Goal: Communication & Community: Answer question/provide support

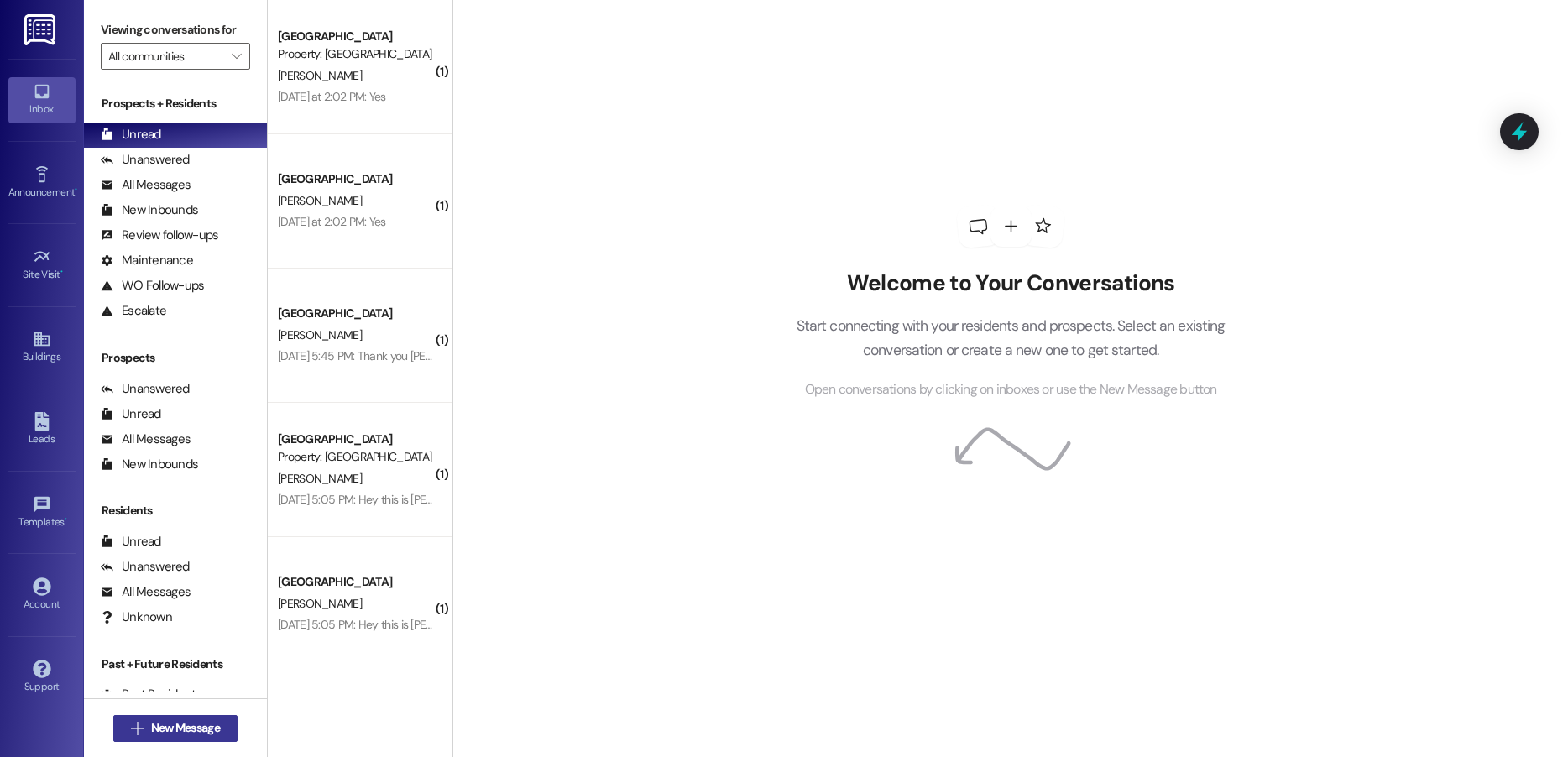
click at [185, 725] on span "New Message" at bounding box center [185, 728] width 68 height 18
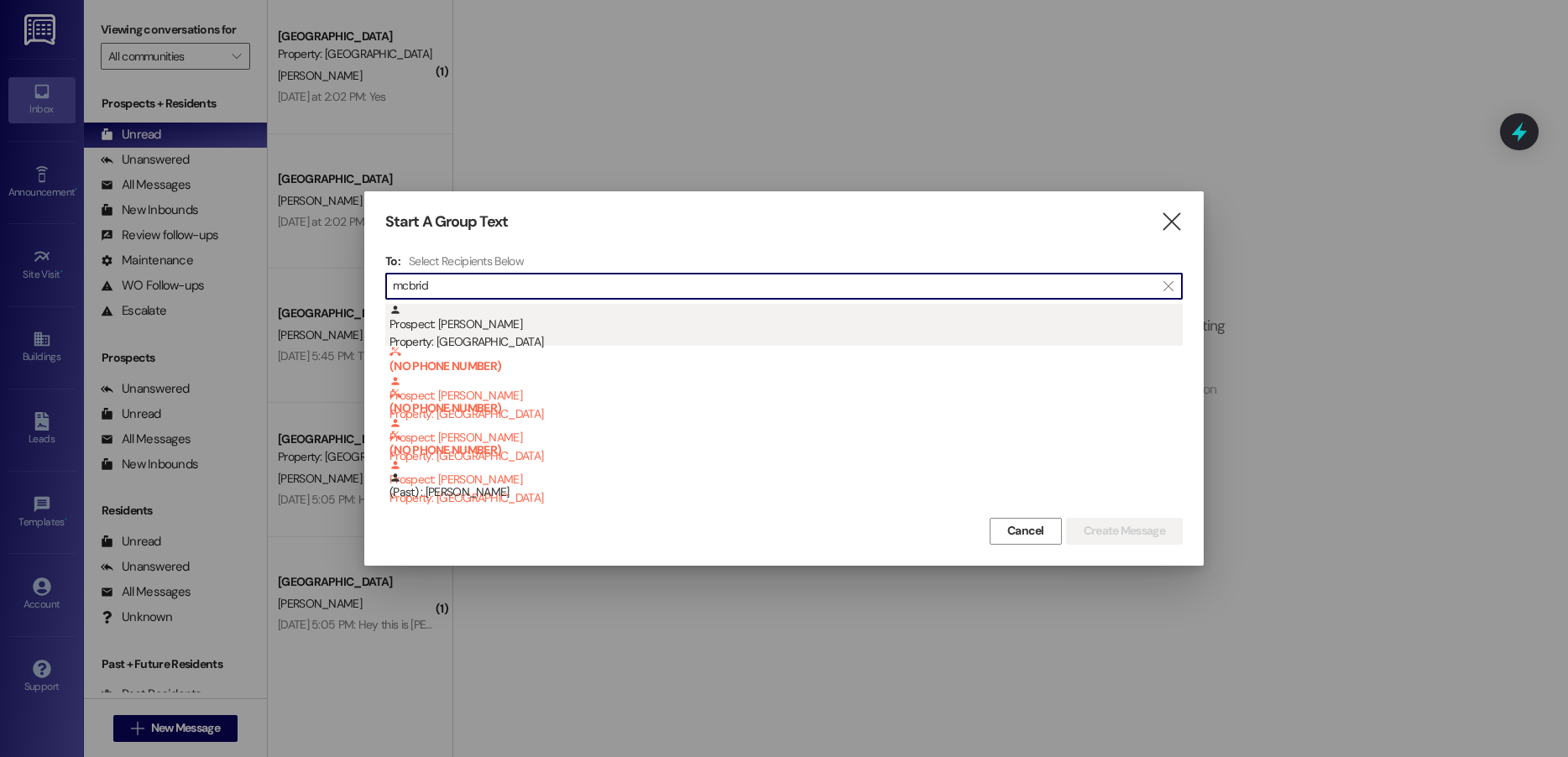
type input "mcbrid"
click at [493, 327] on div "Prospect: [PERSON_NAME] Property: [GEOGRAPHIC_DATA]" at bounding box center [786, 328] width 793 height 48
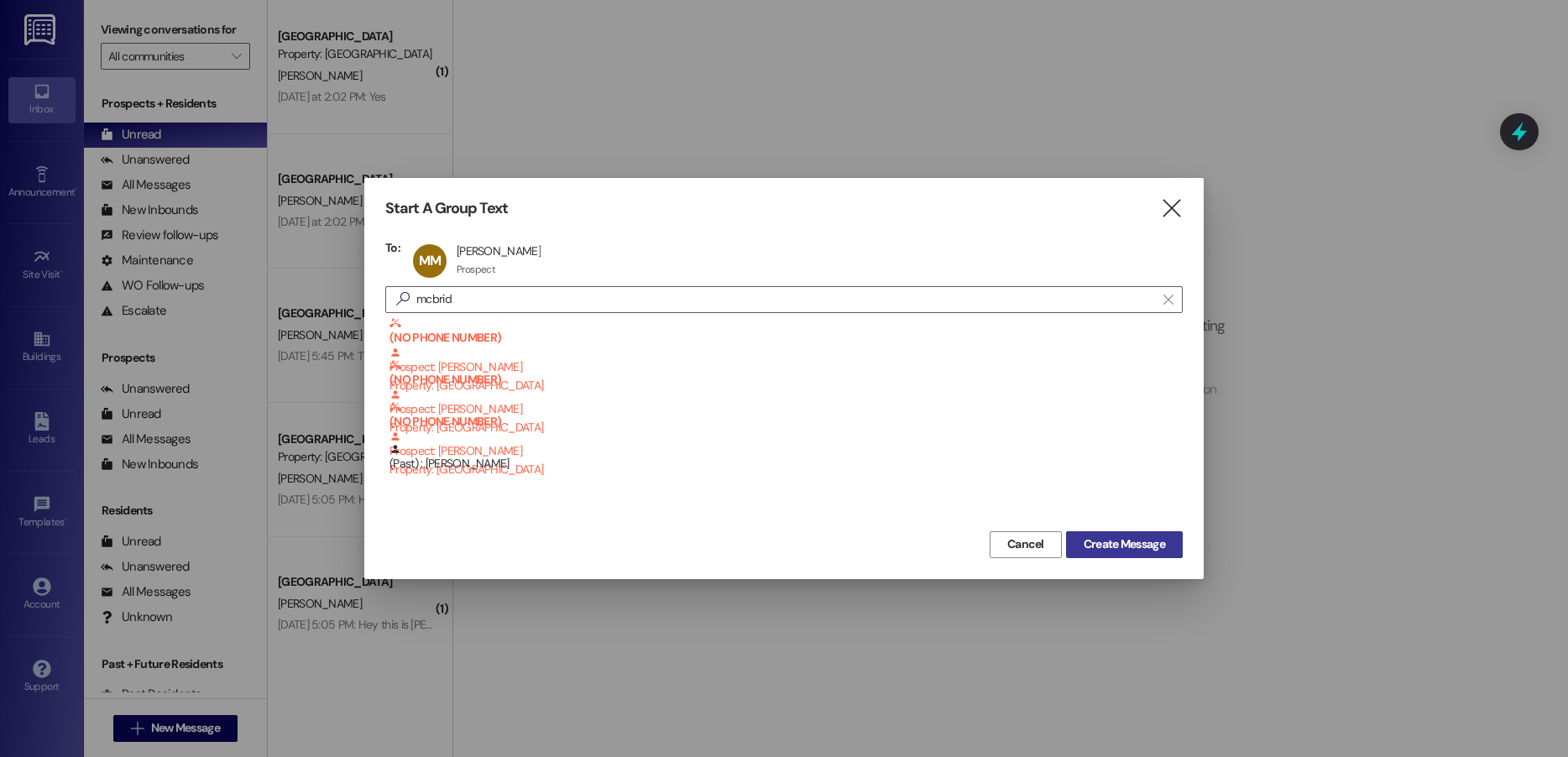
click at [1156, 541] on span "Create Message" at bounding box center [1124, 544] width 81 height 18
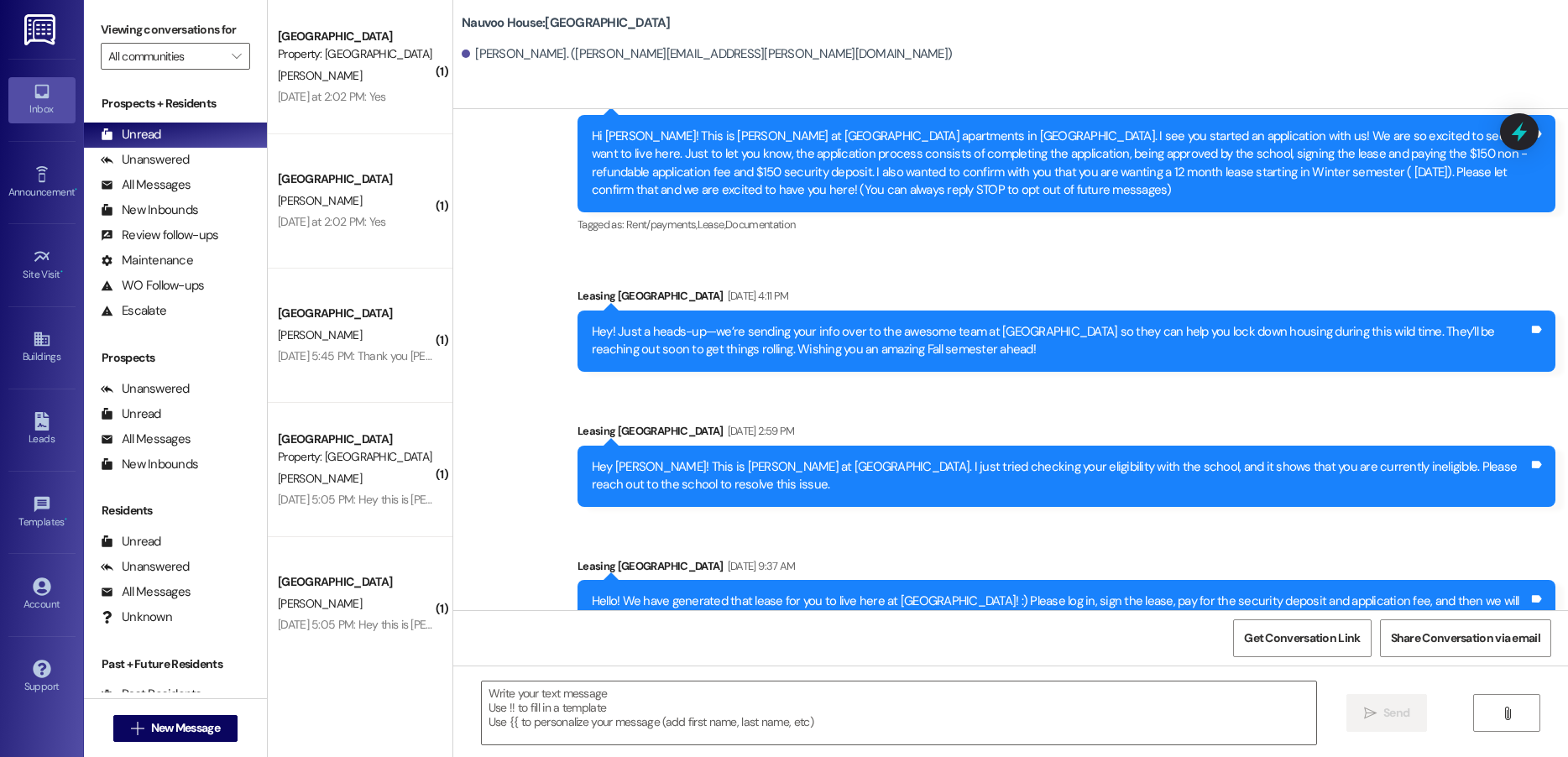
scroll to position [139, 0]
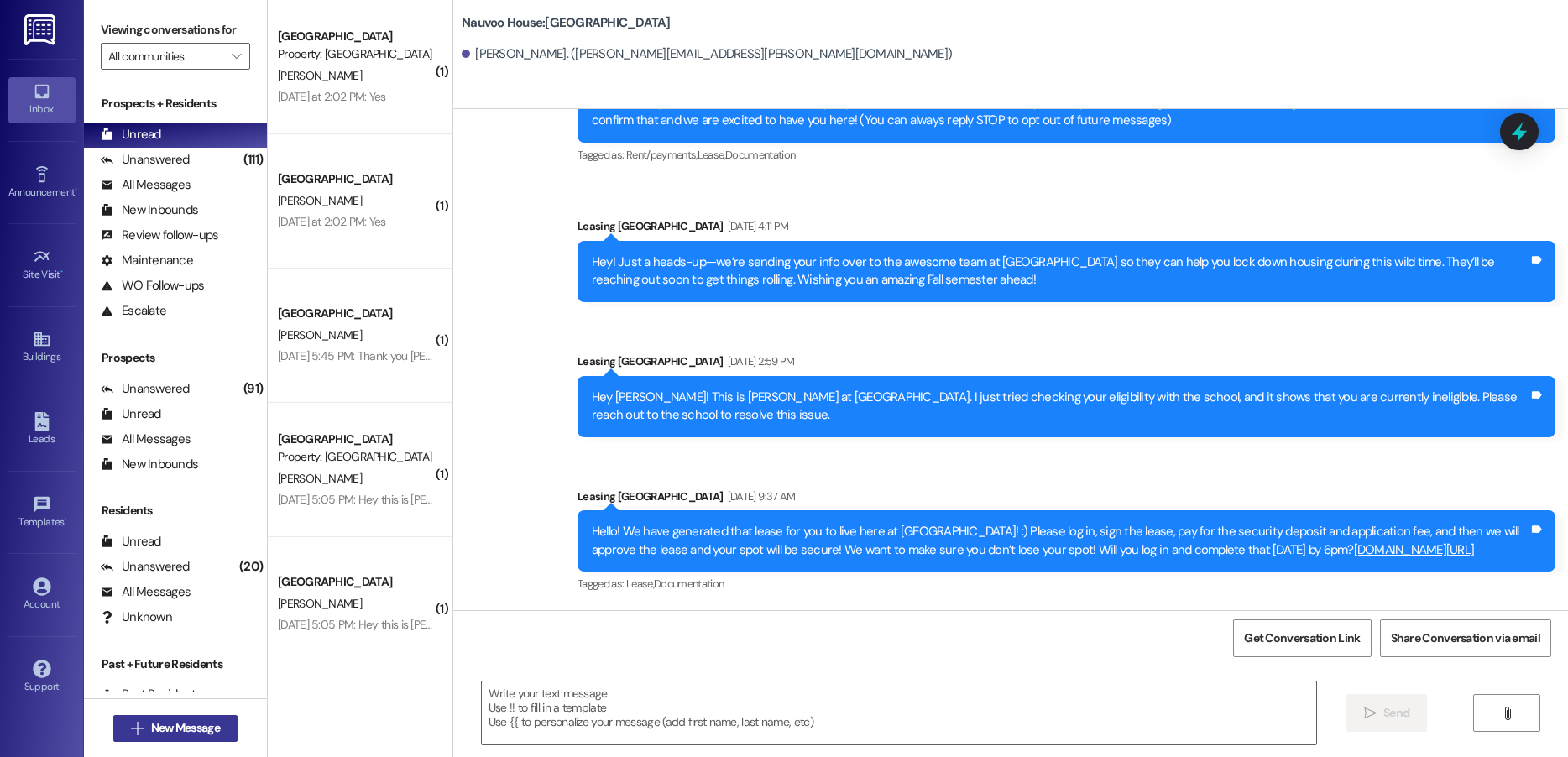
click at [177, 723] on span "New Message" at bounding box center [185, 728] width 68 height 18
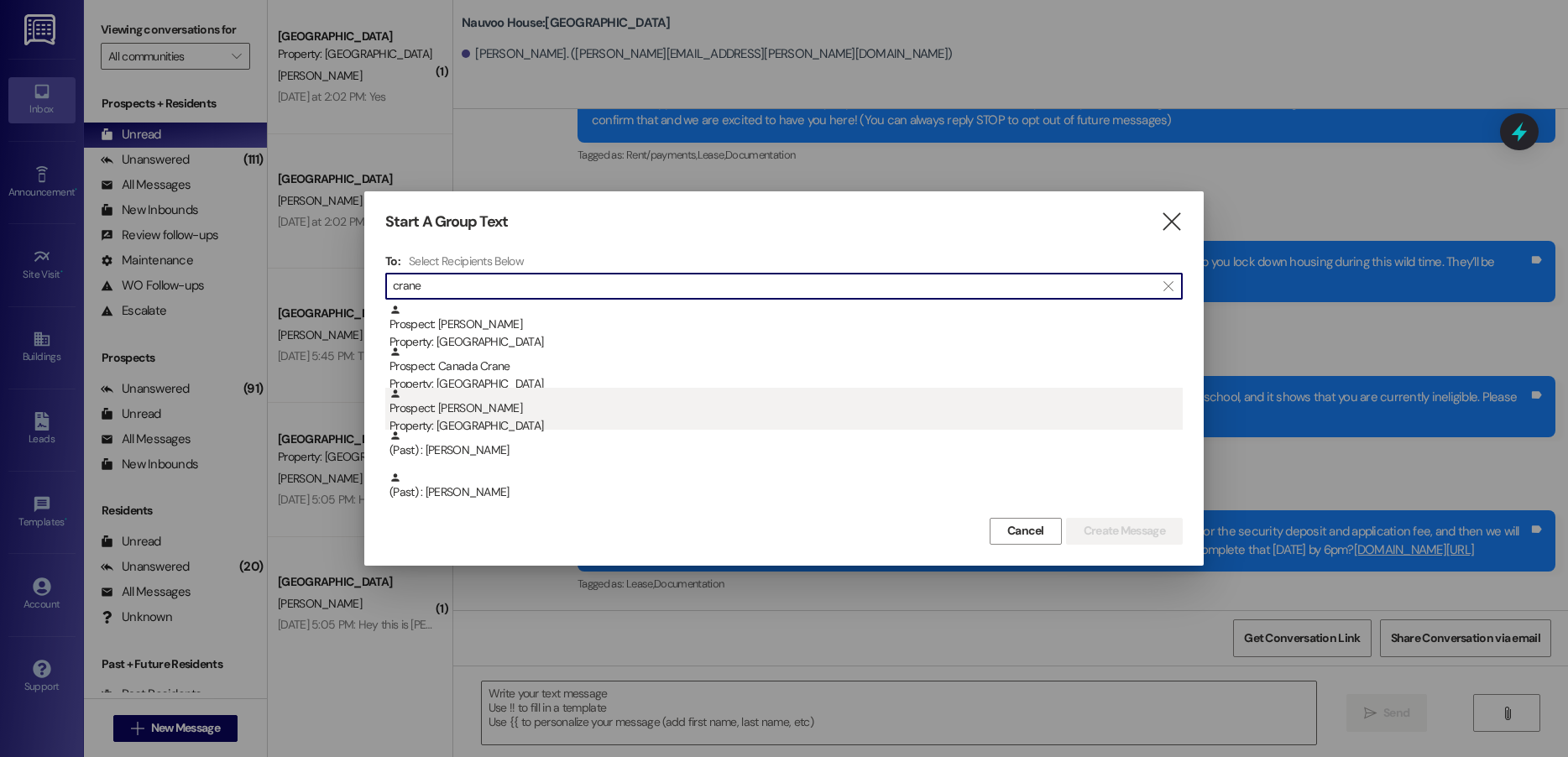
type input "crane"
click at [549, 426] on div "Property: [GEOGRAPHIC_DATA]" at bounding box center [786, 426] width 793 height 18
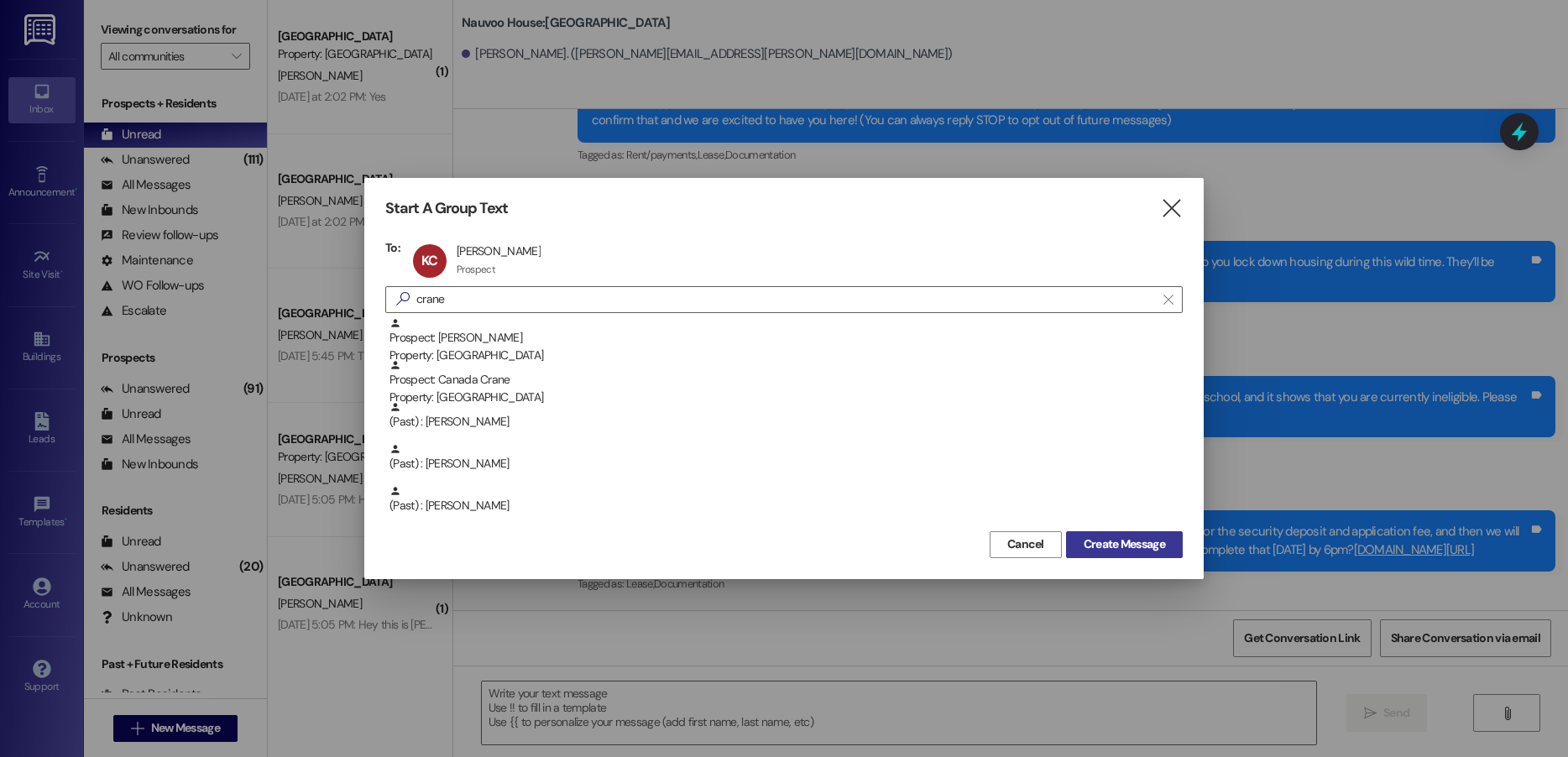
click at [1101, 547] on span "Create Message" at bounding box center [1124, 544] width 81 height 18
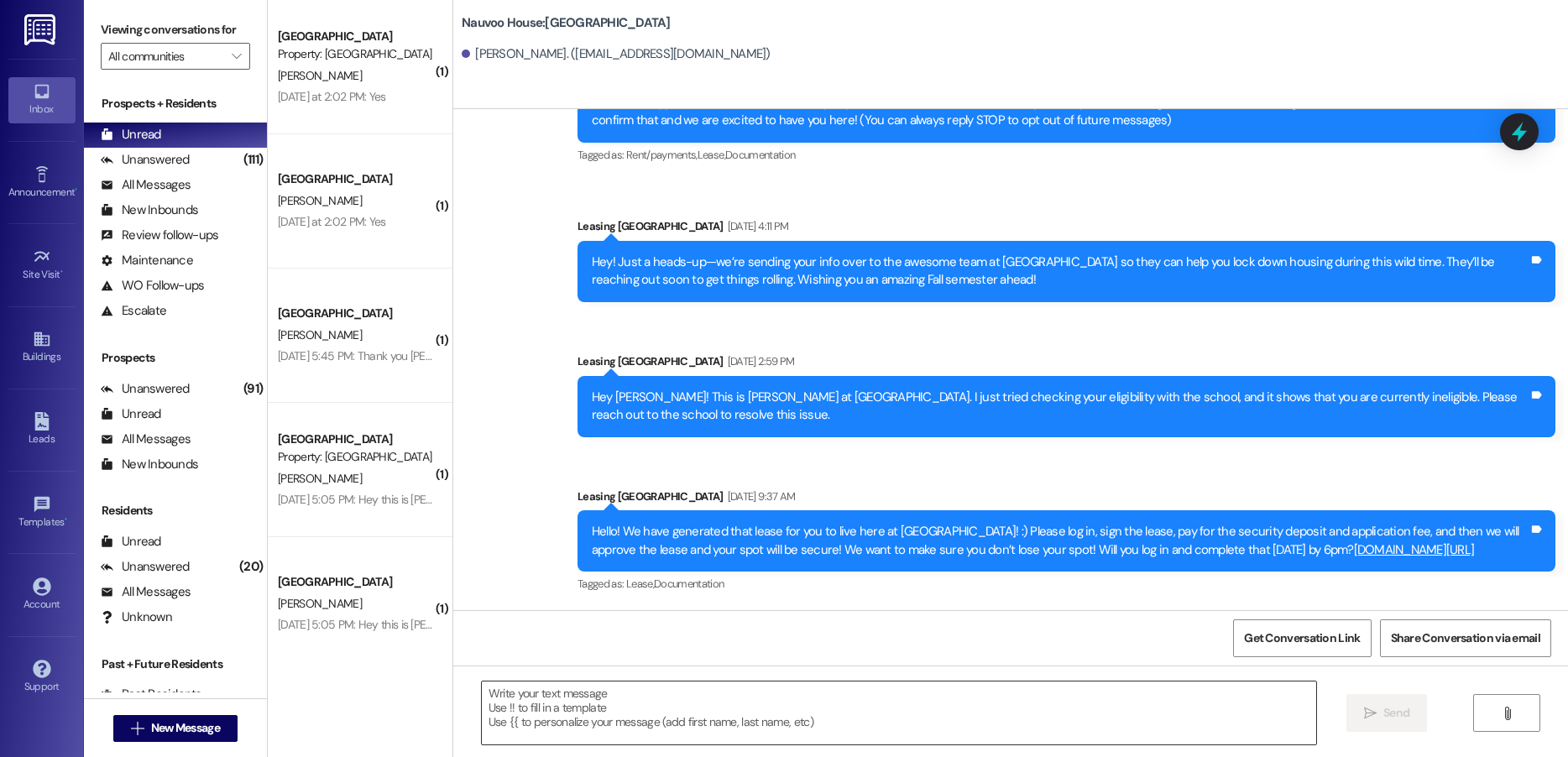
scroll to position [16, 0]
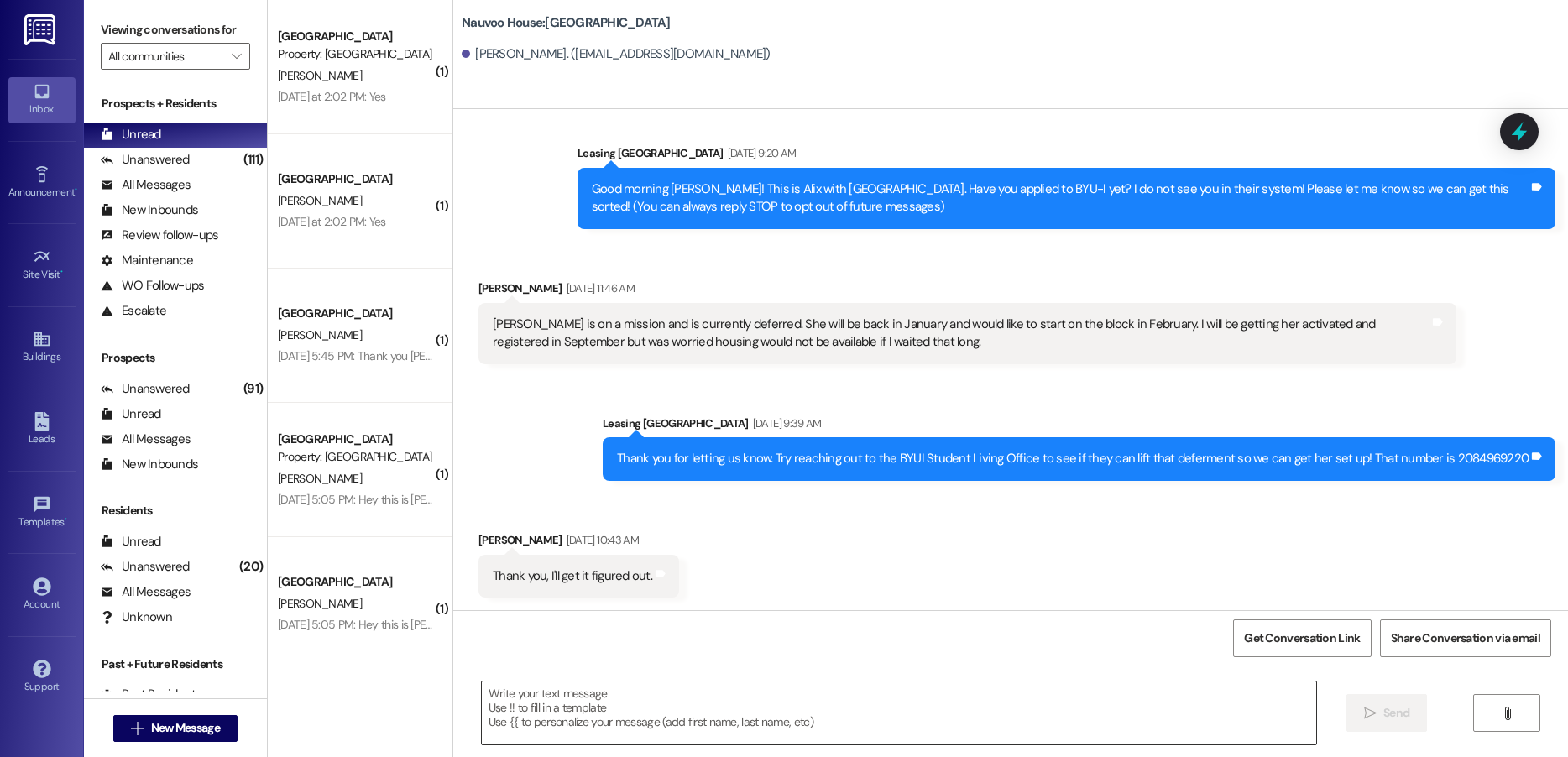
click at [526, 711] on textarea at bounding box center [899, 713] width 835 height 63
paste textarea "Hello! We have generated that lease for you to live here at [GEOGRAPHIC_DATA]! …"
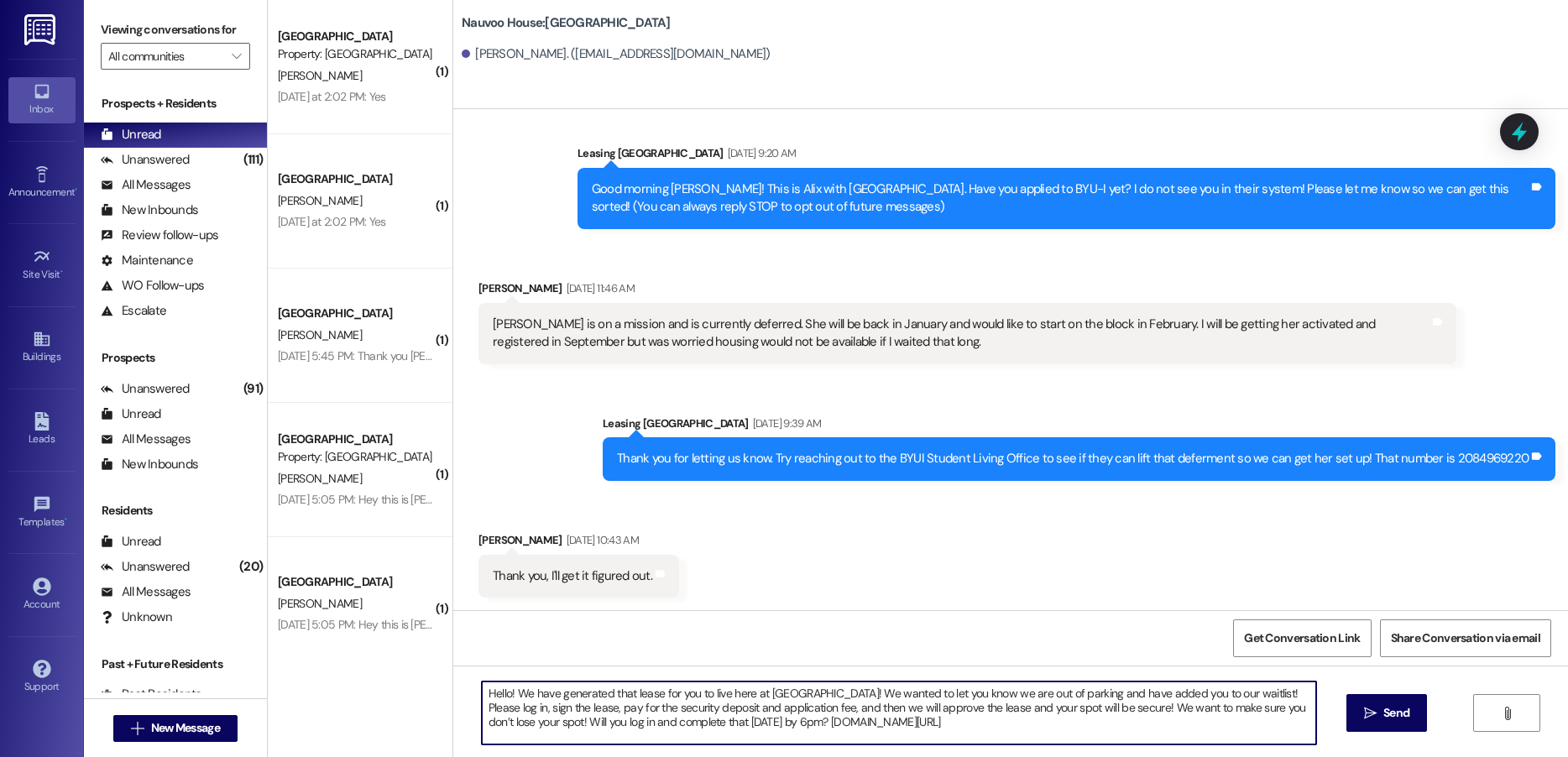
click at [499, 694] on textarea "Hello! We have generated that lease for you to live here at [GEOGRAPHIC_DATA]! …" at bounding box center [899, 713] width 835 height 63
click at [1107, 694] on textarea "Hello Katelyn! We have generated that lease for you to live here at Nauvoo Hous…" at bounding box center [899, 713] width 835 height 63
click at [510, 711] on textarea "Hello Katelyn! We have generated that lease for you to live here at Nauvoo Hous…" at bounding box center [899, 713] width 835 height 63
click at [576, 711] on textarea "Hello Katelyn! We have generated that lease for you to live here at Nauvoo Hous…" at bounding box center [899, 713] width 835 height 63
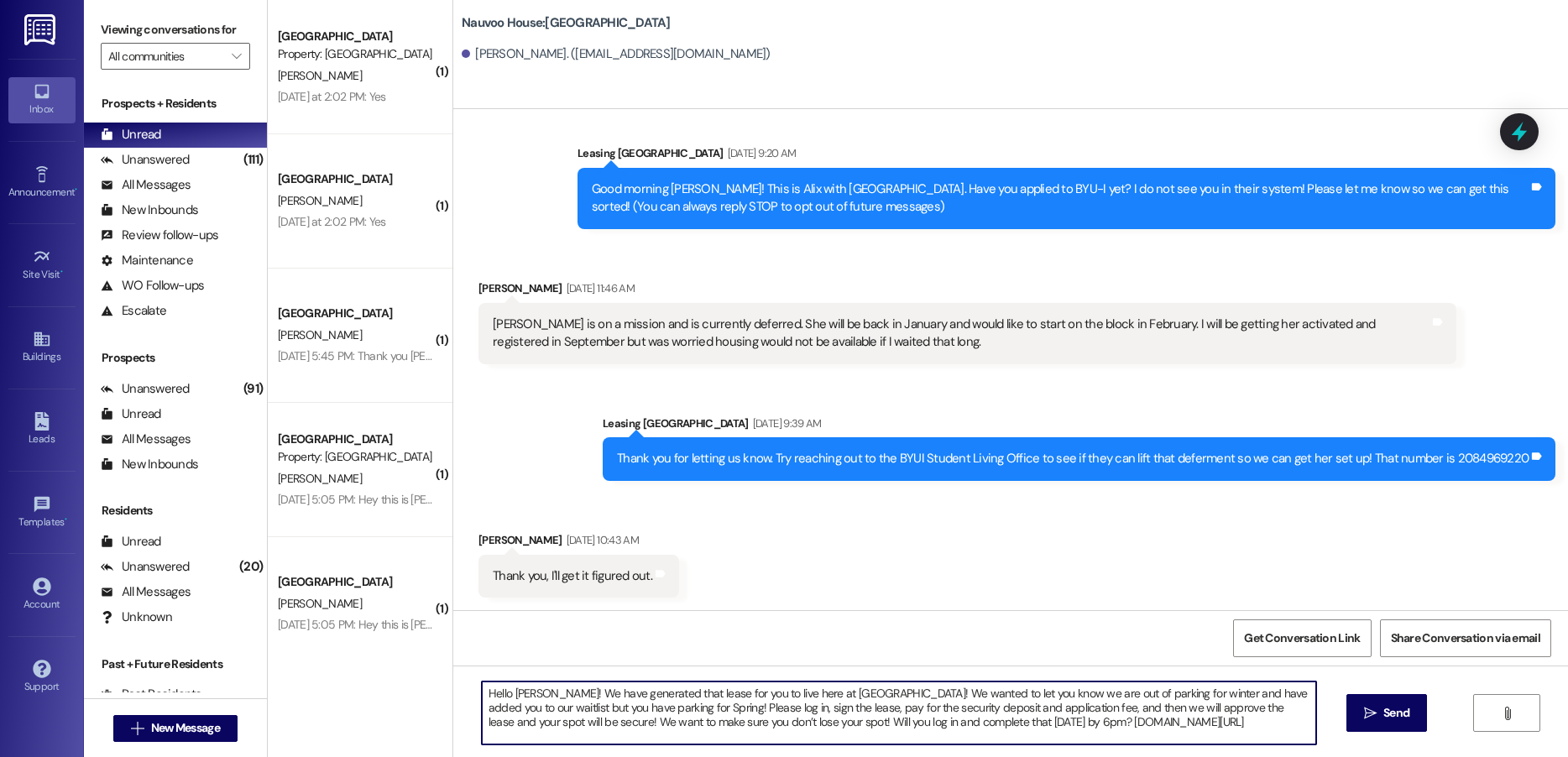
click at [576, 711] on textarea "Hello Katelyn! We have generated that lease for you to live here at Nauvoo Hous…" at bounding box center [899, 713] width 835 height 63
type textarea "Hello Katelyn! We have generated that lease for you to live here at Nauvoo Hous…"
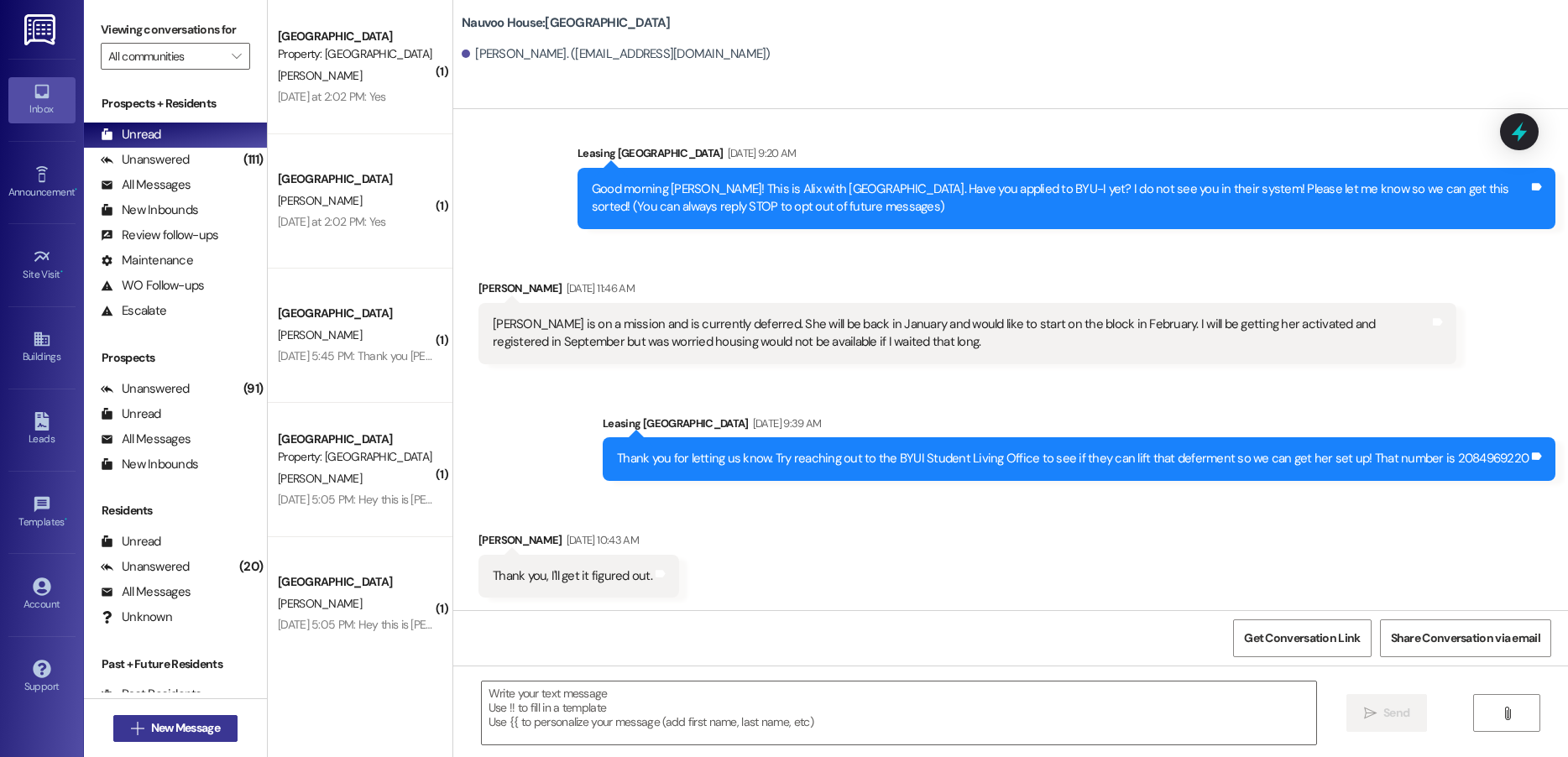
click at [211, 719] on button " New Message" at bounding box center [175, 729] width 124 height 27
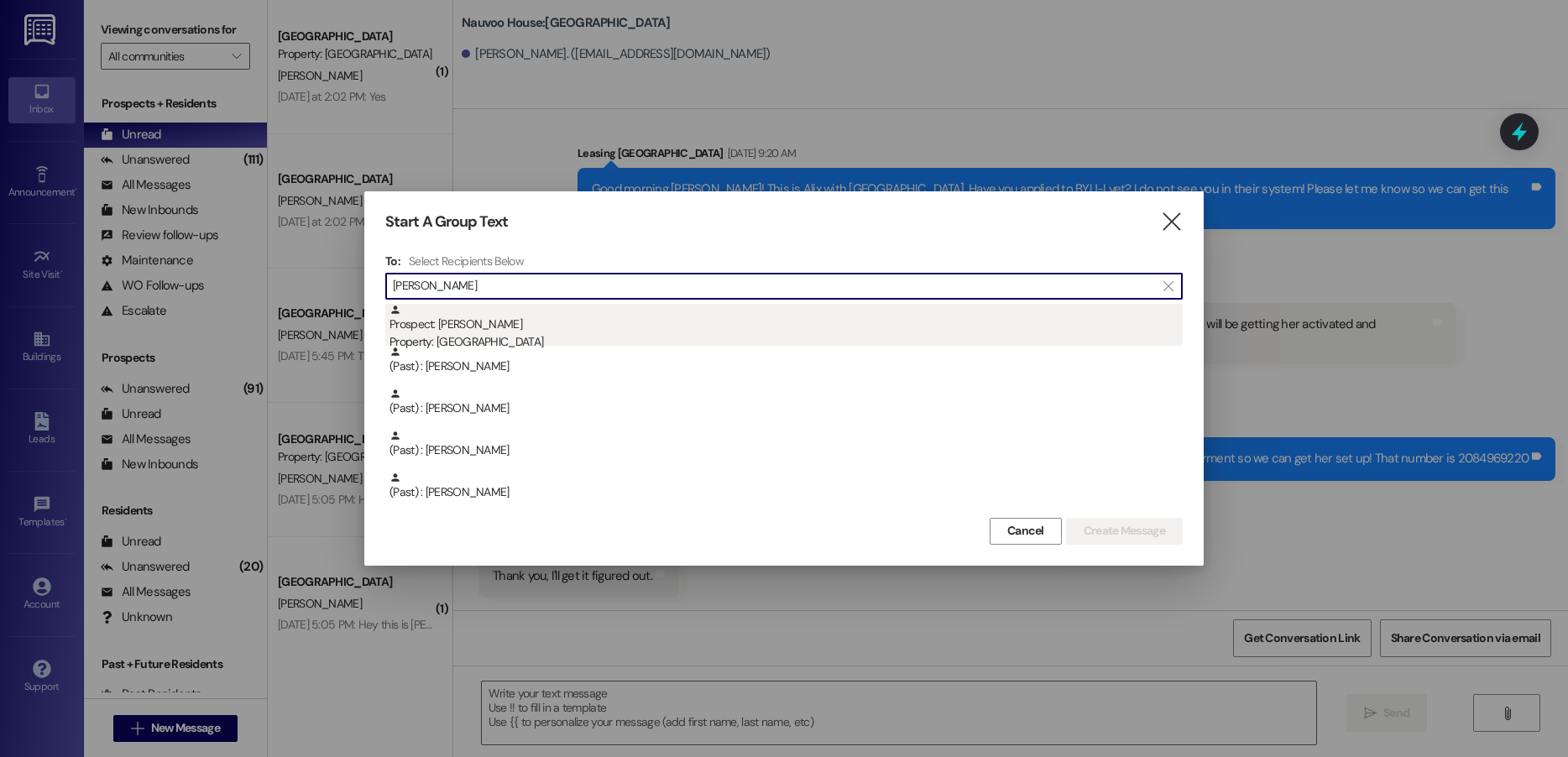
type input "shumway"
click at [501, 324] on div "Prospect: Gavin Shumway Property: Nauvoo House" at bounding box center [786, 328] width 793 height 48
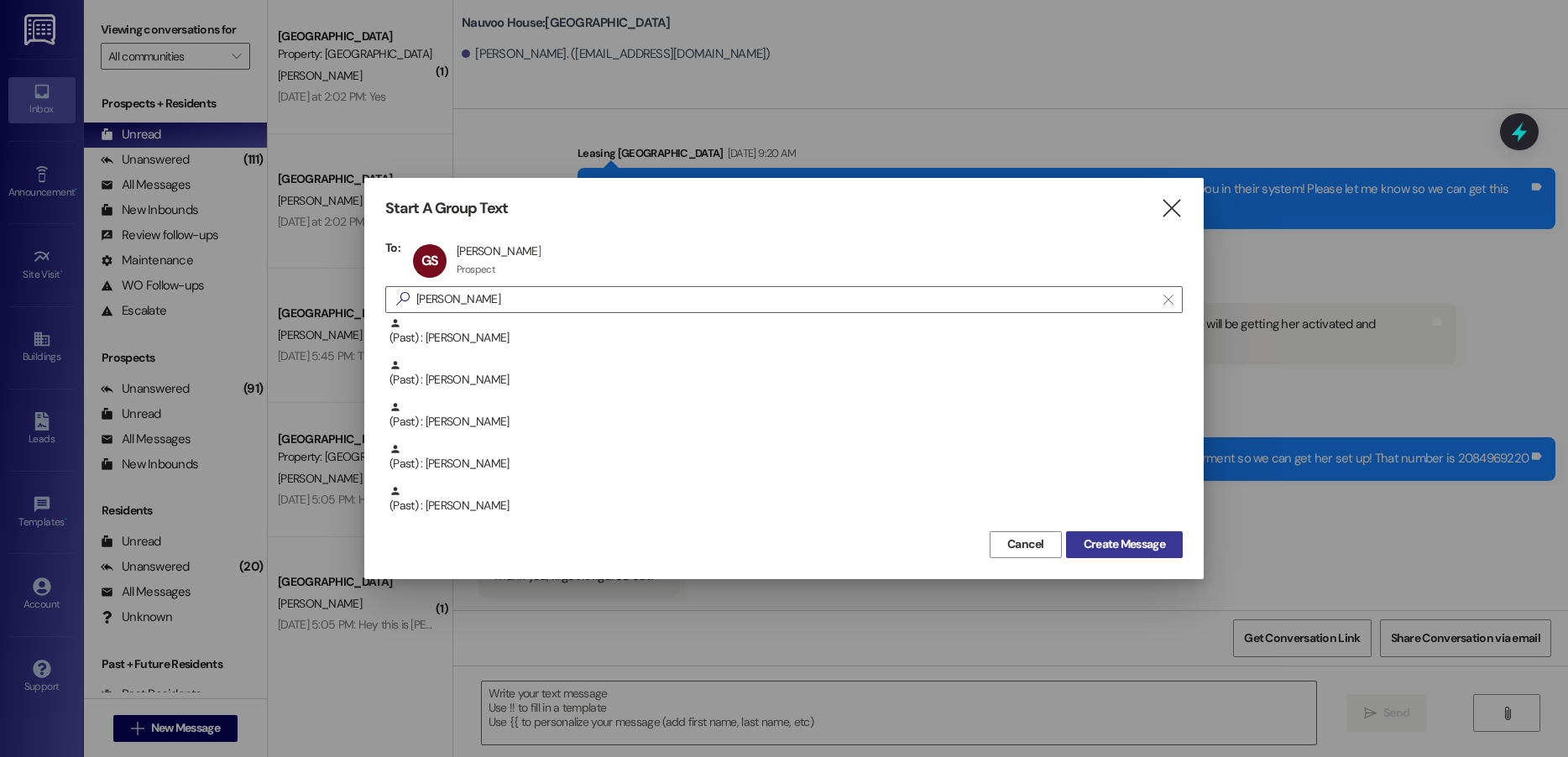
click at [1121, 538] on span "Create Message" at bounding box center [1124, 544] width 81 height 18
click at [1113, 539] on span "Create Message" at bounding box center [1124, 544] width 81 height 18
click at [1134, 538] on span "Create Message" at bounding box center [1124, 544] width 81 height 18
click at [1122, 546] on span "Create Message" at bounding box center [1124, 544] width 81 height 18
click at [1179, 212] on icon "" at bounding box center [1171, 209] width 23 height 18
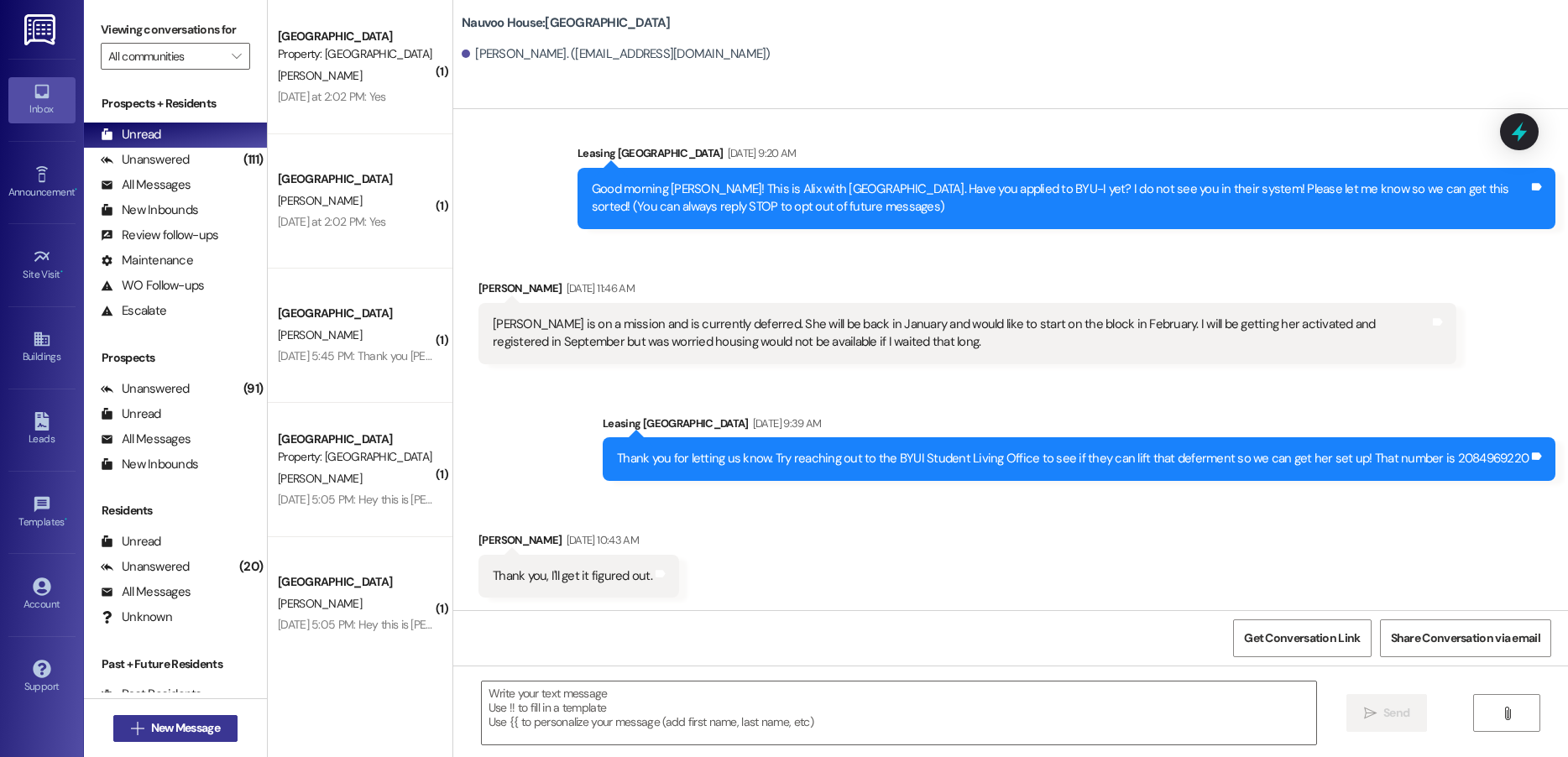
click at [138, 732] on span " New Message" at bounding box center [175, 728] width 95 height 18
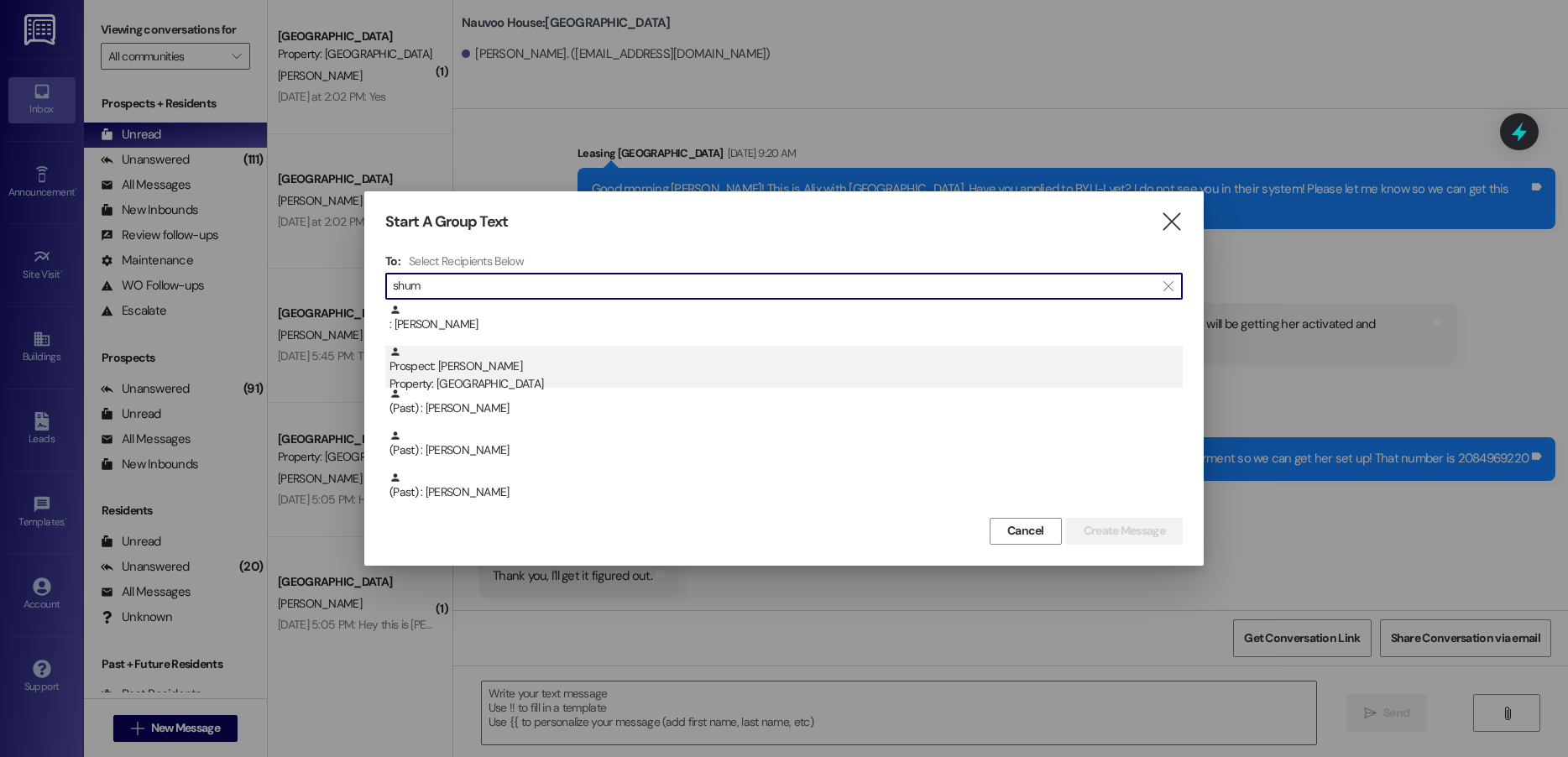
type input "shum"
click at [493, 362] on div "Prospect: Gavin Shumway Property: Nauvoo House" at bounding box center [786, 369] width 793 height 48
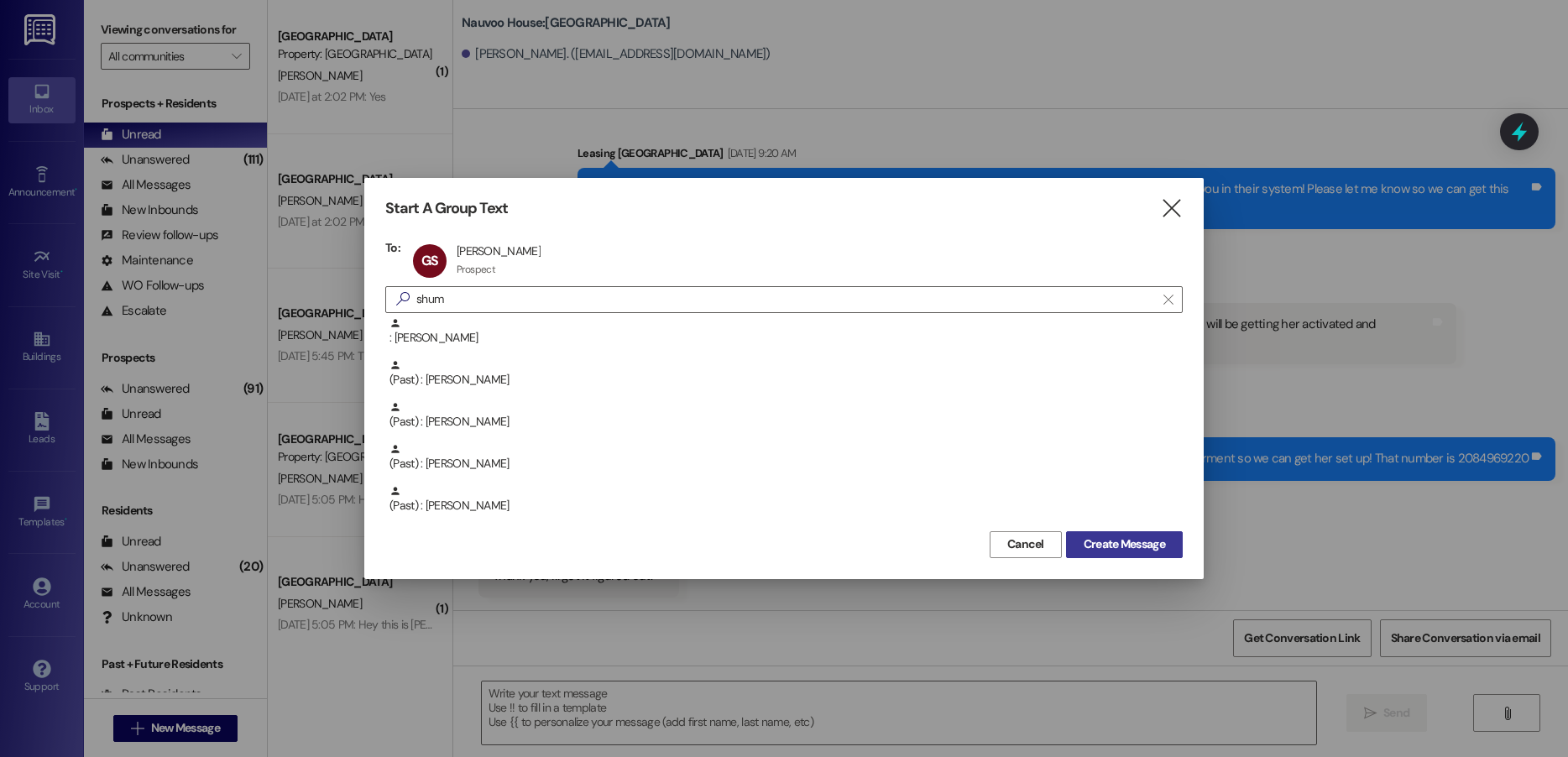
click at [1138, 545] on span "Create Message" at bounding box center [1124, 544] width 81 height 18
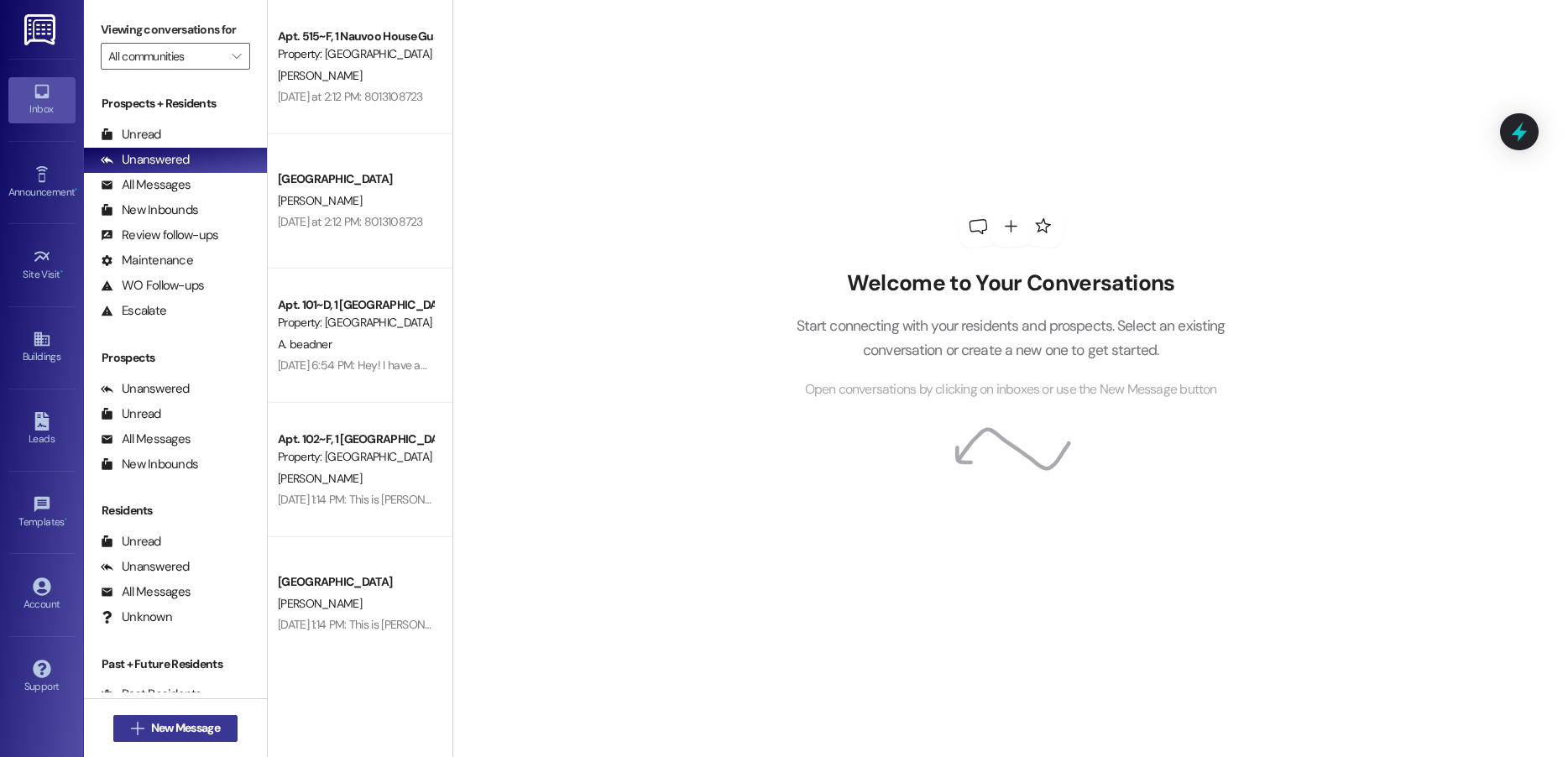
click at [173, 727] on span "New Message" at bounding box center [185, 728] width 68 height 18
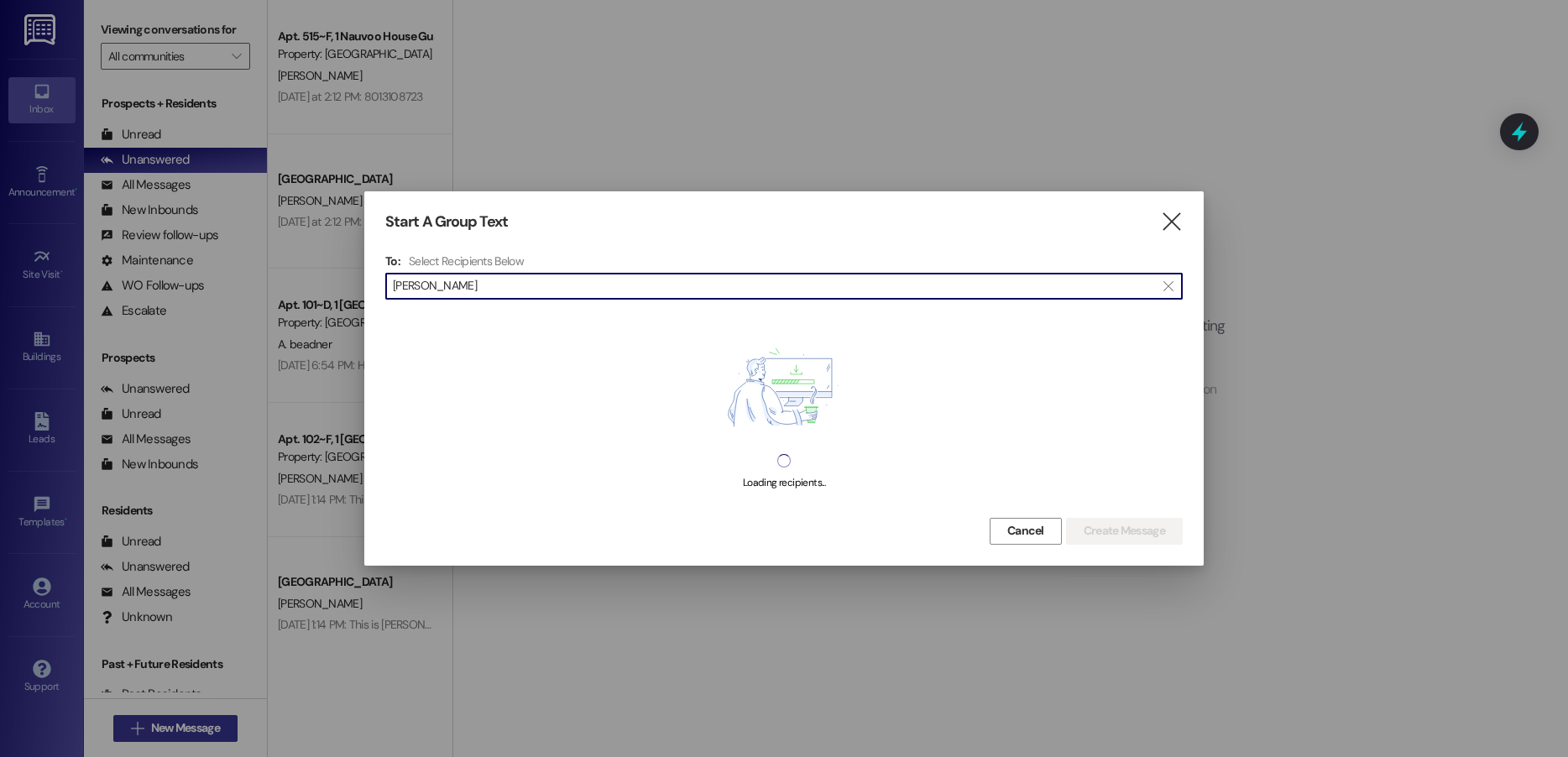
type input "jenna"
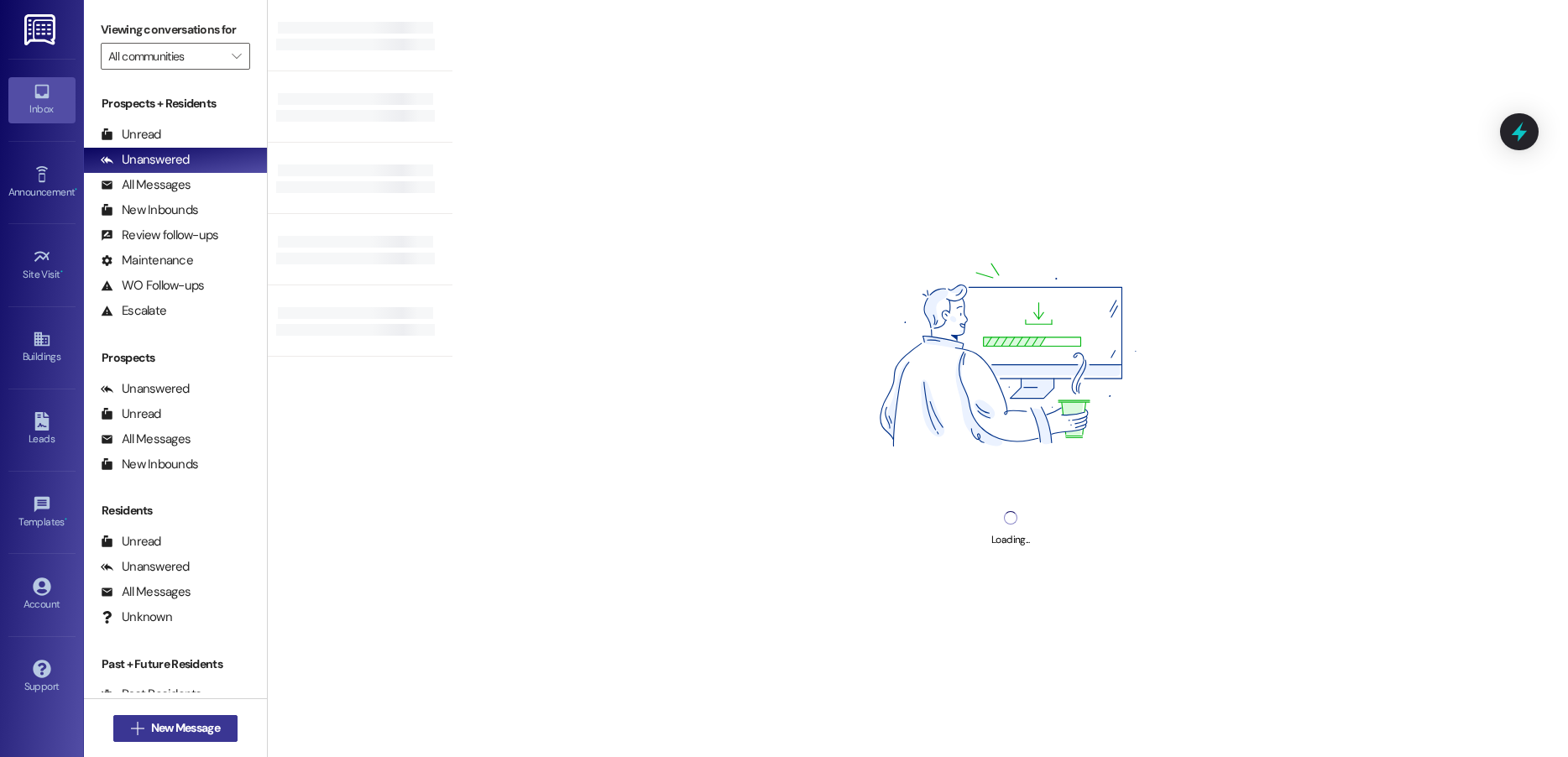
click at [210, 728] on span "New Message" at bounding box center [185, 728] width 68 height 18
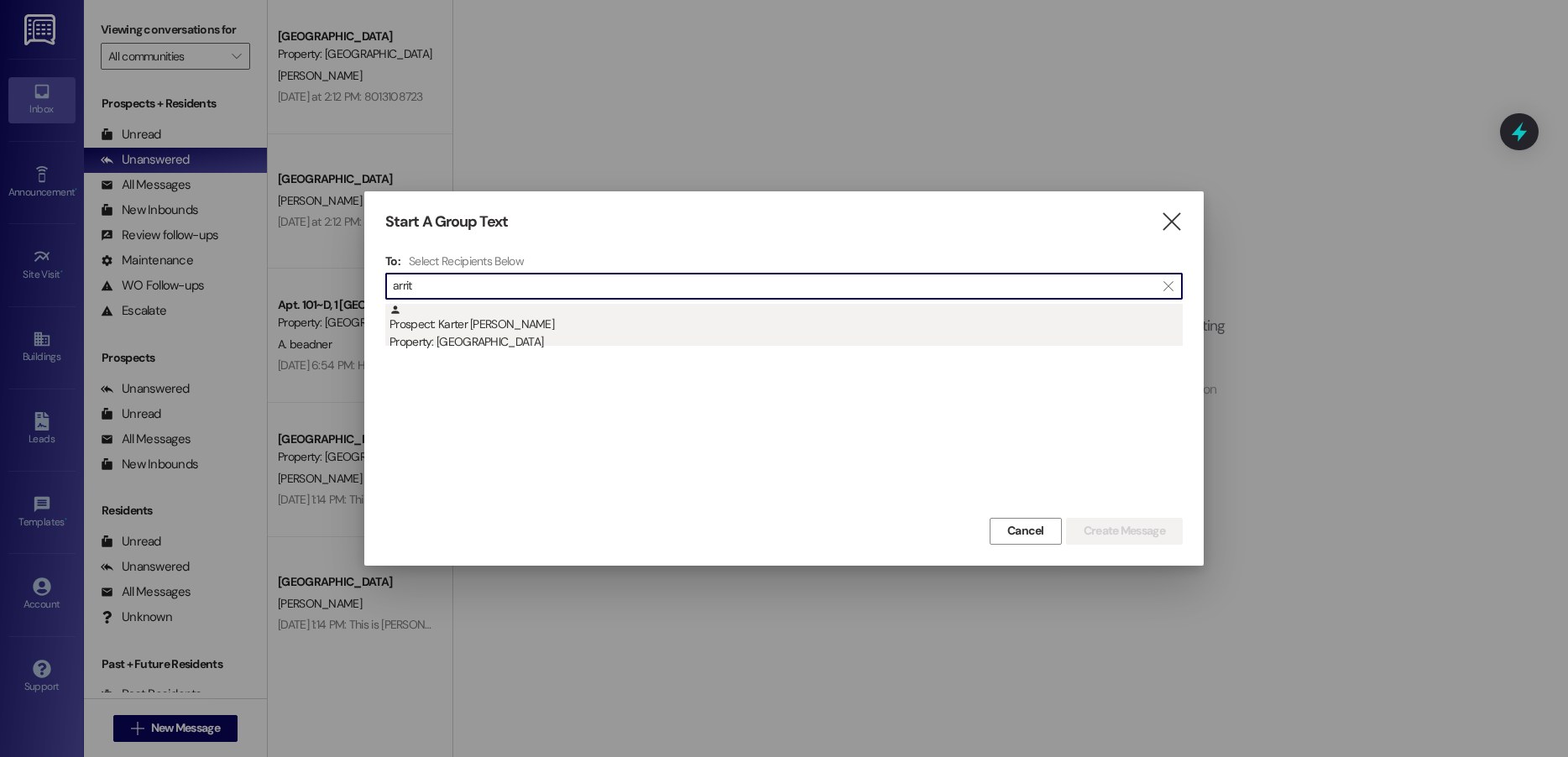
type input "arrit"
click at [662, 331] on div "Prospect: Karter [PERSON_NAME] Property: [GEOGRAPHIC_DATA]" at bounding box center [786, 328] width 793 height 48
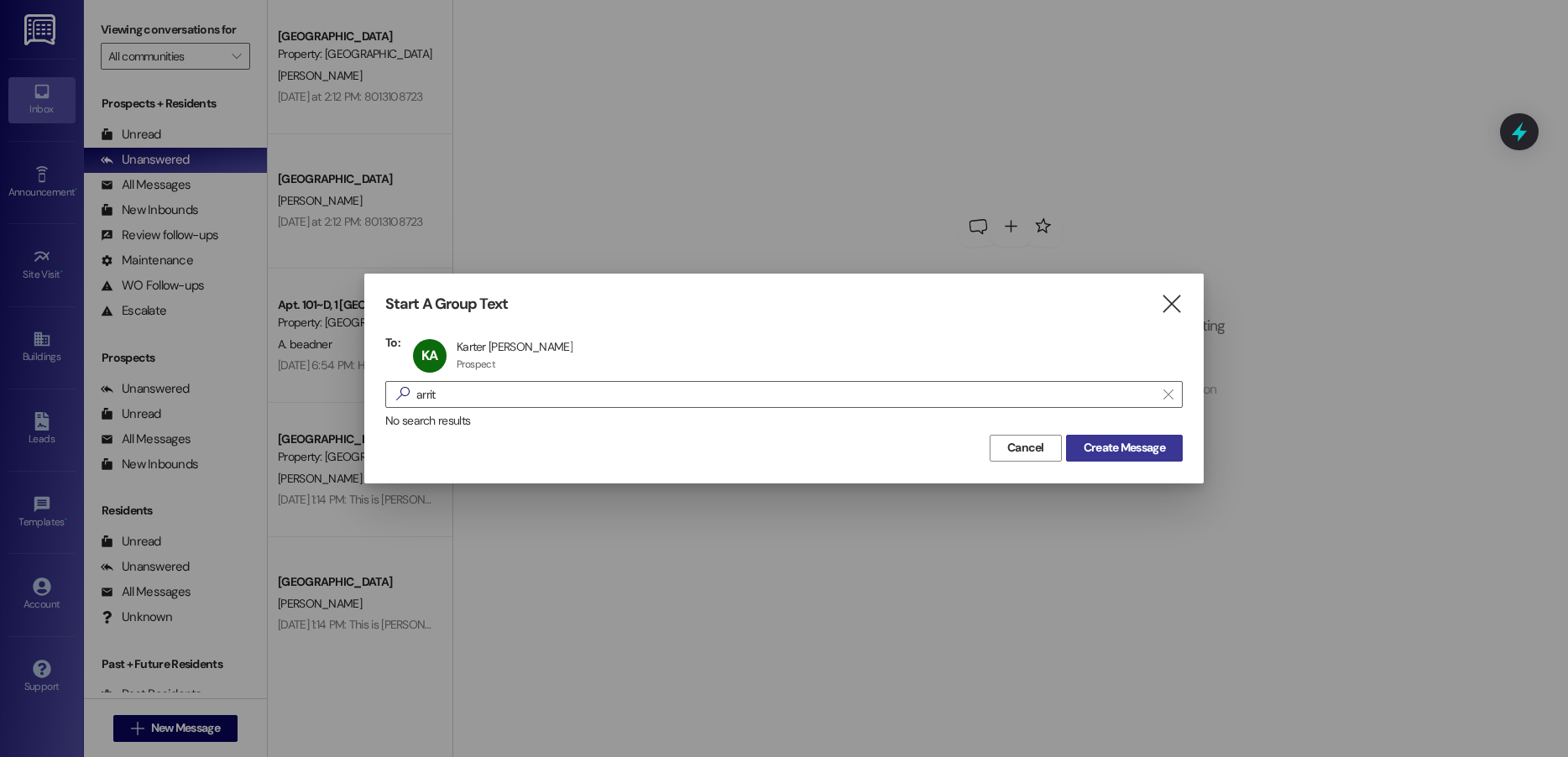
click at [1119, 449] on span "Create Message" at bounding box center [1124, 448] width 81 height 18
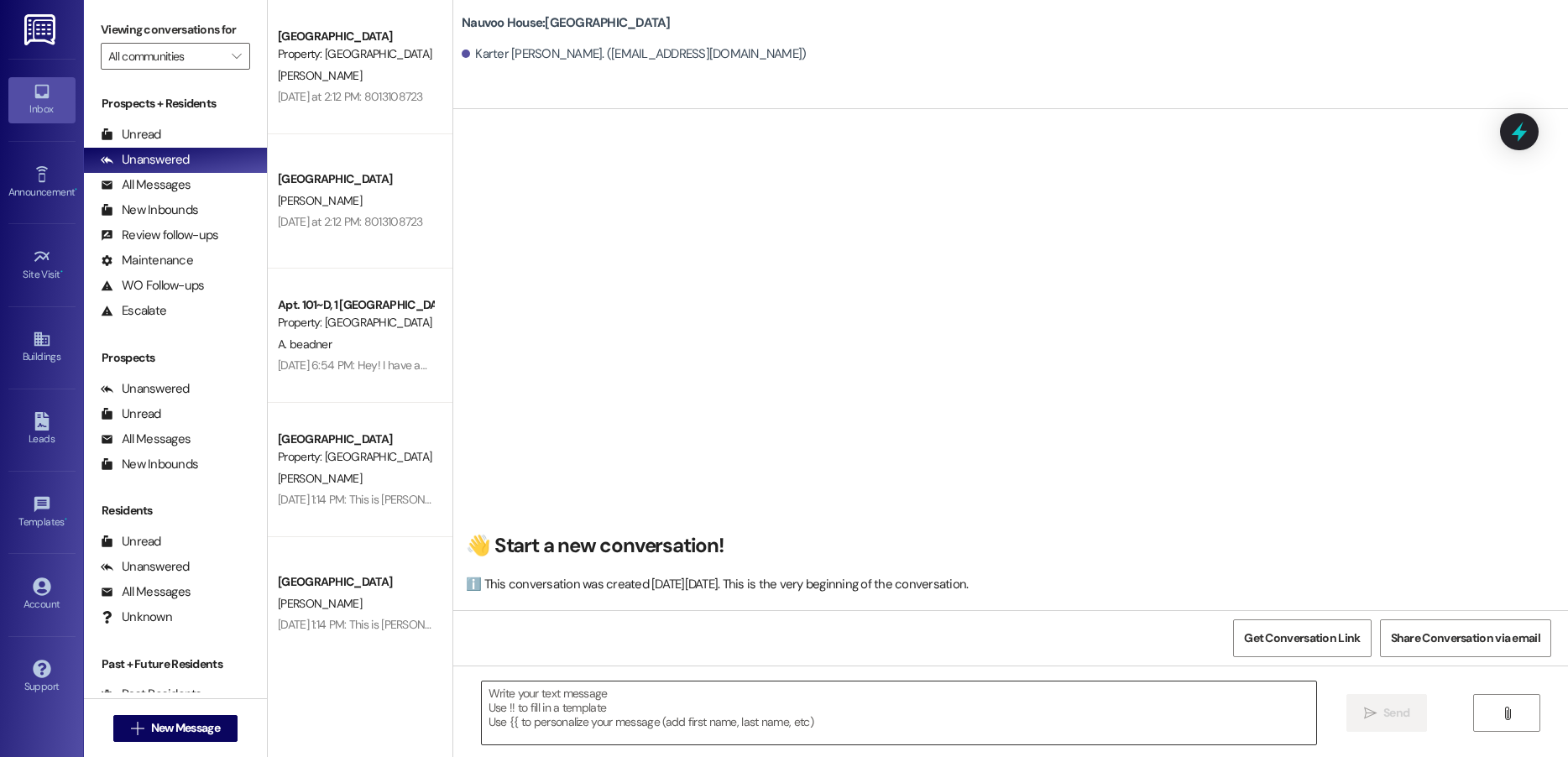
click at [599, 719] on textarea at bounding box center [899, 713] width 835 height 63
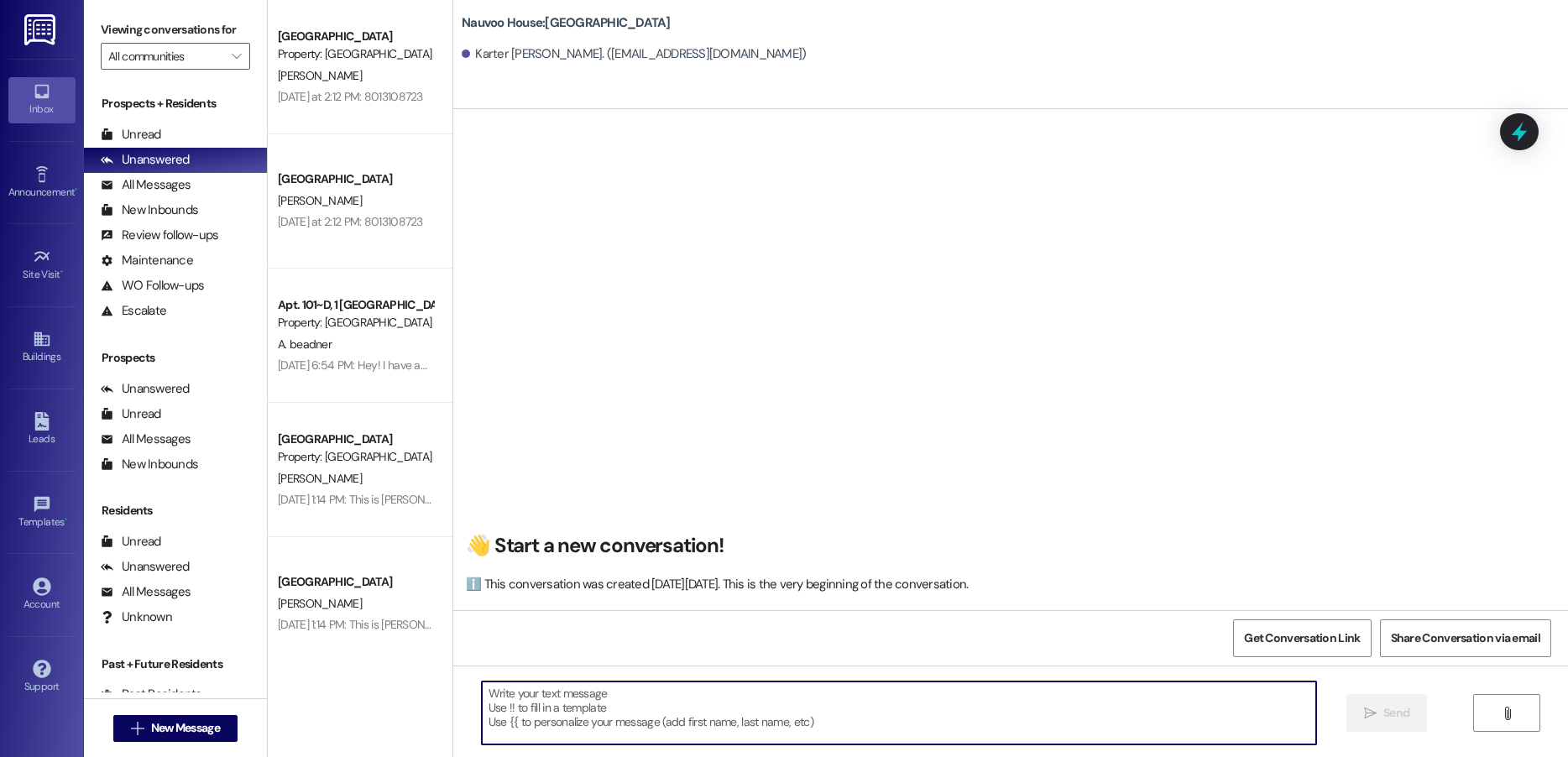
paste textarea "Hello! We have generated that lease for you to live here at [GEOGRAPHIC_DATA]! …"
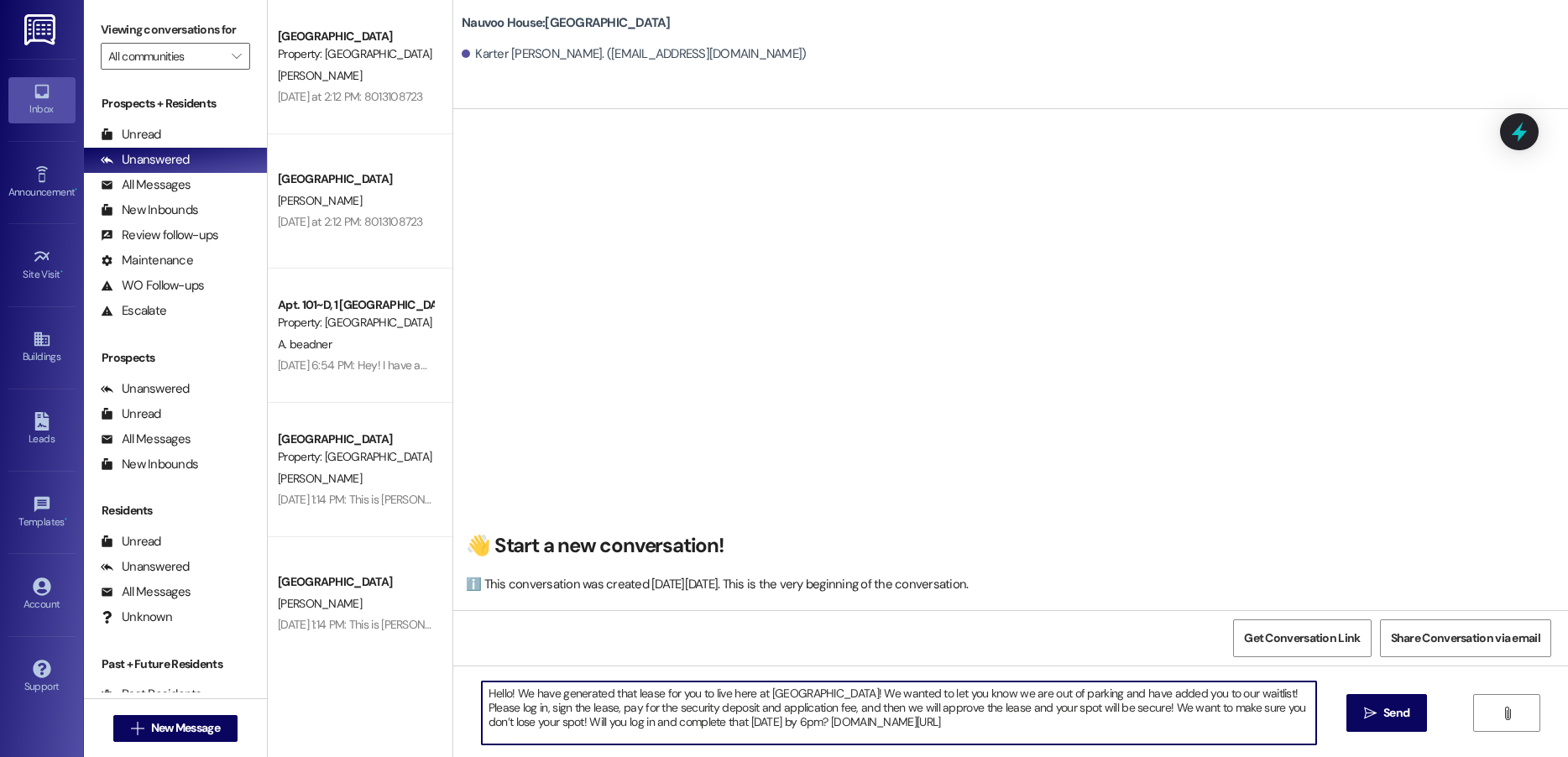
click at [502, 691] on textarea "Hello! We have generated that lease for you to live here at [GEOGRAPHIC_DATA]! …" at bounding box center [899, 713] width 835 height 63
click at [1277, 693] on textarea "Hello Karter! We have generated that lease for you to live here at [GEOGRAPHIC_…" at bounding box center [899, 713] width 835 height 63
type textarea "Hello Karter! We have generated that lease for you to live here at [GEOGRAPHIC_…"
click at [1268, 690] on textarea "Hello Karter! We have generated that lease for you to live here at [GEOGRAPHIC_…" at bounding box center [899, 713] width 835 height 63
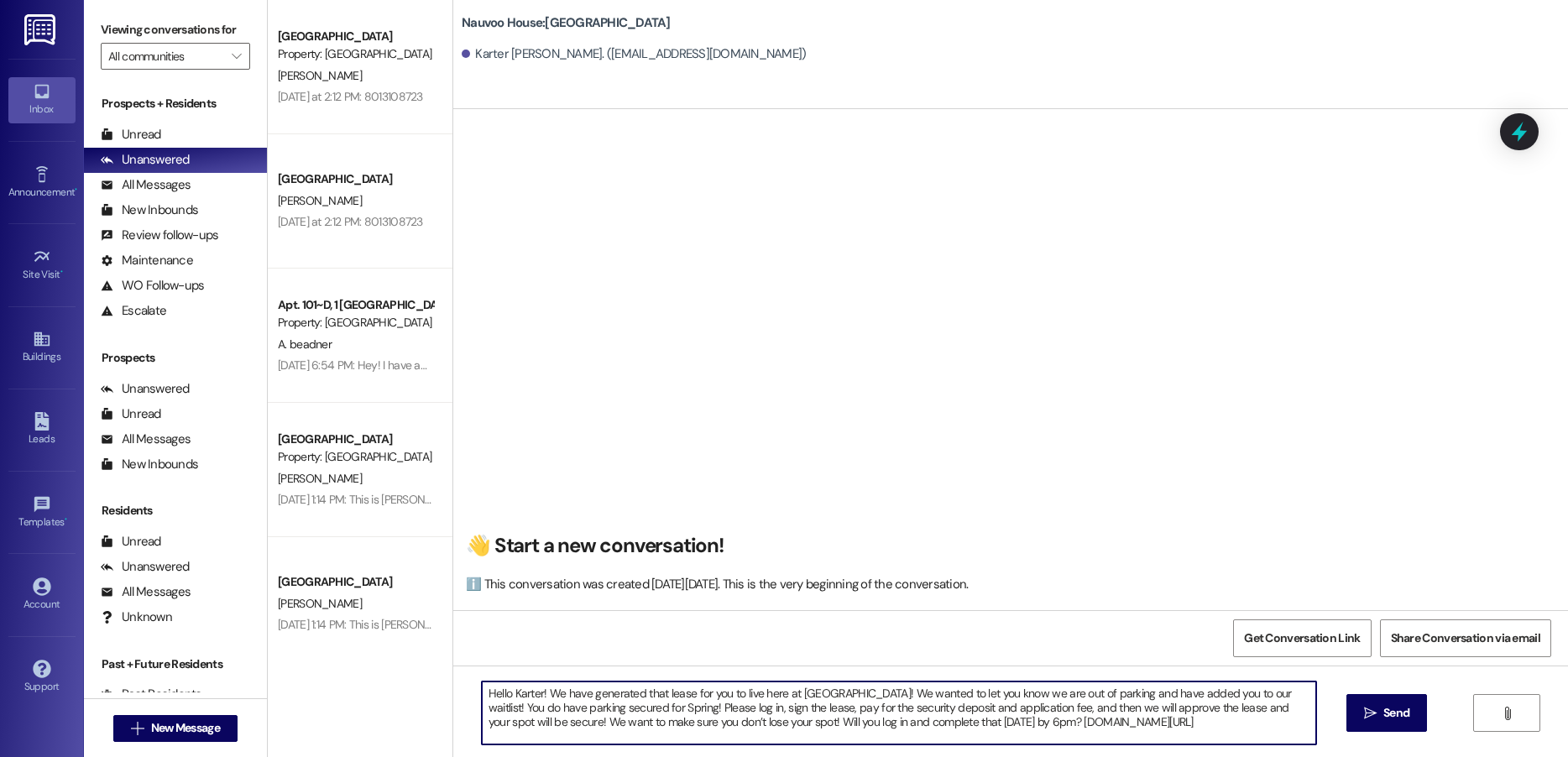
click at [1268, 690] on textarea "Hello Karter! We have generated that lease for you to live here at [GEOGRAPHIC_…" at bounding box center [899, 713] width 835 height 63
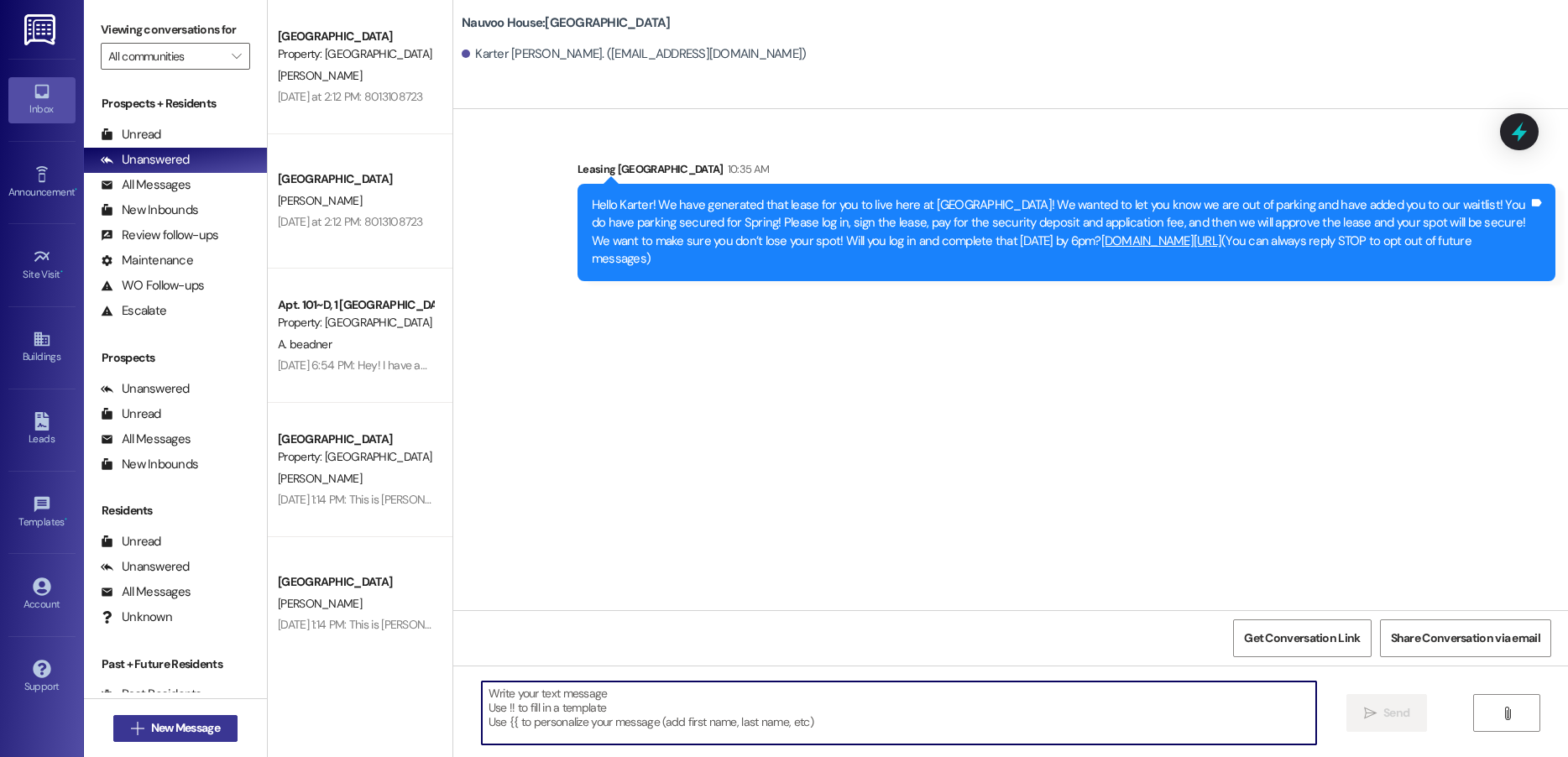
click at [174, 732] on span "New Message" at bounding box center [185, 728] width 68 height 18
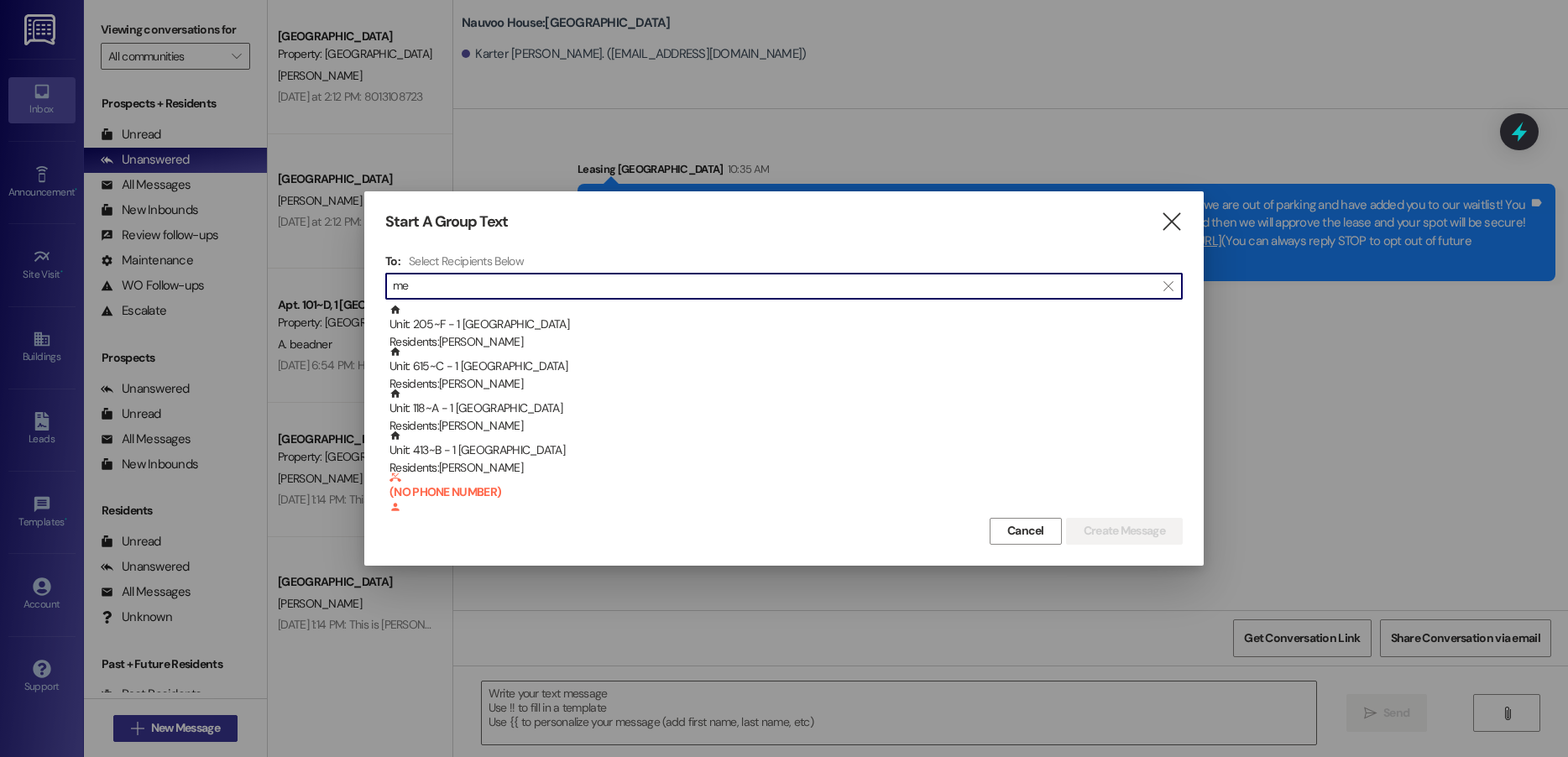
type input "m"
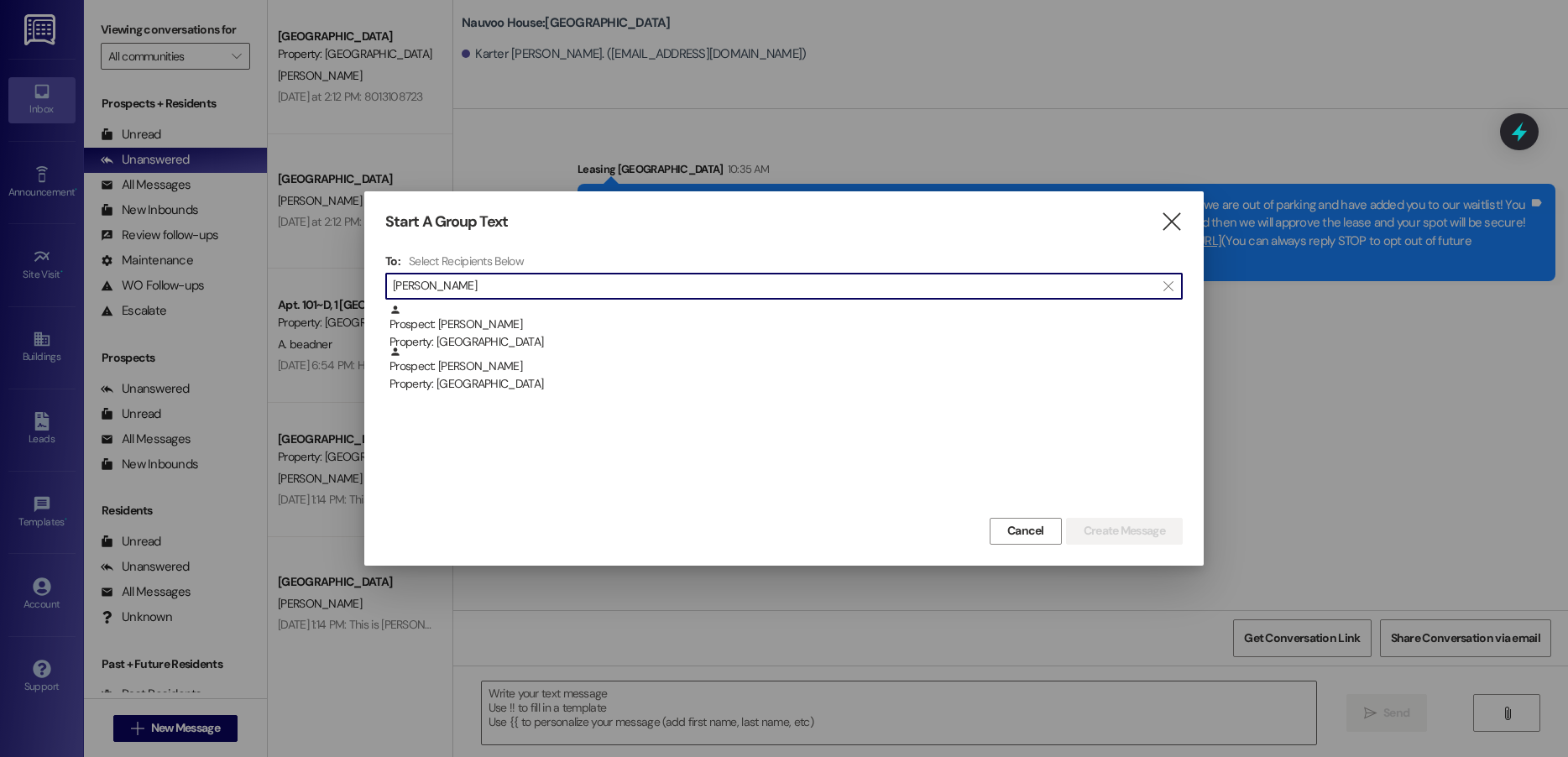
click at [474, 277] on input "[PERSON_NAME]" at bounding box center [774, 286] width 762 height 24
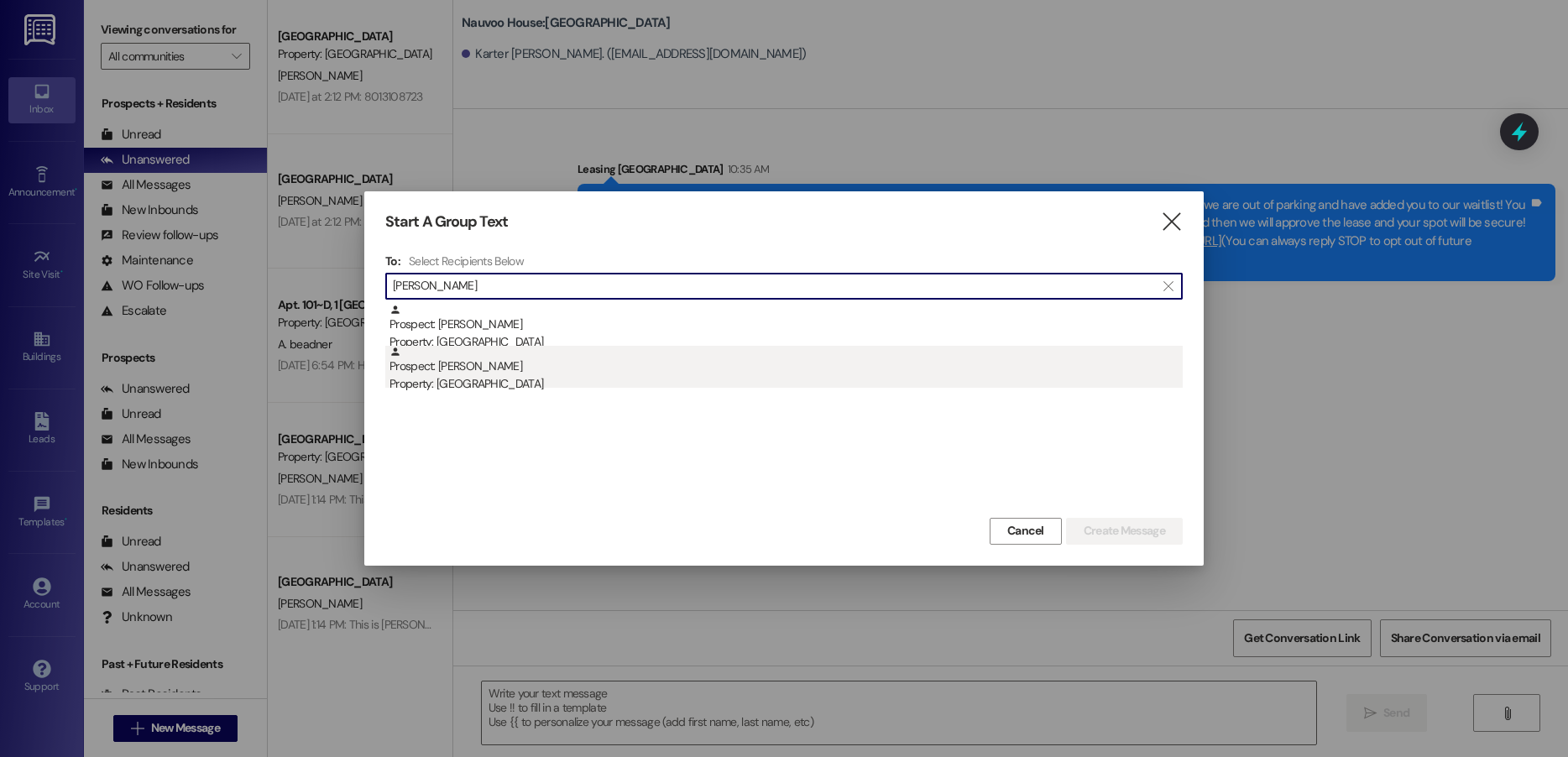
type input "[PERSON_NAME]"
click at [490, 363] on div "Prospect: [PERSON_NAME] Property: [GEOGRAPHIC_DATA]" at bounding box center [786, 369] width 793 height 48
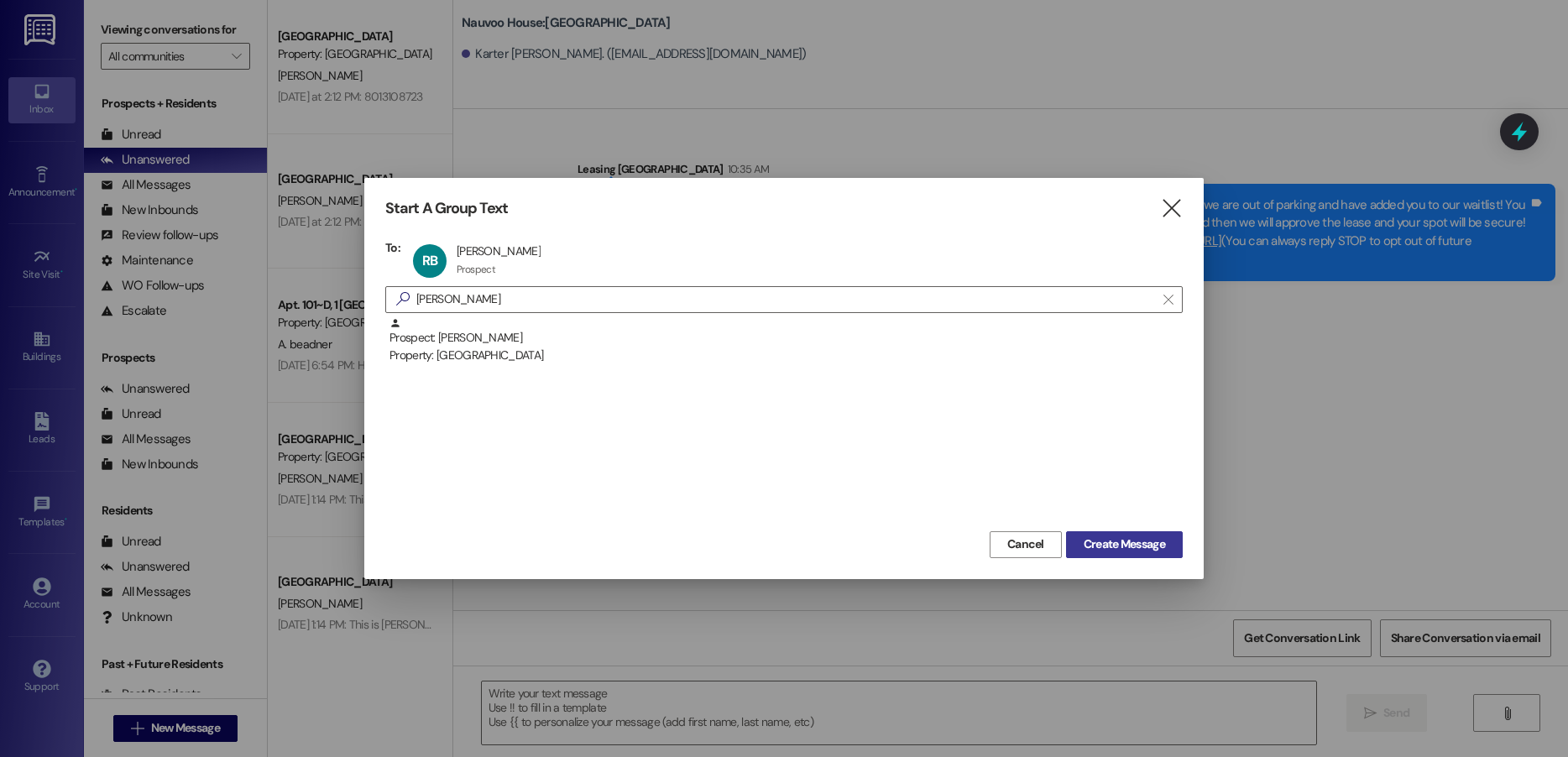
drag, startPoint x: 1146, startPoint y: 545, endPoint x: 983, endPoint y: 602, distance: 172.7
click at [1146, 545] on span "Create Message" at bounding box center [1124, 544] width 81 height 18
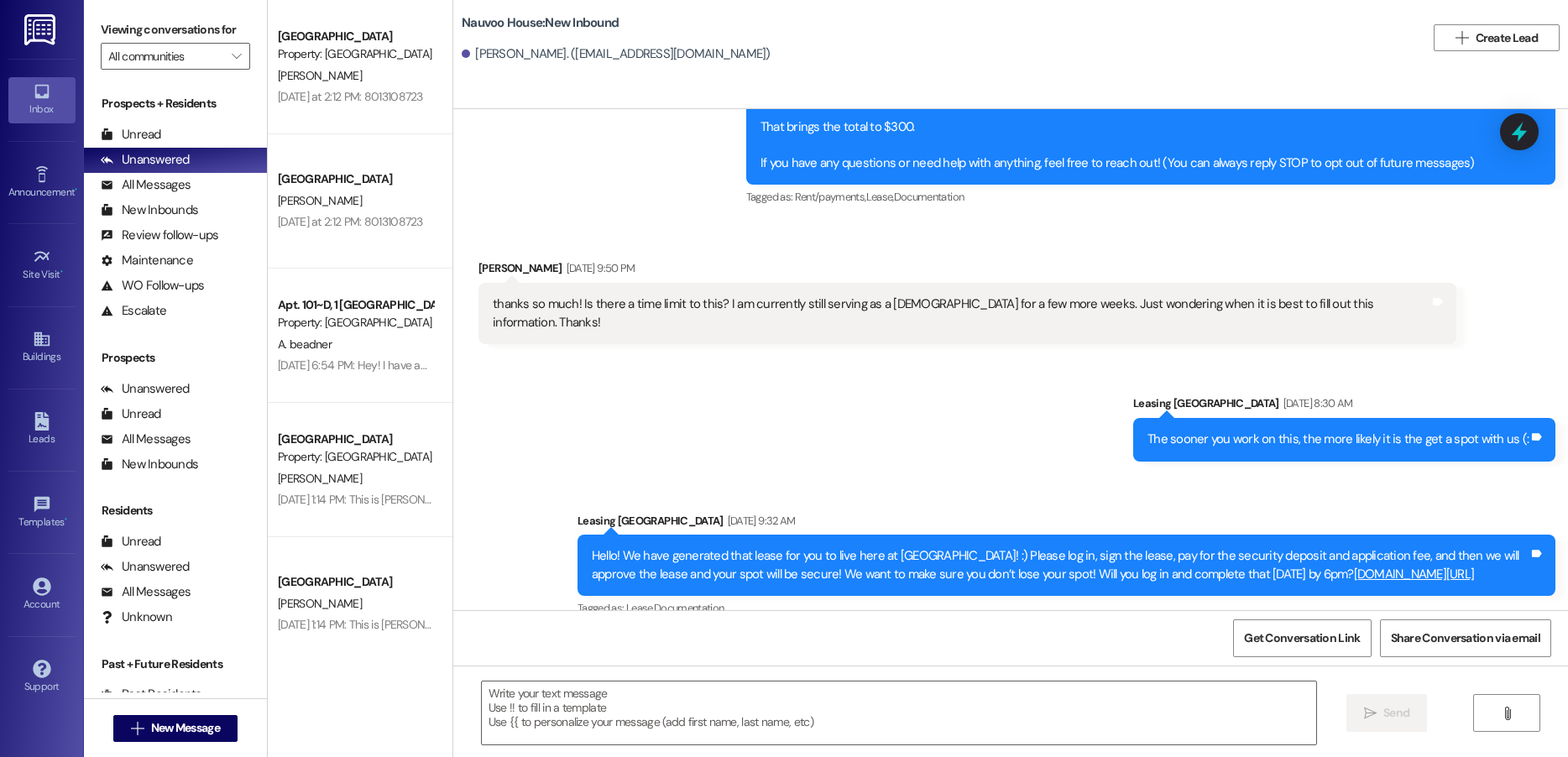
scroll to position [459, 0]
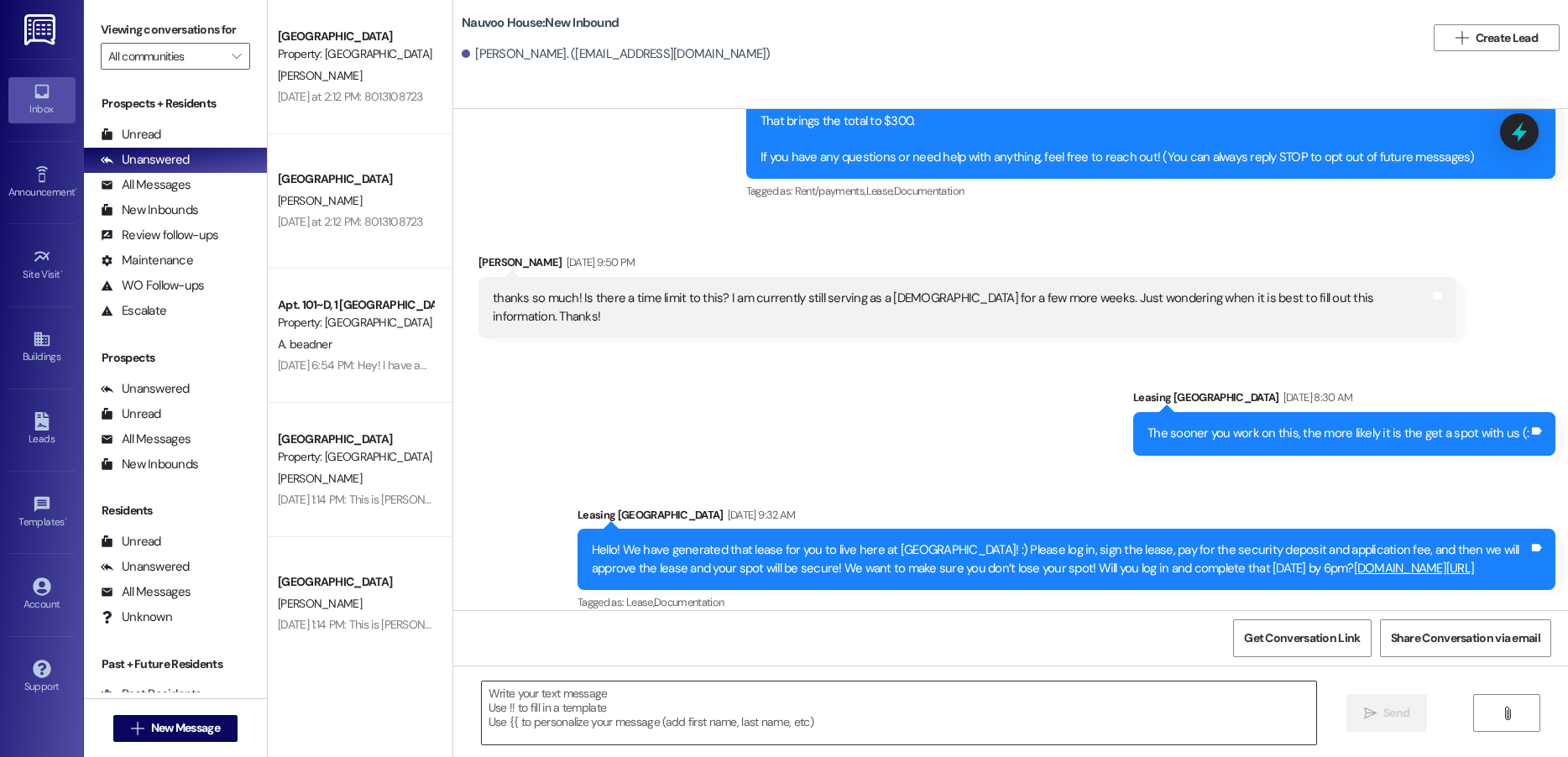
click at [577, 719] on textarea at bounding box center [899, 713] width 835 height 63
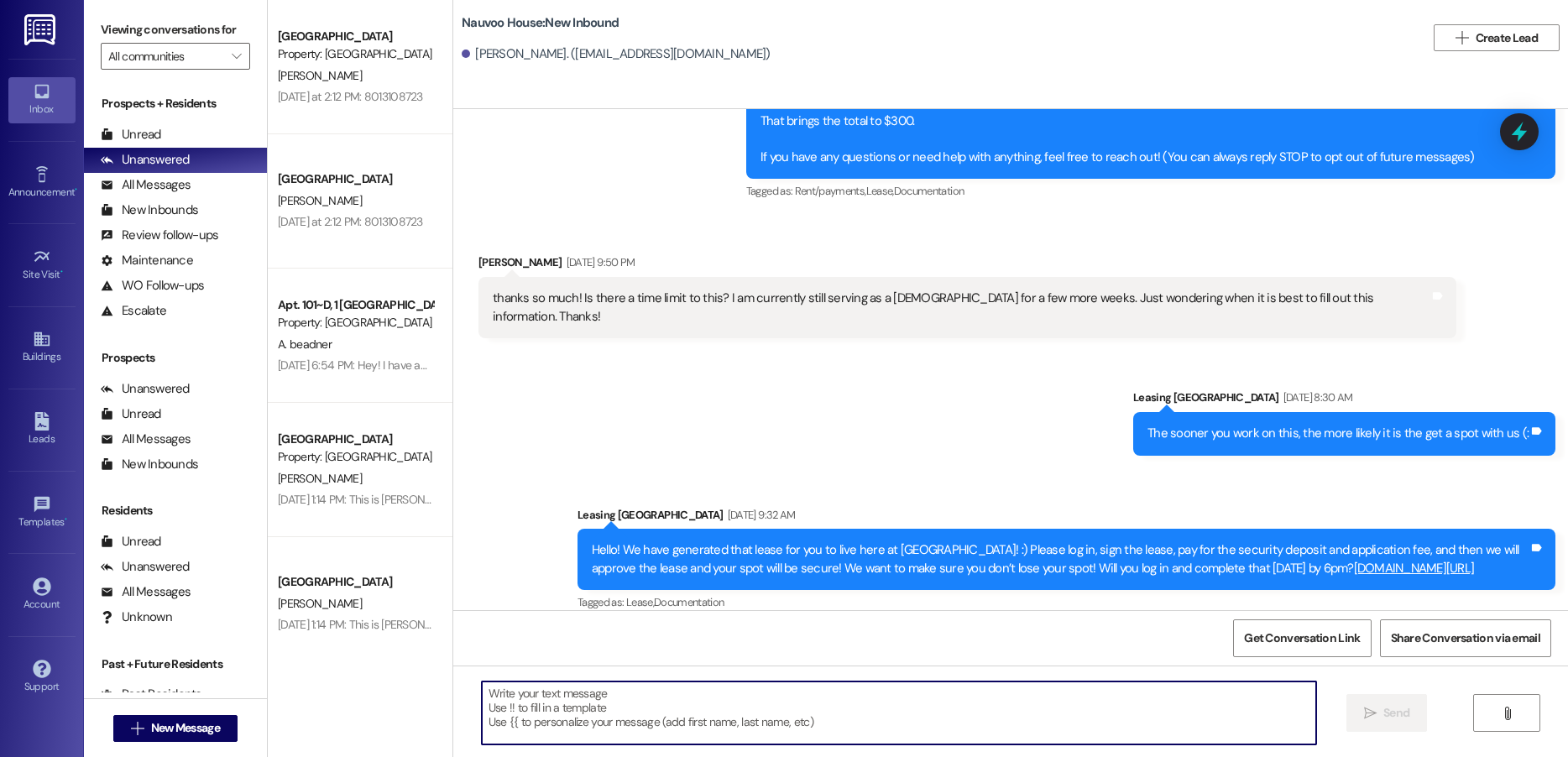
paste textarea "Hello! We have generated that lease for you to live here at [GEOGRAPHIC_DATA]! …"
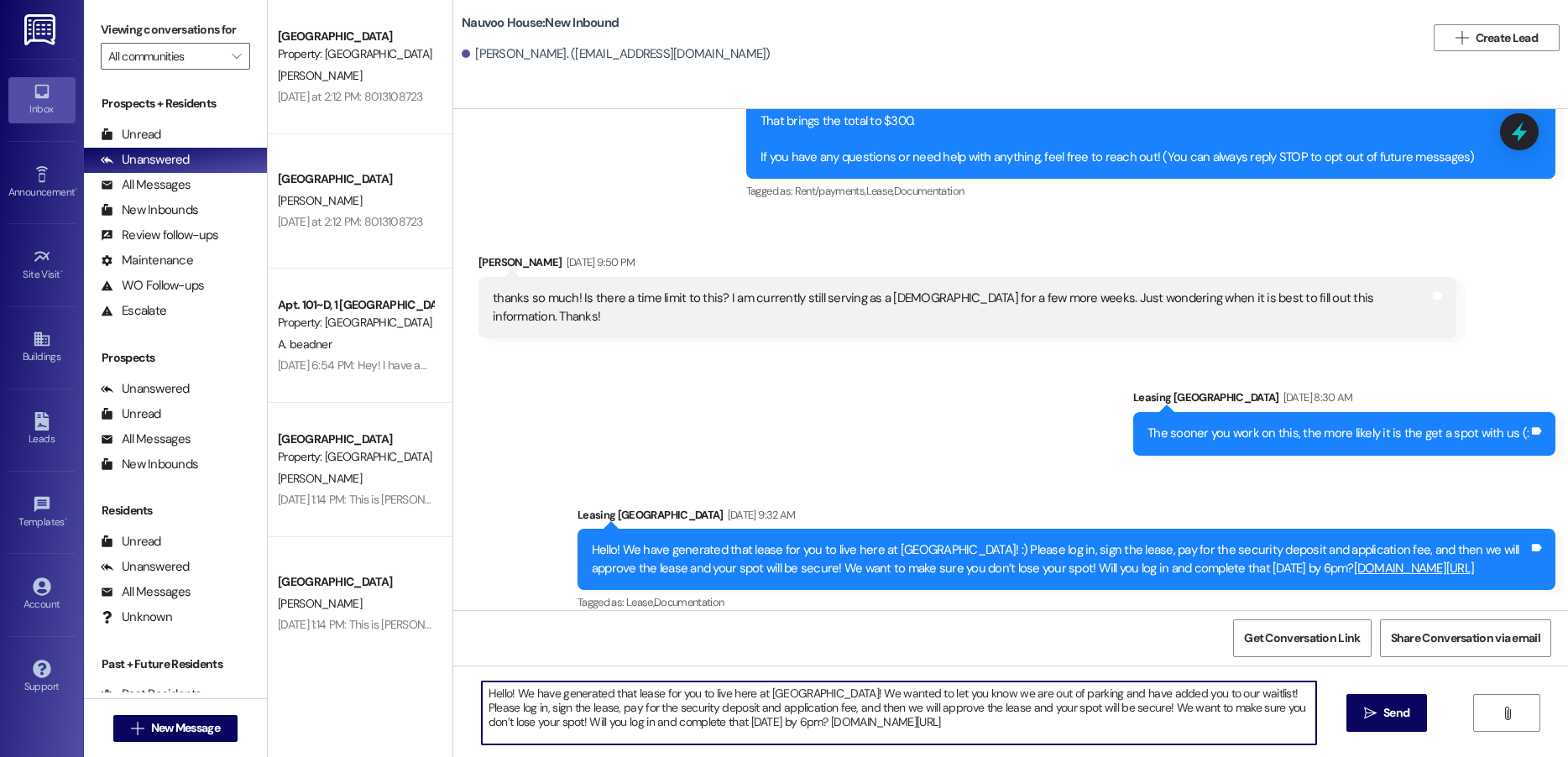
drag, startPoint x: 1244, startPoint y: 694, endPoint x: 837, endPoint y: 697, distance: 407.0
click at [837, 697] on textarea "Hello! We have generated that lease for you to live here at [GEOGRAPHIC_DATA]! …" at bounding box center [899, 713] width 835 height 63
type textarea "Hello! We have generated that lease for you to live here at [GEOGRAPHIC_DATA]! …"
click at [940, 729] on textarea "Hello! We have generated that lease for you to live here at [GEOGRAPHIC_DATA]! …" at bounding box center [899, 713] width 835 height 63
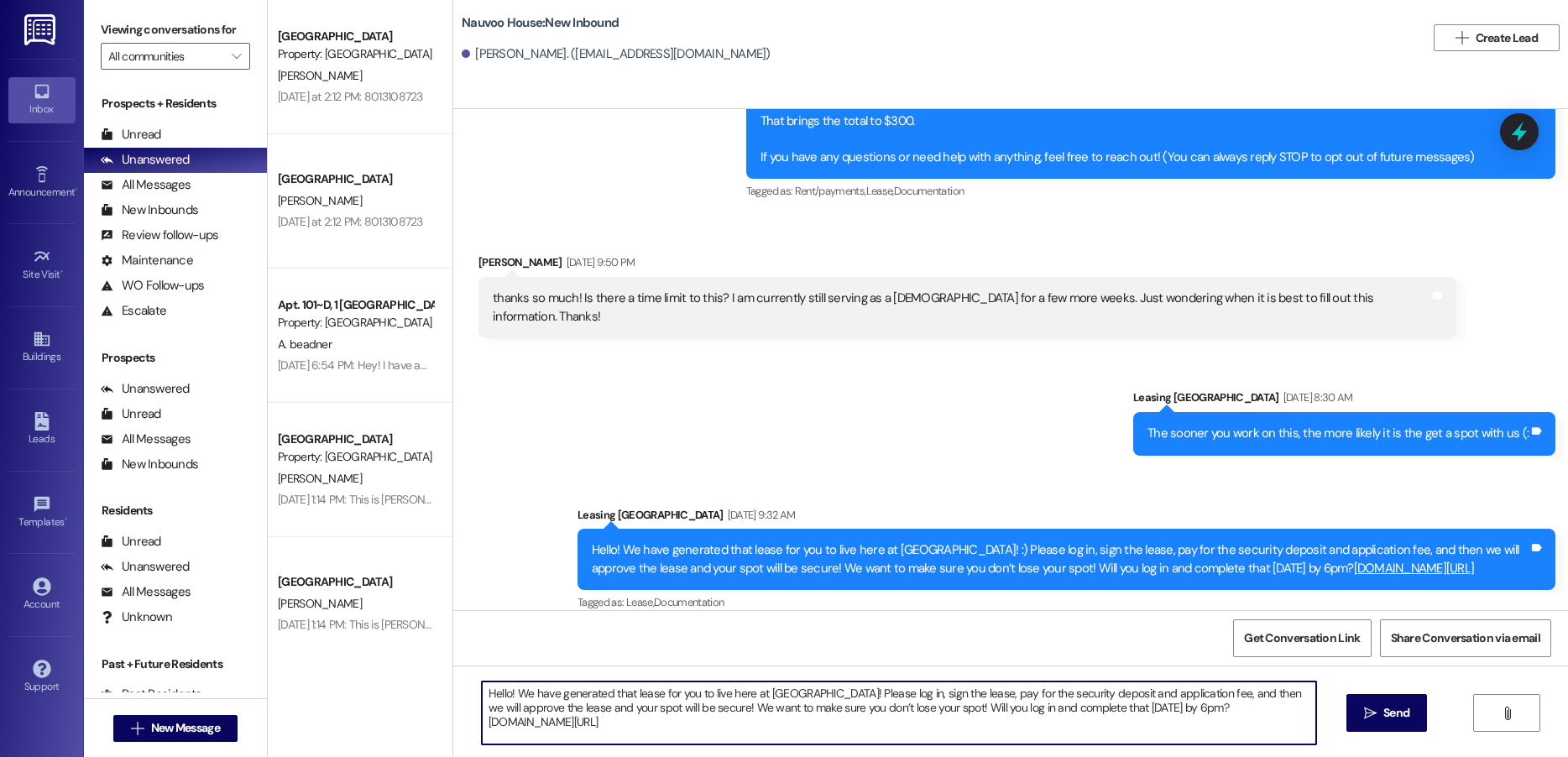
click at [940, 729] on textarea "Hello! We have generated that lease for you to live here at [GEOGRAPHIC_DATA]! …" at bounding box center [899, 713] width 835 height 63
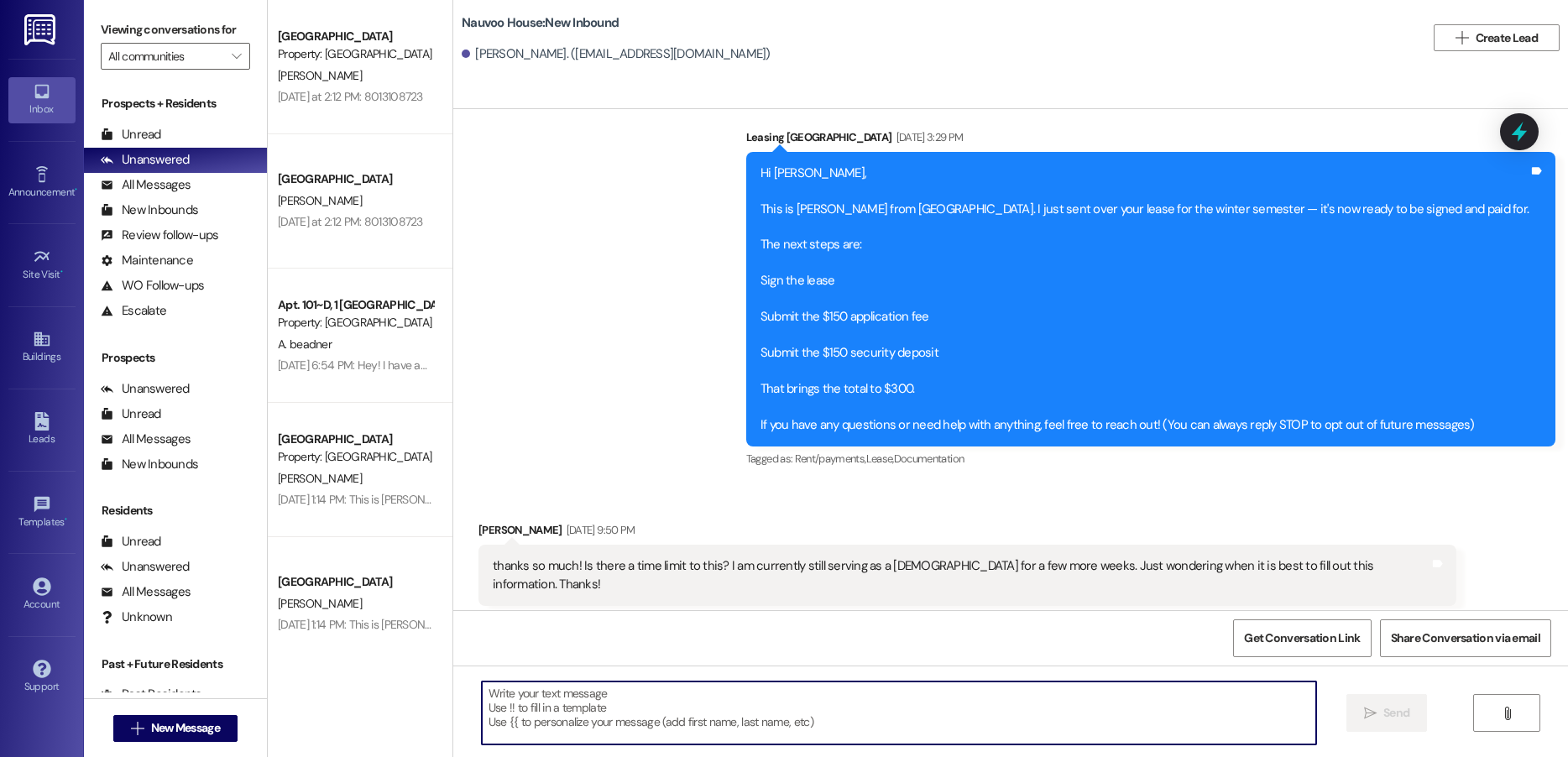
scroll to position [182, 0]
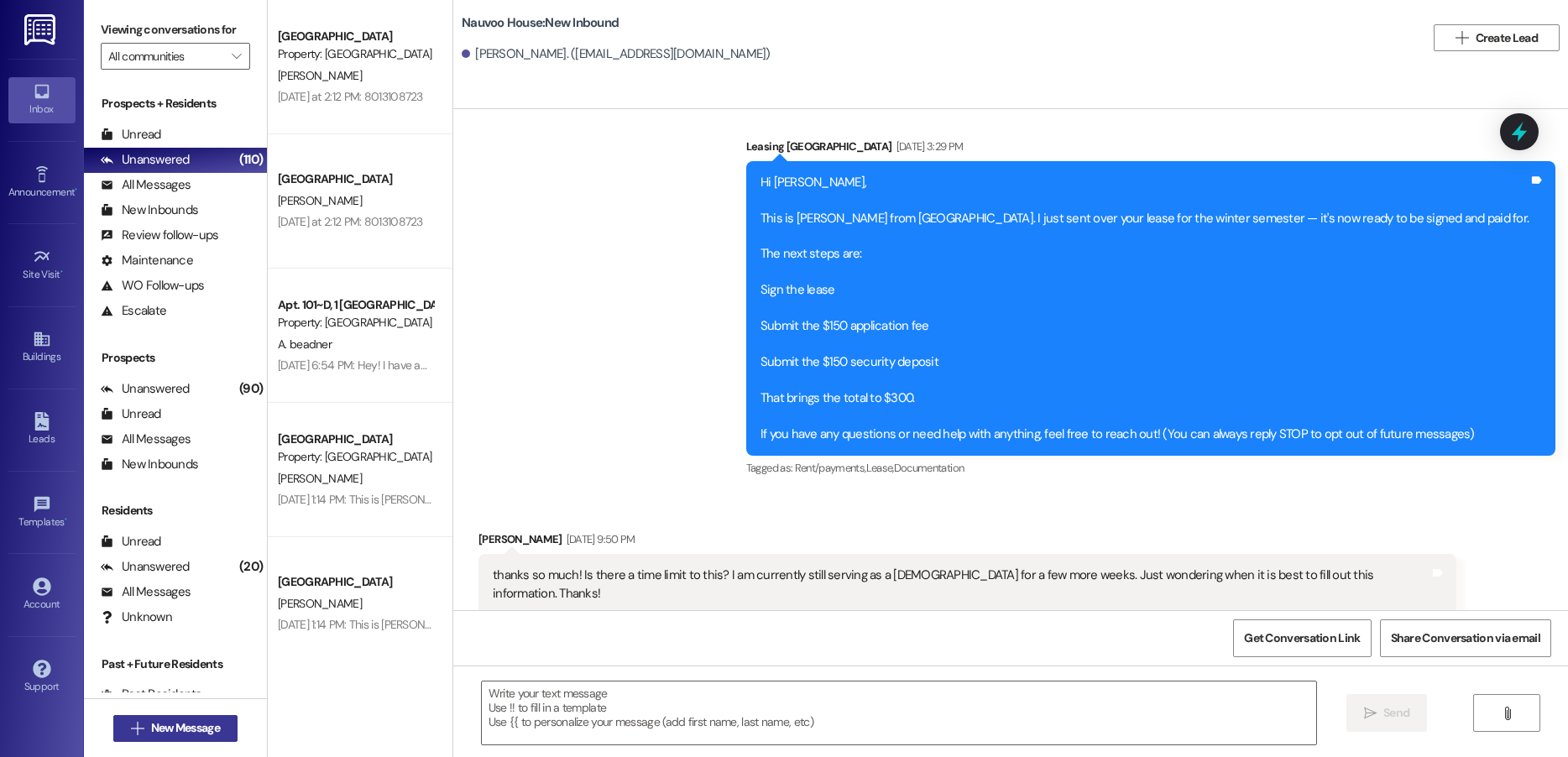
click at [188, 722] on span "New Message" at bounding box center [185, 728] width 68 height 18
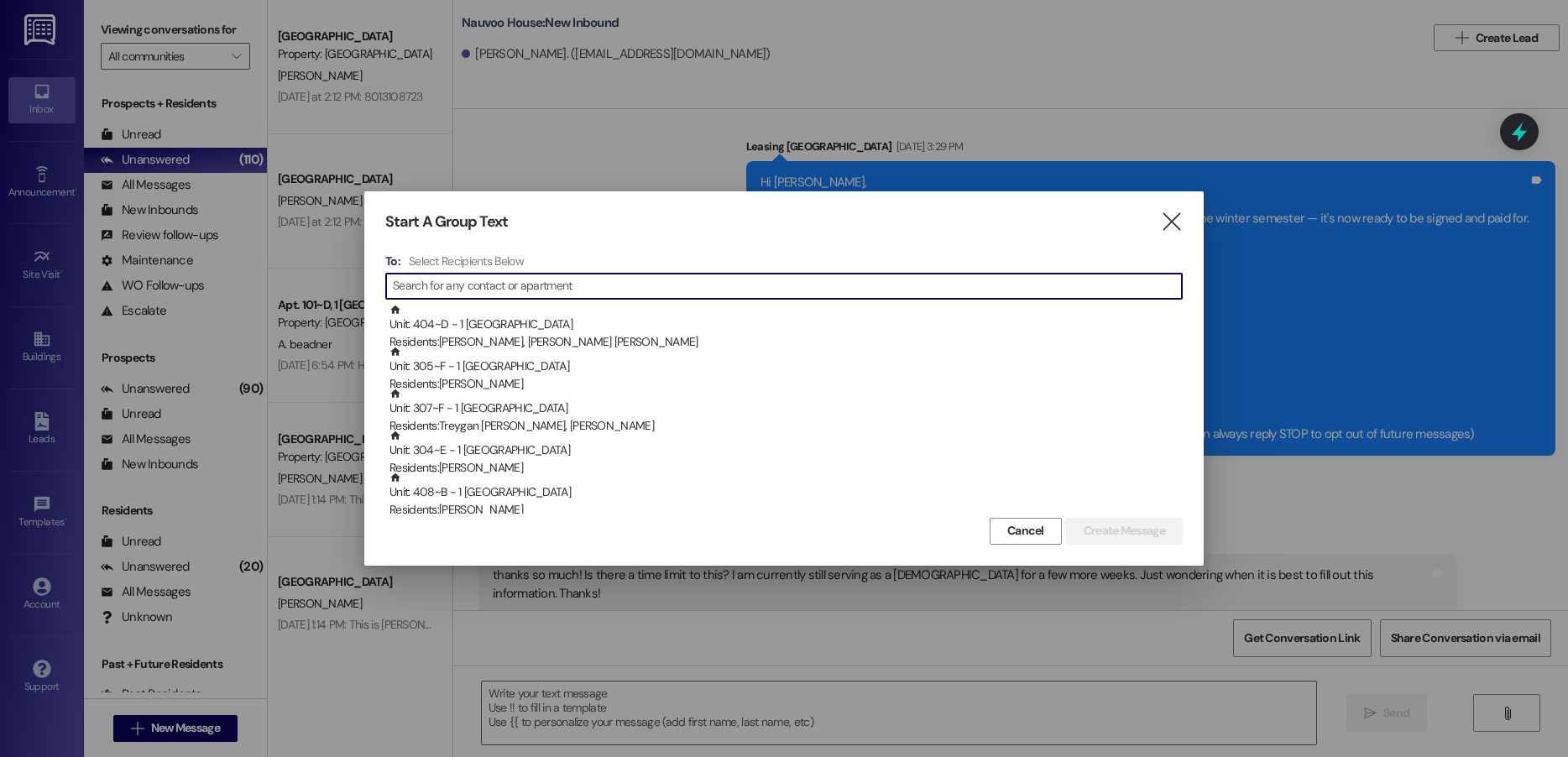
click at [443, 291] on input at bounding box center [787, 286] width 789 height 24
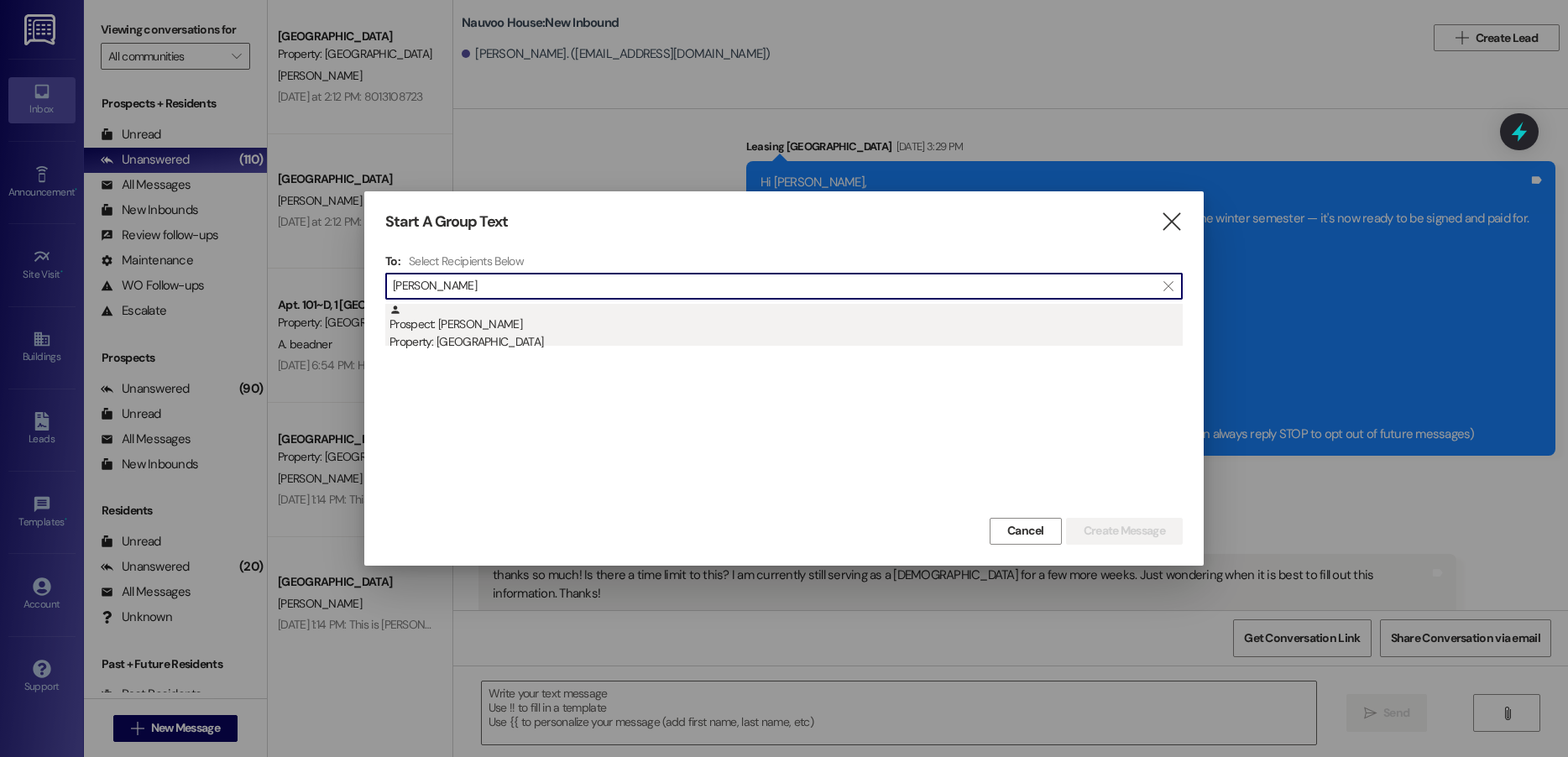
type input "[PERSON_NAME]"
click at [487, 339] on div "Property: [GEOGRAPHIC_DATA]" at bounding box center [786, 342] width 793 height 18
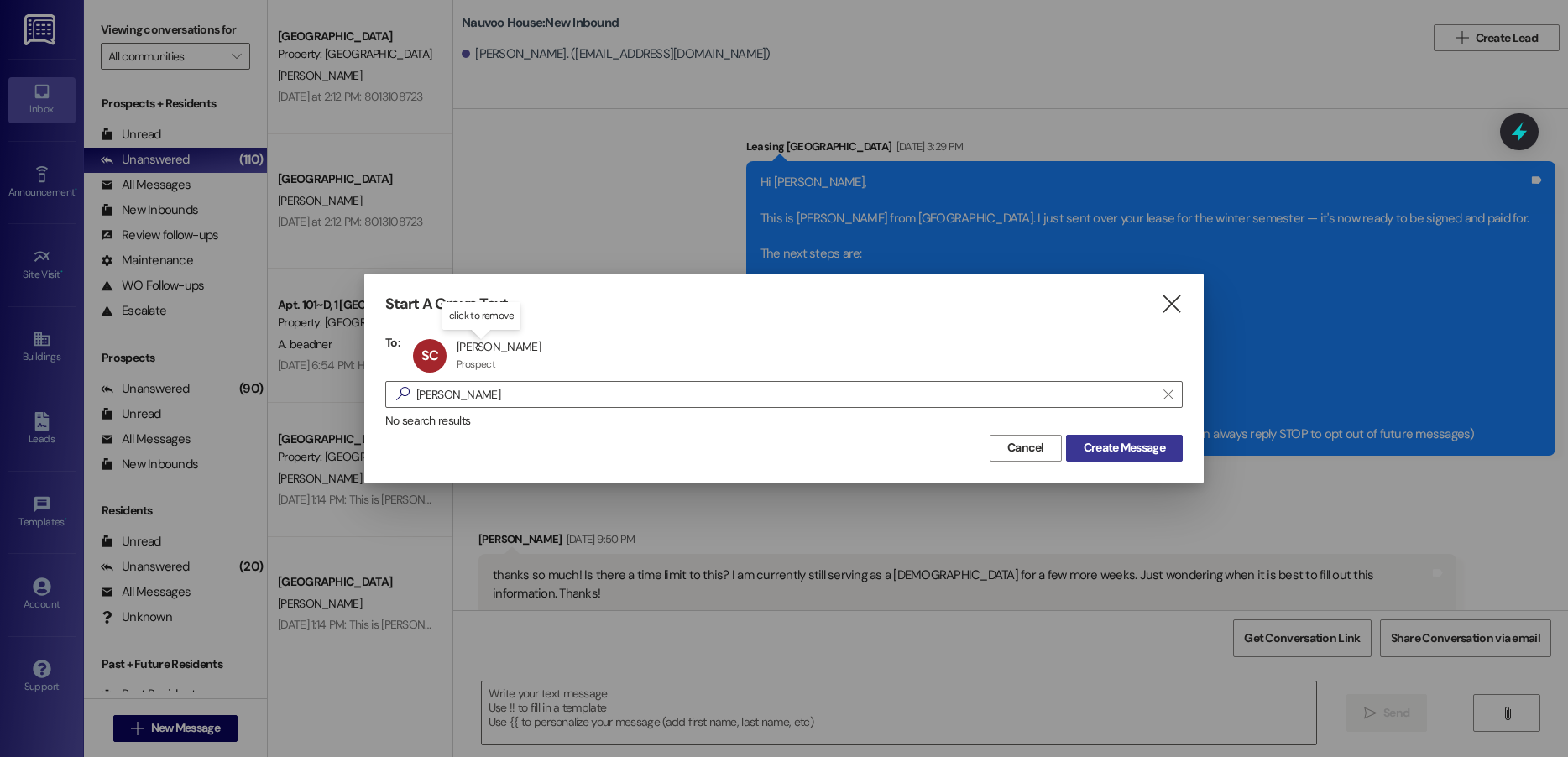
click at [1091, 441] on span "Create Message" at bounding box center [1124, 448] width 81 height 18
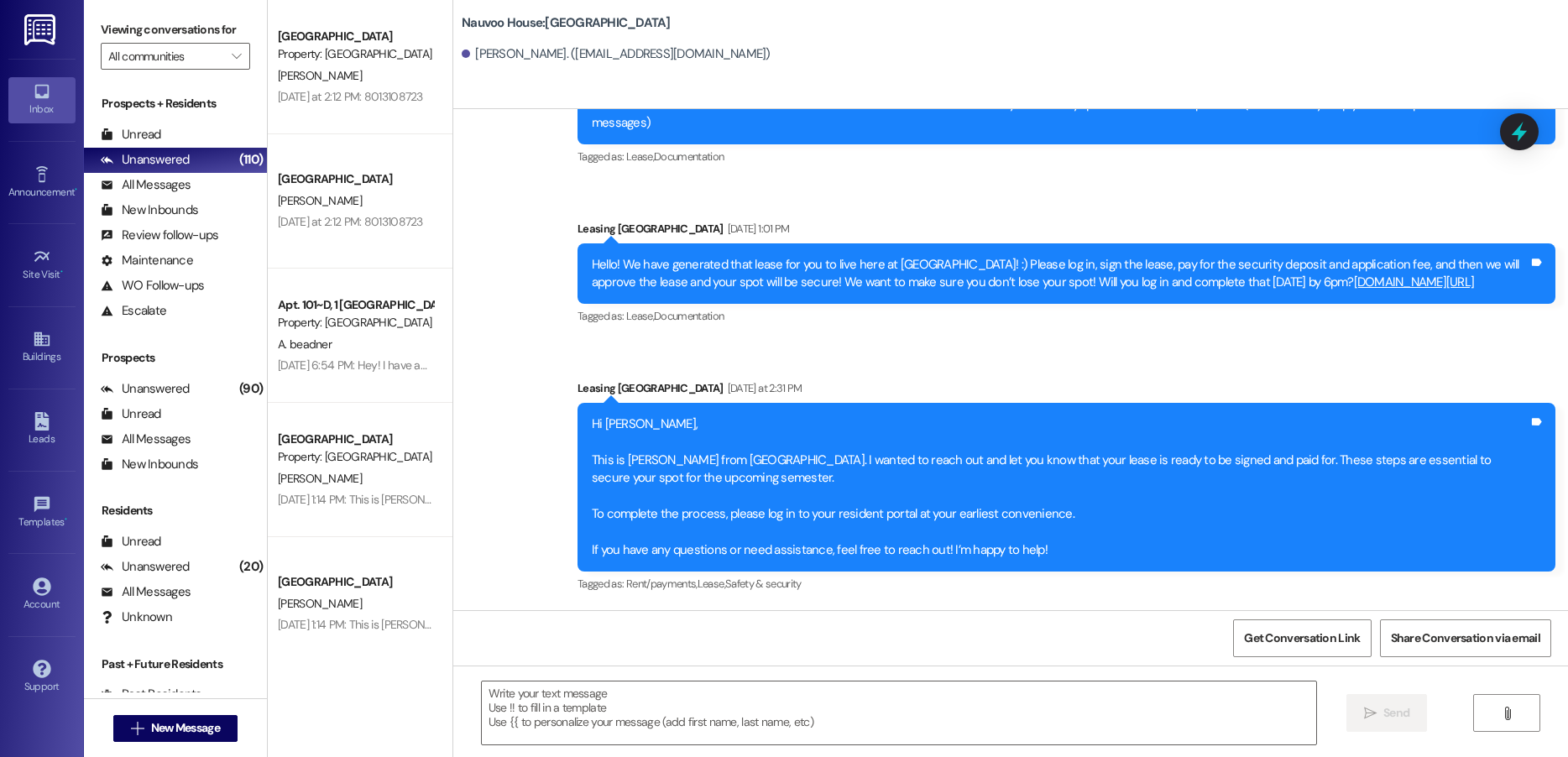
scroll to position [100, 0]
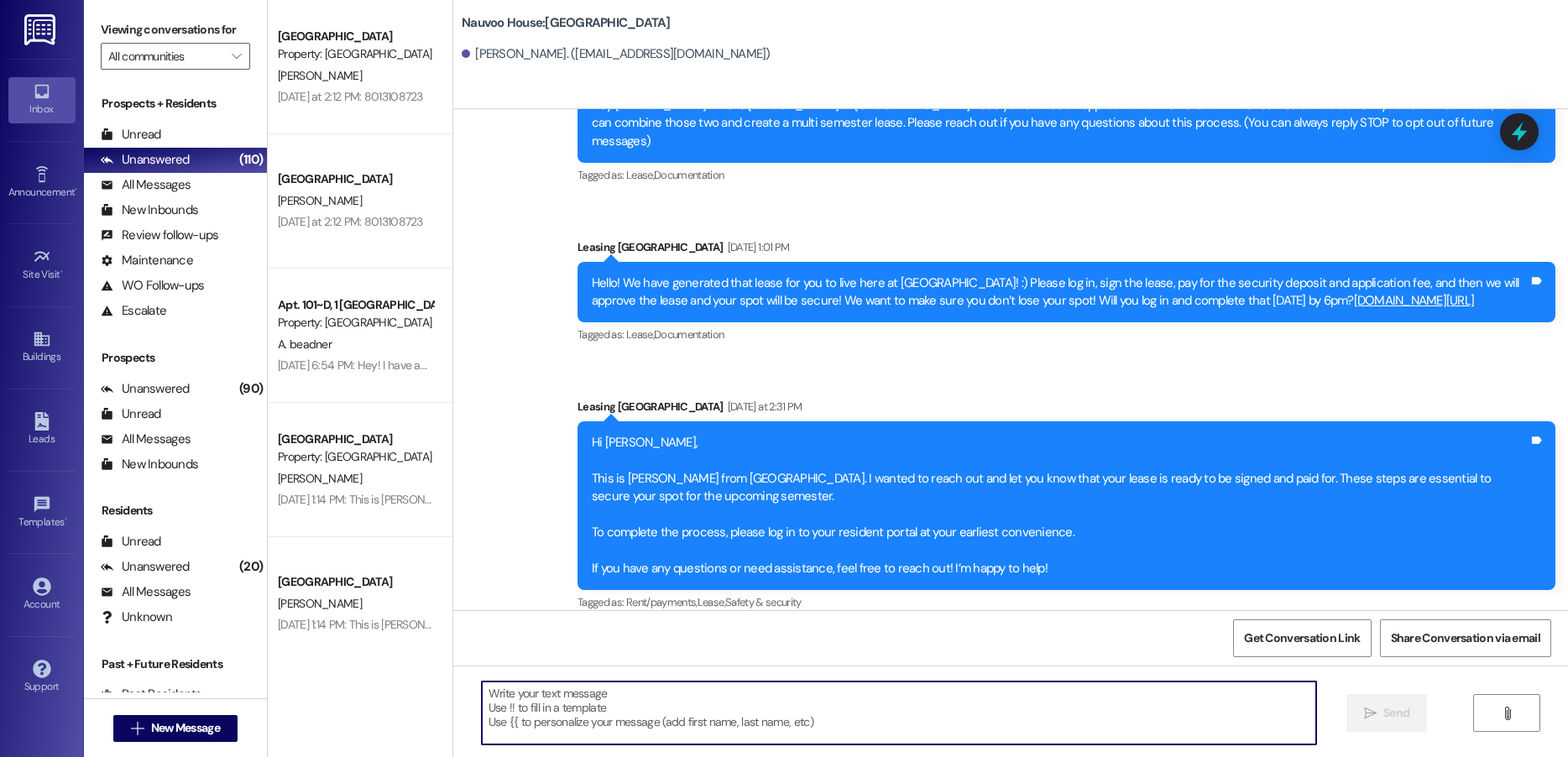
click at [557, 706] on textarea at bounding box center [899, 713] width 835 height 63
paste textarea "Hello! We have generated that lease for you to live here at [GEOGRAPHIC_DATA]! …"
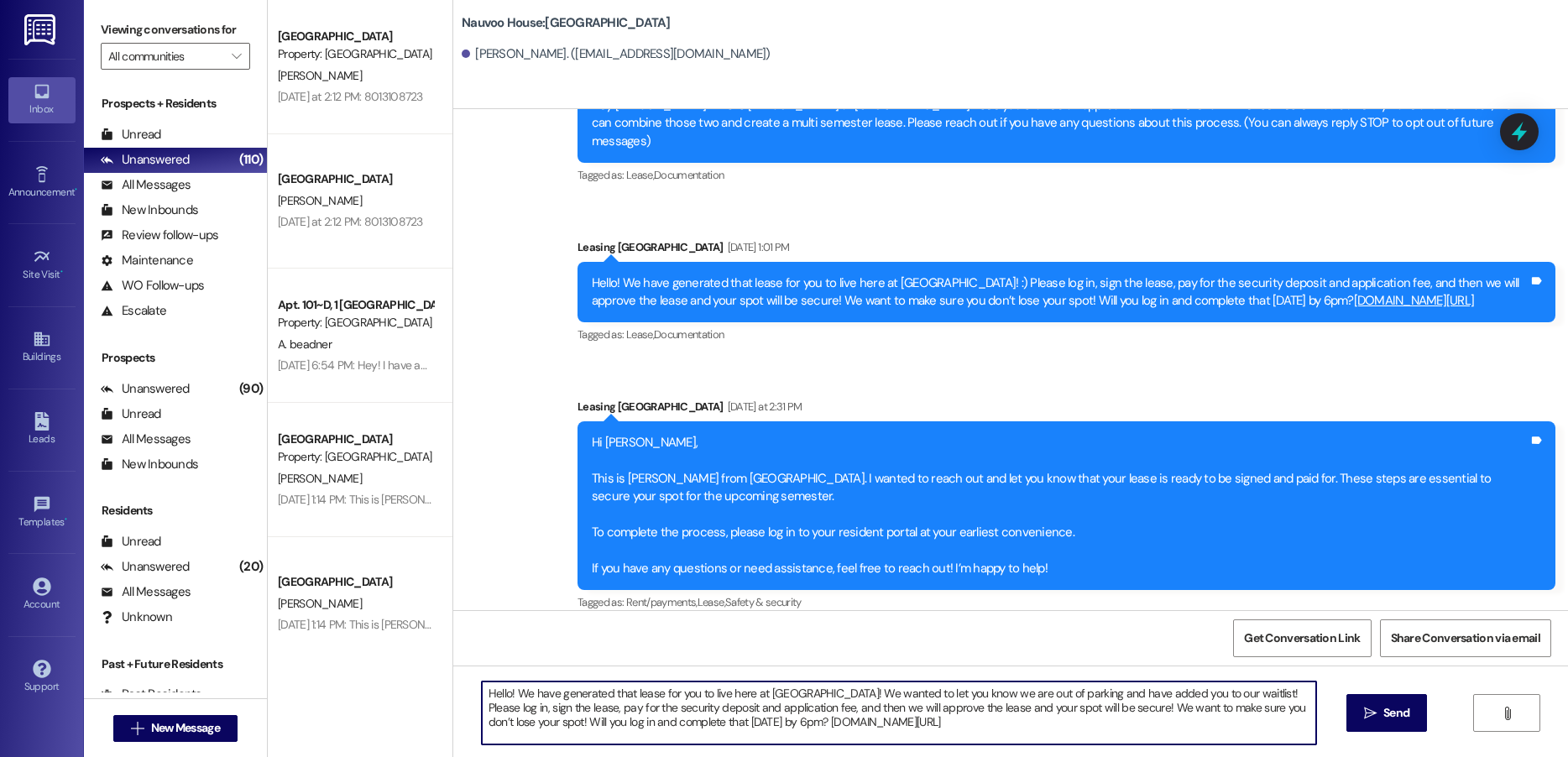
click at [498, 693] on textarea "Hello! We have generated that lease for you to live here at [GEOGRAPHIC_DATA]! …" at bounding box center [899, 713] width 835 height 63
type textarea "Hello [PERSON_NAME]! We have generated that lease for you to live here at [GEOG…"
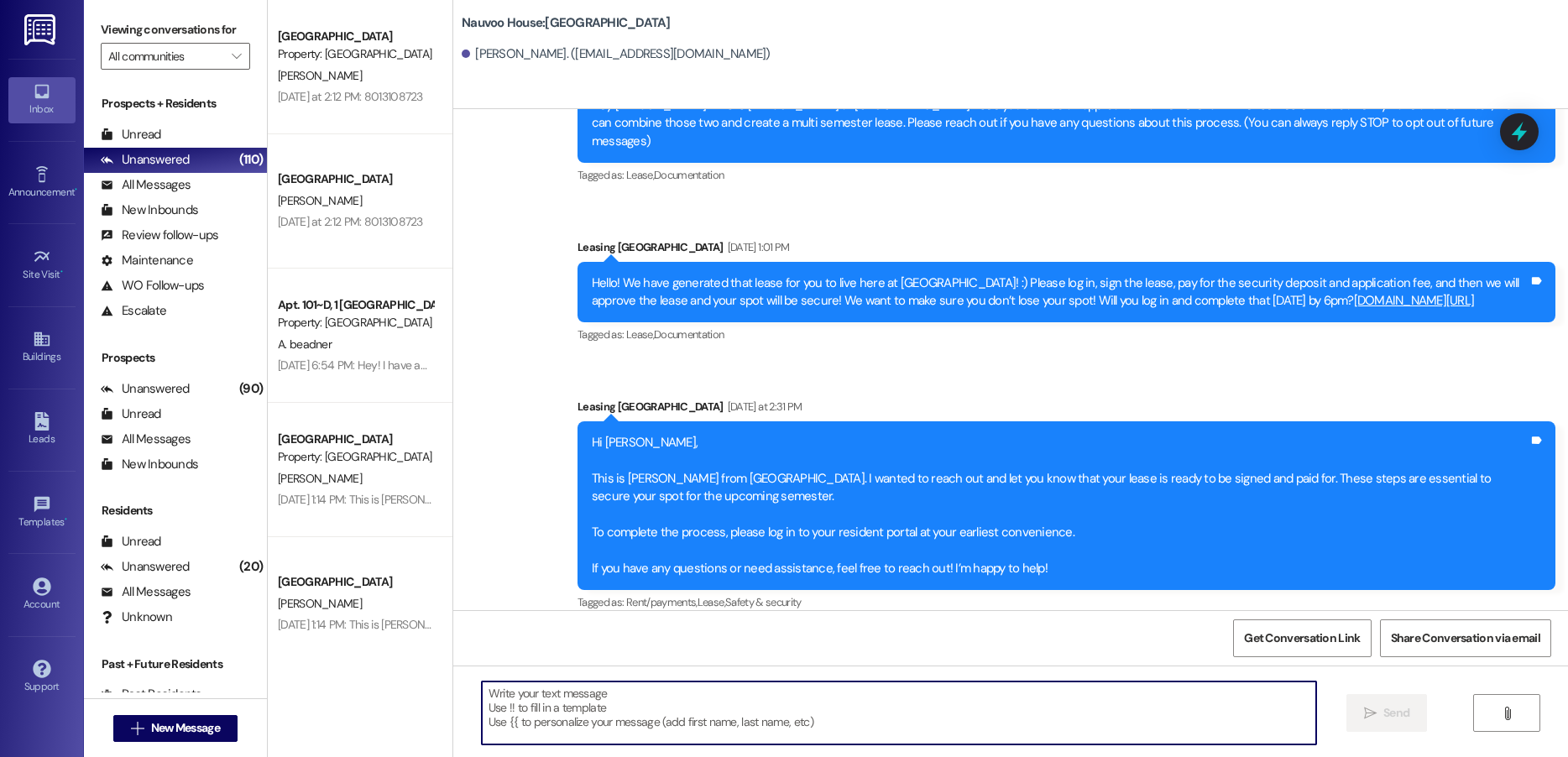
scroll to position [182, 0]
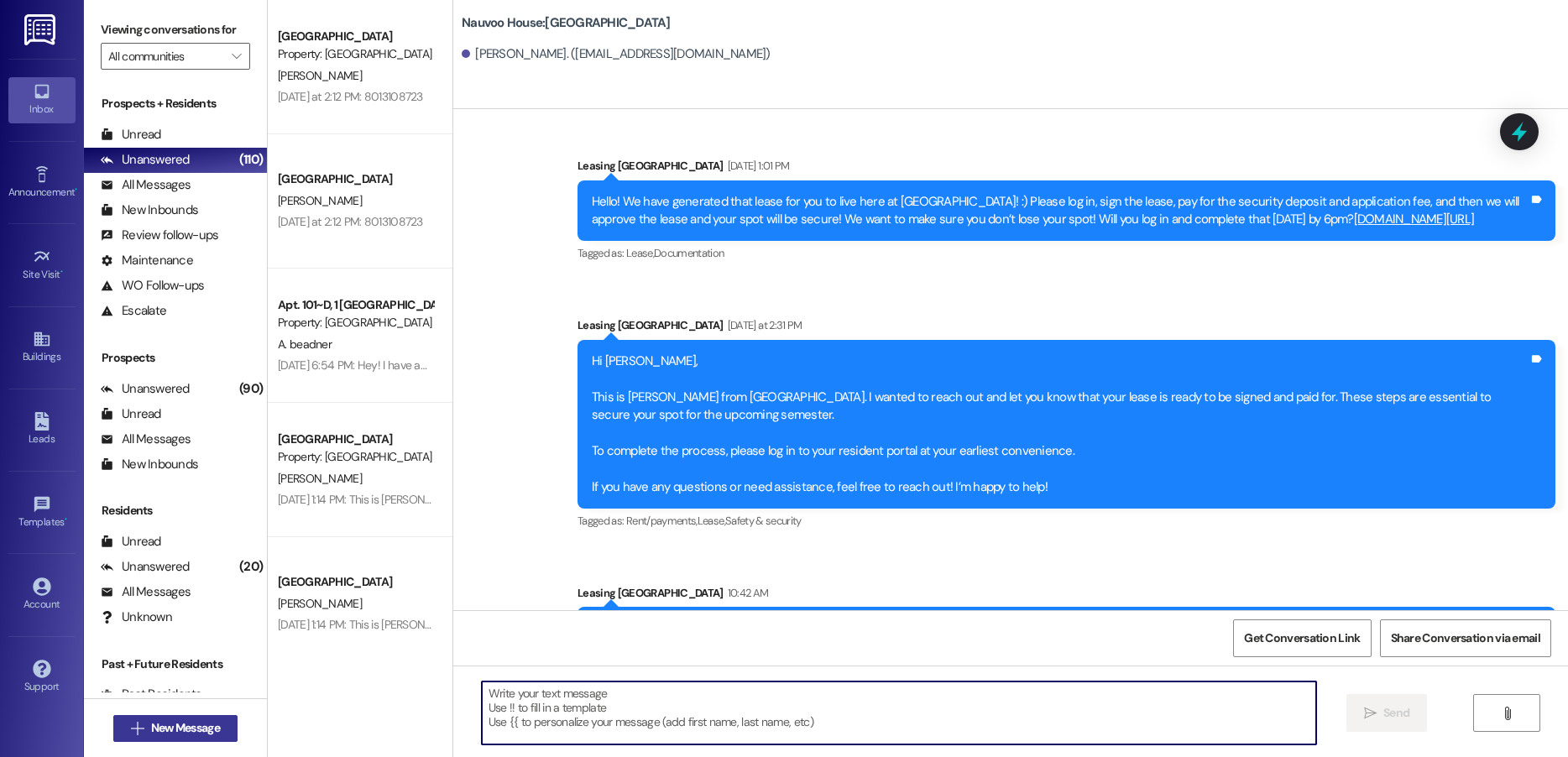
click at [194, 716] on button " New Message" at bounding box center [175, 729] width 124 height 27
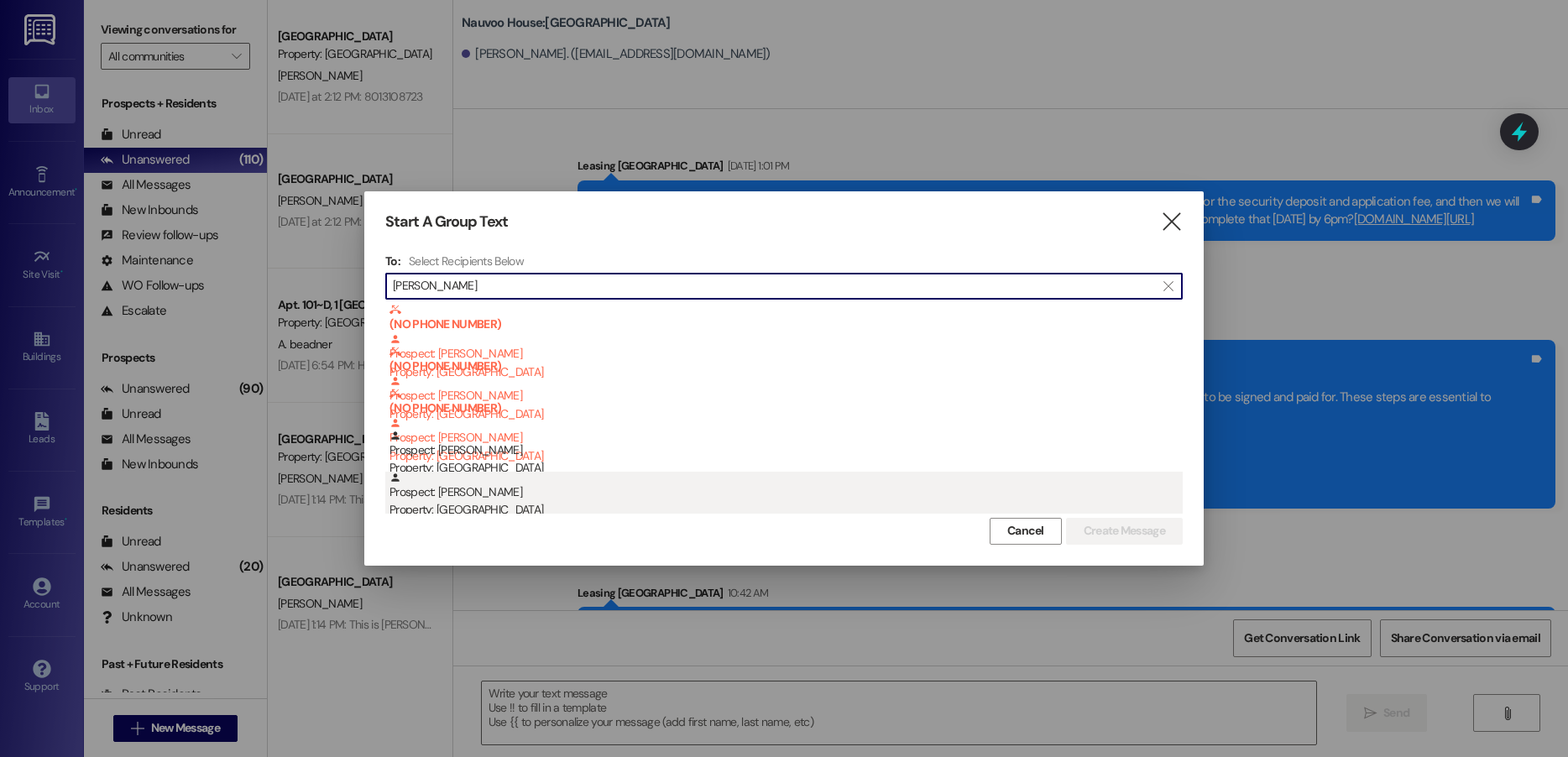
type input "[PERSON_NAME]"
click at [523, 503] on div "Property: [GEOGRAPHIC_DATA]" at bounding box center [786, 509] width 793 height 18
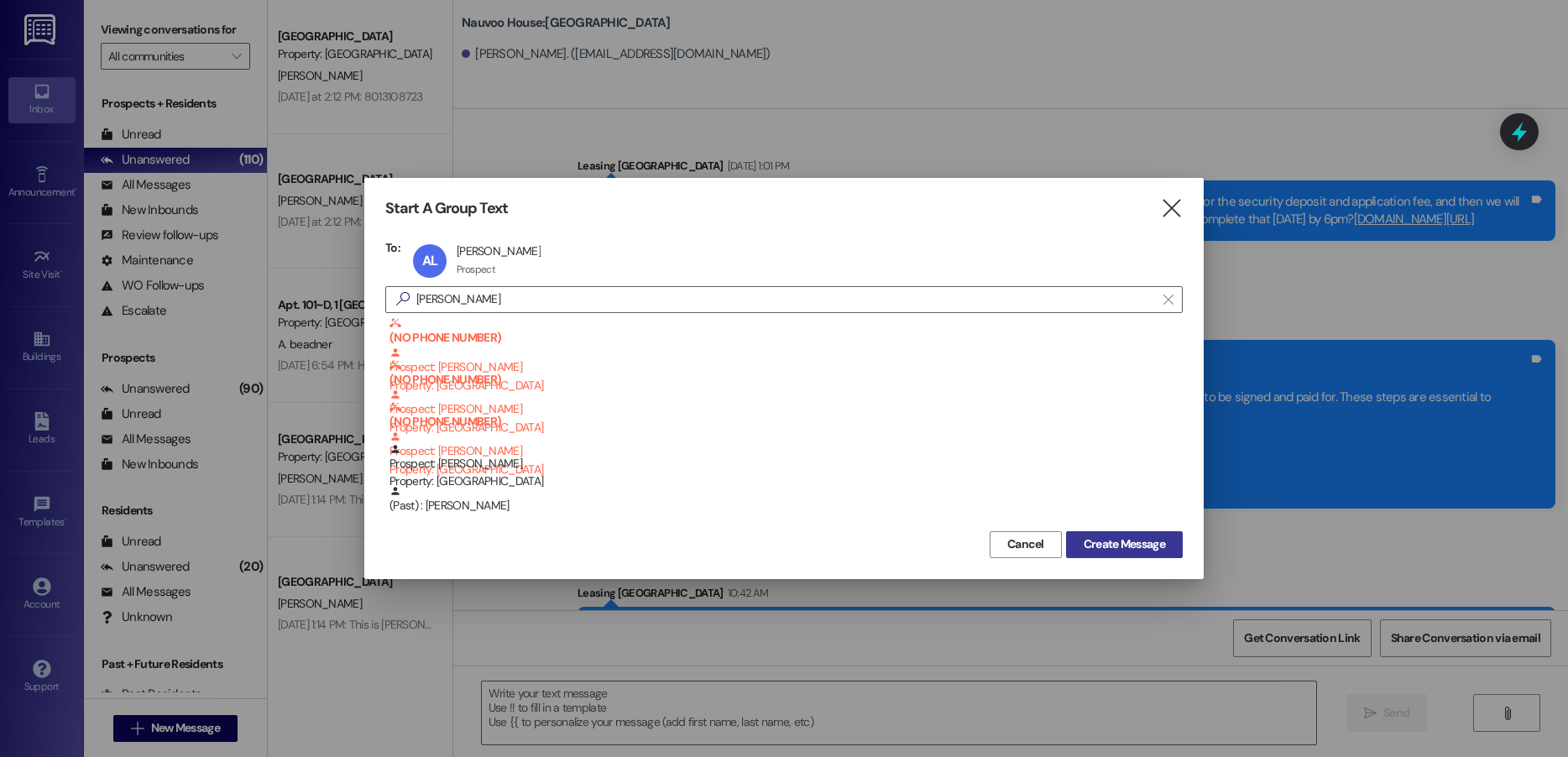
click at [1119, 540] on span "Create Message" at bounding box center [1124, 544] width 81 height 18
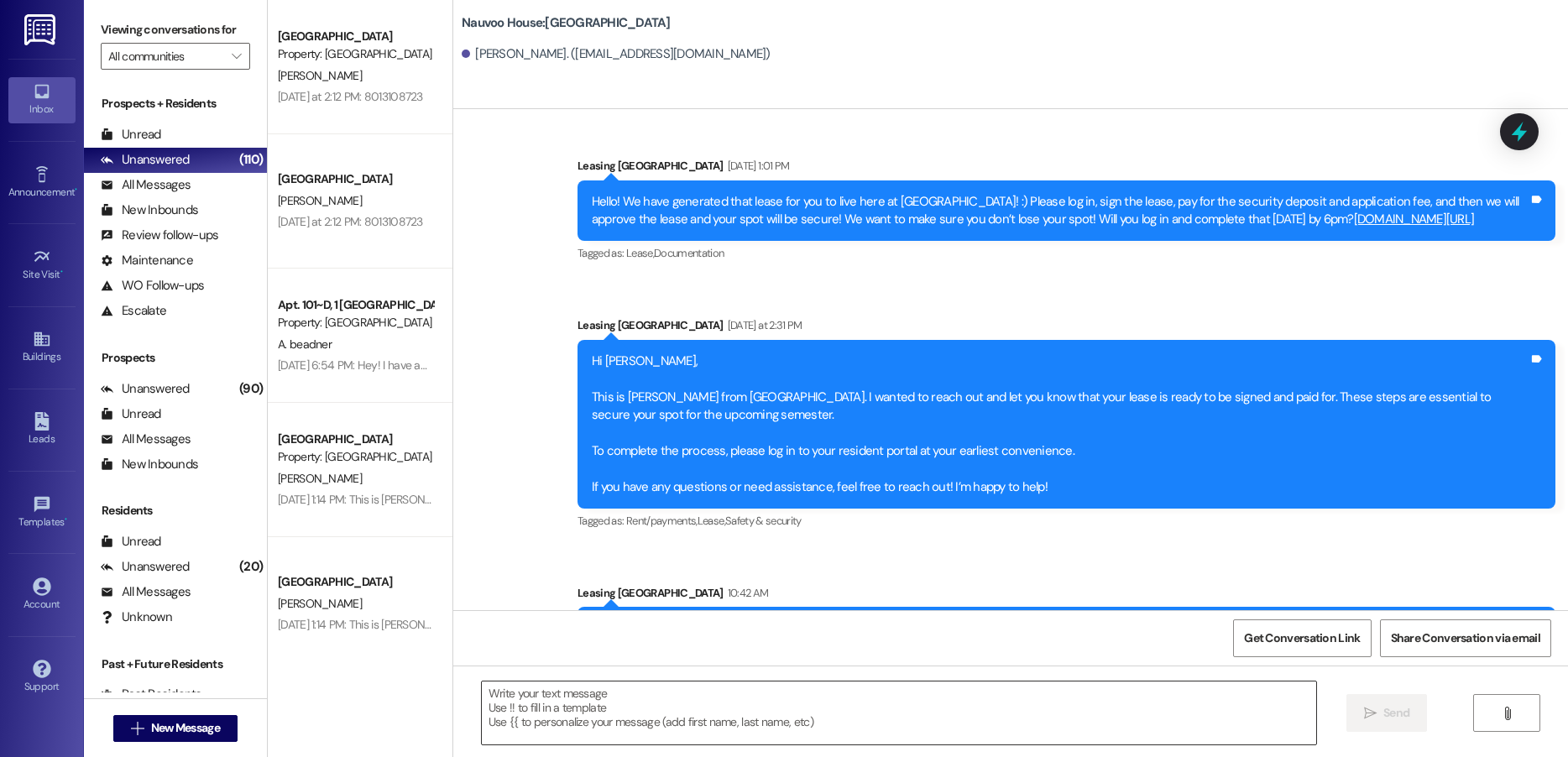
scroll to position [0, 0]
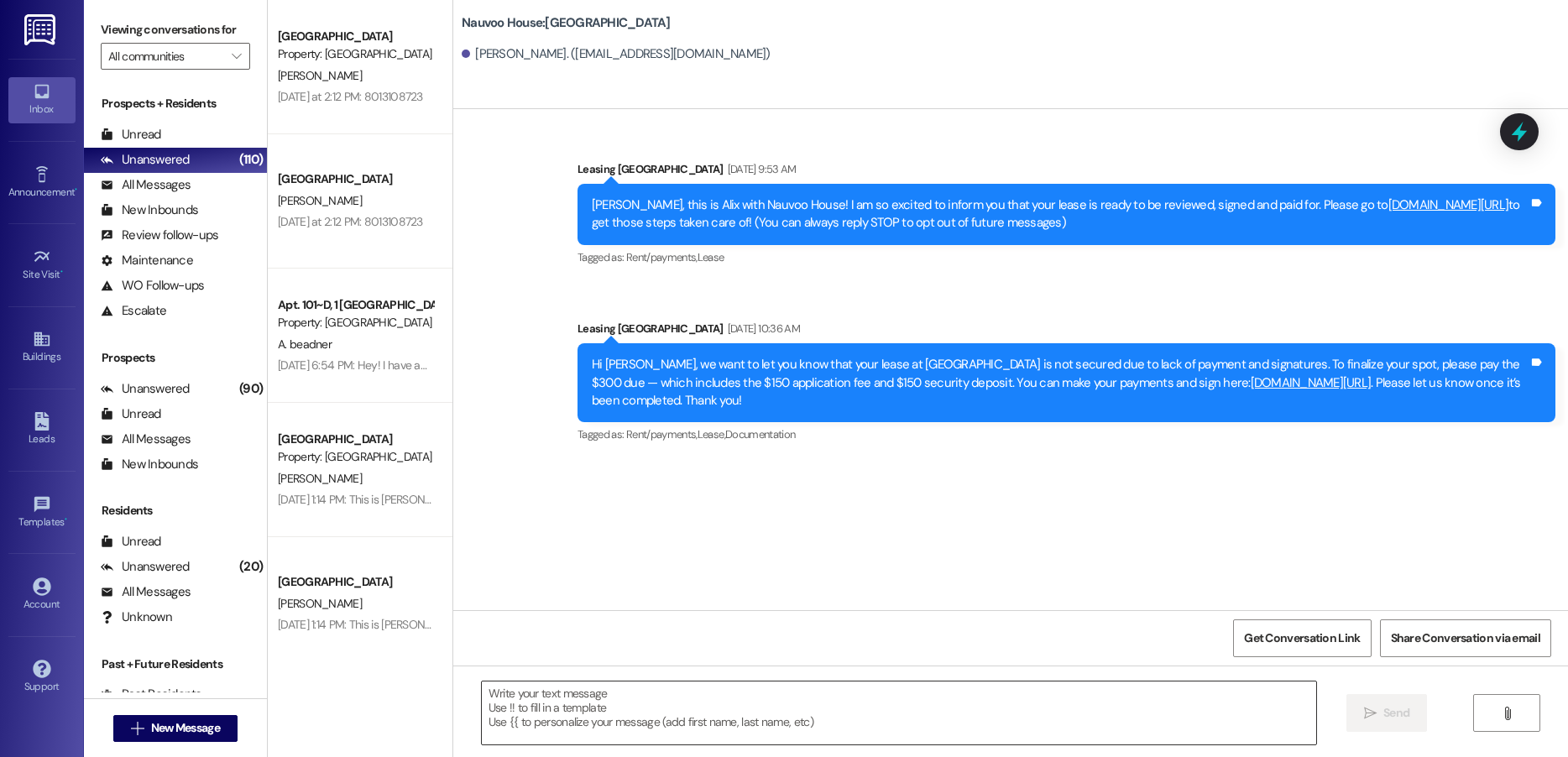
click at [546, 713] on textarea at bounding box center [899, 713] width 835 height 63
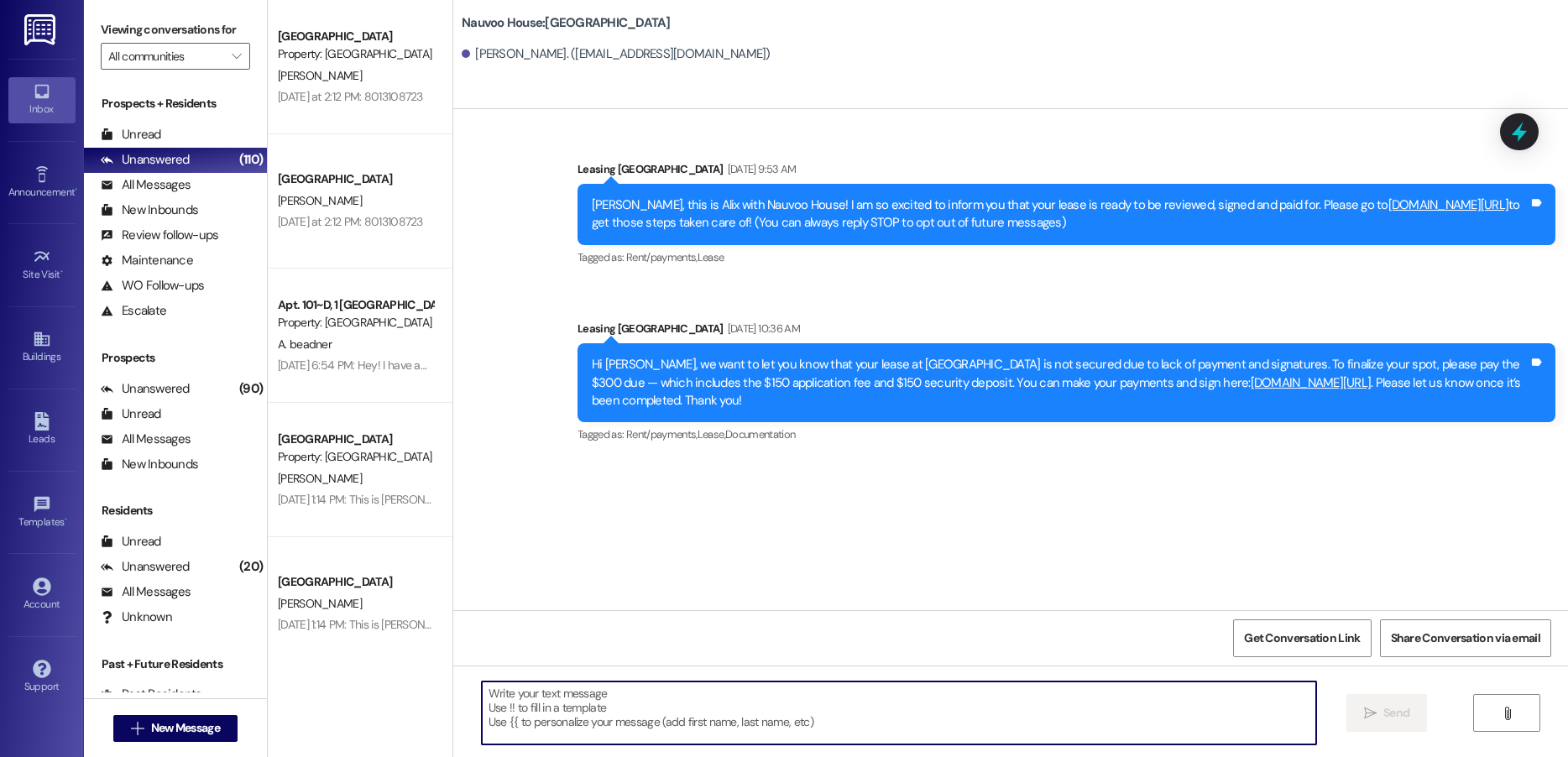
paste textarea ", this is [GEOGRAPHIC_DATA]. We wanted to reach out and let you know your spot …"
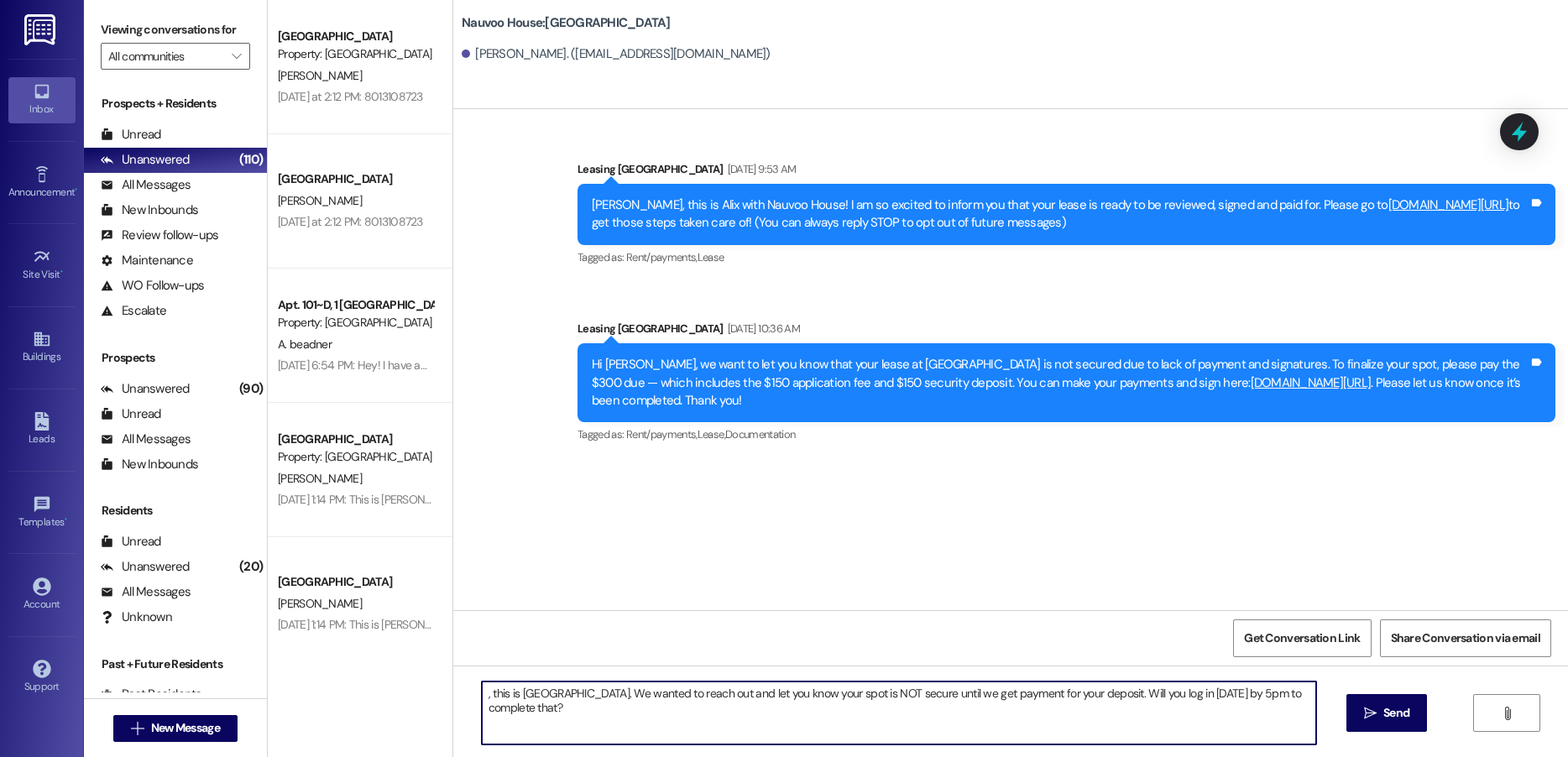
click at [482, 697] on textarea ", this is [GEOGRAPHIC_DATA]. We wanted to reach out and let you know your spot …" at bounding box center [899, 713] width 835 height 63
click at [994, 691] on textarea "[PERSON_NAME], this is [GEOGRAPHIC_DATA]. We wanted to reach out and let you kn…" at bounding box center [899, 713] width 835 height 63
type textarea "[PERSON_NAME], this is [GEOGRAPHIC_DATA]. We wanted to reach out and let you kn…"
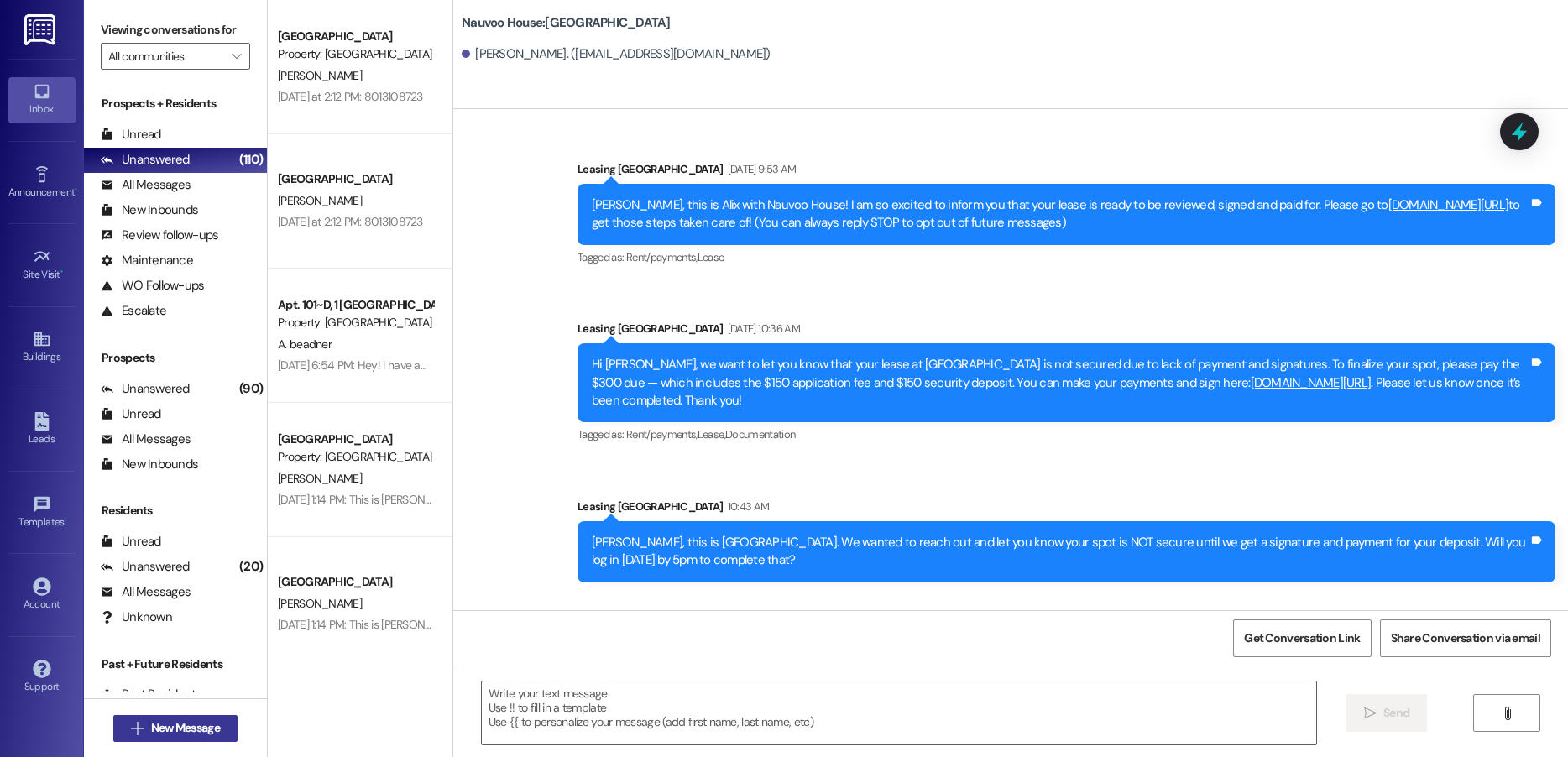
click at [135, 737] on button " New Message" at bounding box center [175, 729] width 124 height 27
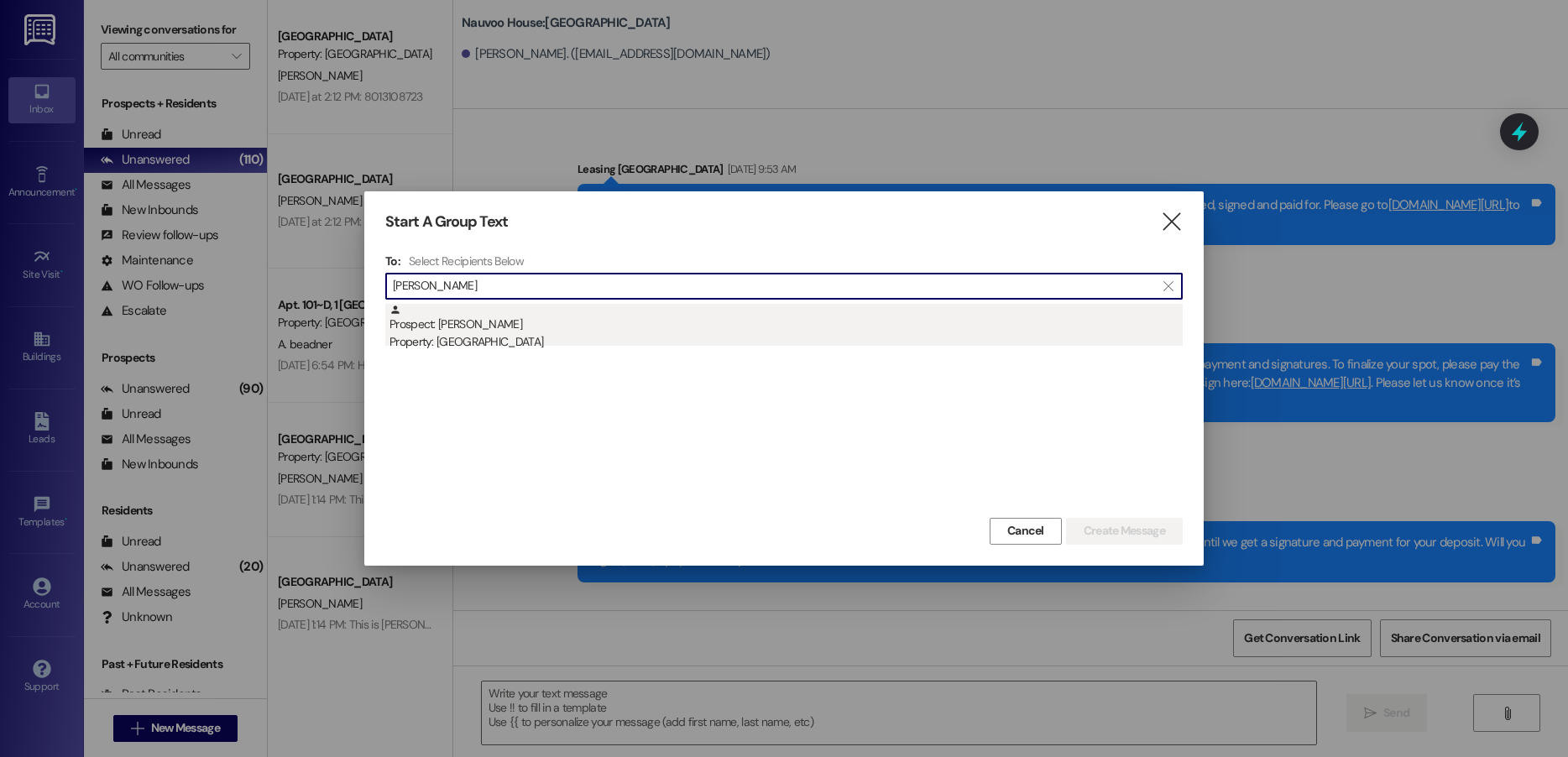
type input "[PERSON_NAME]"
click at [510, 344] on div "Property: [GEOGRAPHIC_DATA]" at bounding box center [786, 342] width 793 height 18
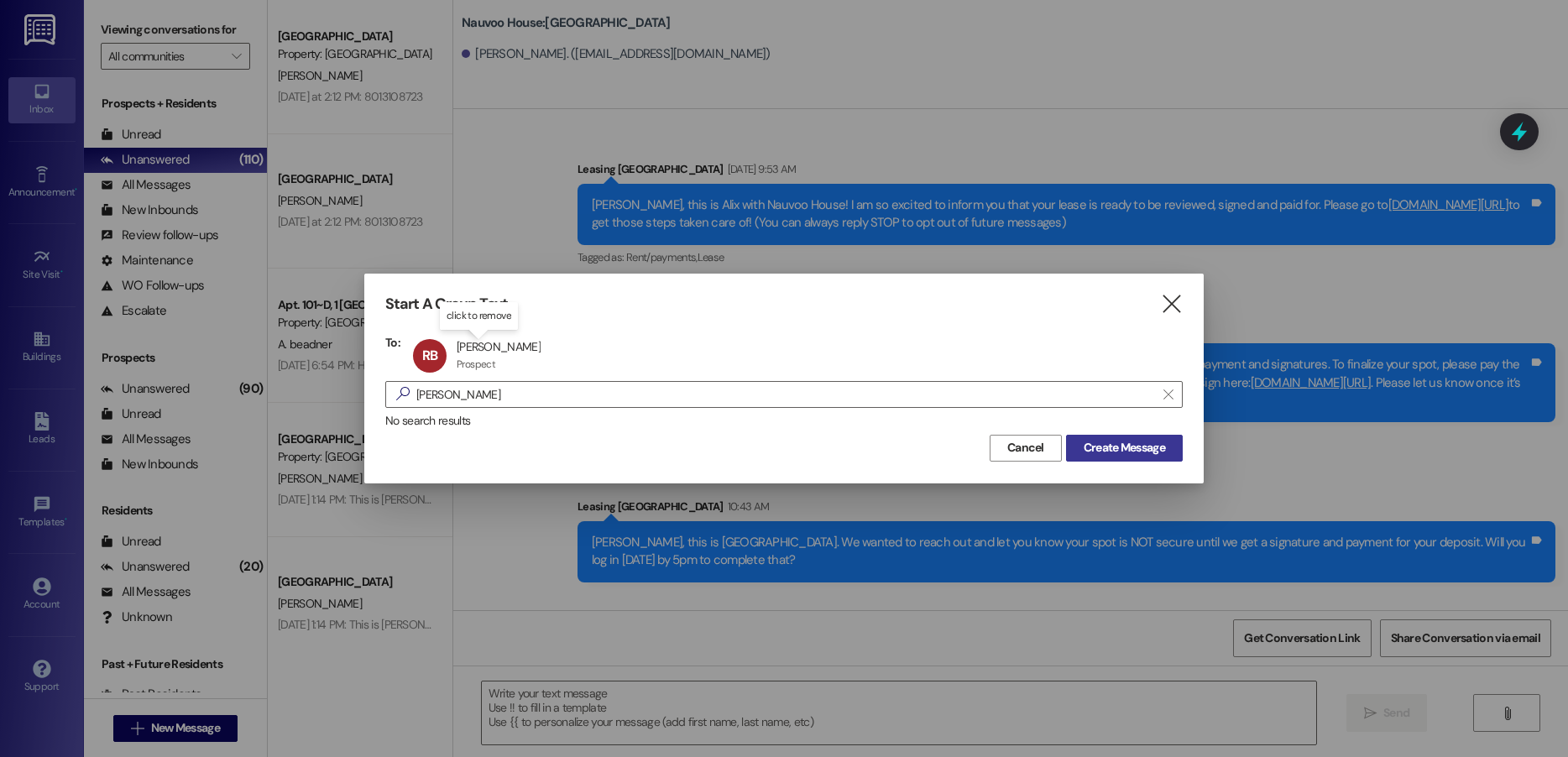
click at [1142, 460] on button "Create Message" at bounding box center [1124, 449] width 117 height 27
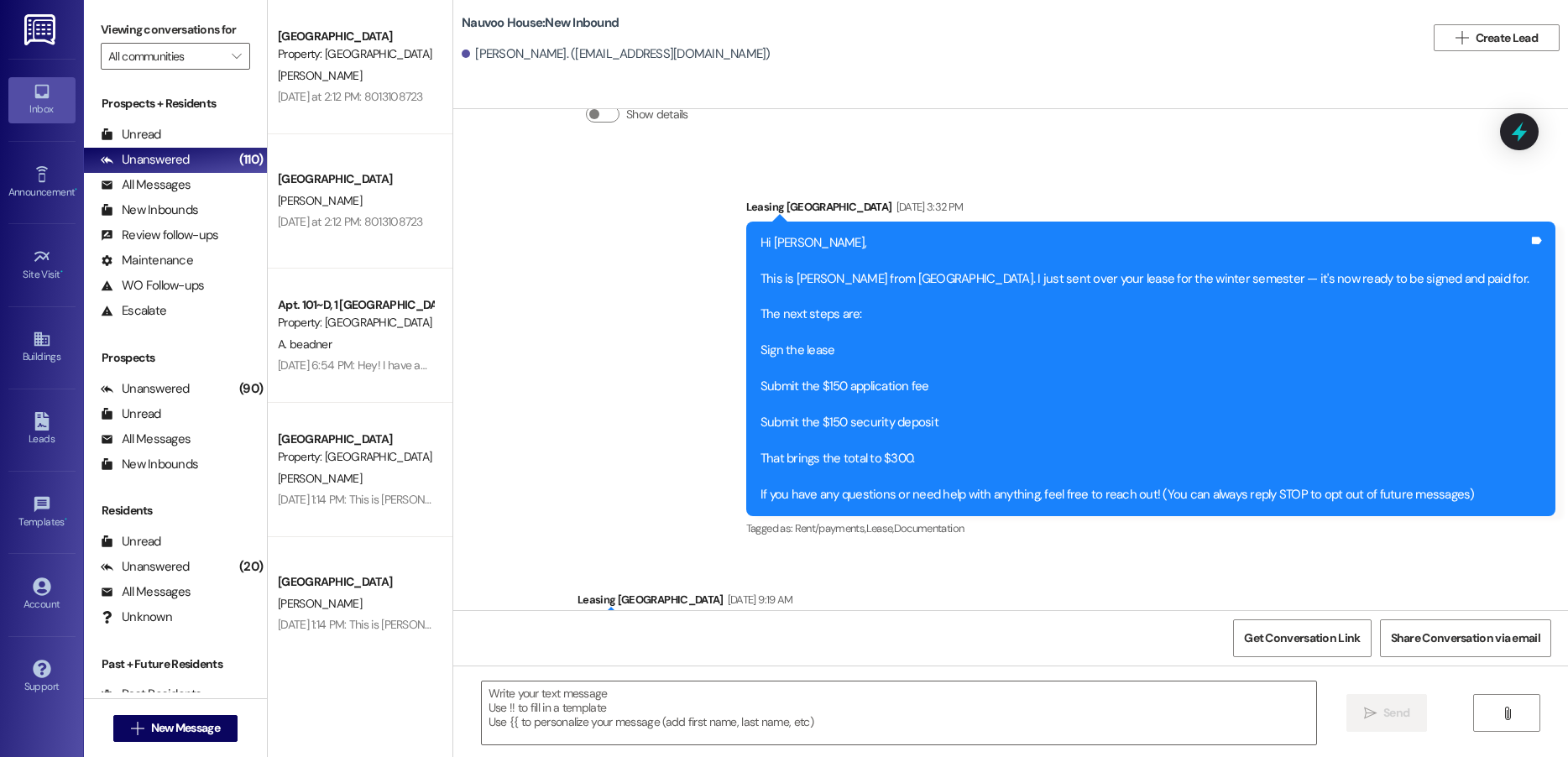
scroll to position [225, 0]
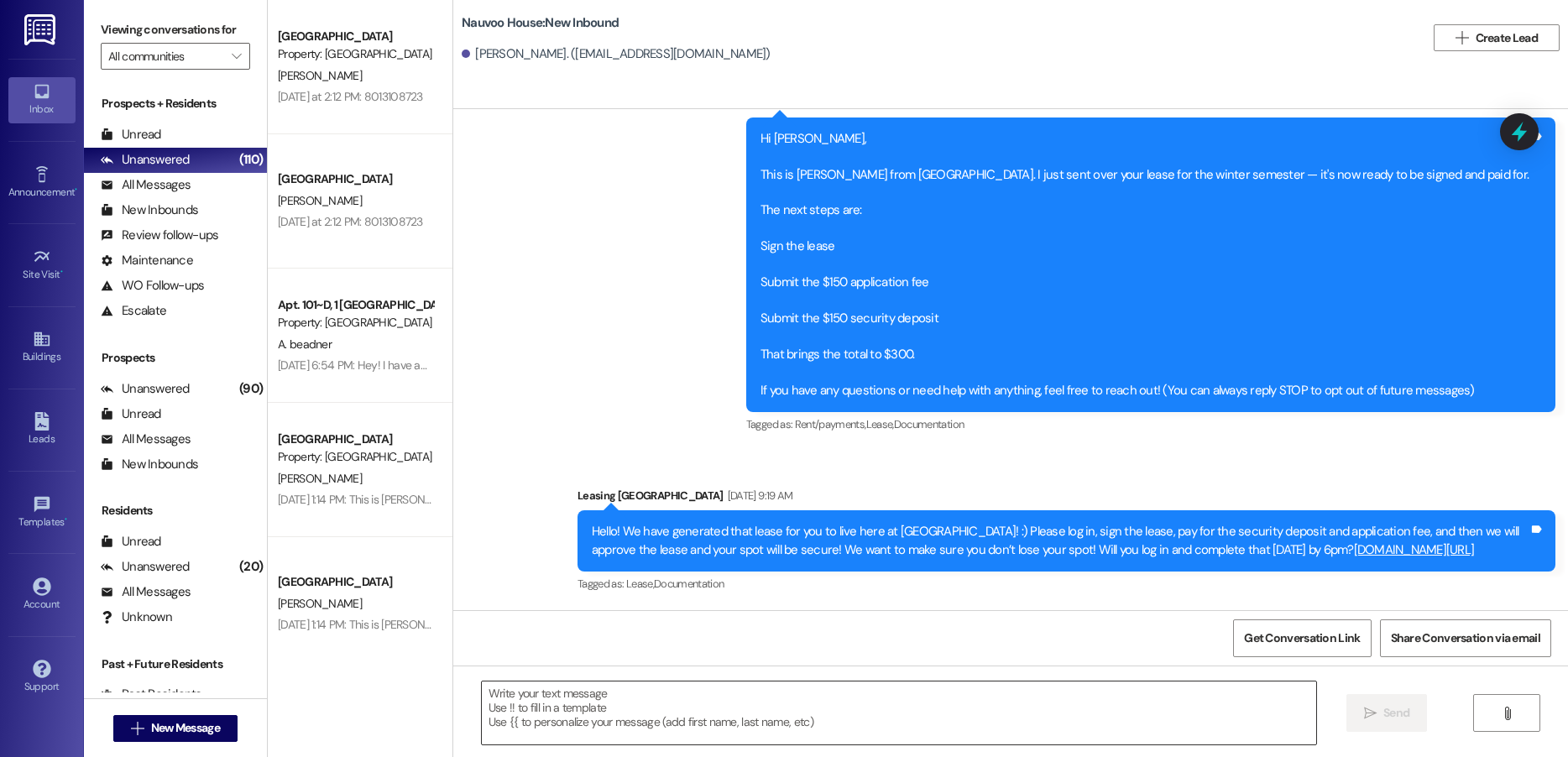
click at [632, 727] on textarea at bounding box center [899, 713] width 835 height 63
paste textarea "Hello! We have generated that lease for you to live here at [GEOGRAPHIC_DATA]! …"
type textarea "Hello! We have generated that lease for you to live here at [GEOGRAPHIC_DATA]! …"
click at [151, 735] on span "New Message" at bounding box center [185, 728] width 68 height 18
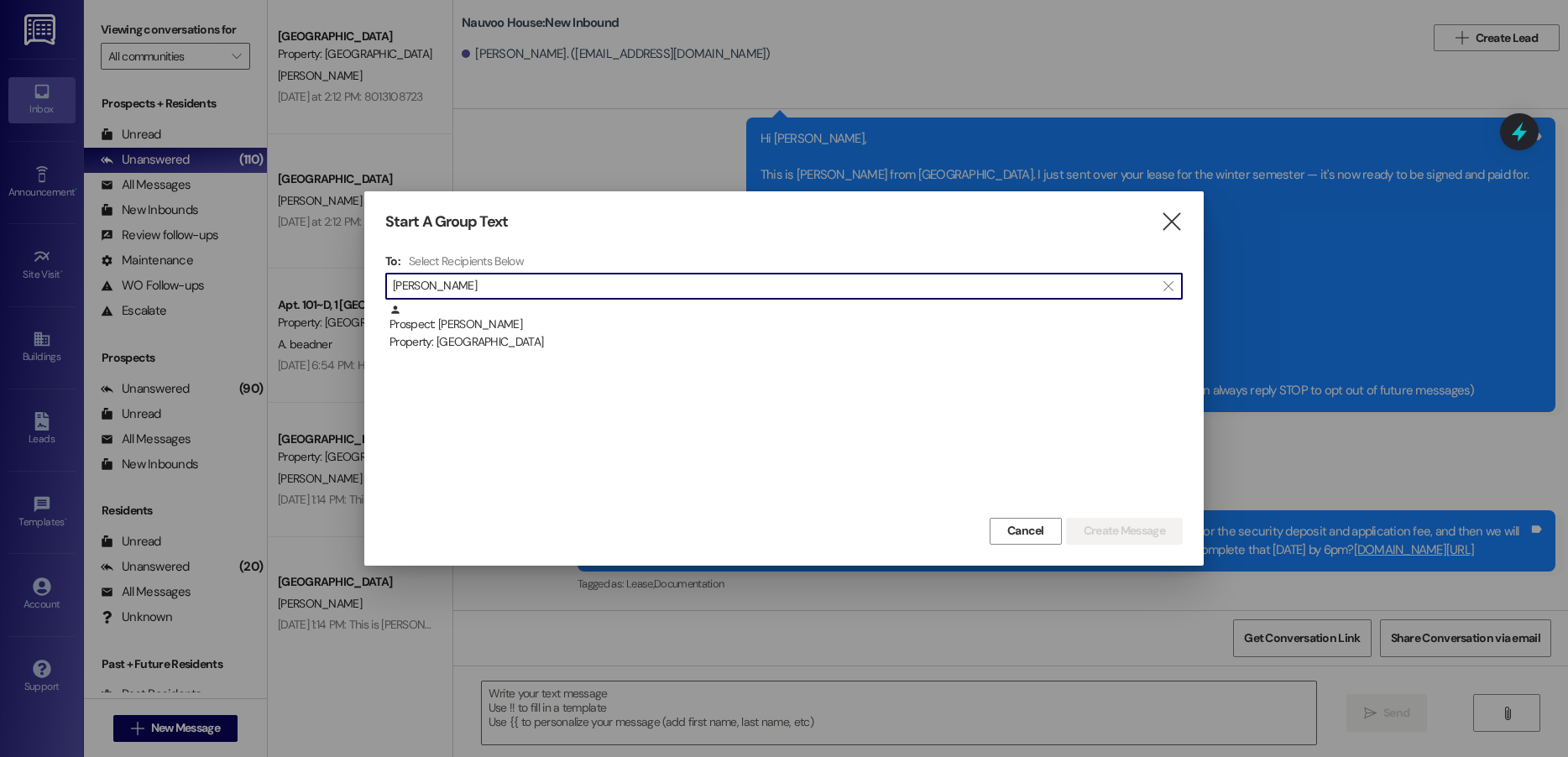
type input "[PERSON_NAME]"
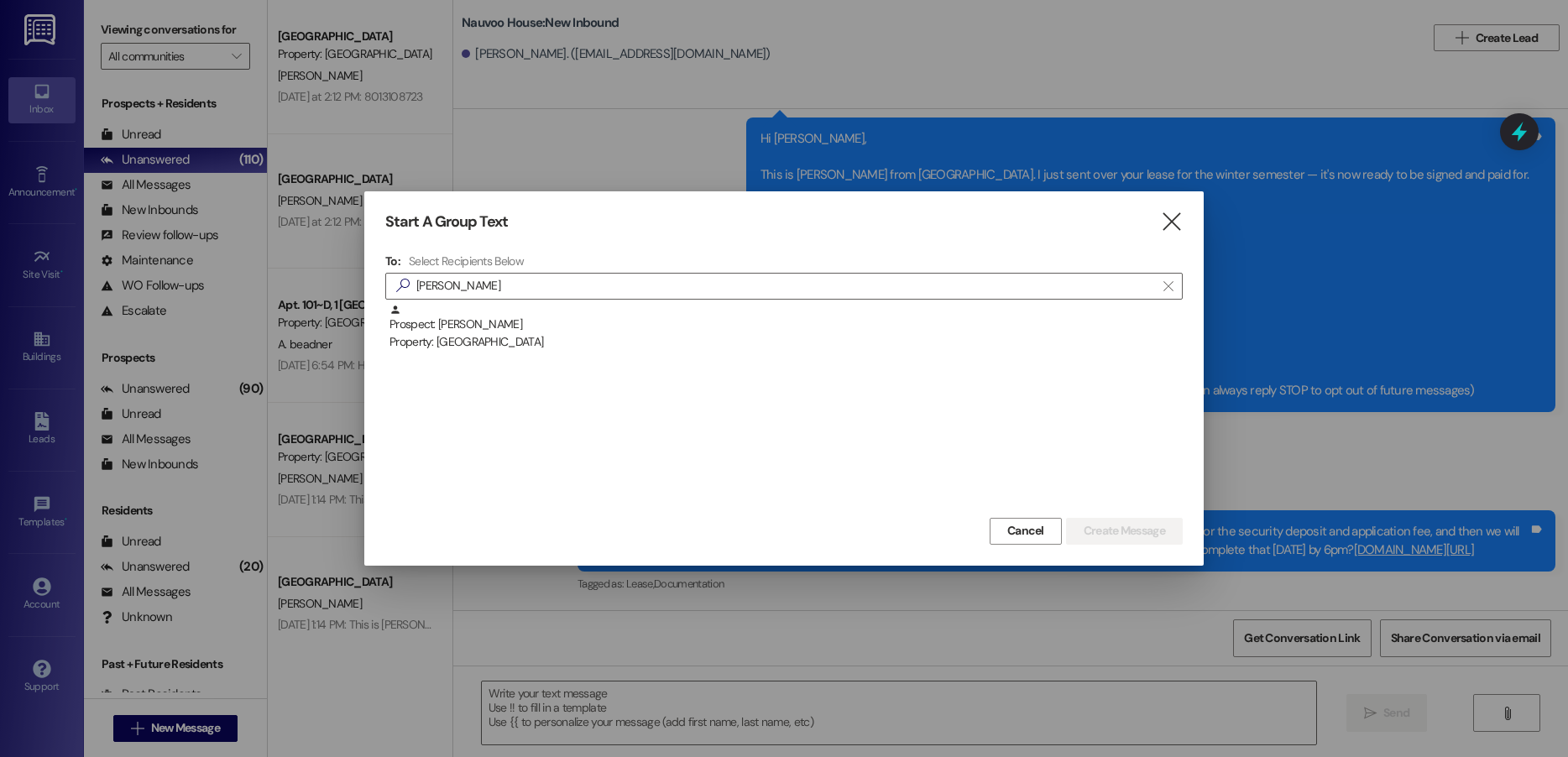
click at [1175, 221] on icon "" at bounding box center [1171, 221] width 23 height 18
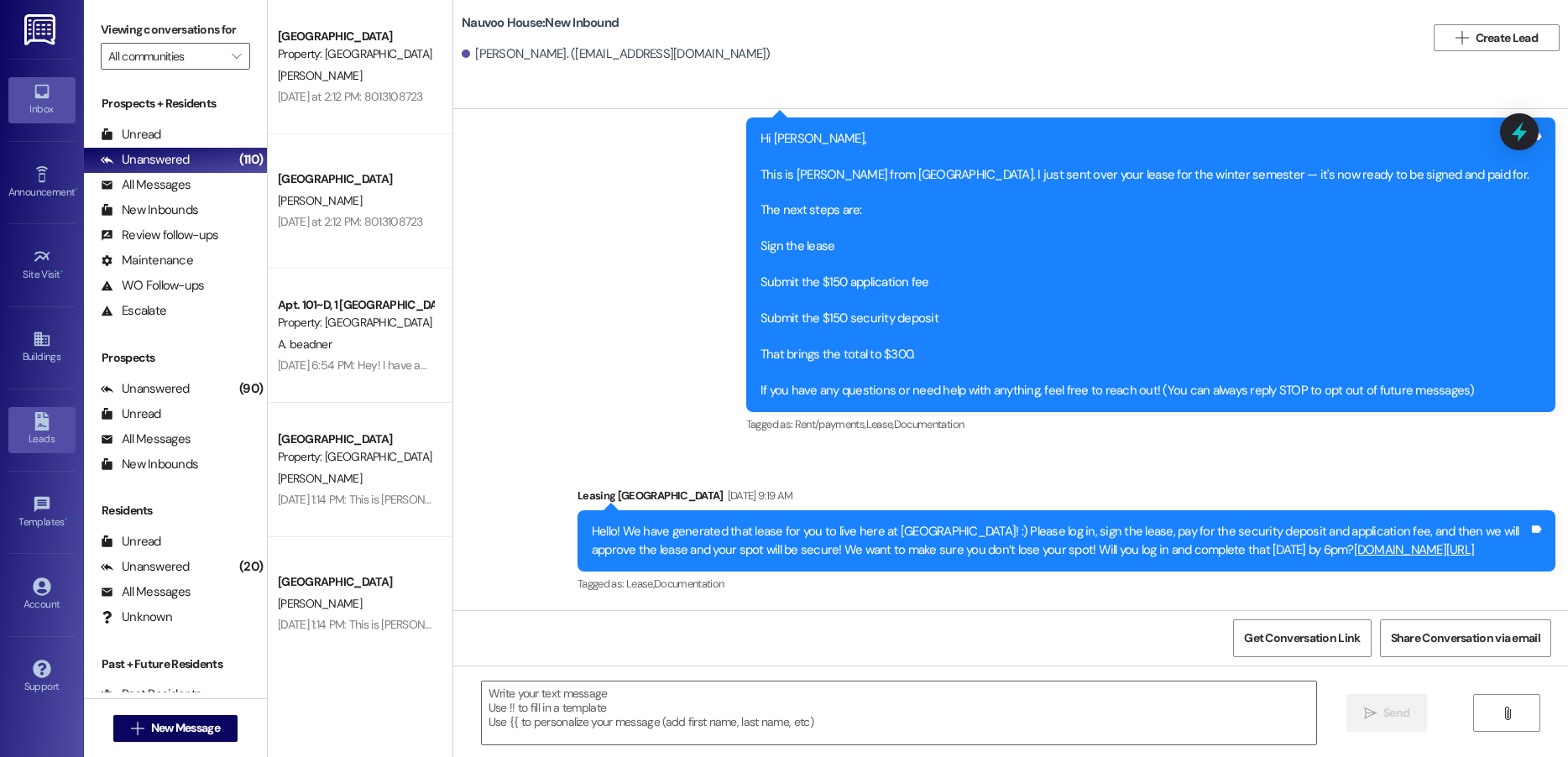
click at [43, 421] on icon at bounding box center [41, 422] width 14 height 19
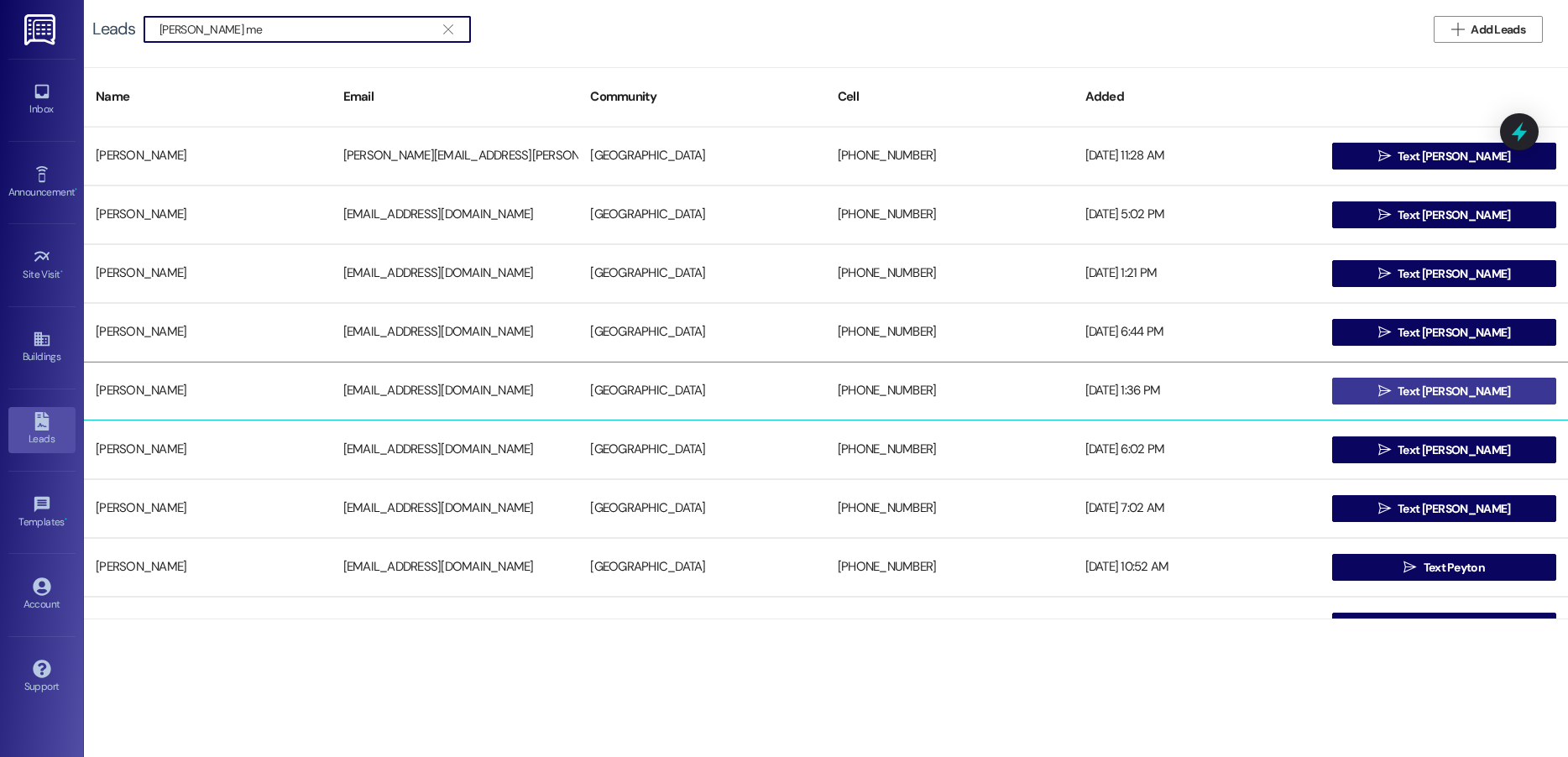
type input "[PERSON_NAME] me"
click at [1376, 389] on button " Text [PERSON_NAME]" at bounding box center [1444, 391] width 224 height 27
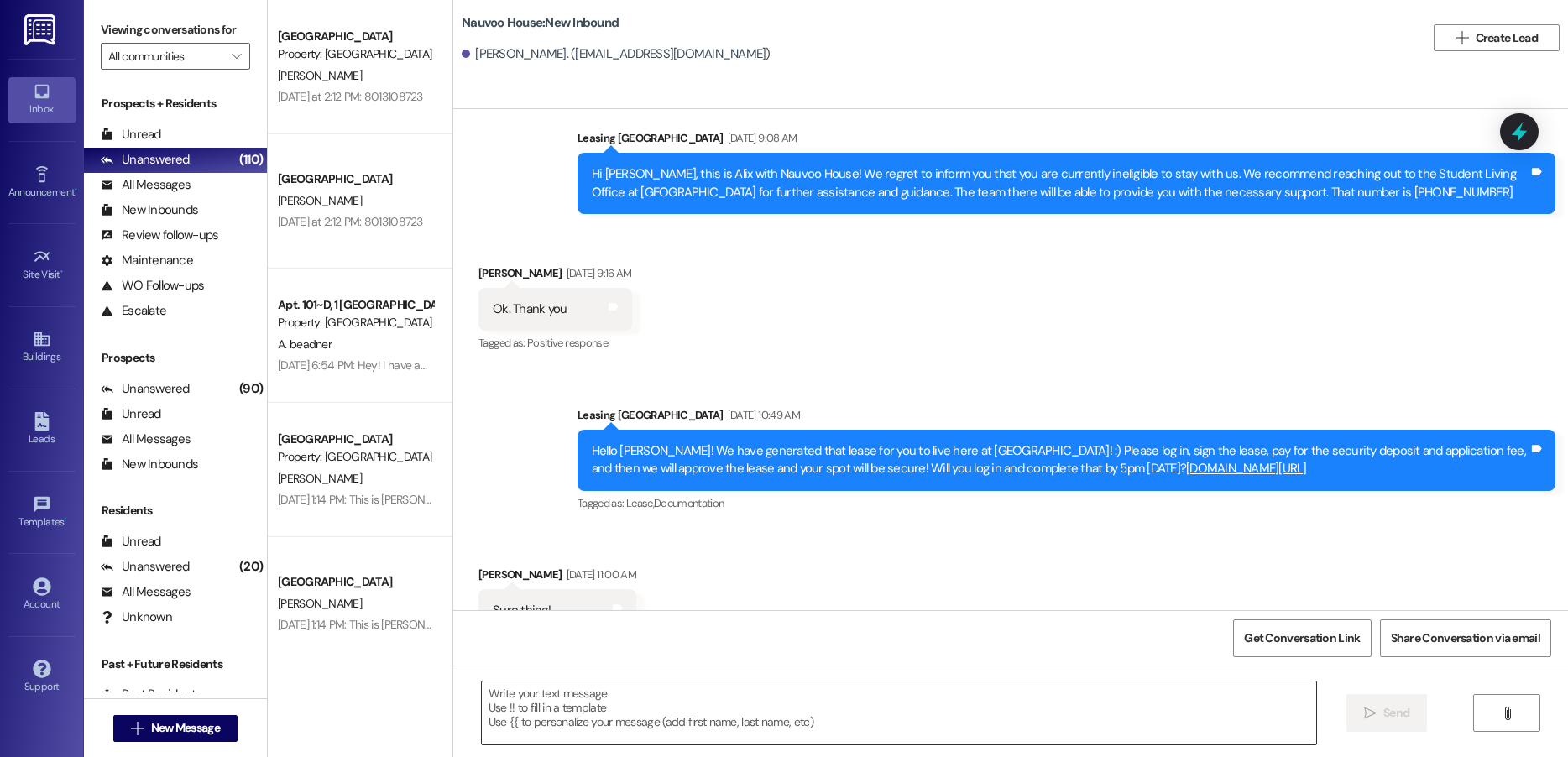
scroll to position [3982, 0]
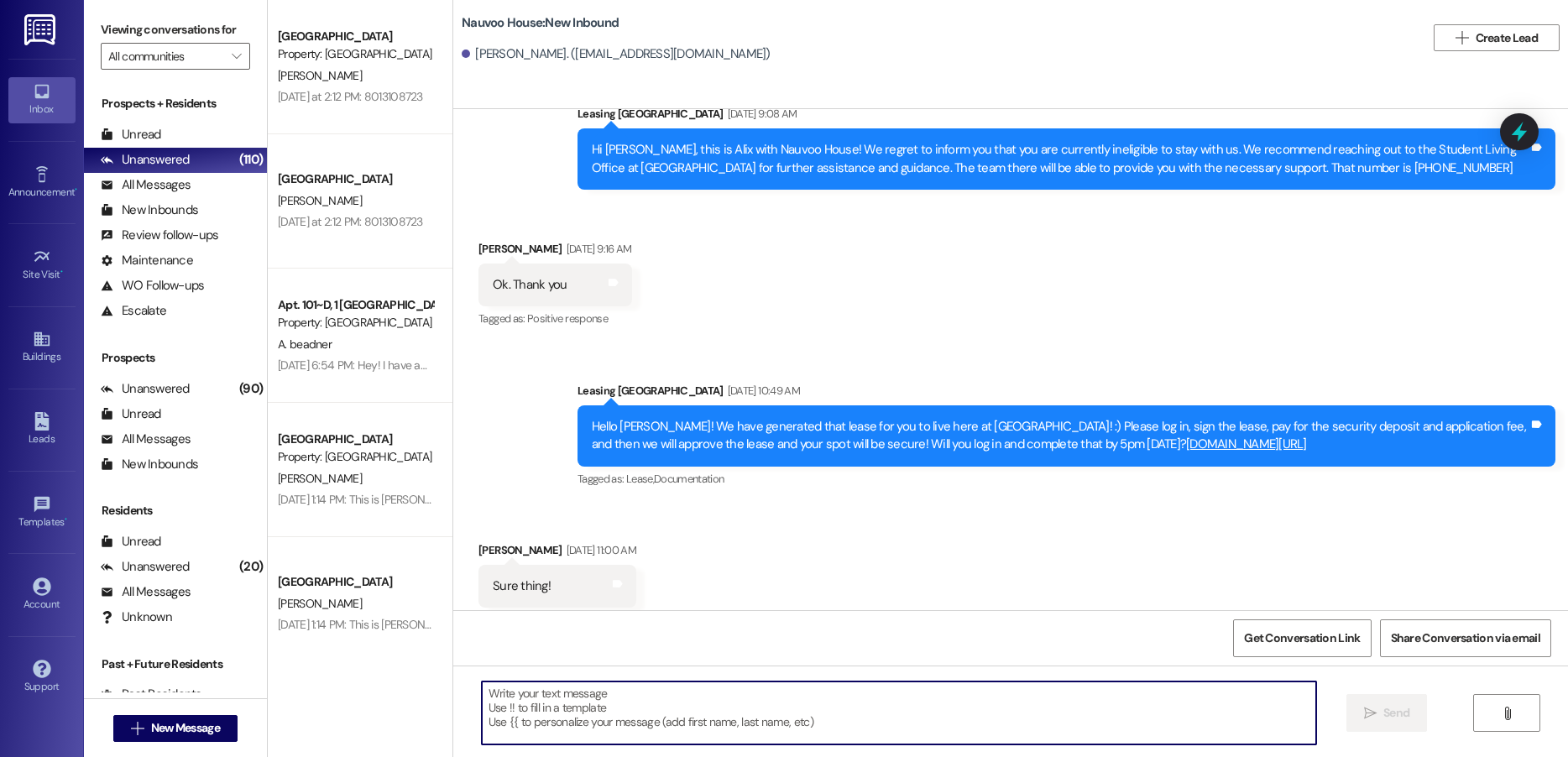
click at [534, 716] on textarea at bounding box center [899, 713] width 835 height 63
paste textarea "Hello! We have generated that lease for you to live here at [GEOGRAPHIC_DATA]! …"
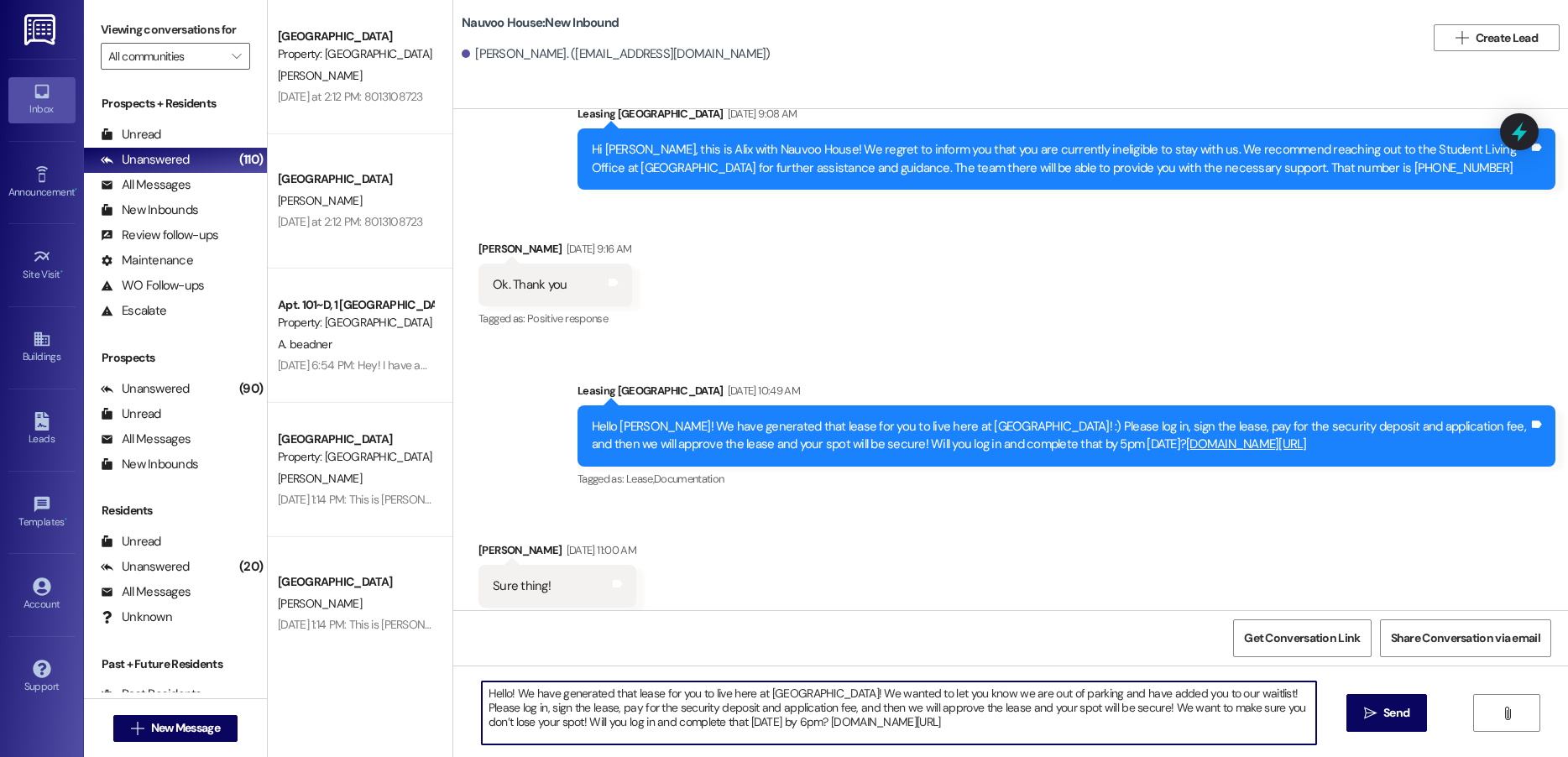
click at [500, 695] on textarea "Hello! We have generated that lease for you to live here at [GEOGRAPHIC_DATA]! …" at bounding box center [899, 713] width 835 height 63
click at [1279, 693] on textarea "HelloPayton! We have generated that lease for you to live here at [GEOGRAPHIC_D…" at bounding box center [899, 713] width 835 height 63
click at [1104, 698] on textarea "HelloPayton! We have generated that lease for you to live here at [GEOGRAPHIC_D…" at bounding box center [899, 713] width 835 height 63
click at [500, 694] on textarea "HelloPayton! We have generated that lease for you to live here at [GEOGRAPHIC_D…" at bounding box center [899, 713] width 835 height 63
type textarea "Hello [PERSON_NAME]! We have generated that lease for you to live here at [GEOG…"
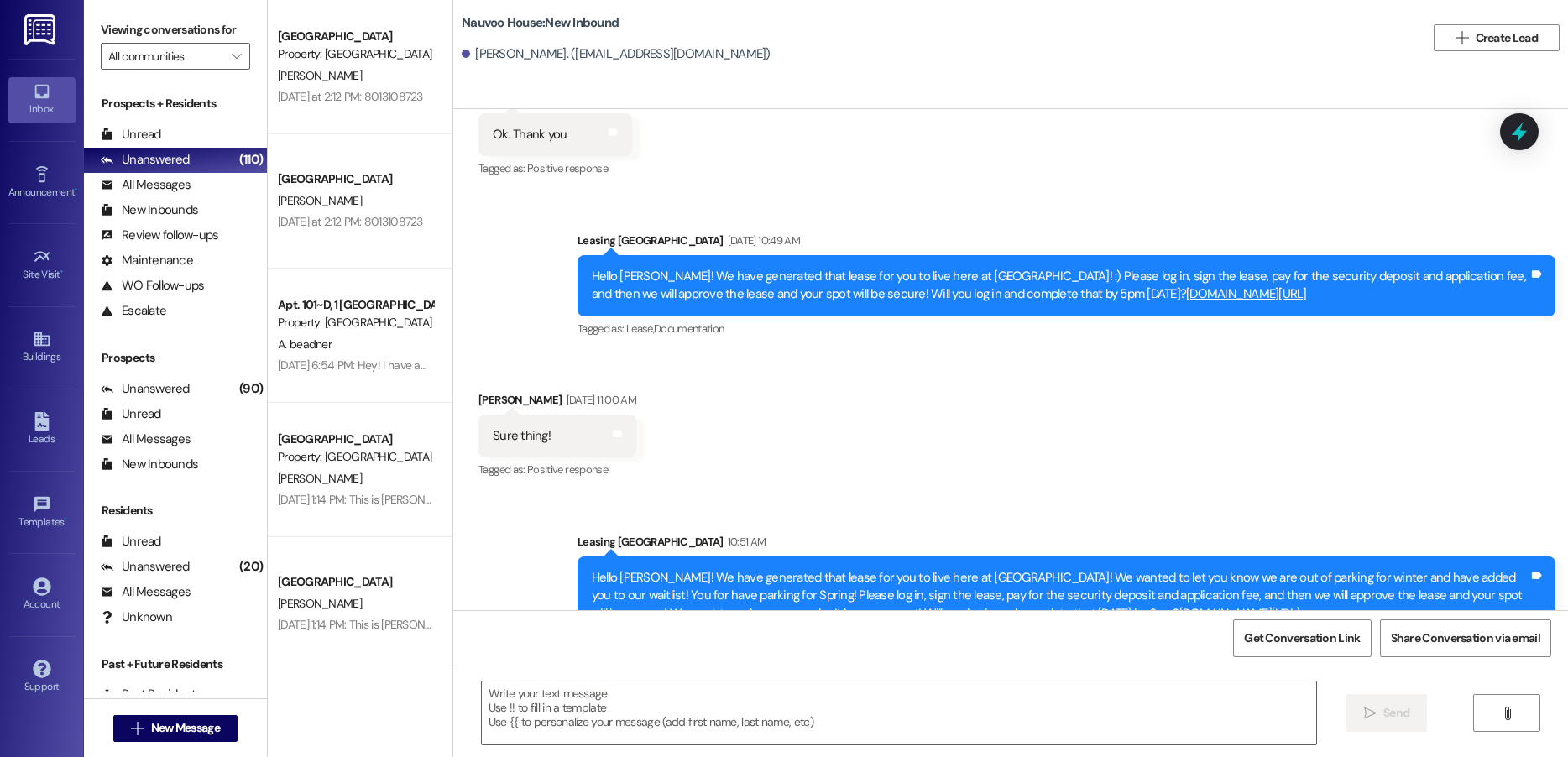
scroll to position [4135, 0]
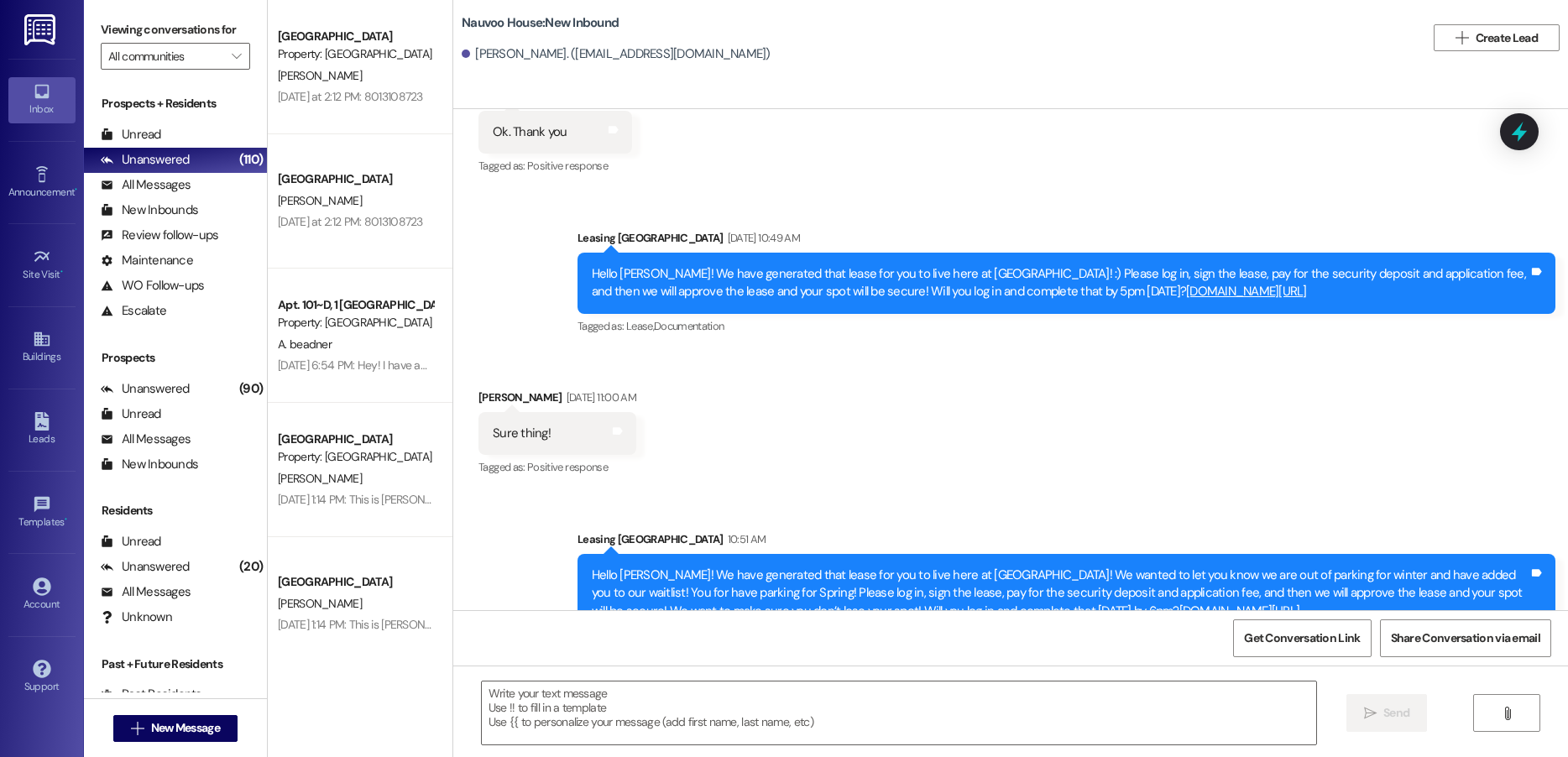
click at [716, 567] on div "Hello [PERSON_NAME]! We have generated that lease for you to live here at [GEOG…" at bounding box center [1060, 594] width 937 height 54
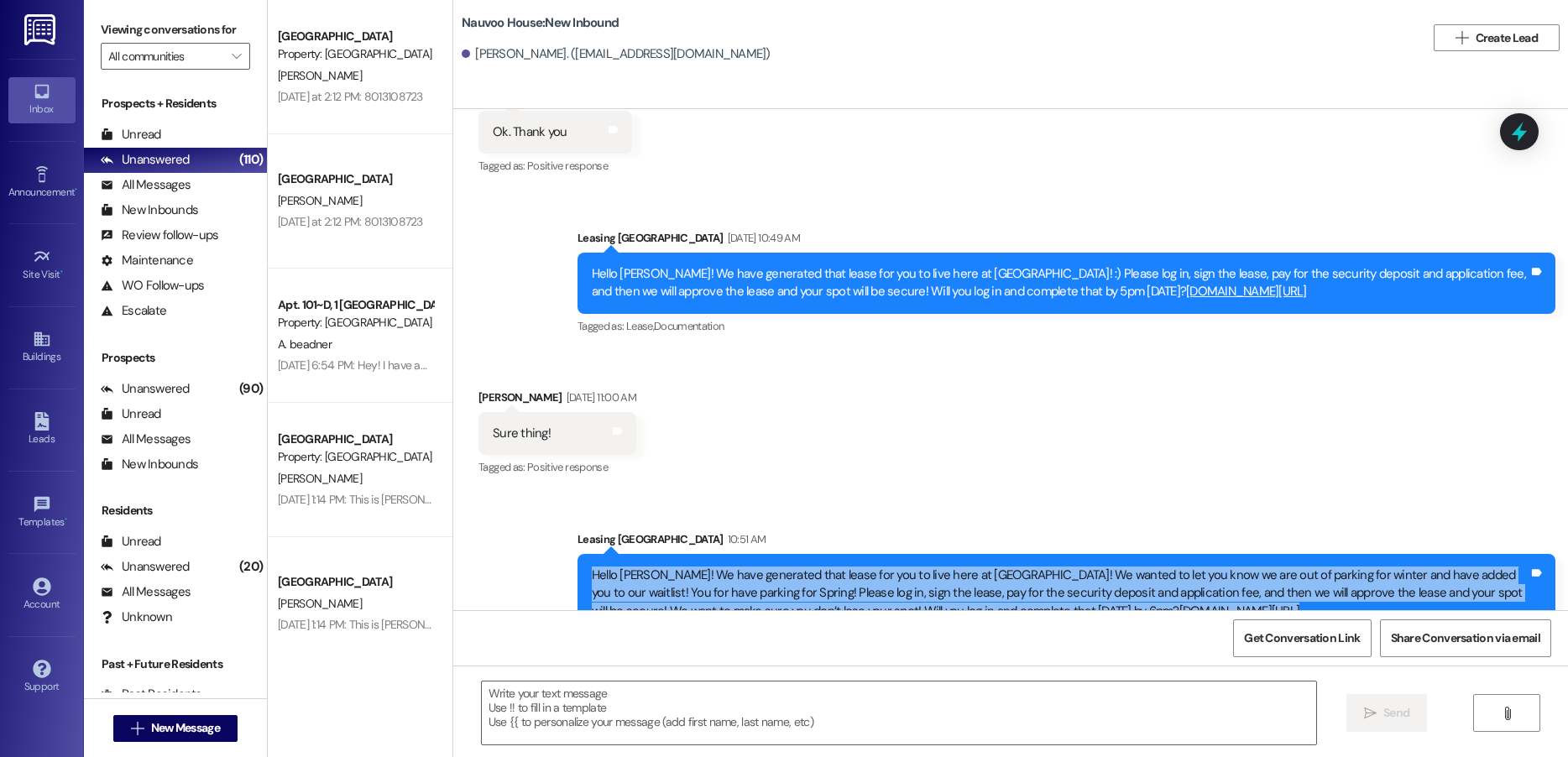
click at [716, 567] on div "Hello [PERSON_NAME]! We have generated that lease for you to live here at [GEOG…" at bounding box center [1060, 594] width 937 height 54
copy div "Hello [PERSON_NAME]! We have generated that lease for you to live here at [GEOG…"
click at [182, 718] on button " New Message" at bounding box center [175, 729] width 124 height 27
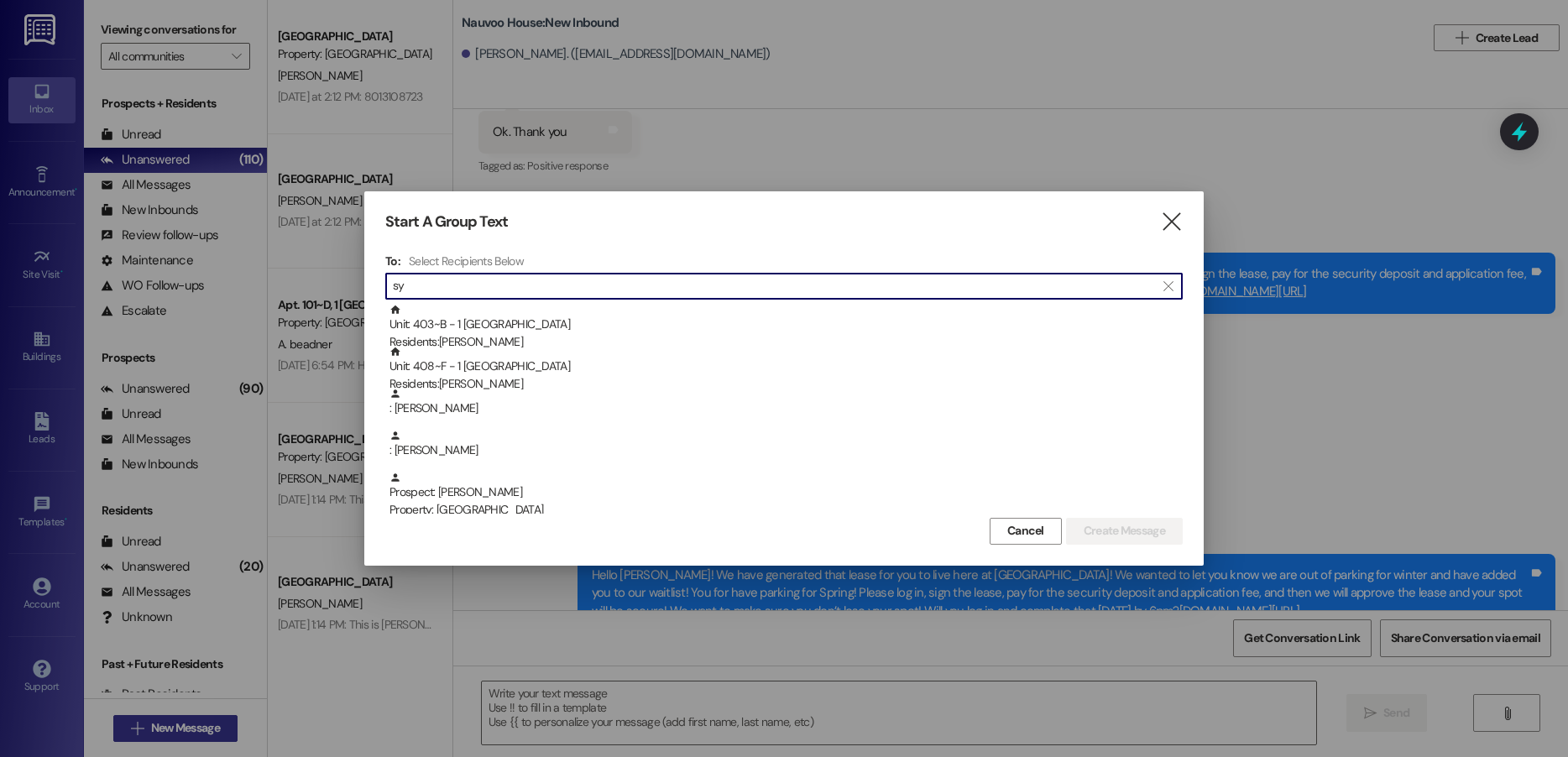
type input "s"
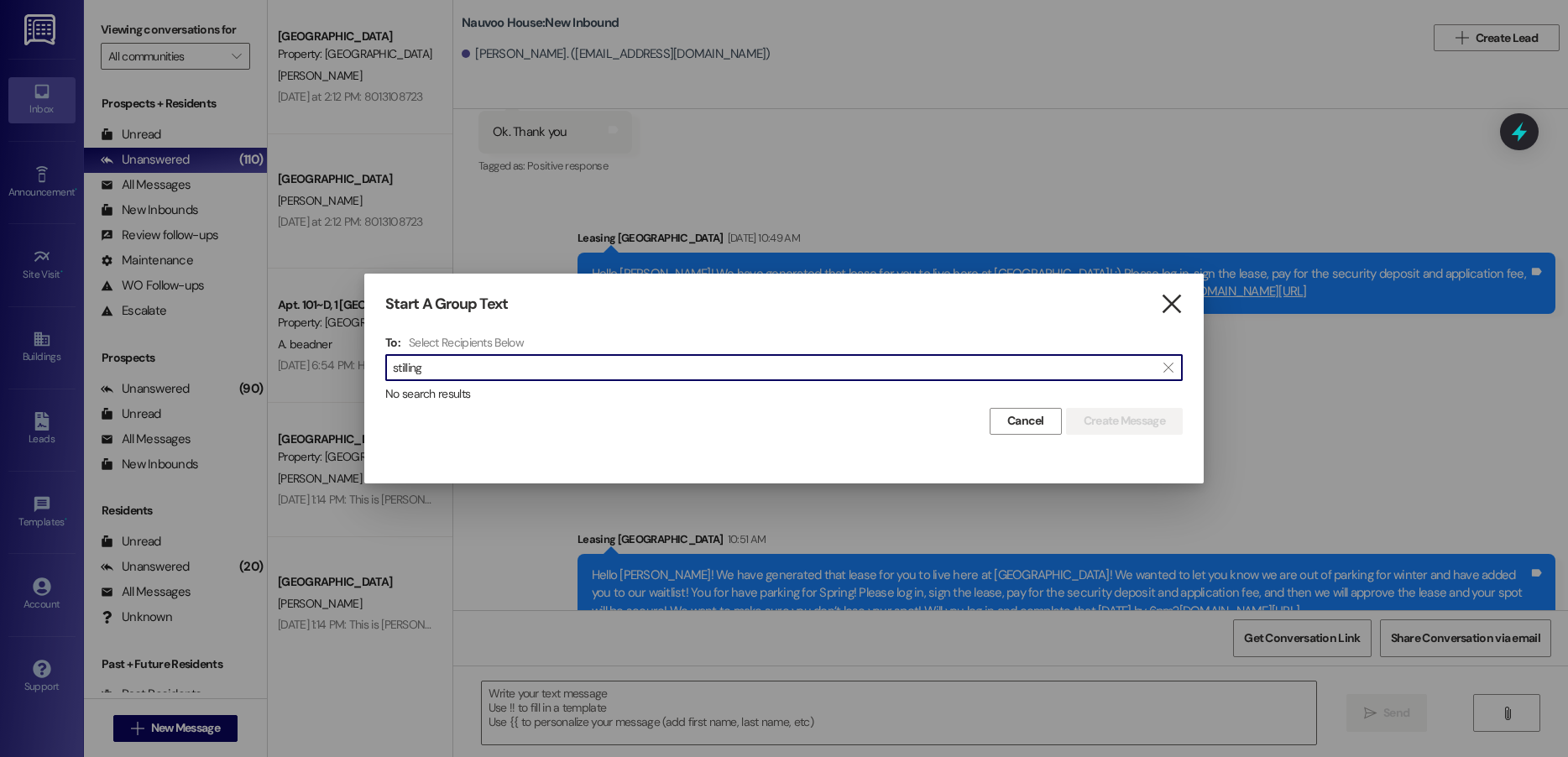
type input "stilling"
click at [1168, 303] on icon "" at bounding box center [1171, 304] width 23 height 18
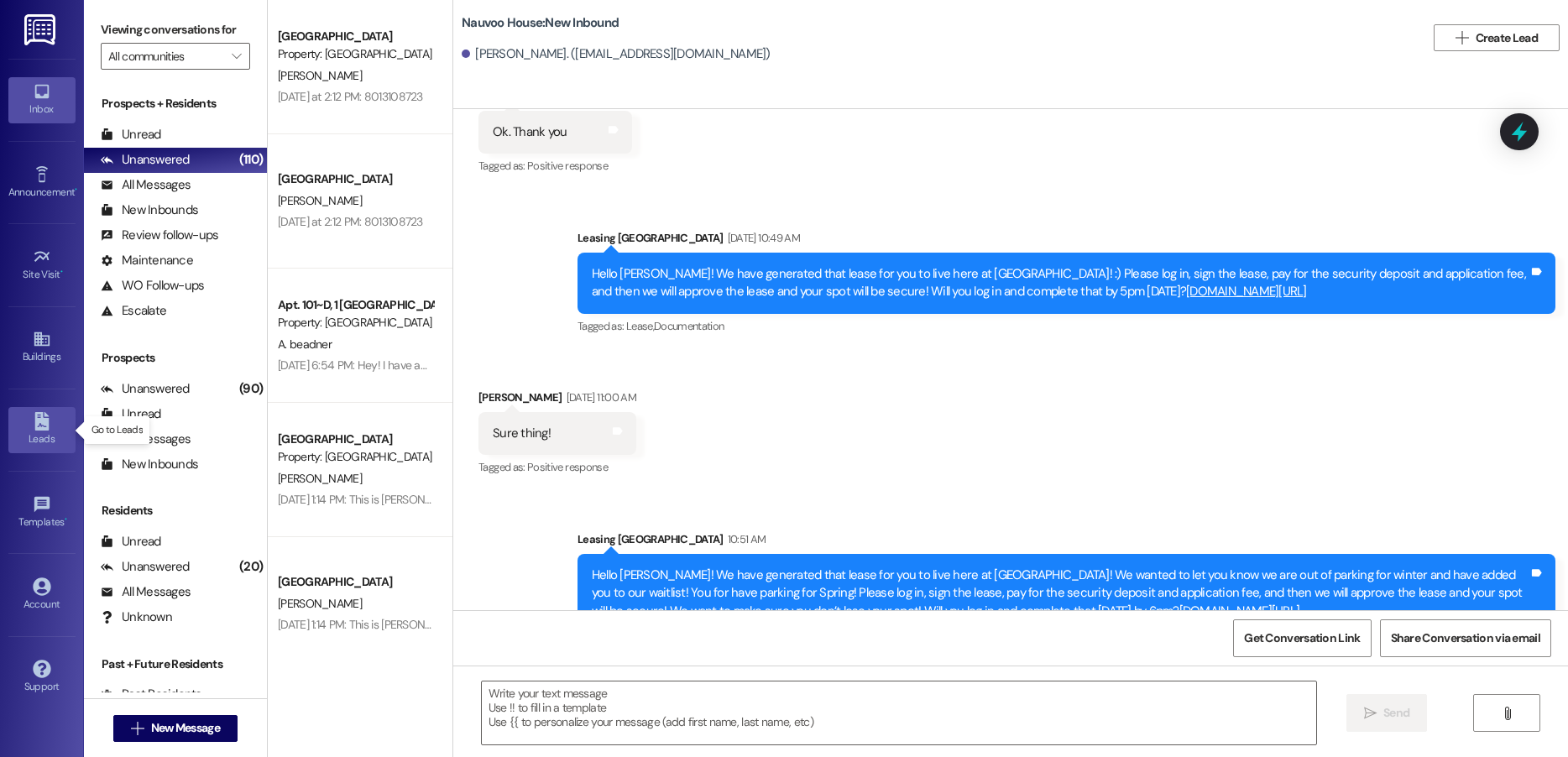
click at [37, 423] on icon at bounding box center [41, 422] width 14 height 19
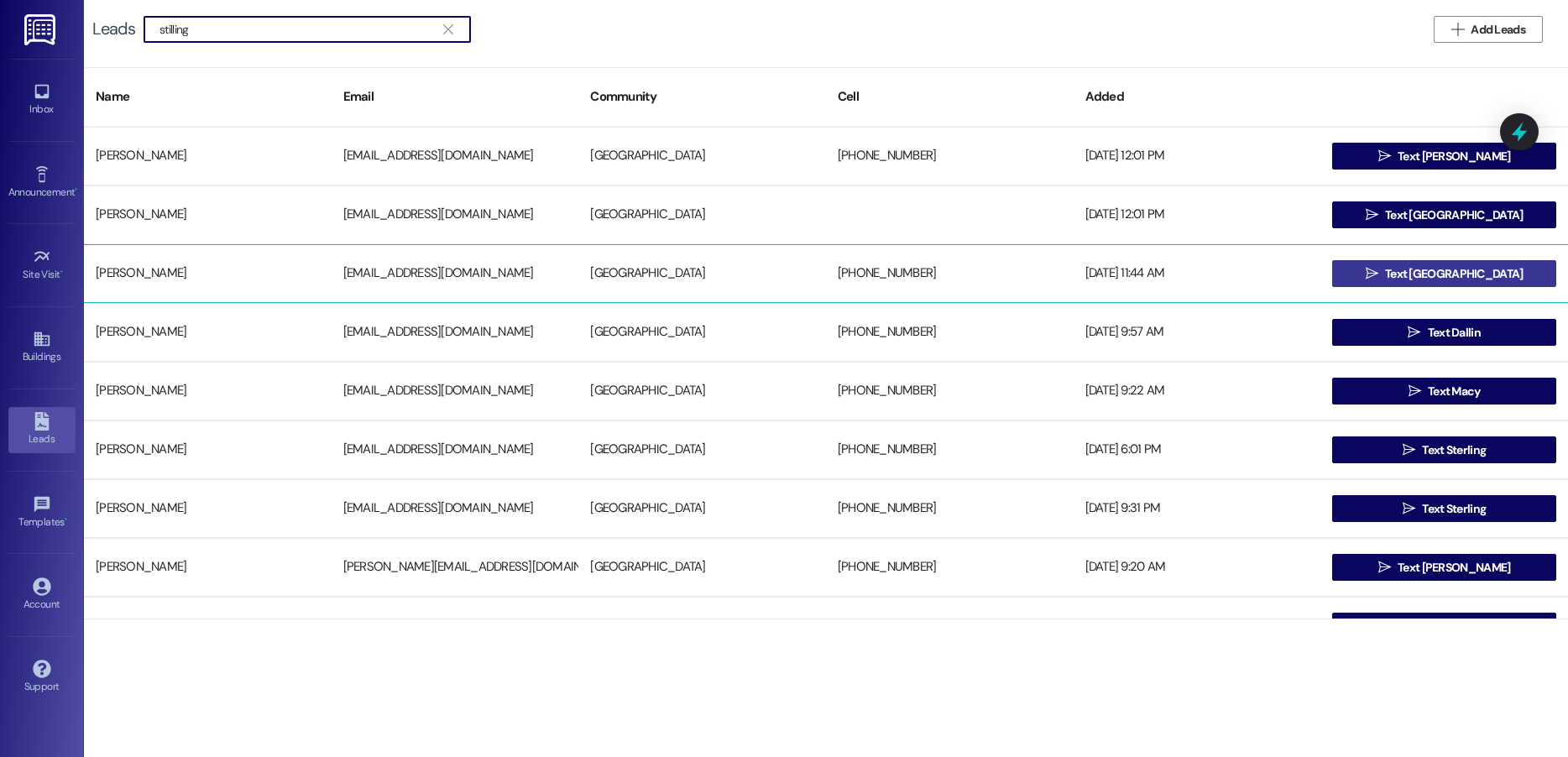
type input "stilling"
click at [1376, 266] on button " Text [GEOGRAPHIC_DATA]" at bounding box center [1444, 274] width 224 height 27
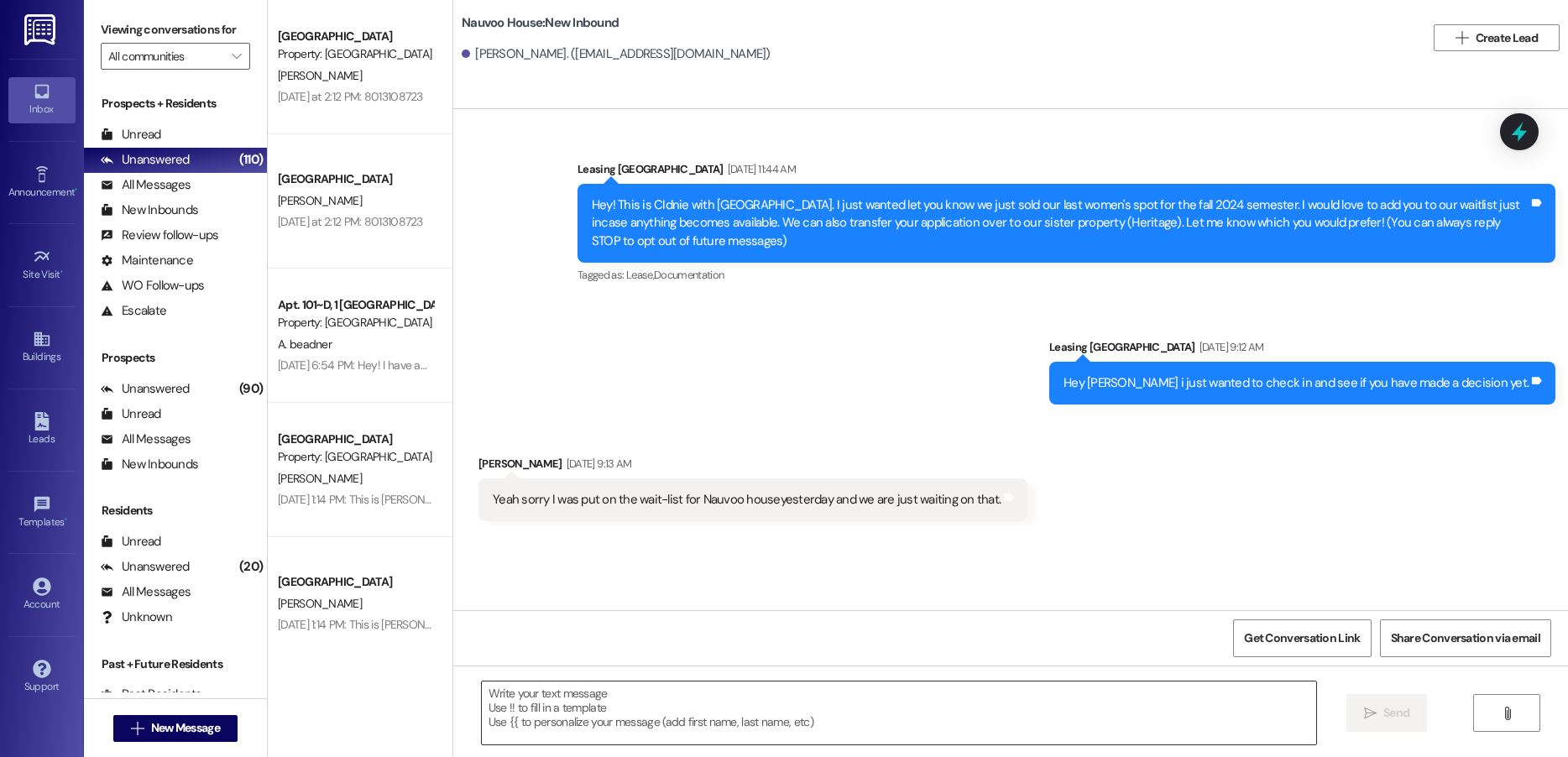
click at [631, 730] on textarea at bounding box center [899, 713] width 835 height 63
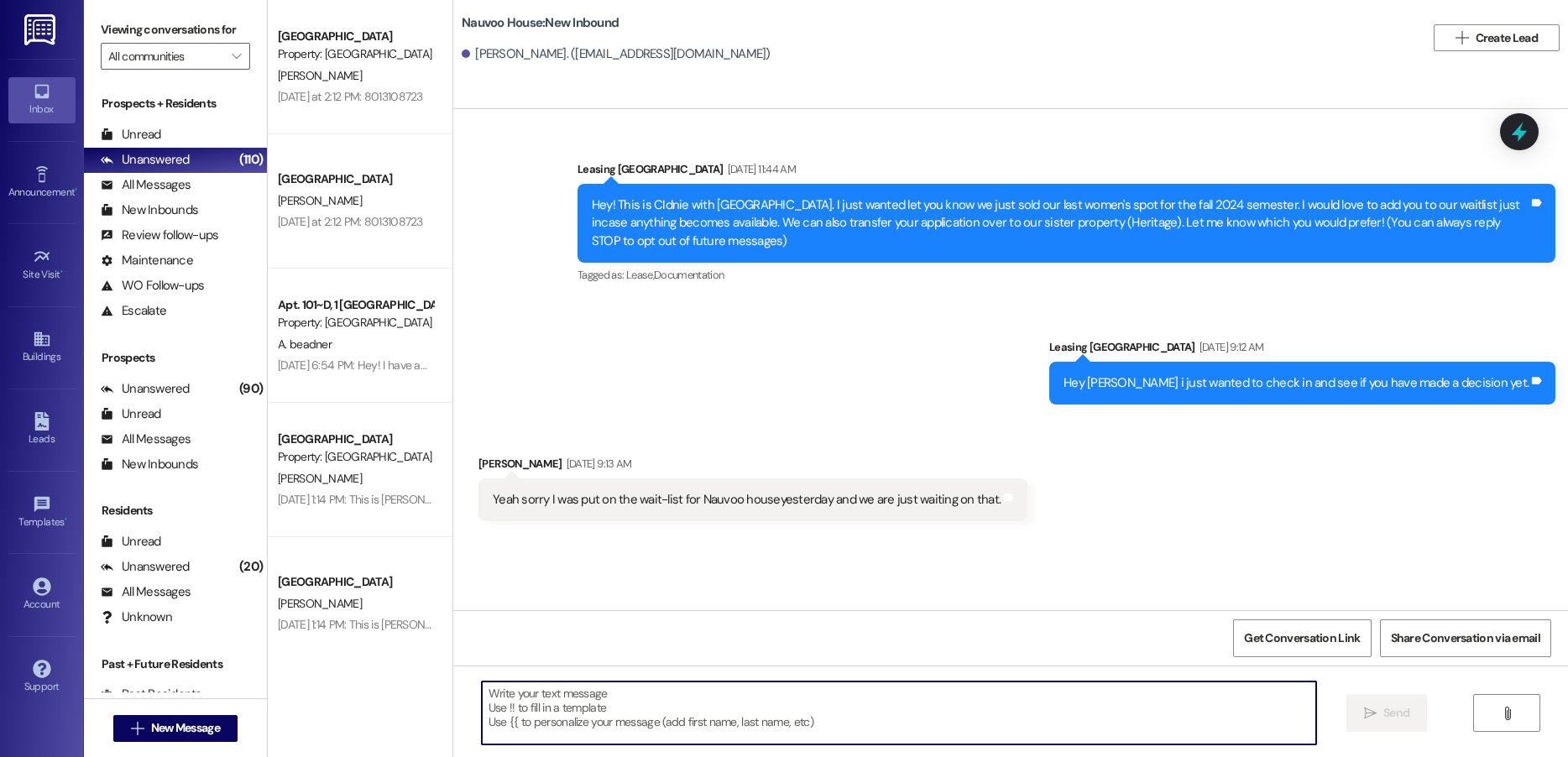
paste textarea "Hello [PERSON_NAME]! We have generated that lease for you to live here at [GEOG…"
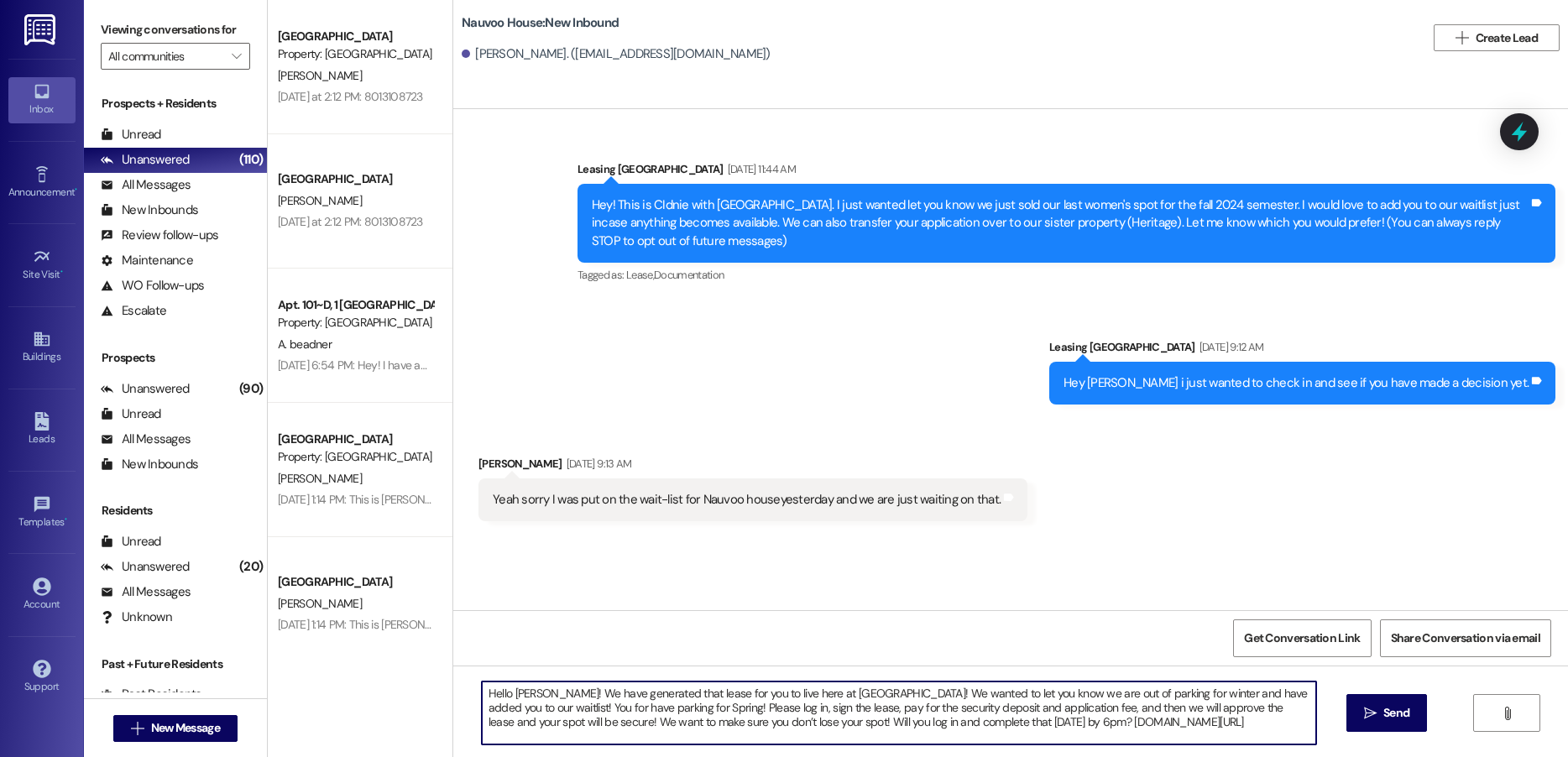
click at [517, 694] on textarea "Hello [PERSON_NAME]! We have generated that lease for you to live here at [GEOG…" at bounding box center [899, 713] width 835 height 63
type textarea "Hello [PERSON_NAME]! We have generated that lease for you to live here at [GEOG…"
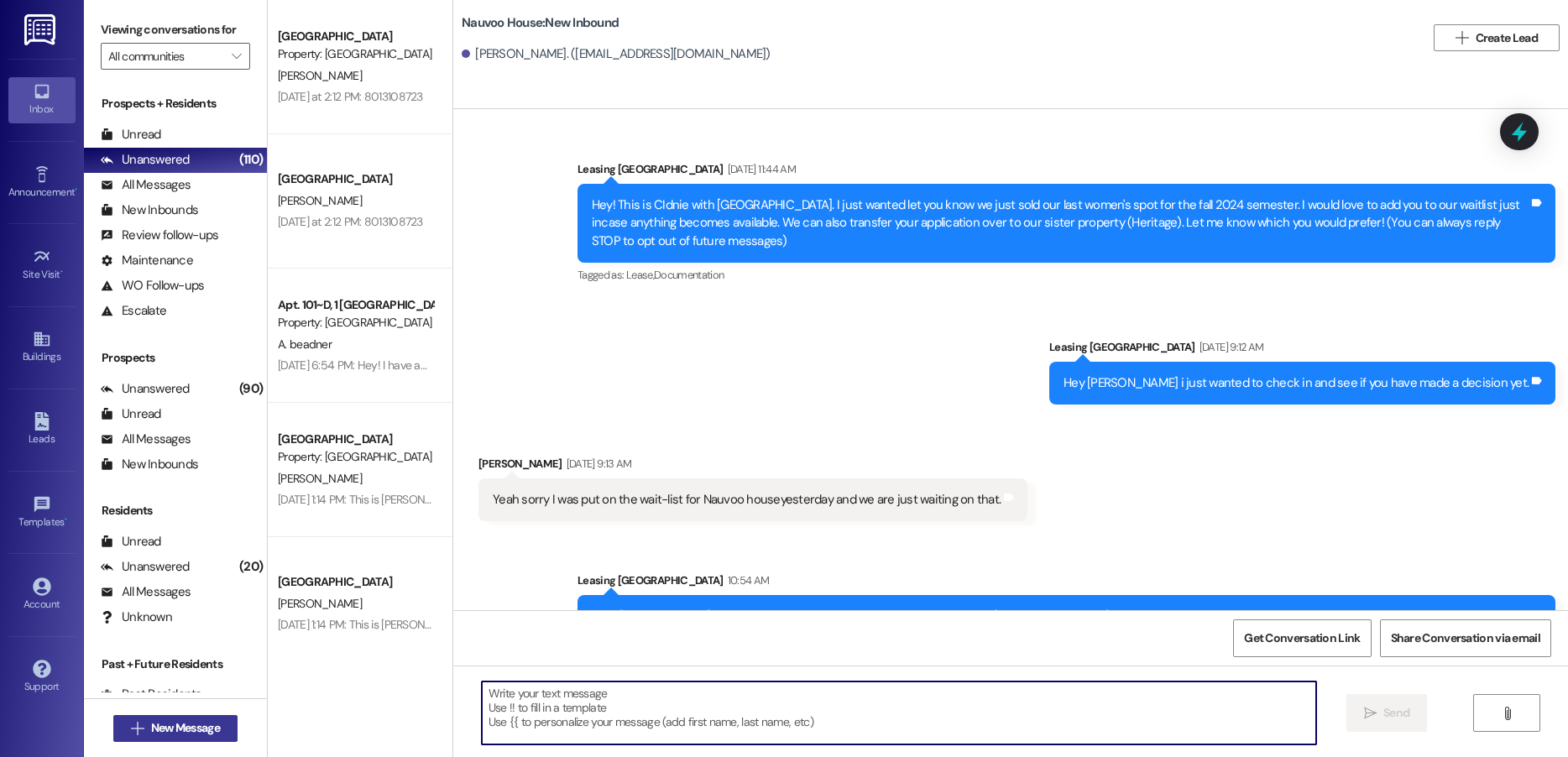
click at [181, 731] on span "New Message" at bounding box center [185, 728] width 68 height 18
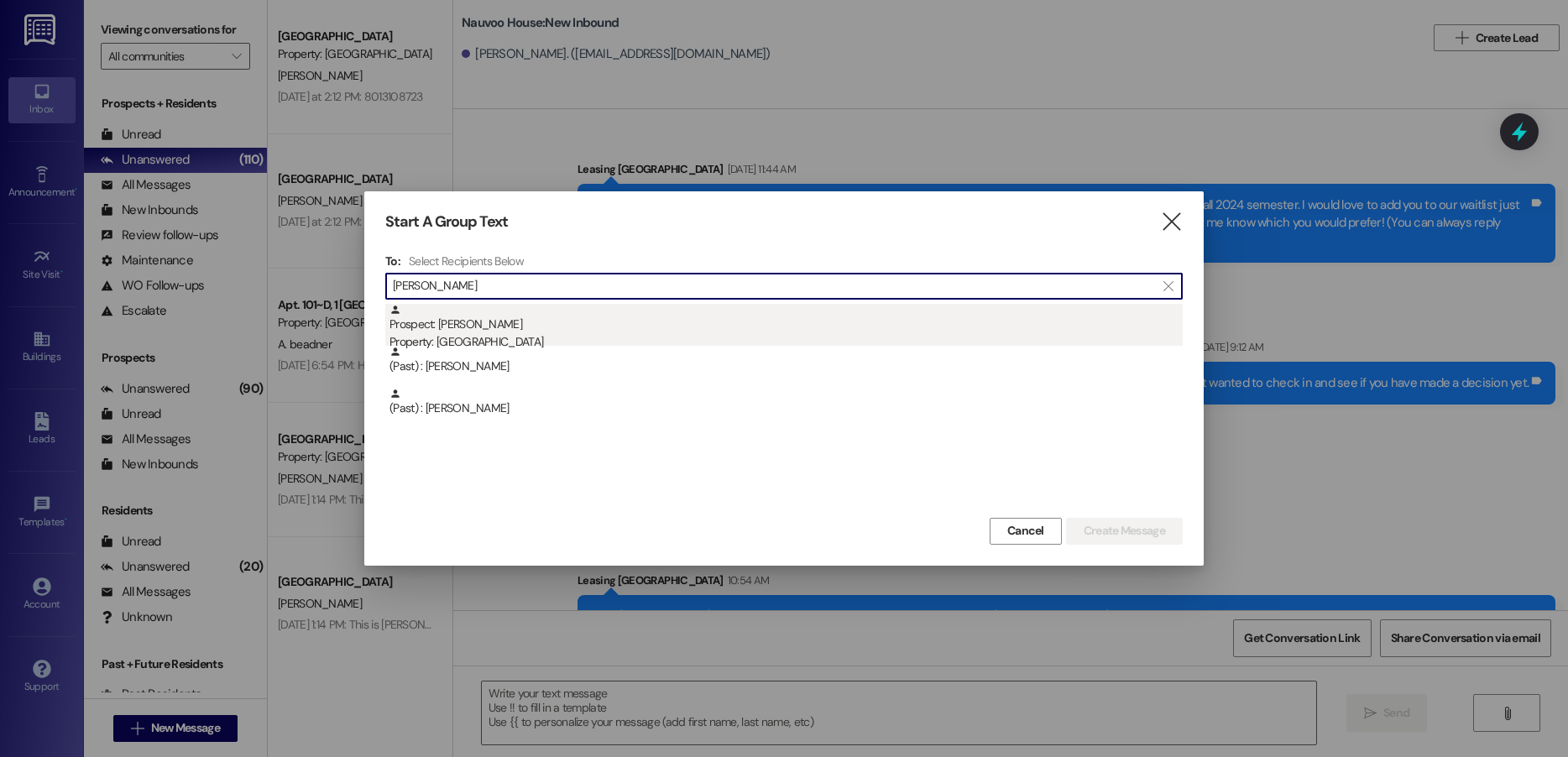
type input "[PERSON_NAME]"
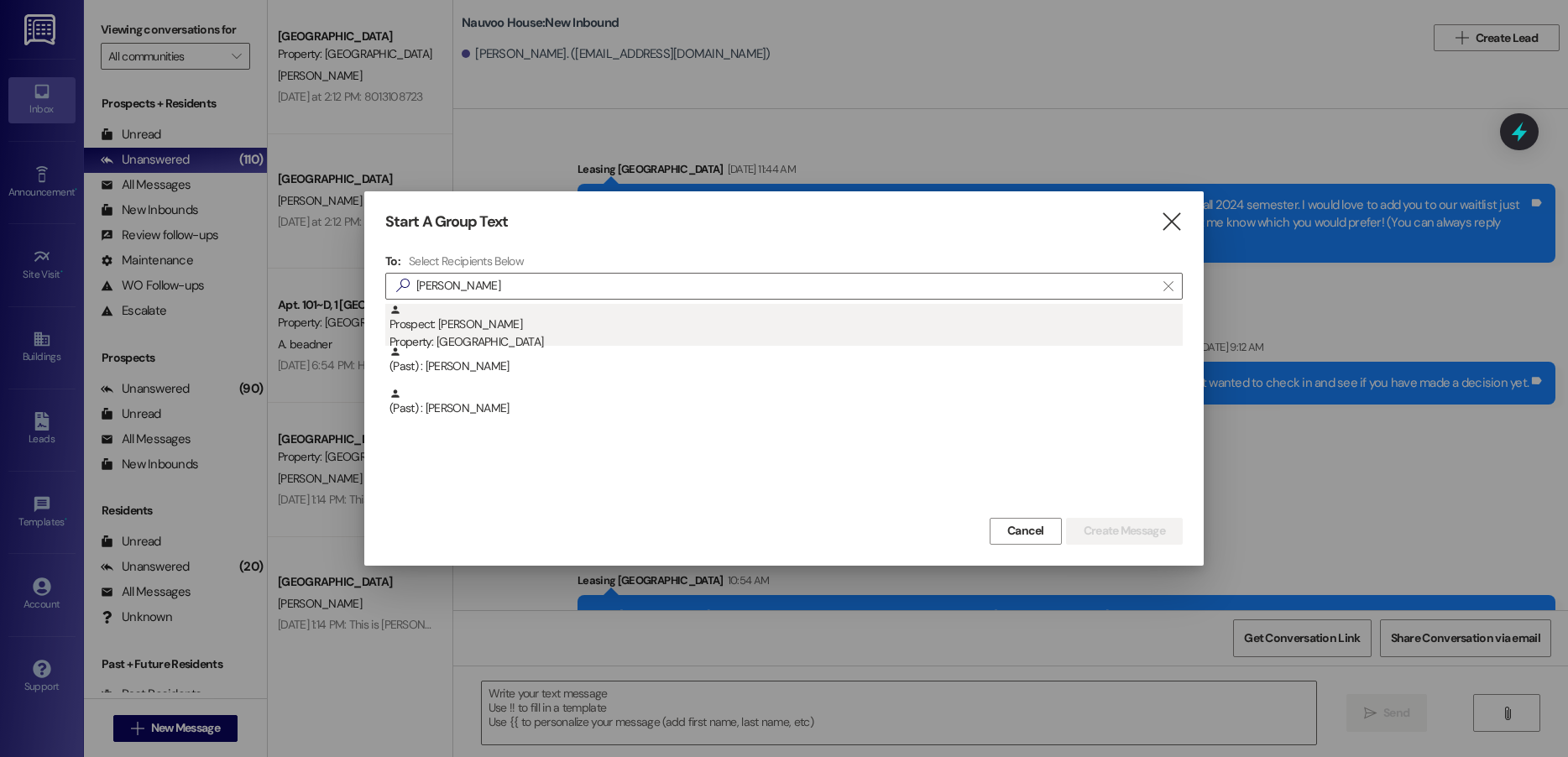
click at [618, 330] on div "Prospect: [PERSON_NAME] Property: [GEOGRAPHIC_DATA]" at bounding box center [786, 328] width 793 height 48
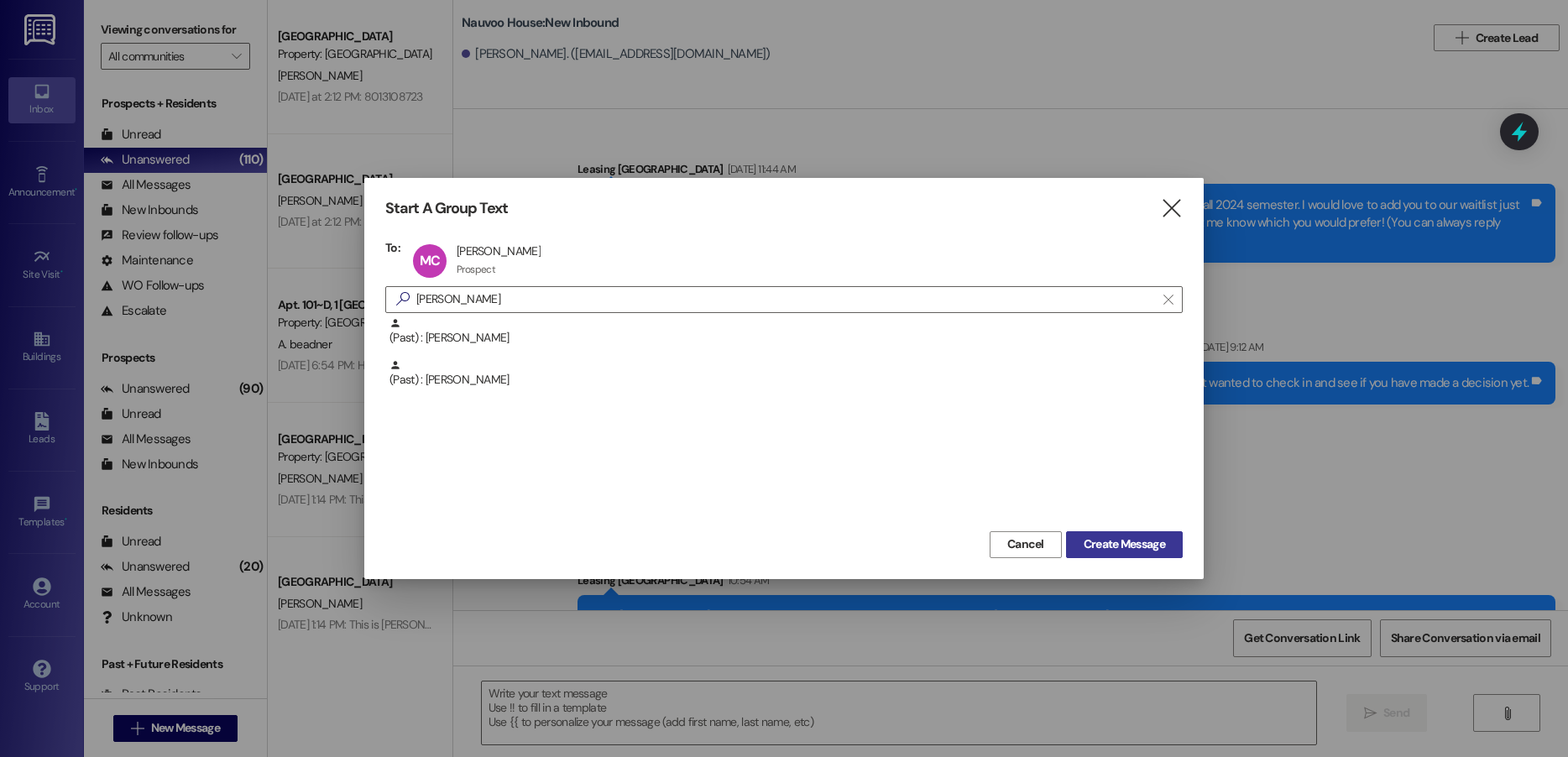
click at [1126, 540] on span "Create Message" at bounding box center [1124, 544] width 81 height 18
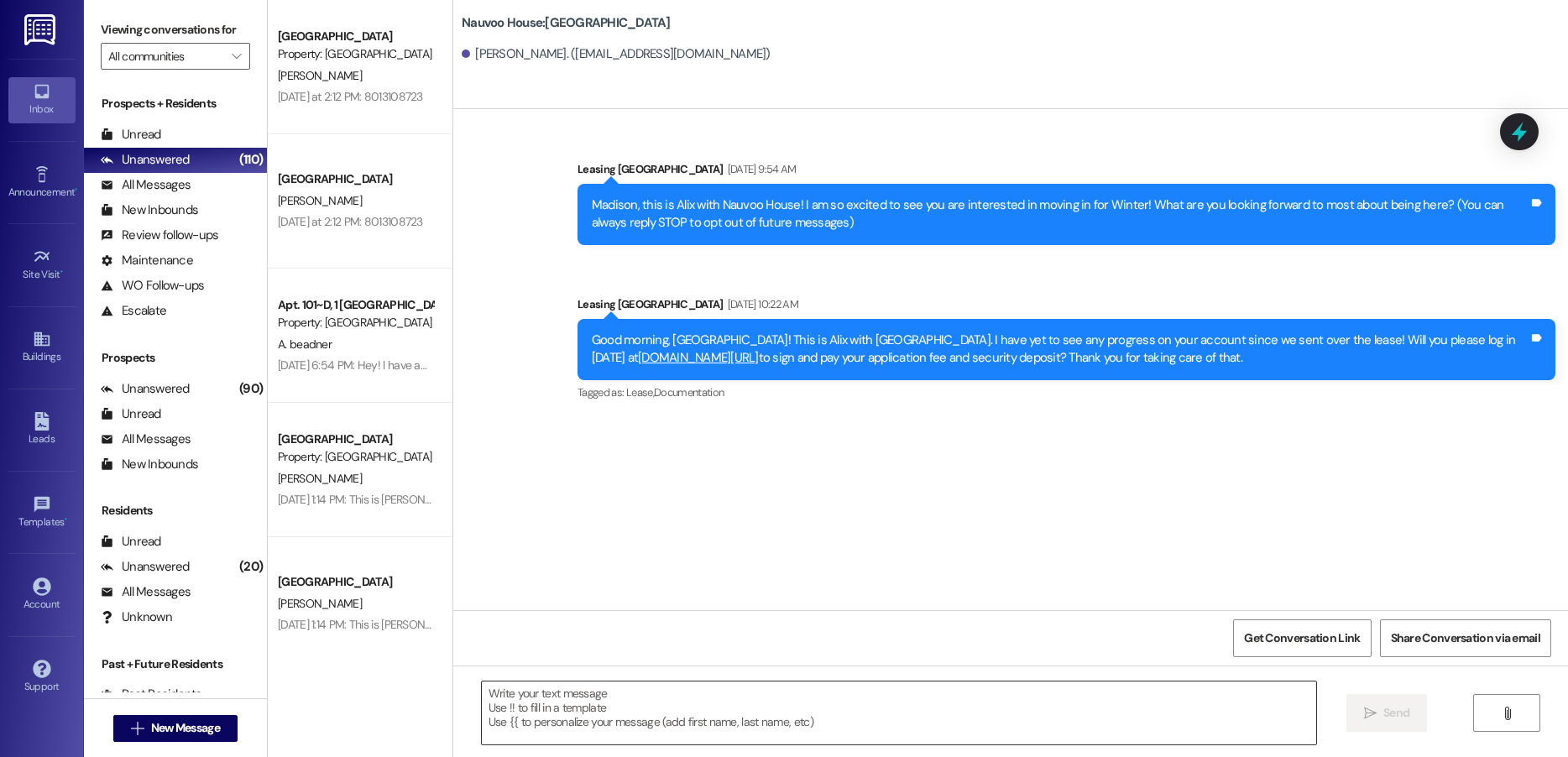
click at [564, 715] on textarea at bounding box center [899, 713] width 835 height 63
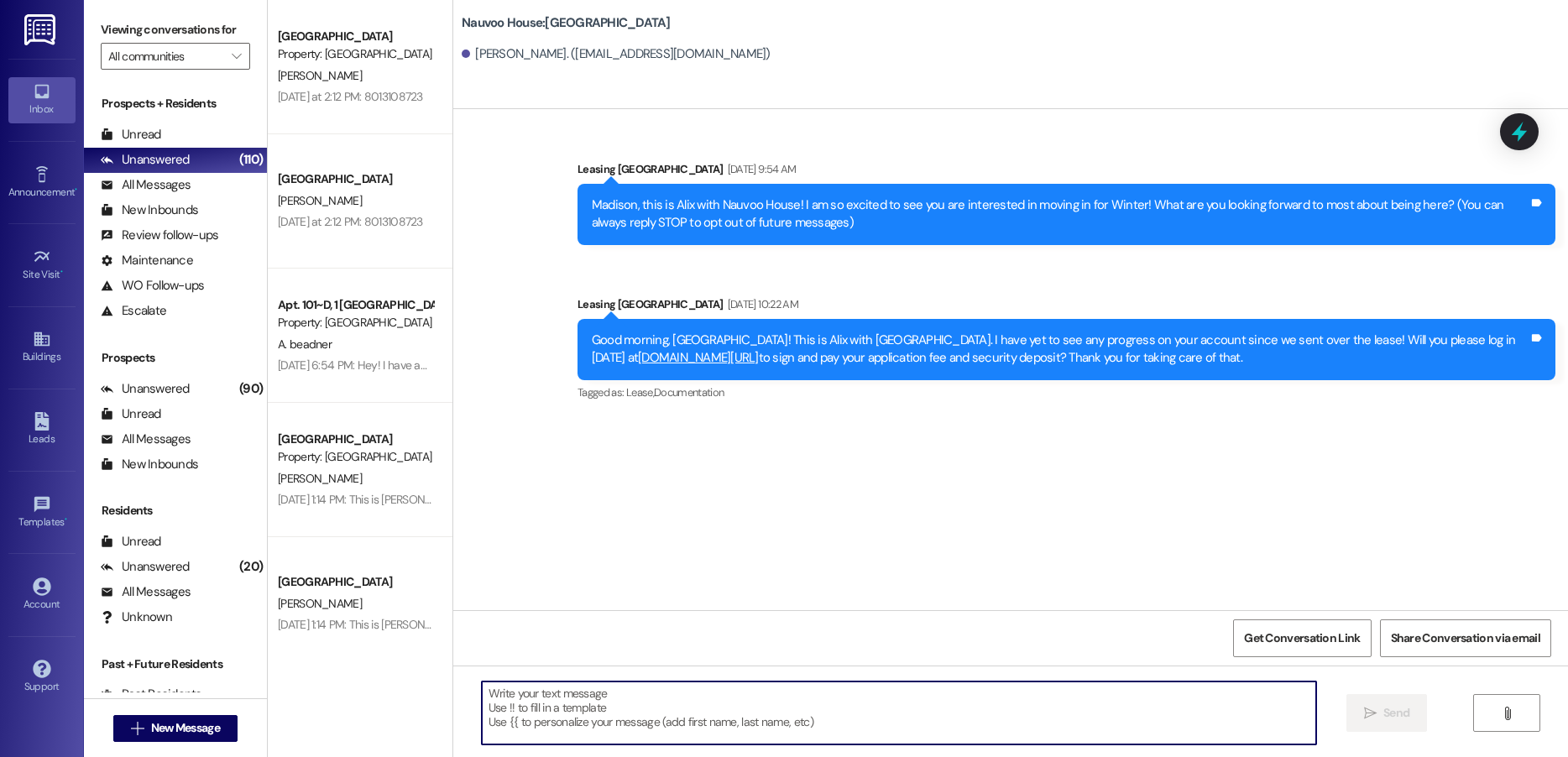
paste textarea "Hello! We have generated that lease for you to live here at [GEOGRAPHIC_DATA]! …"
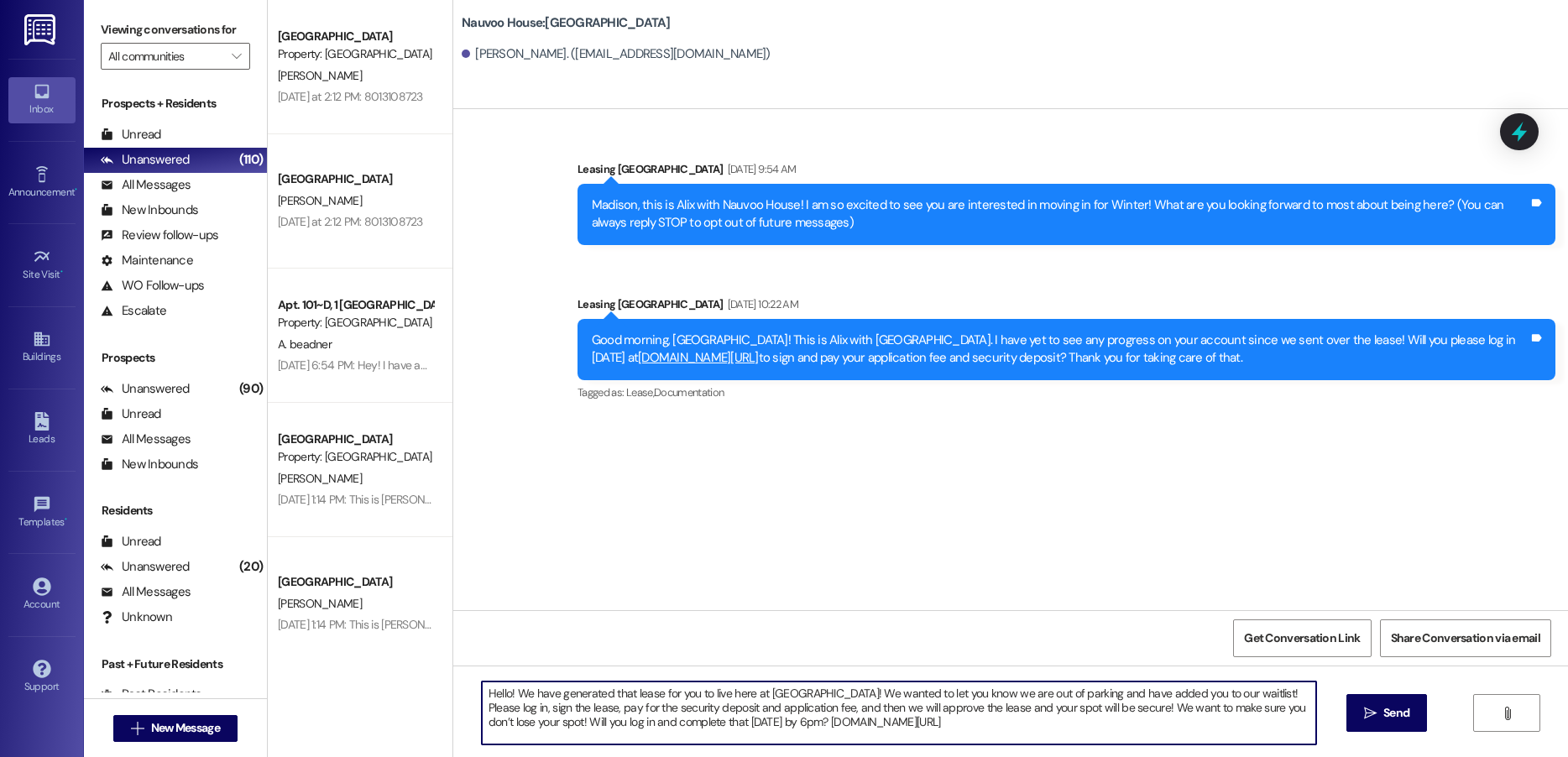
click at [500, 694] on textarea "Hello! We have generated that lease for you to live here at [GEOGRAPHIC_DATA]! …" at bounding box center [899, 713] width 835 height 63
click at [584, 694] on textarea "Hello [PERSON_NAME]! We have generated that lease for you to live here at [GEOG…" at bounding box center [899, 713] width 835 height 63
type textarea "Hello [PERSON_NAME]! We have generated that lease for you to live here at [GEOG…"
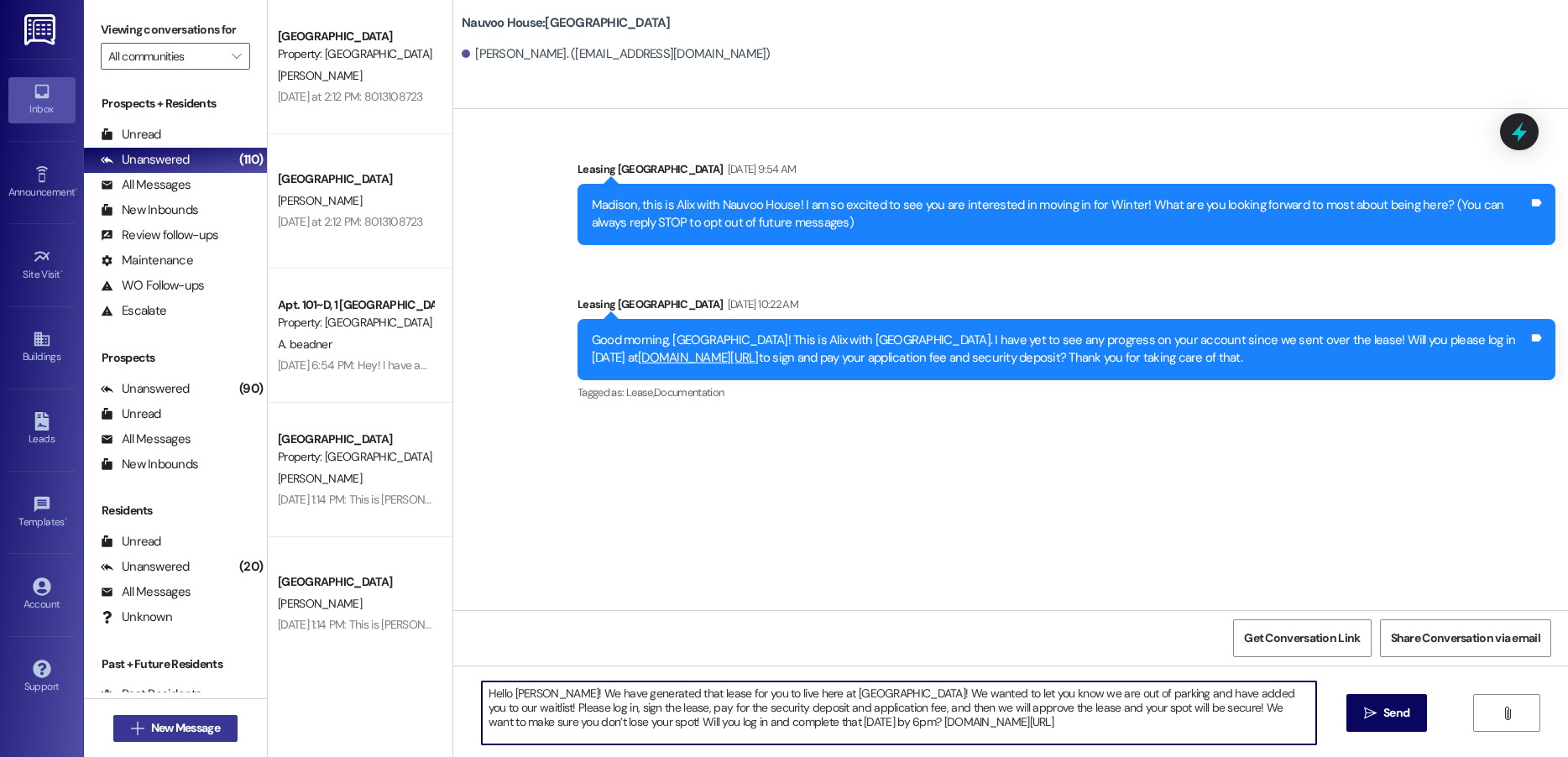
click at [151, 730] on span "New Message" at bounding box center [185, 728] width 68 height 18
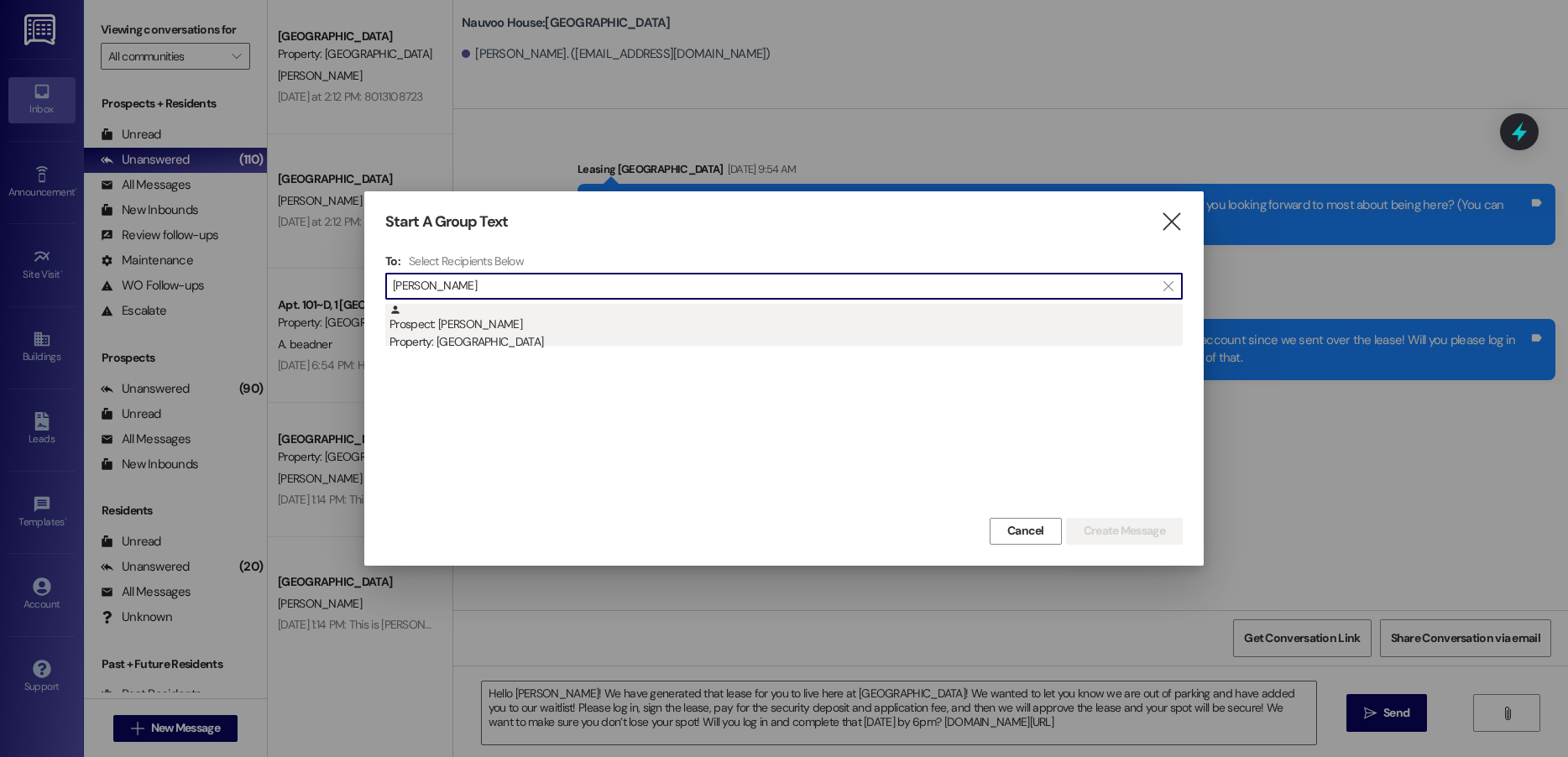
type input "[PERSON_NAME]"
click at [510, 333] on div "Prospect: [PERSON_NAME] Property: [GEOGRAPHIC_DATA]" at bounding box center [786, 328] width 793 height 48
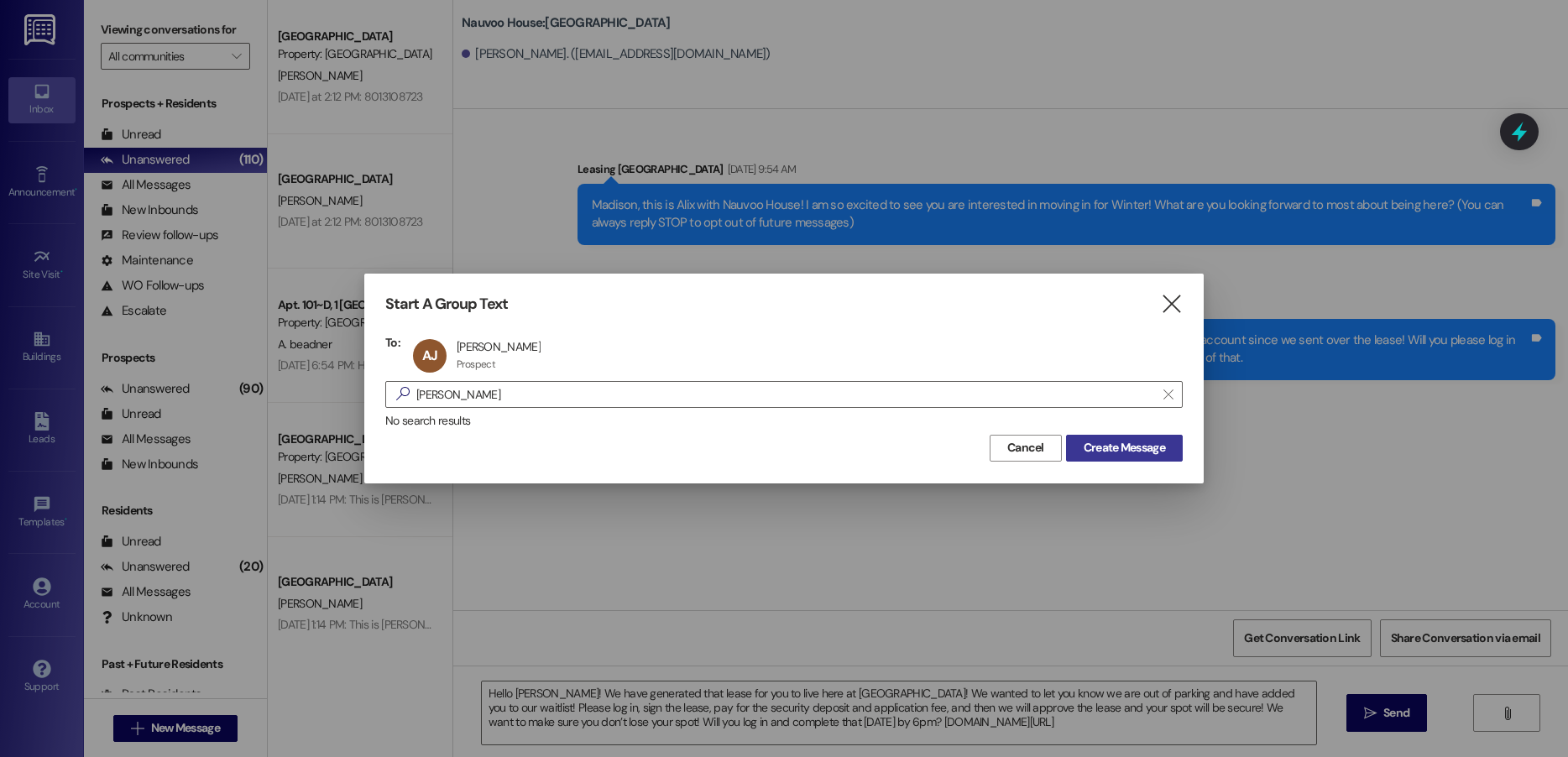
click at [1104, 456] on span "Create Message" at bounding box center [1124, 448] width 81 height 18
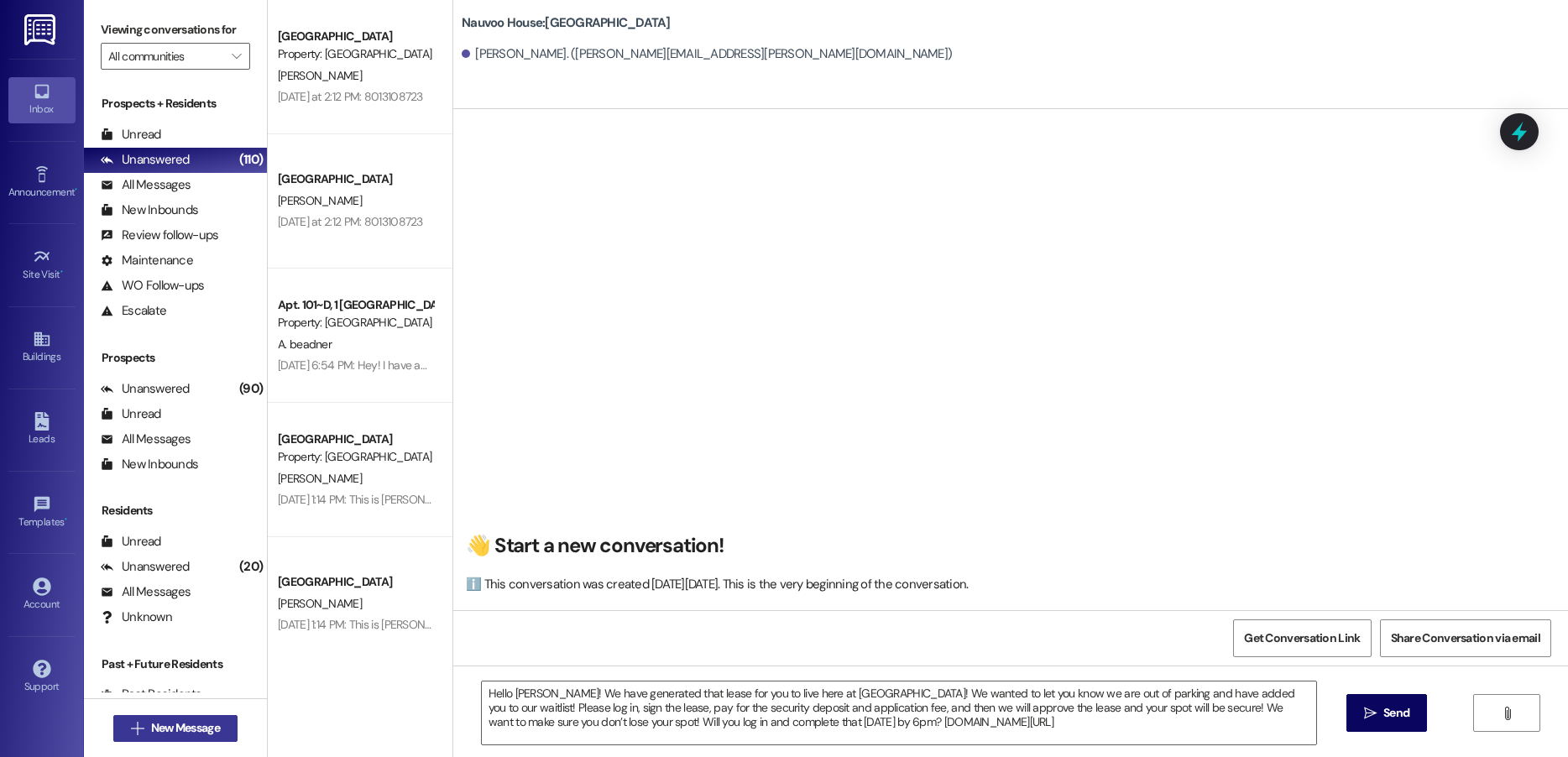
click at [188, 732] on span "New Message" at bounding box center [185, 728] width 68 height 18
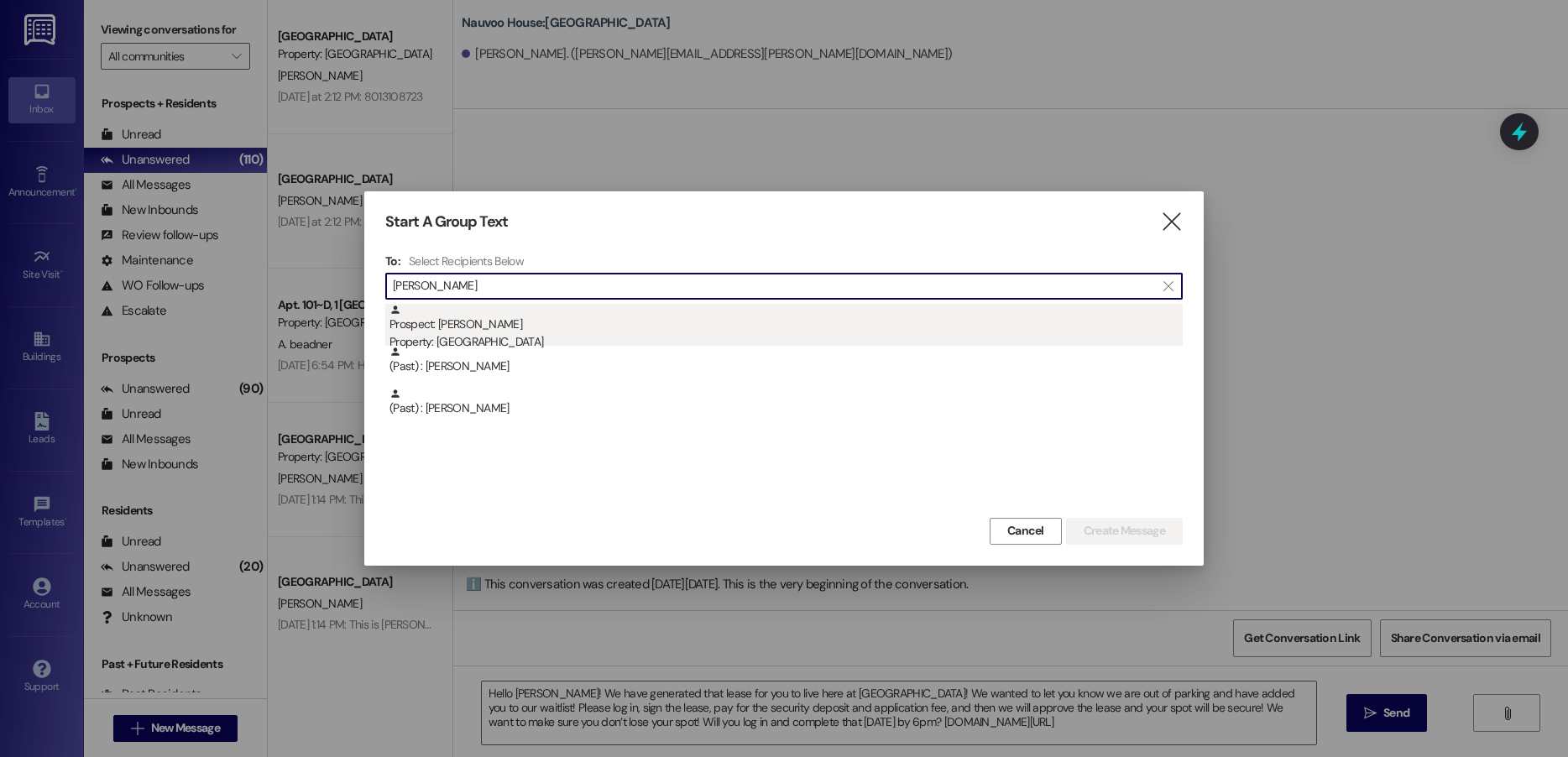
type input "[PERSON_NAME]"
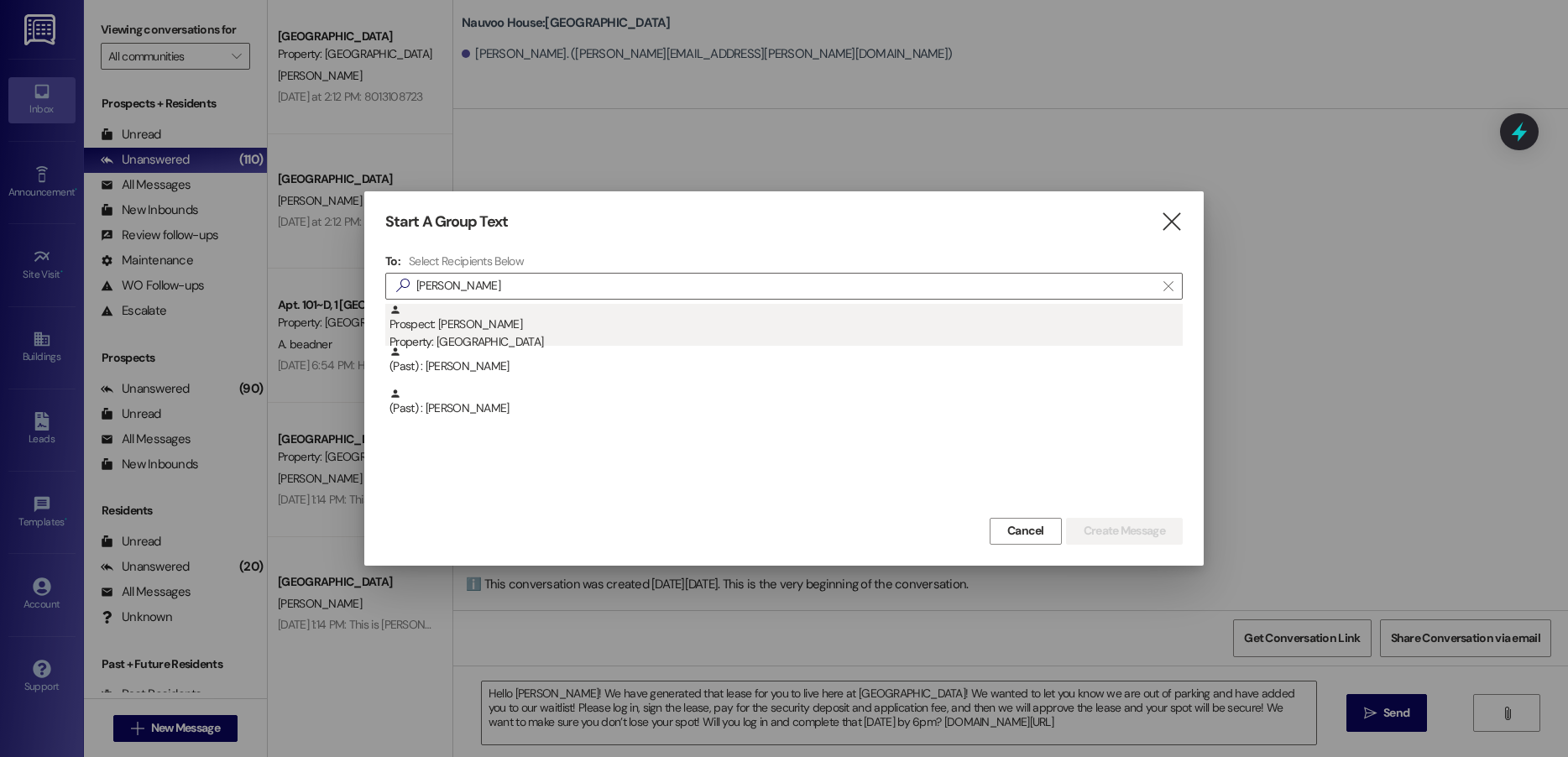
click at [564, 338] on div "Property: [GEOGRAPHIC_DATA]" at bounding box center [786, 342] width 793 height 18
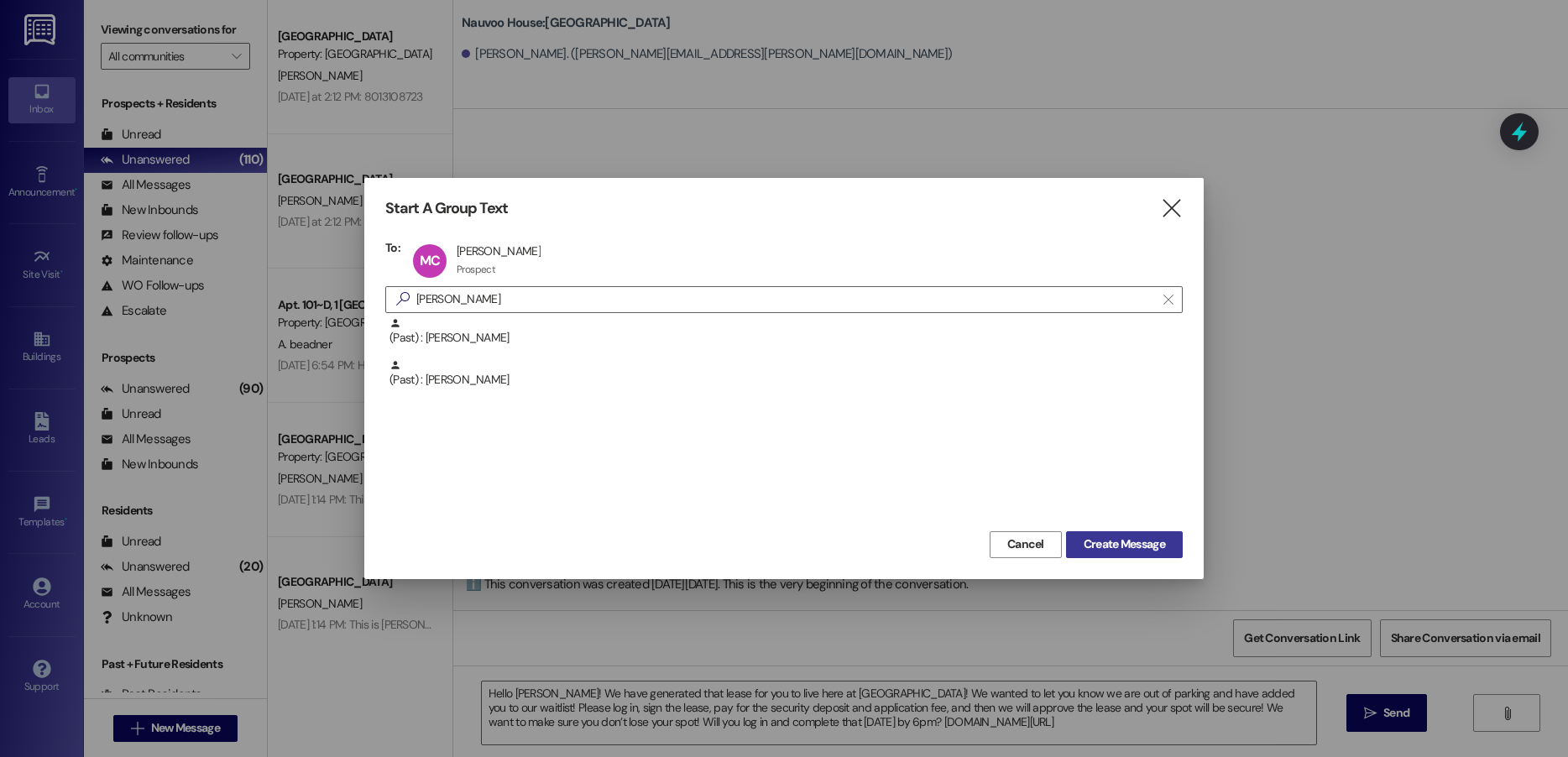
click at [1138, 550] on span "Create Message" at bounding box center [1124, 544] width 81 height 18
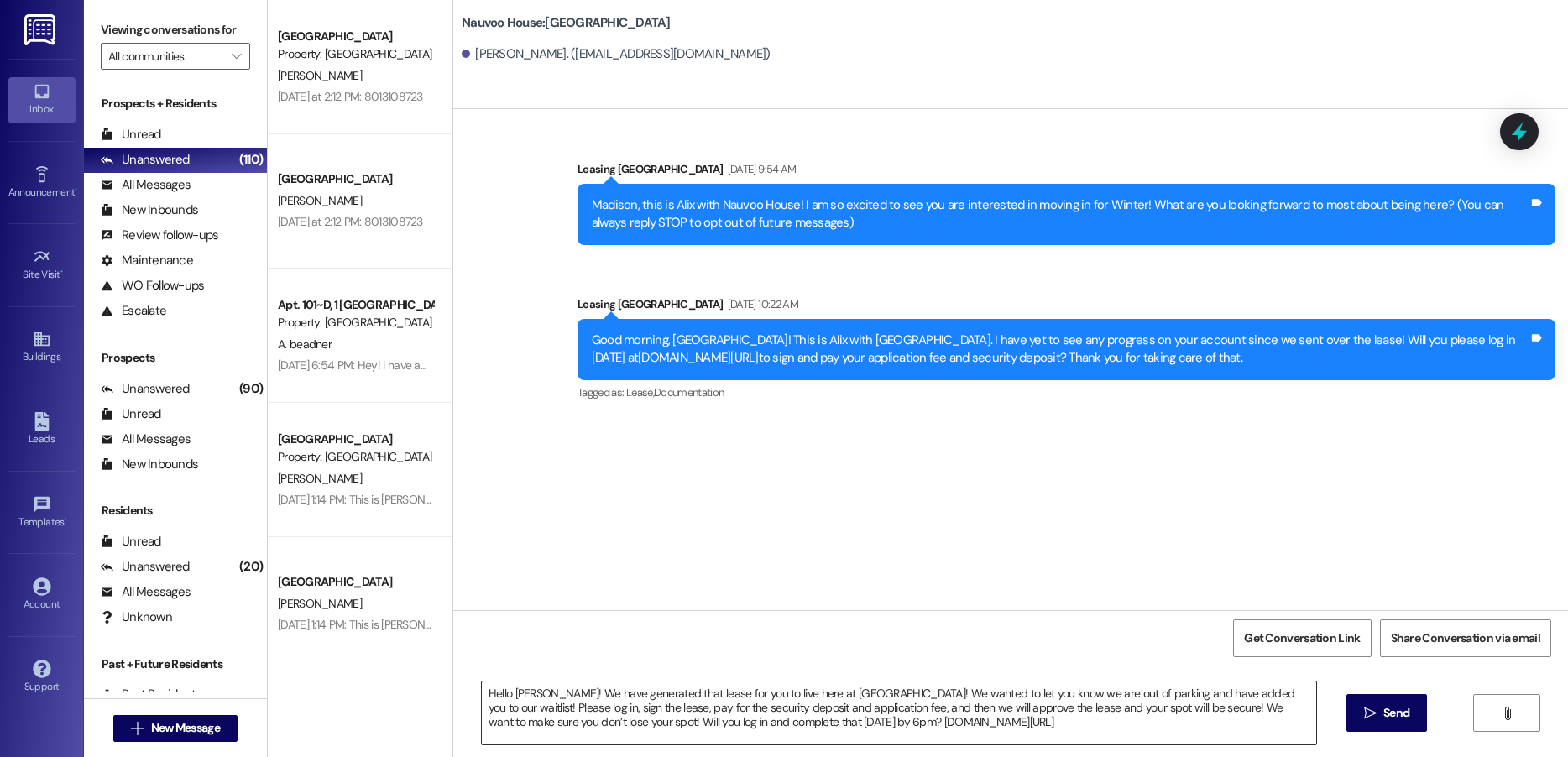
click at [741, 721] on textarea "Hello [PERSON_NAME]! We have generated that lease for you to live here at [GEOG…" at bounding box center [899, 713] width 835 height 63
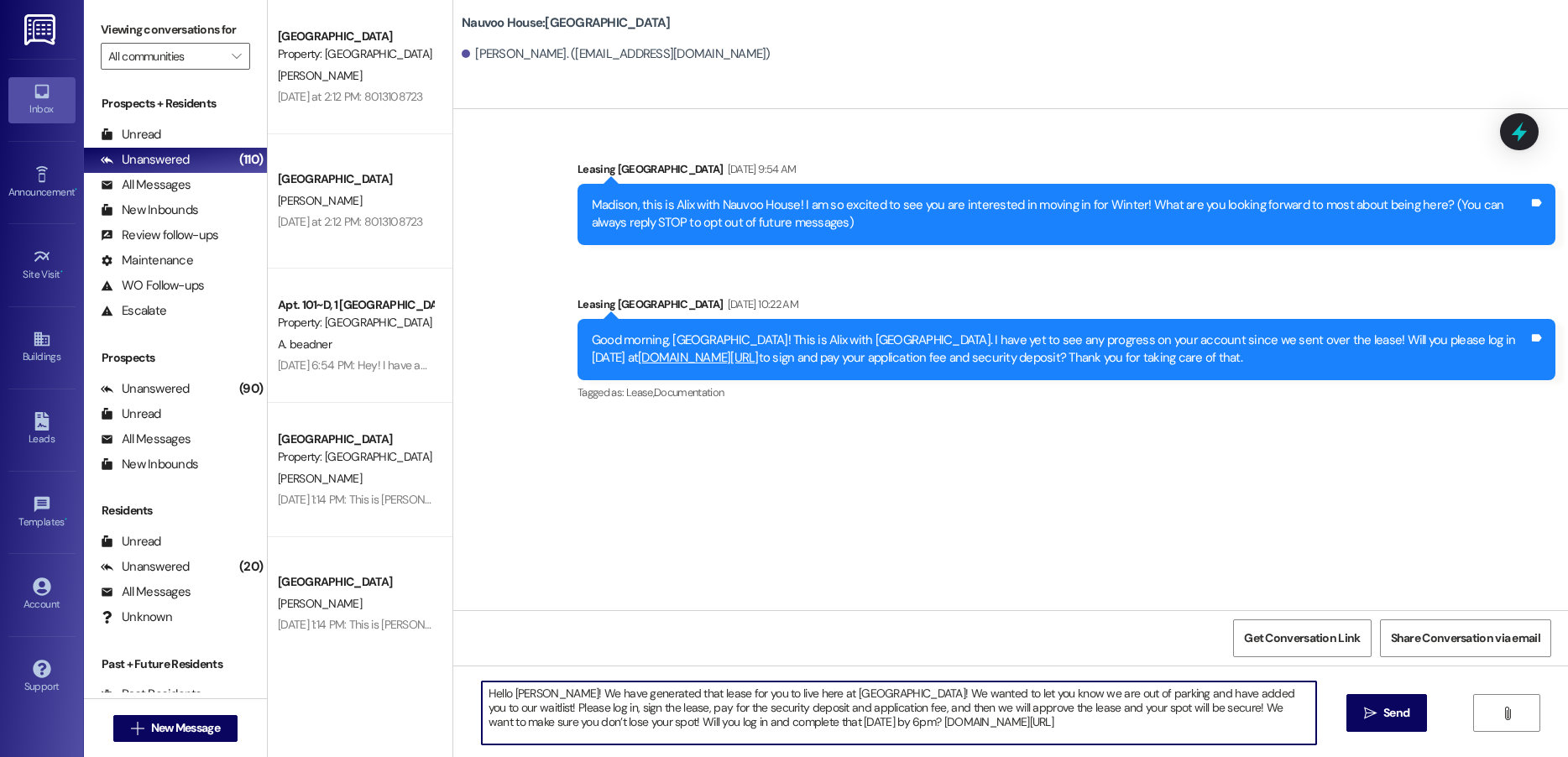
click at [1080, 732] on textarea "Hello [PERSON_NAME]! We have generated that lease for you to live here at [GEOG…" at bounding box center [899, 713] width 835 height 63
click at [1361, 711] on span " Send" at bounding box center [1387, 713] width 53 height 18
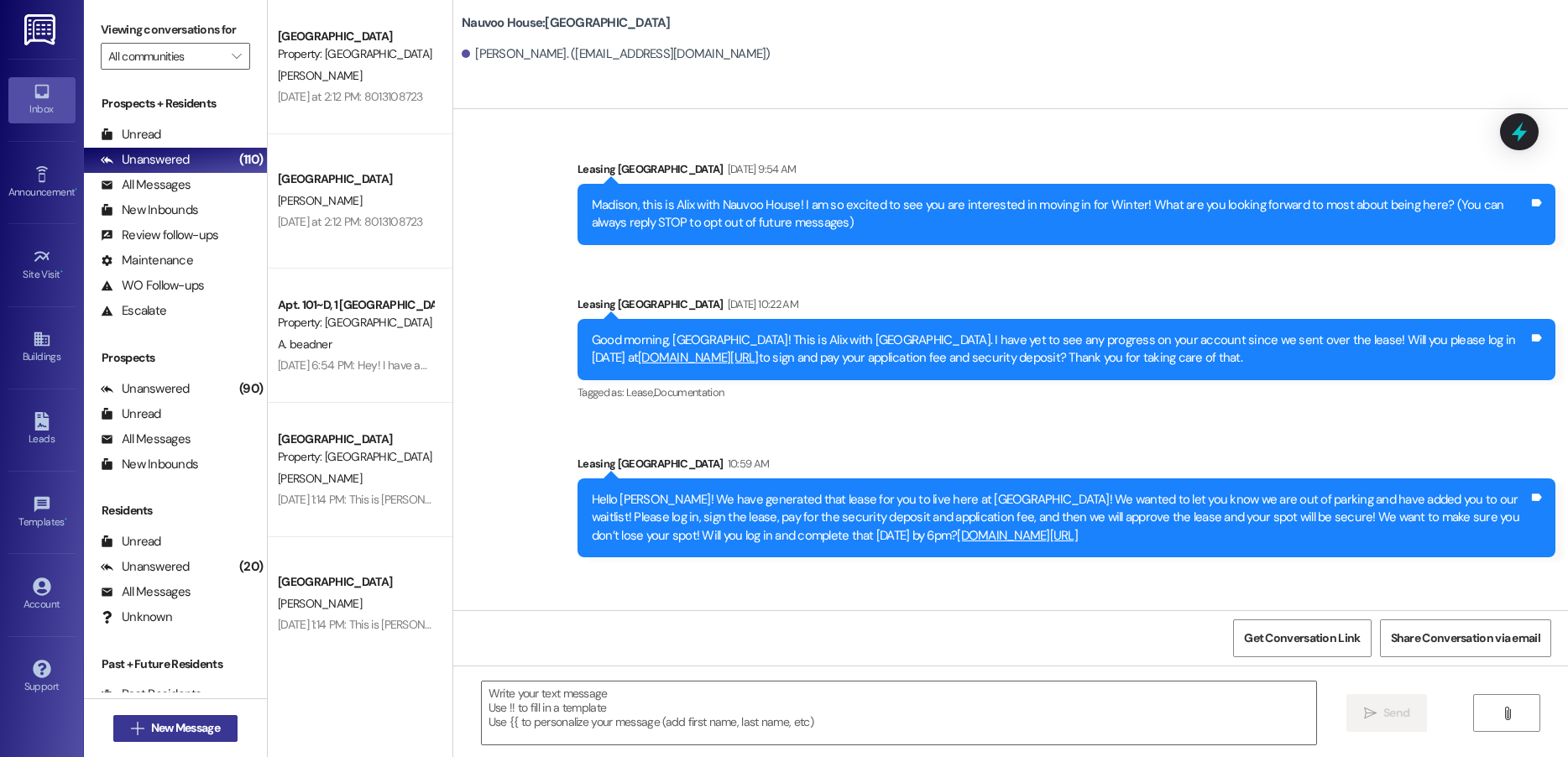
click at [148, 724] on span "New Message" at bounding box center [185, 728] width 75 height 18
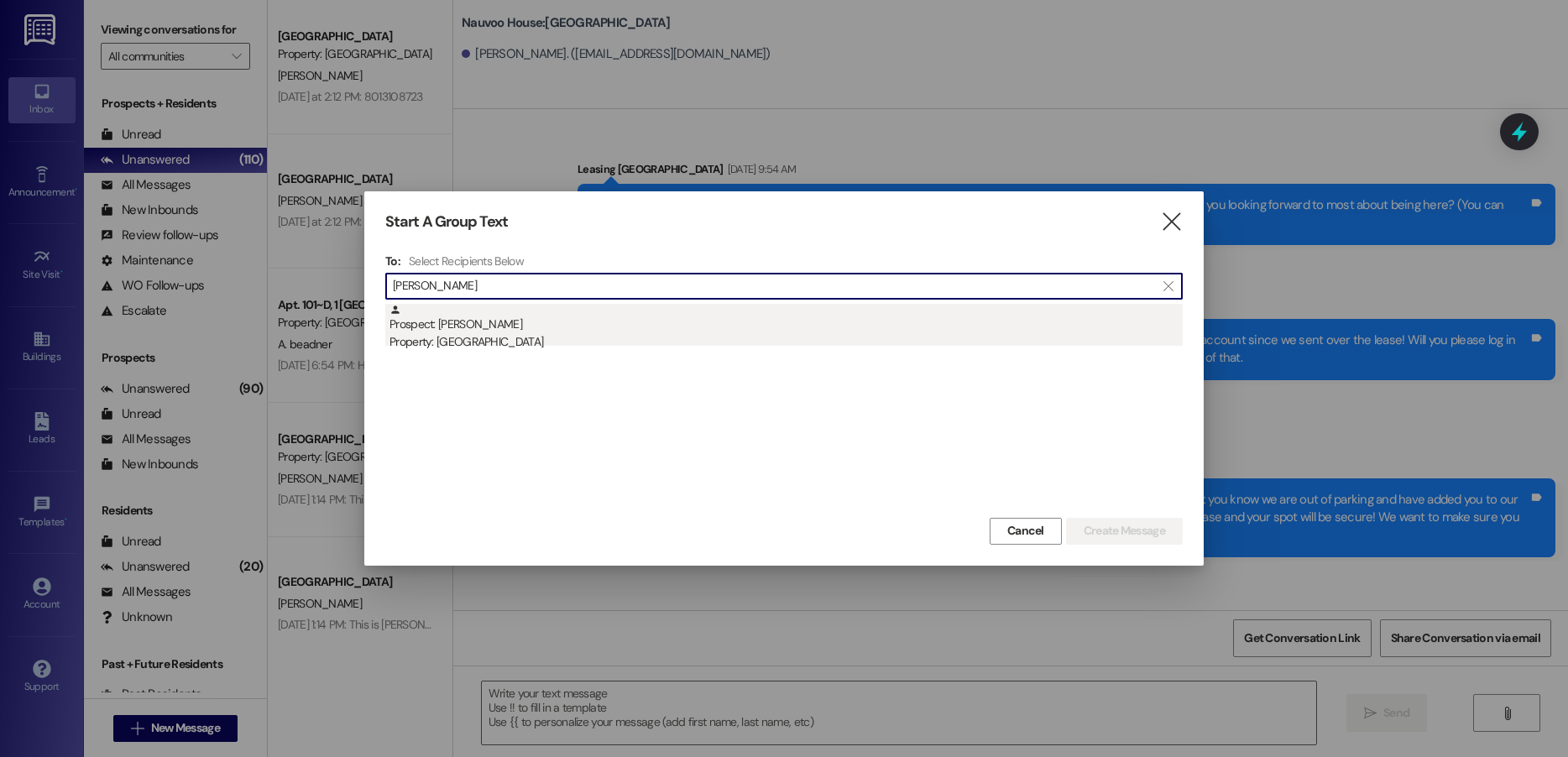
type input "[PERSON_NAME]"
click at [506, 337] on div "Property: [GEOGRAPHIC_DATA]" at bounding box center [786, 342] width 793 height 18
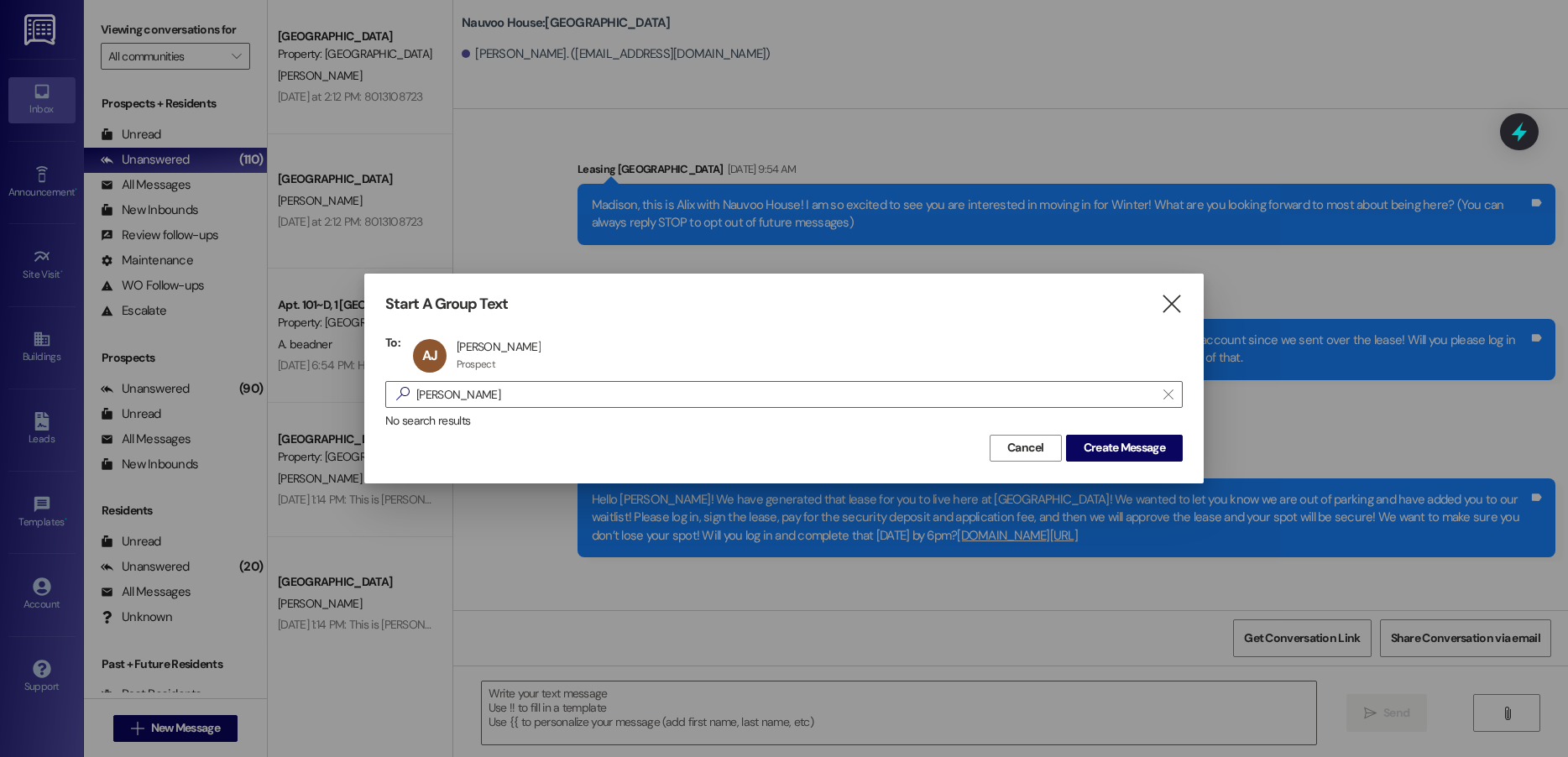
drag, startPoint x: 1107, startPoint y: 449, endPoint x: 1099, endPoint y: 464, distance: 17.0
click at [1108, 449] on span "Create Message" at bounding box center [1124, 448] width 81 height 18
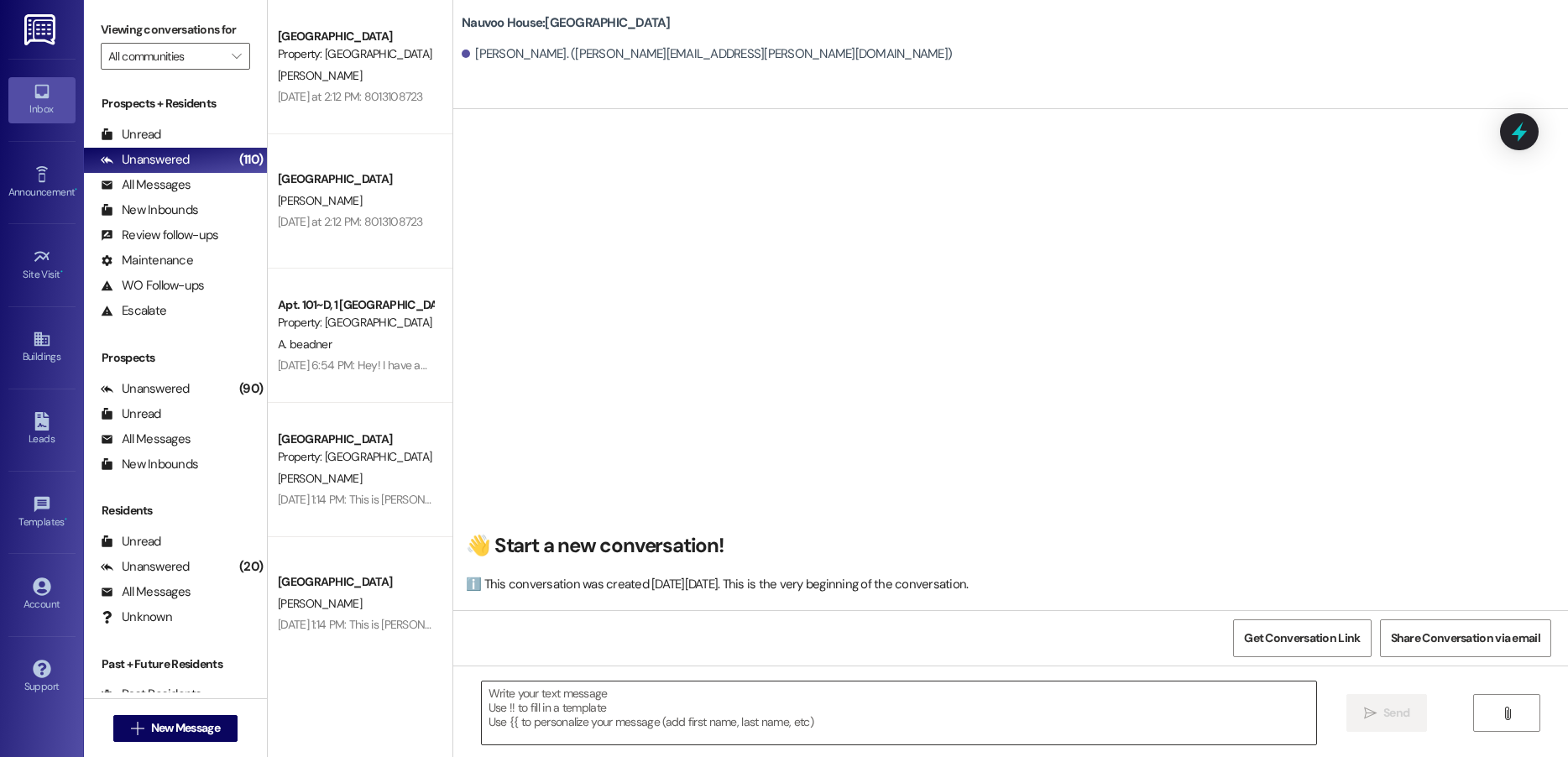
click at [573, 707] on textarea at bounding box center [899, 713] width 835 height 63
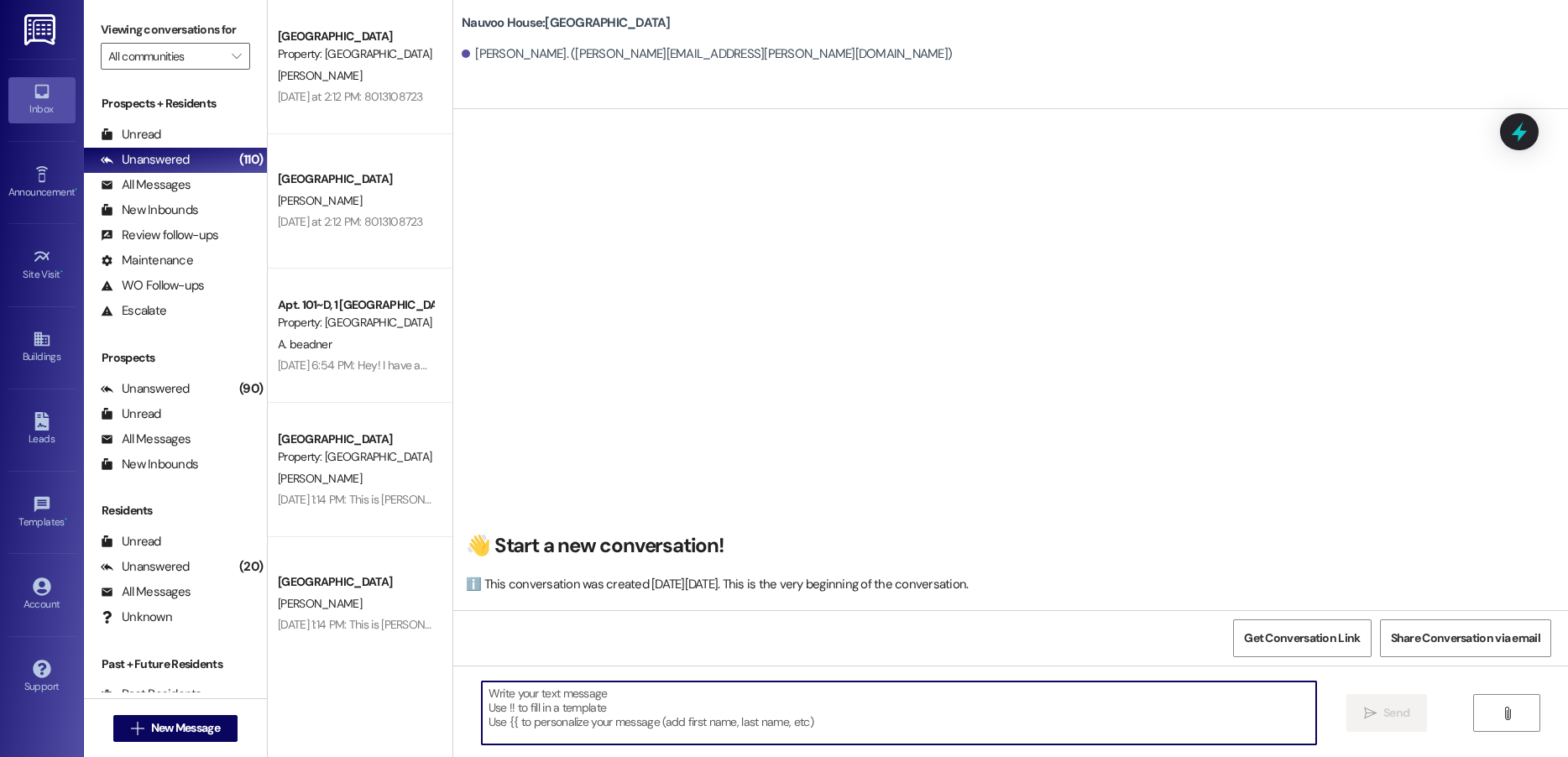
paste textarea "Hello! We have generated that lease for you to live here at [GEOGRAPHIC_DATA]! …"
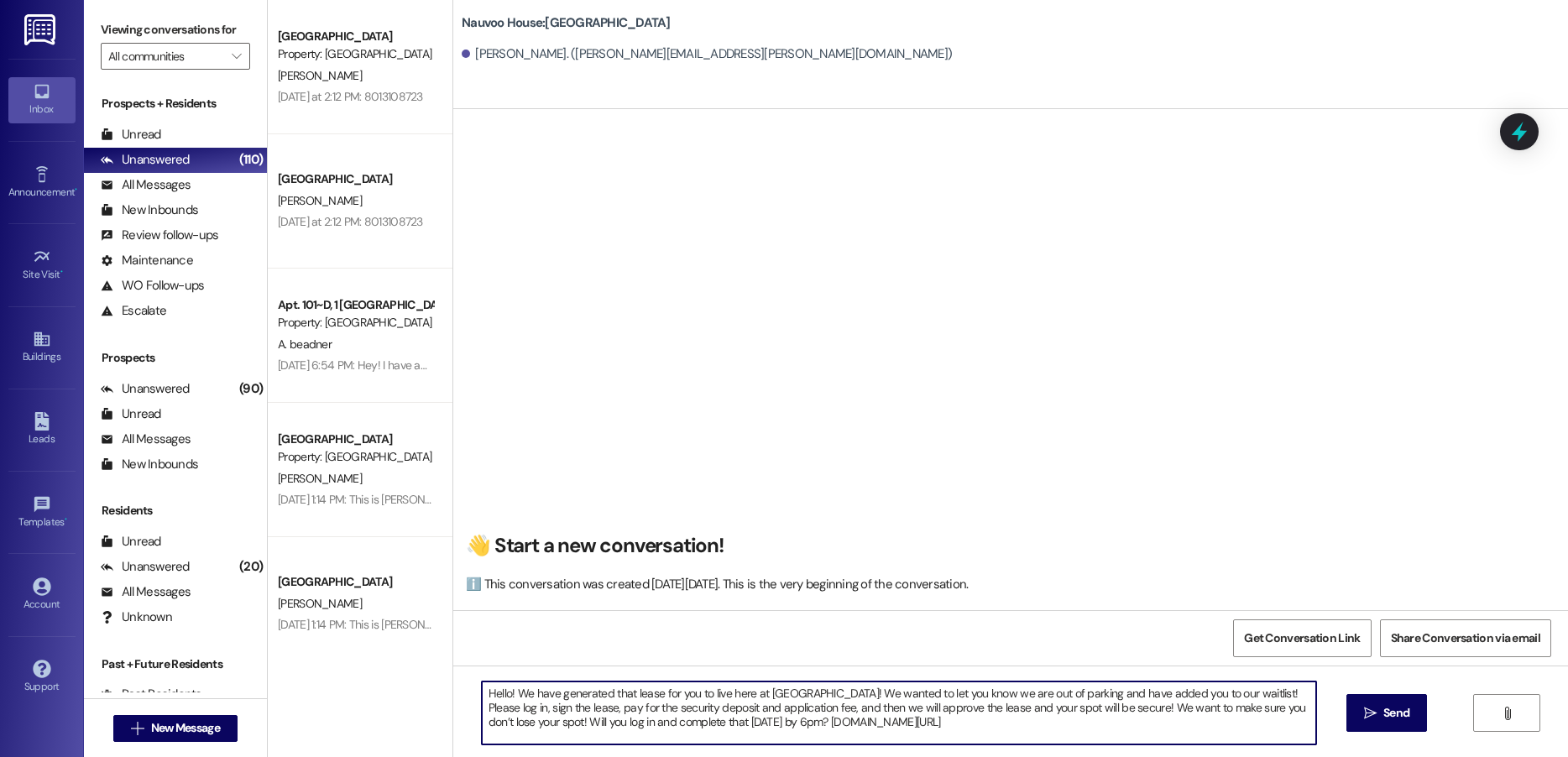
click at [501, 695] on textarea "Hello! We have generated that lease for you to live here at [GEOGRAPHIC_DATA]! …" at bounding box center [899, 713] width 835 height 63
click at [879, 689] on textarea "Hello [PERSON_NAME]! We have generated that lease for you to live here at [GEOG…" at bounding box center [899, 713] width 835 height 63
drag, startPoint x: 879, startPoint y: 689, endPoint x: 1283, endPoint y: 692, distance: 404.0
click at [1283, 692] on textarea "Hello [PERSON_NAME]! We have generated that lease for you to live here at [GEOG…" at bounding box center [899, 713] width 835 height 63
type textarea "Hello [PERSON_NAME]! We have generated that lease for you to live here at [GEOG…"
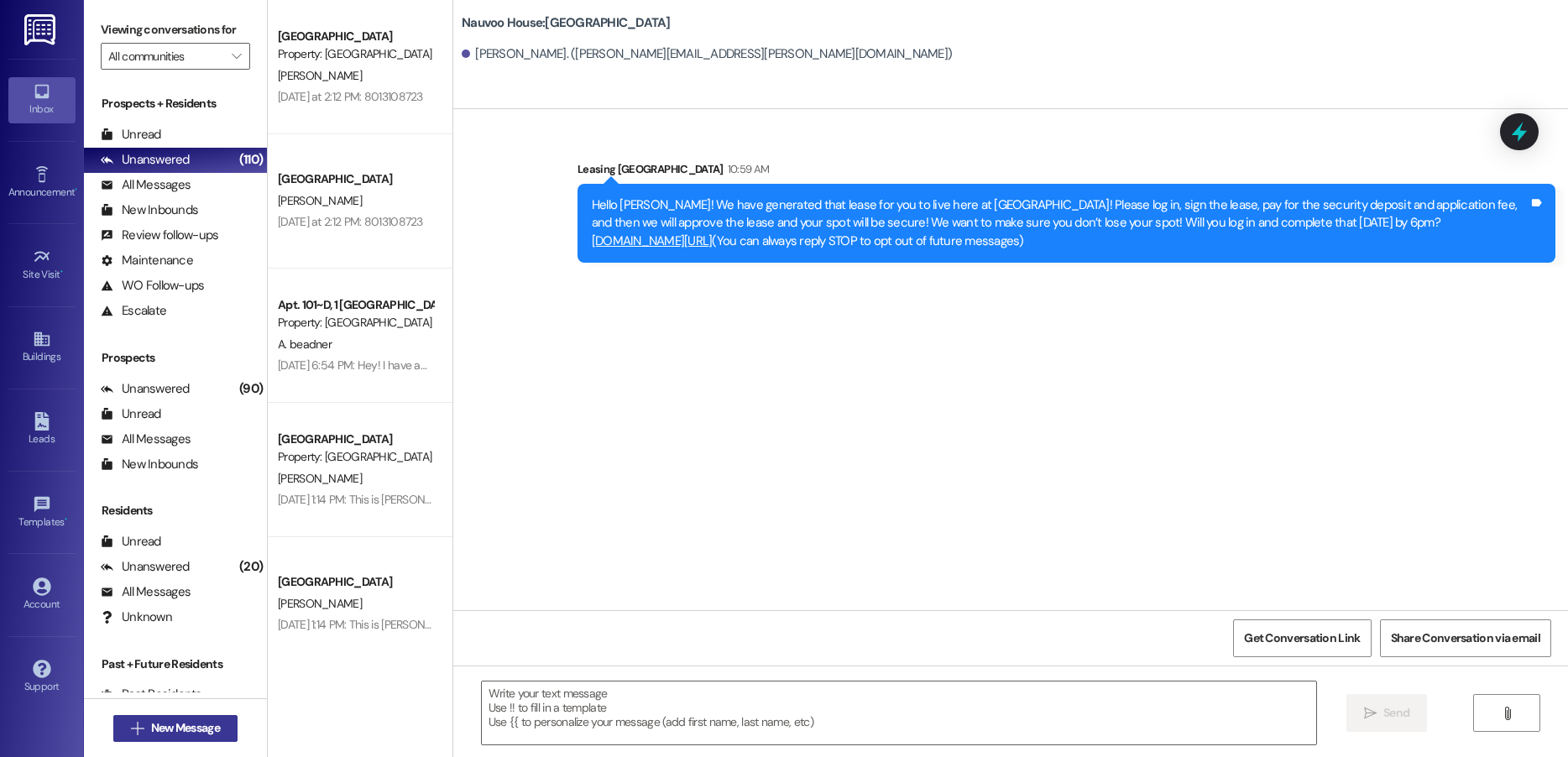
click at [162, 730] on span "New Message" at bounding box center [185, 728] width 68 height 18
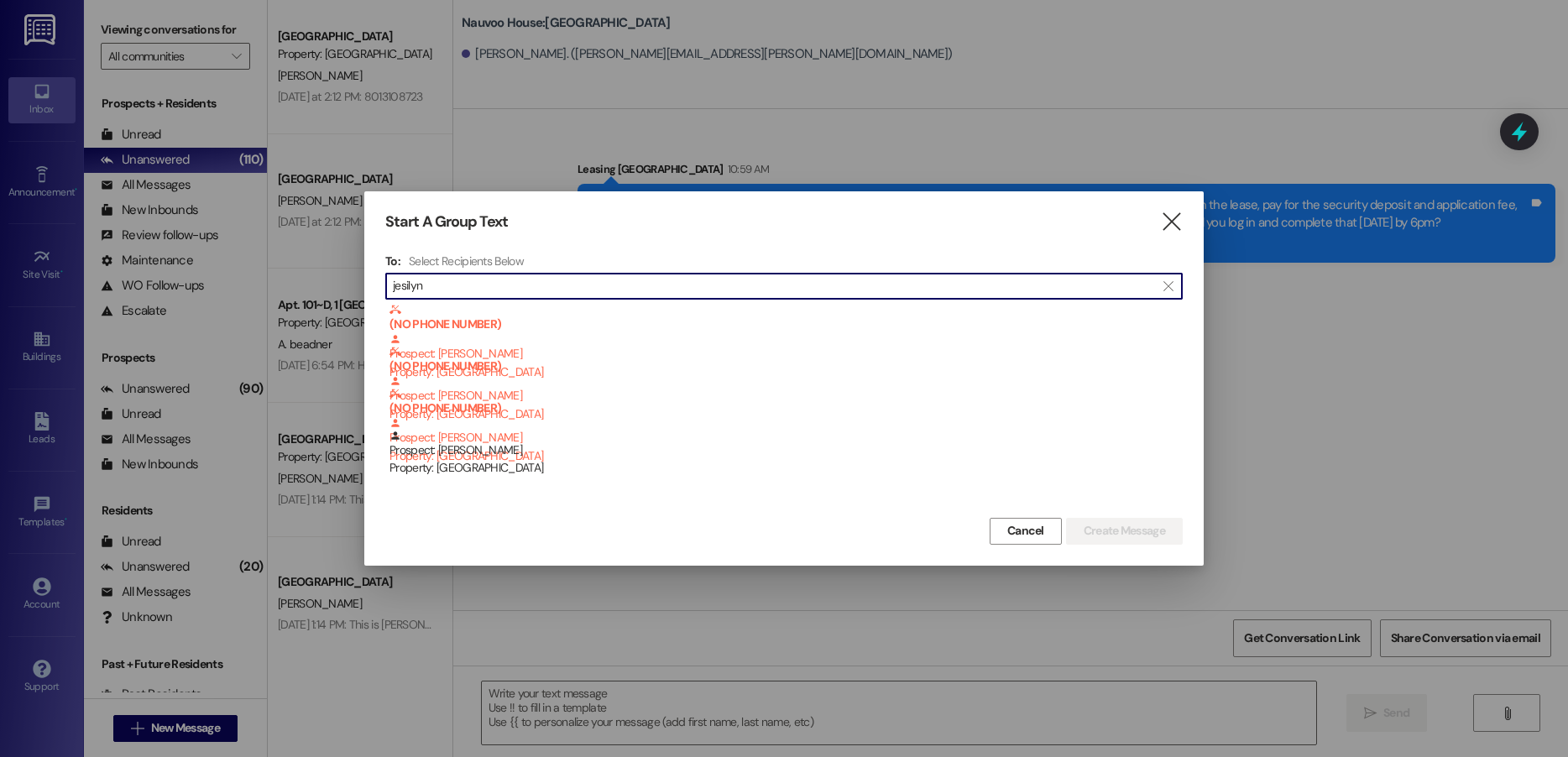
type input "jesilyn"
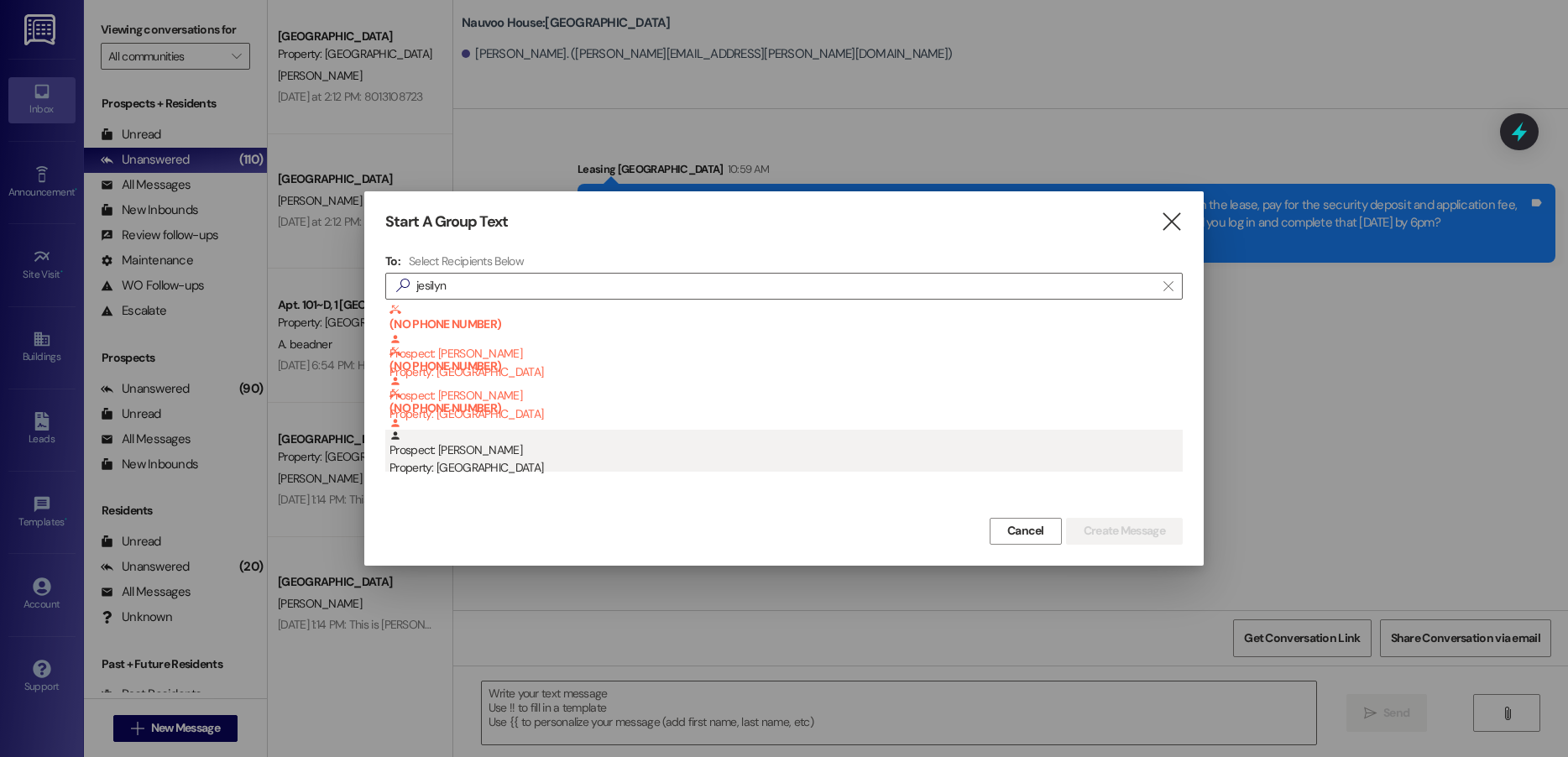
click at [490, 466] on div "Property: [GEOGRAPHIC_DATA]" at bounding box center [786, 468] width 793 height 18
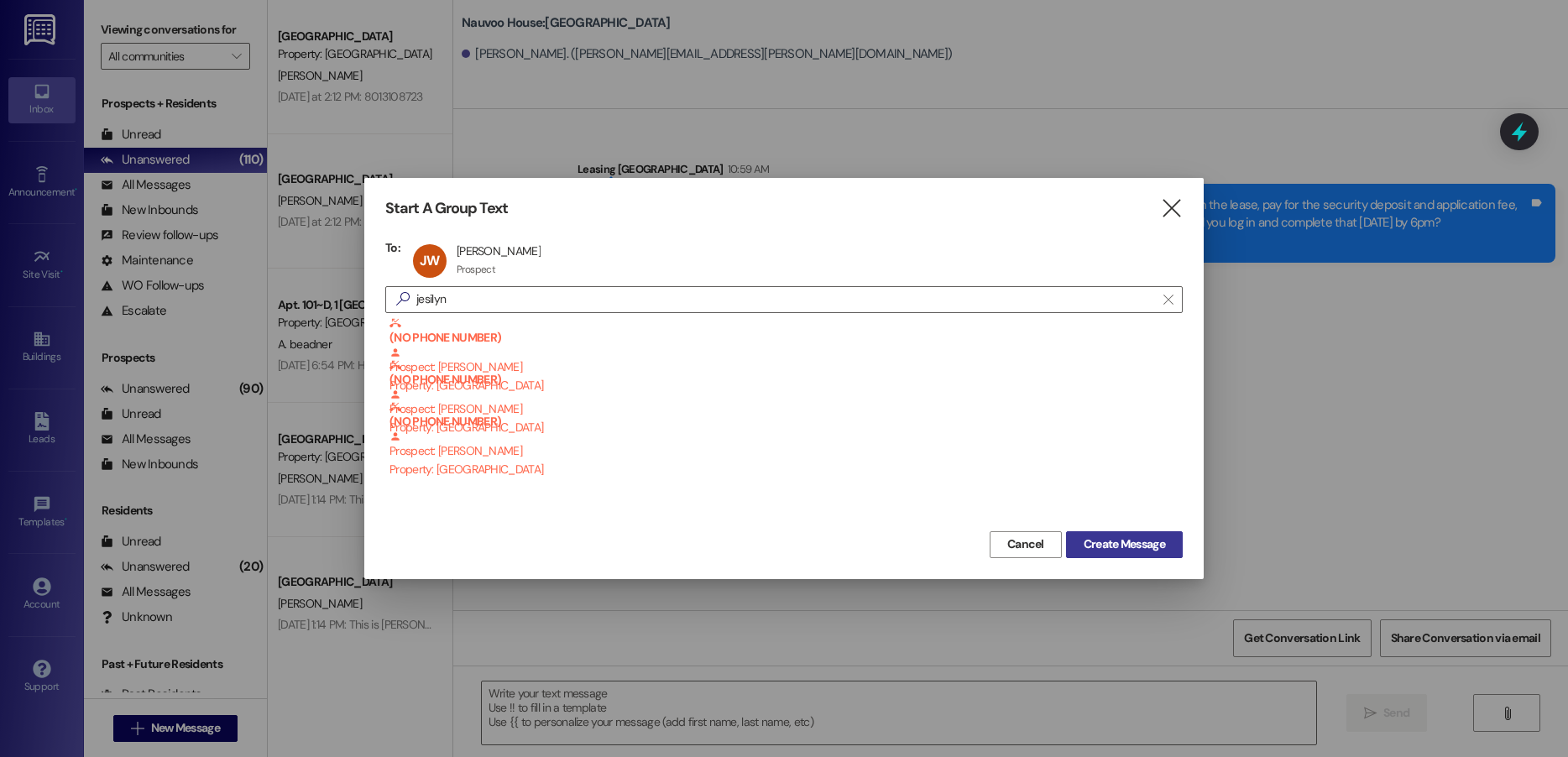
click at [1105, 545] on span "Create Message" at bounding box center [1124, 544] width 81 height 18
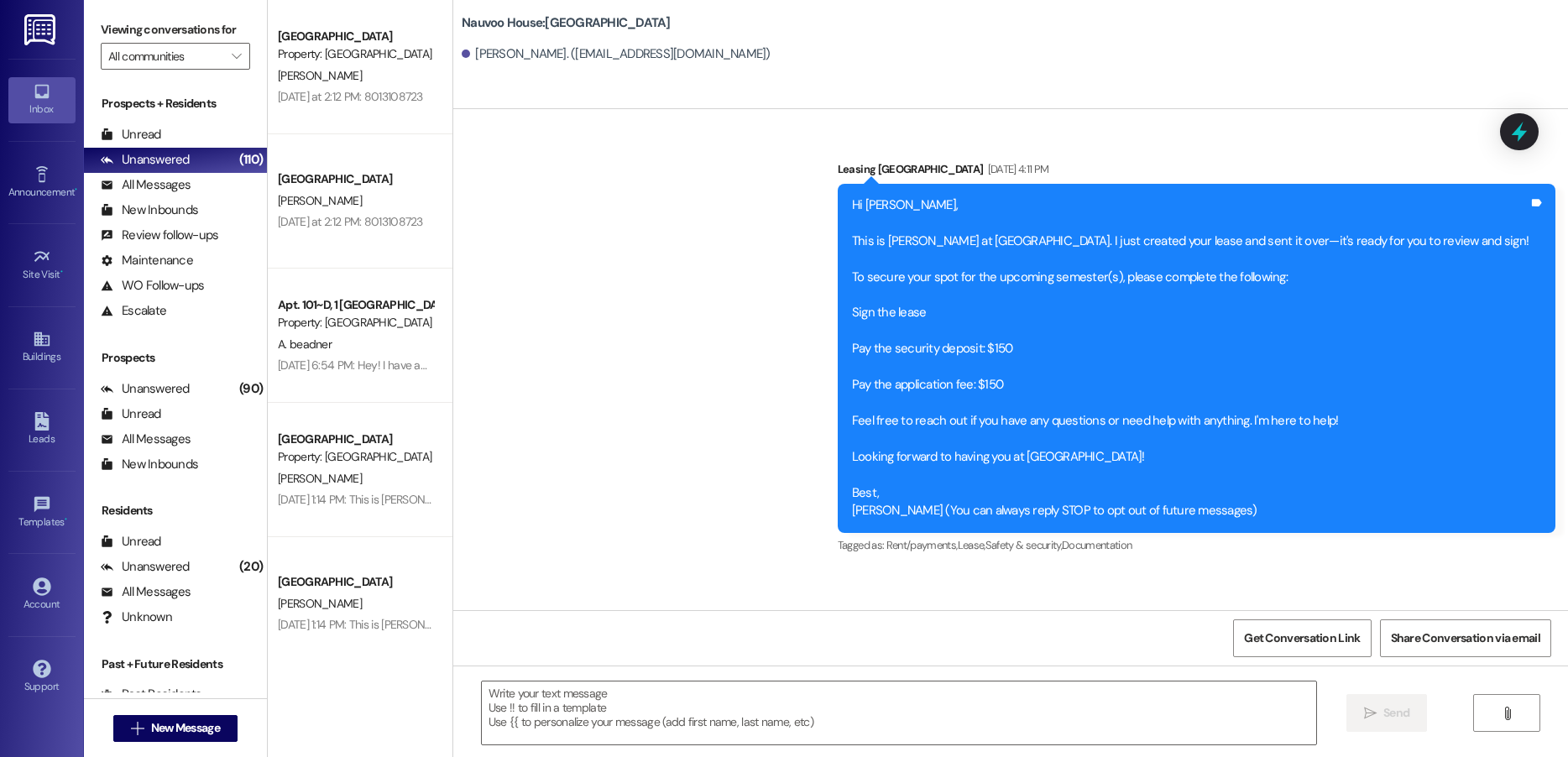
click at [576, 749] on div " Send " at bounding box center [1011, 728] width 1115 height 126
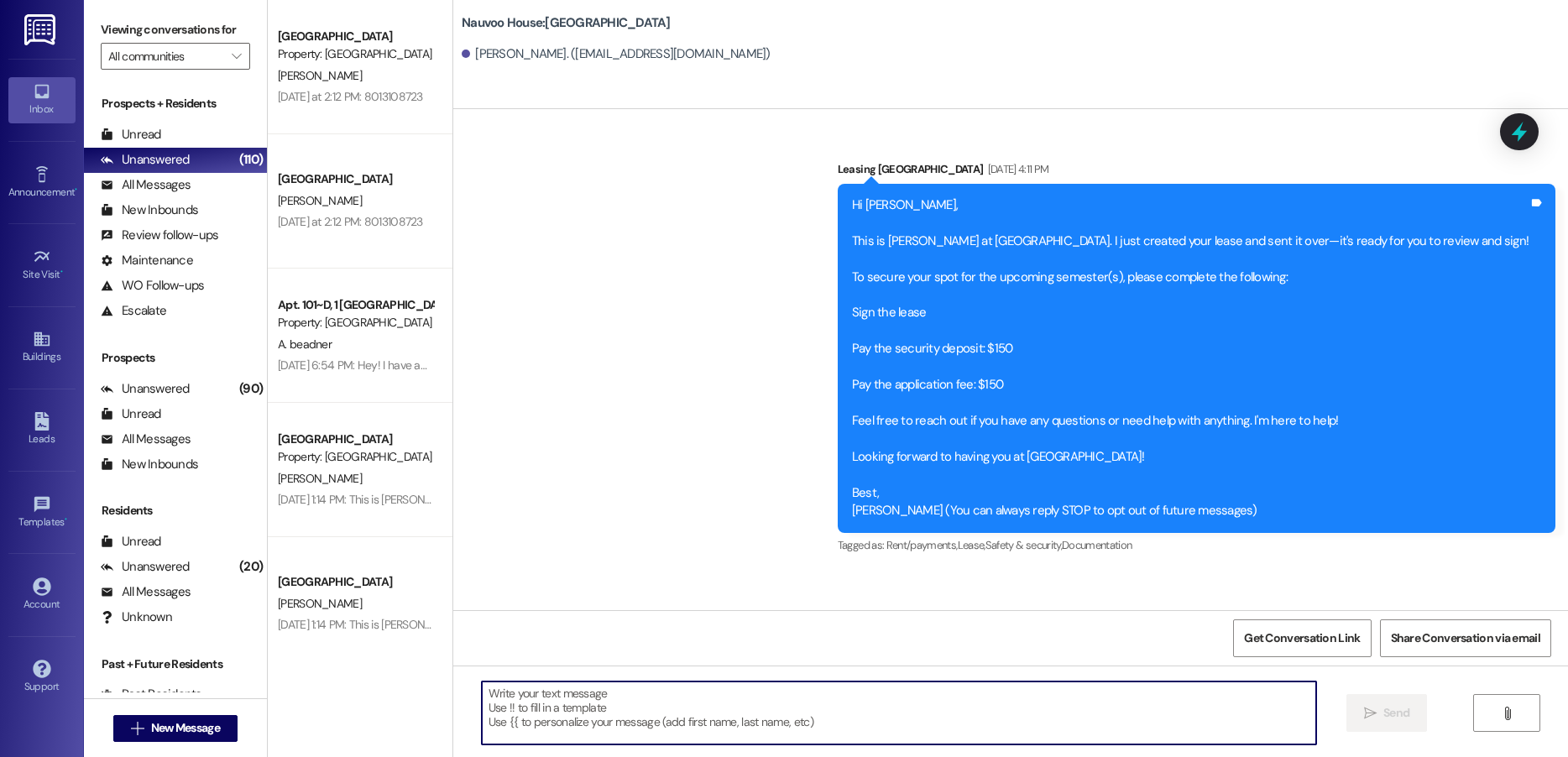
click at [565, 713] on textarea at bounding box center [899, 713] width 835 height 63
paste textarea "Hello! We have generated that lease for you to live here at [GEOGRAPHIC_DATA]! …"
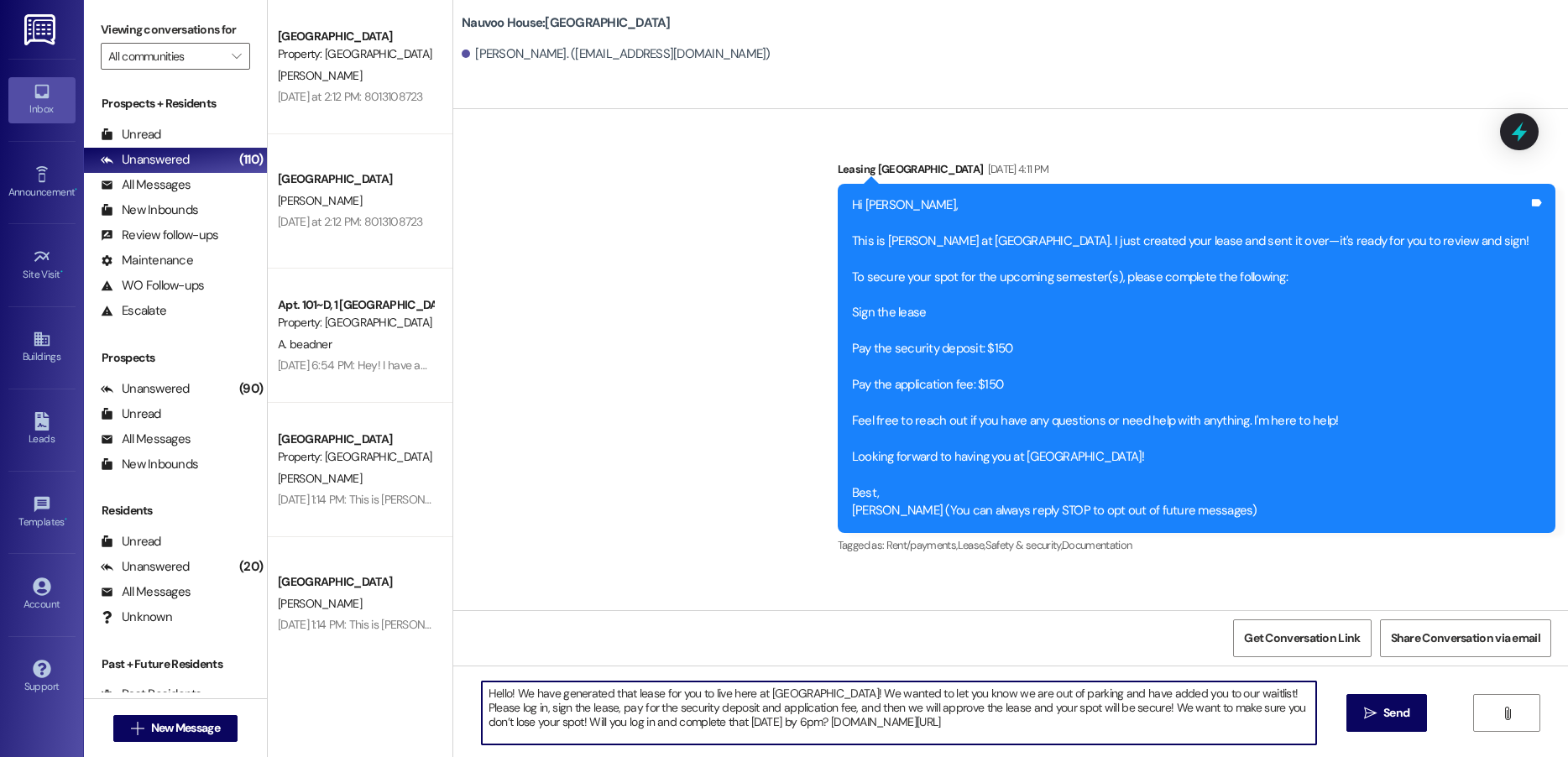
click at [1244, 694] on textarea "Hello! We have generated that lease for you to live here at [GEOGRAPHIC_DATA]! …" at bounding box center [899, 713] width 835 height 63
type textarea "Hello! We have generated that lease for you to live here at [GEOGRAPHIC_DATA]! …"
click at [1246, 695] on textarea "Hello! We have generated that lease for you to live here at [GEOGRAPHIC_DATA]! …" at bounding box center [899, 713] width 835 height 63
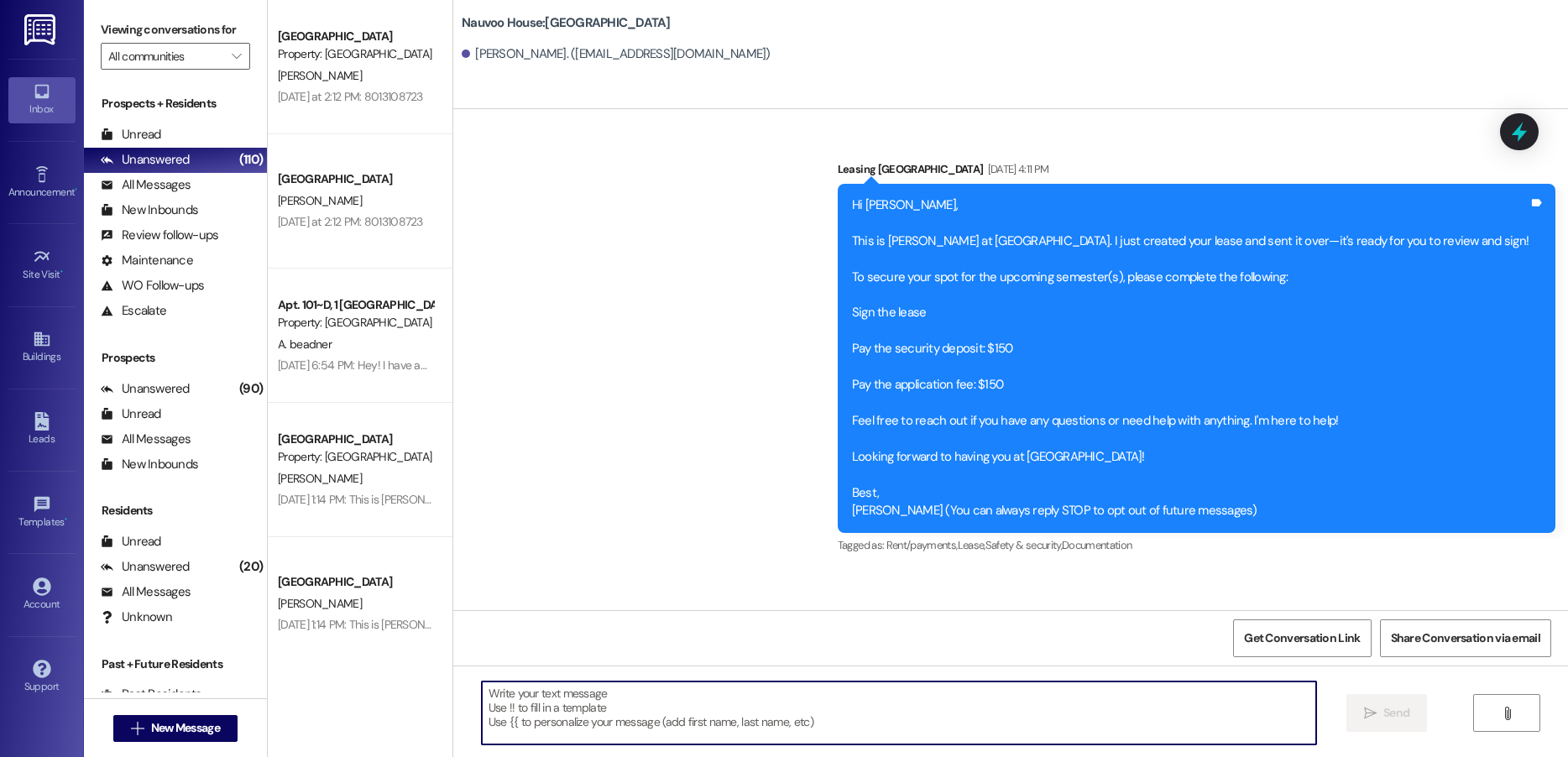
click at [637, 691] on textarea at bounding box center [899, 713] width 835 height 63
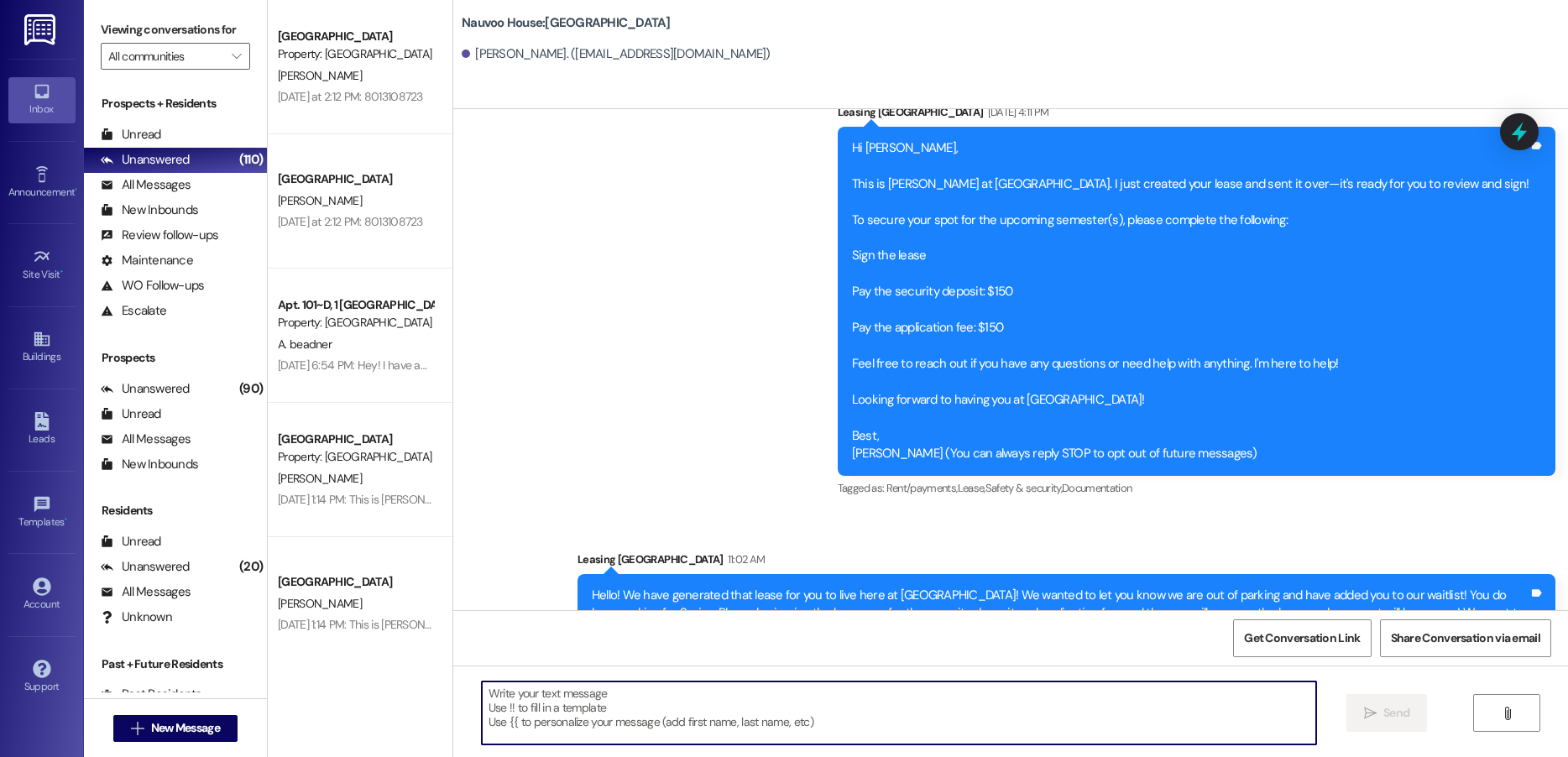
scroll to position [113, 0]
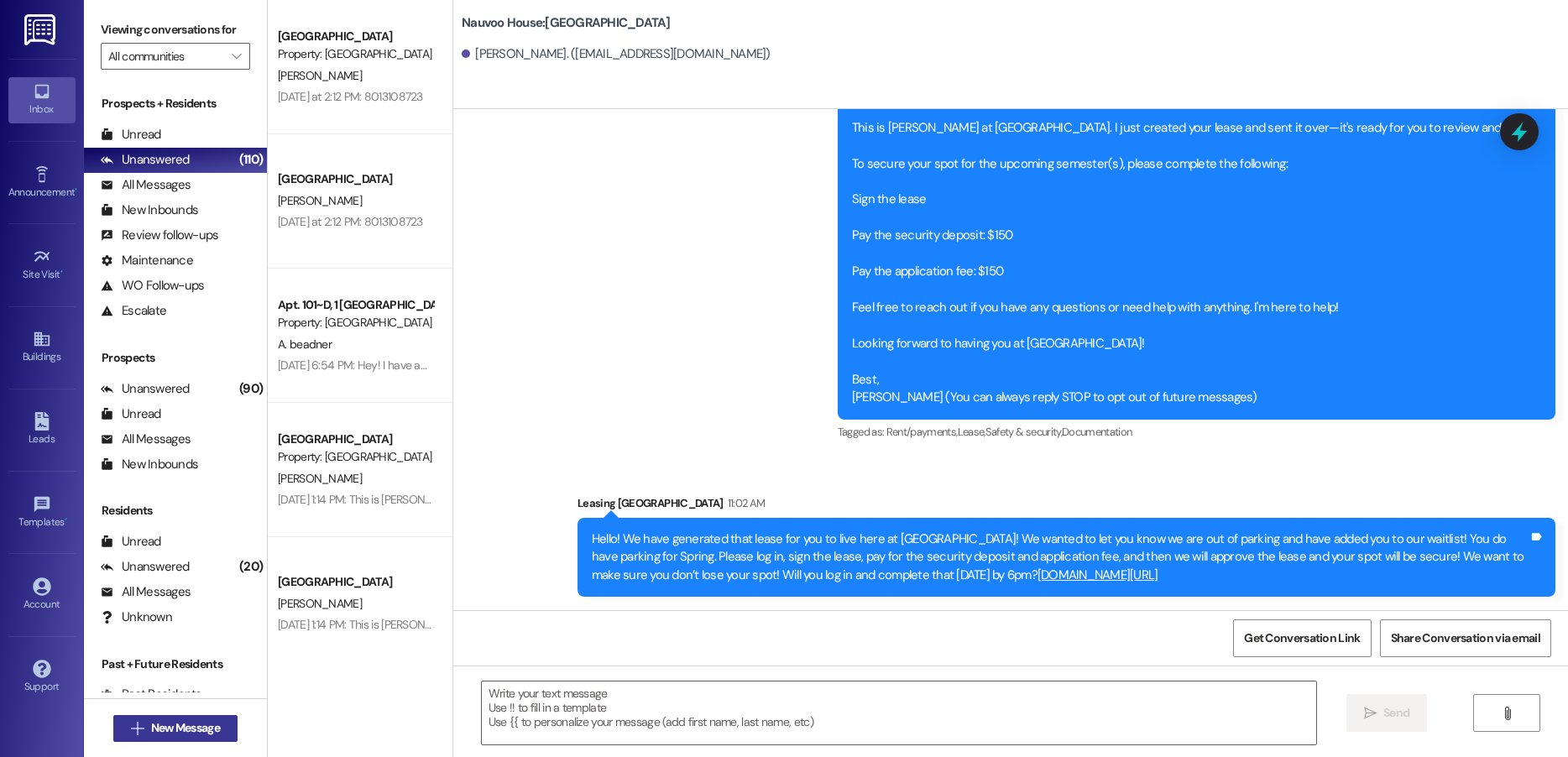
click at [148, 735] on span "New Message" at bounding box center [185, 728] width 75 height 18
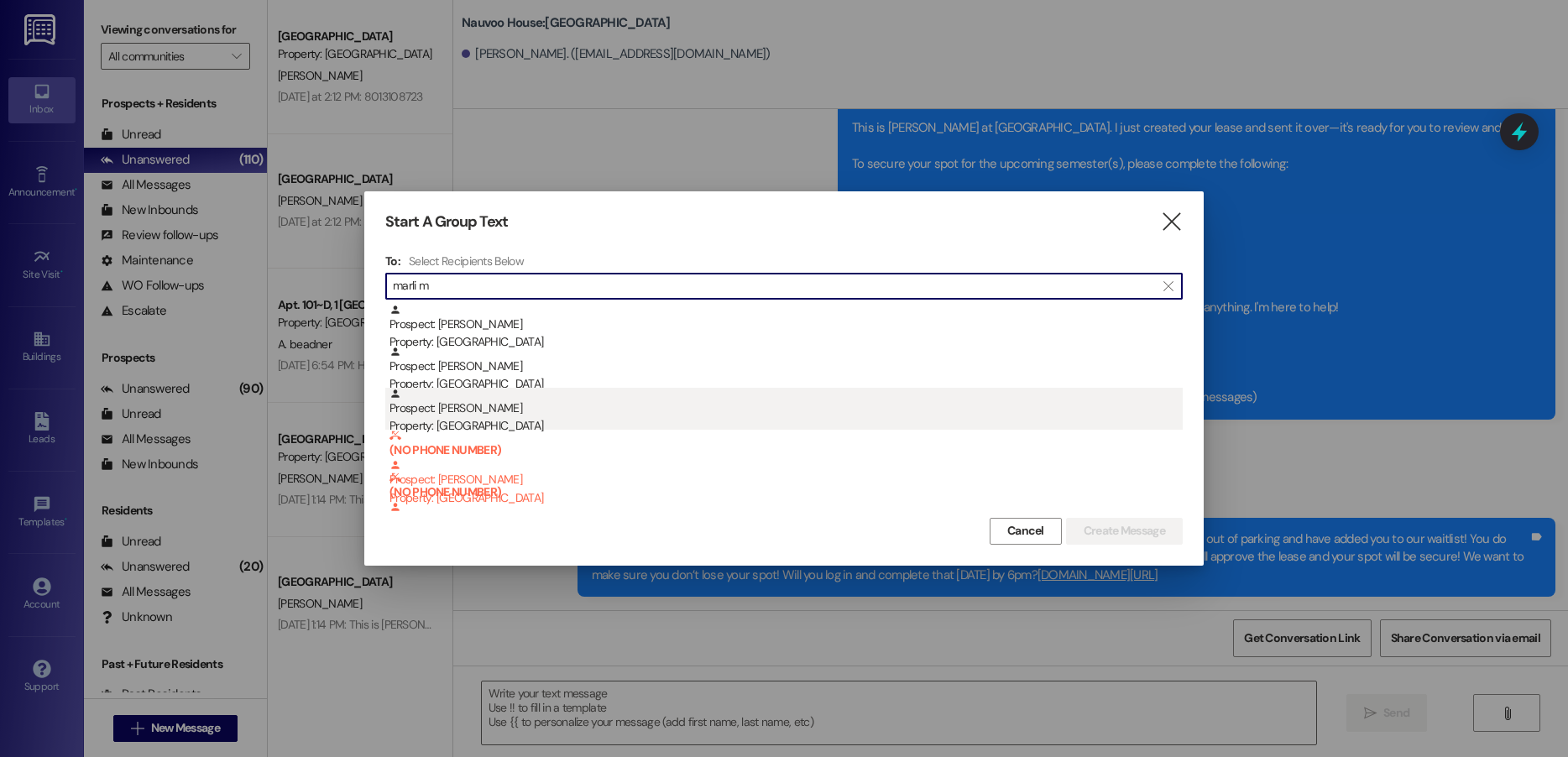
type input "marli m"
click at [568, 406] on div "Prospect: [PERSON_NAME] Property: [GEOGRAPHIC_DATA]" at bounding box center [786, 411] width 793 height 48
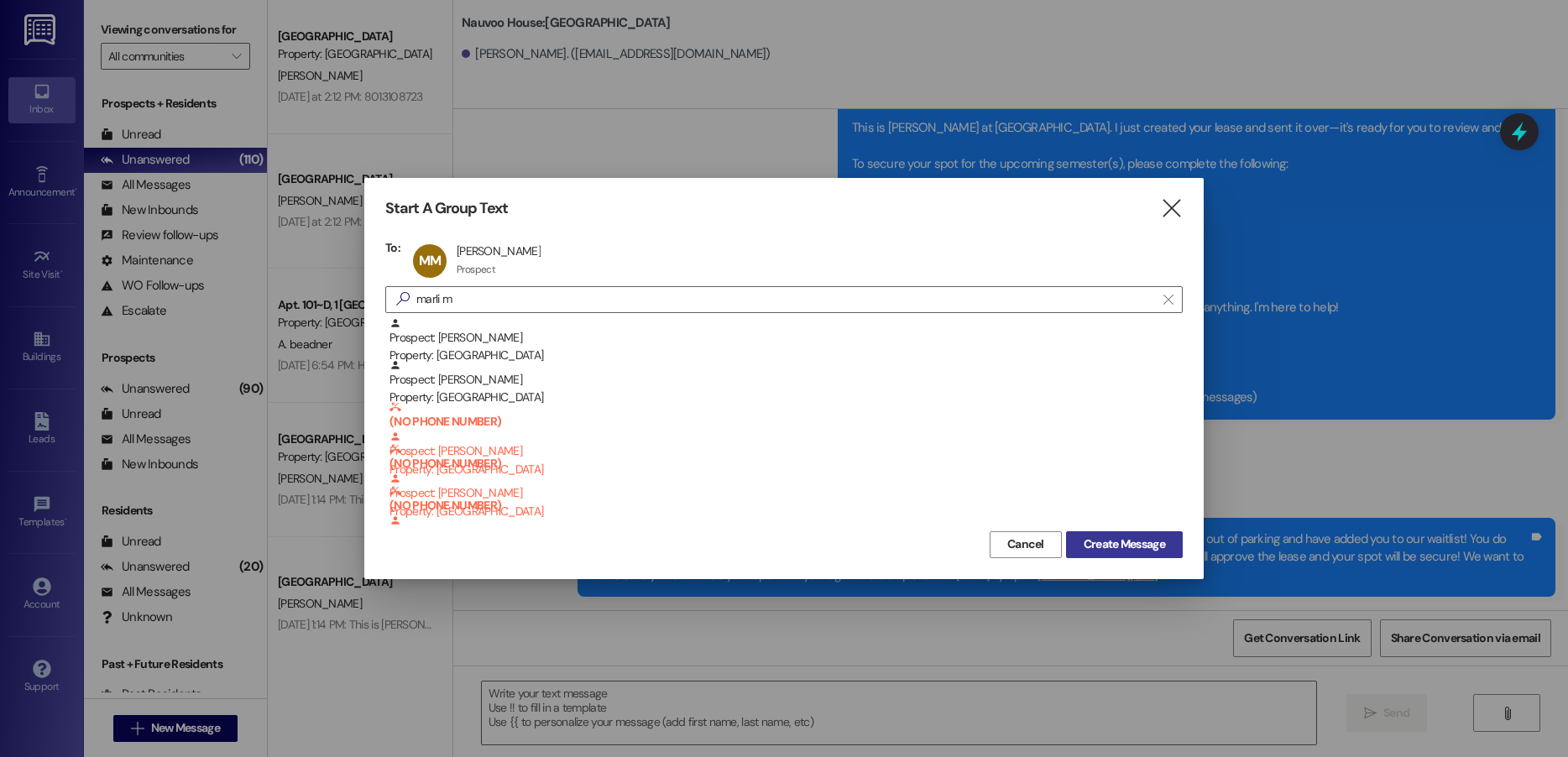
click at [1138, 538] on span "Create Message" at bounding box center [1124, 544] width 81 height 18
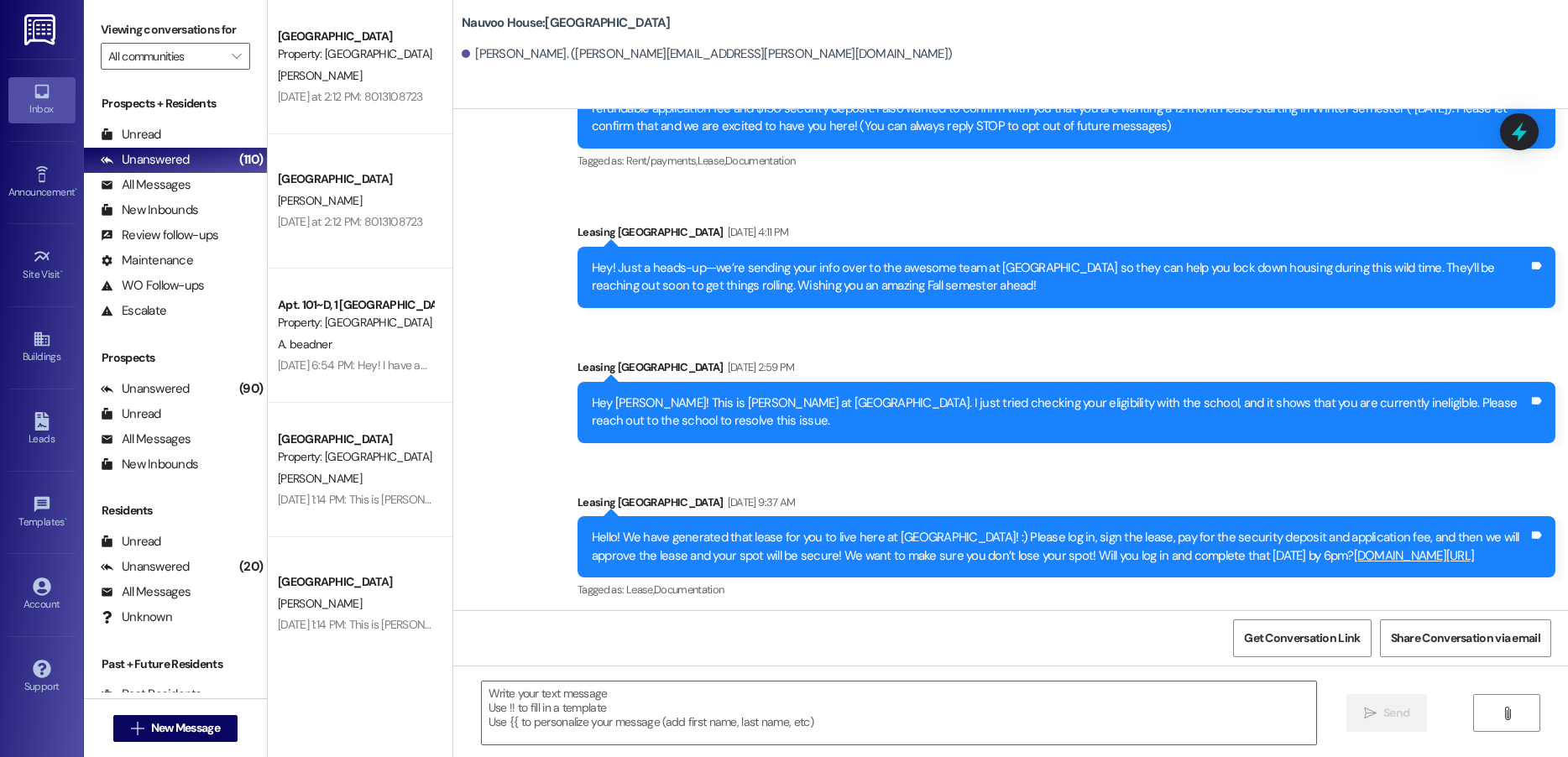
scroll to position [139, 0]
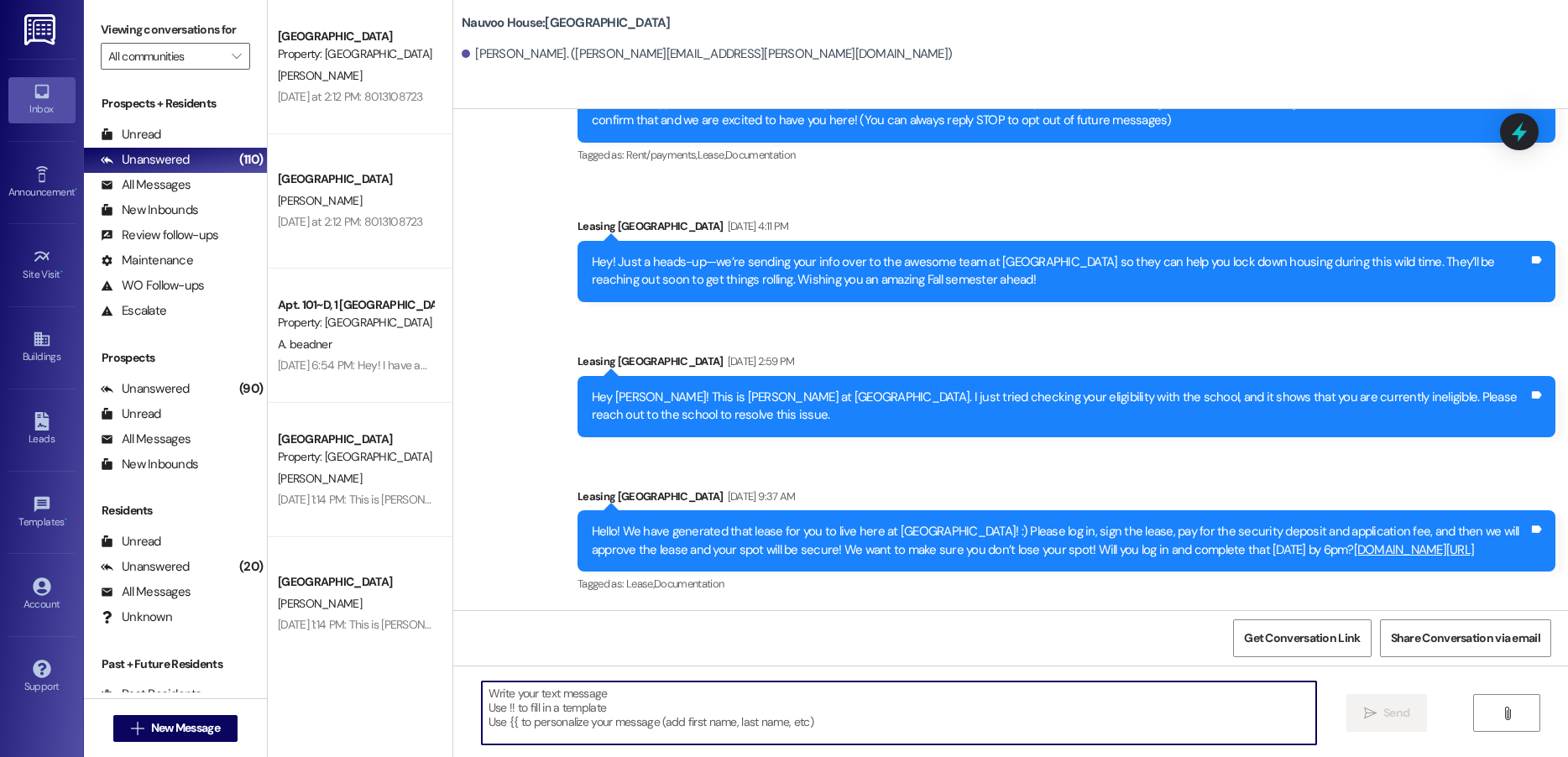
click at [603, 704] on textarea at bounding box center [899, 713] width 835 height 63
paste textarea "Hello! We have generated that lease for you to live here at [GEOGRAPHIC_DATA]! …"
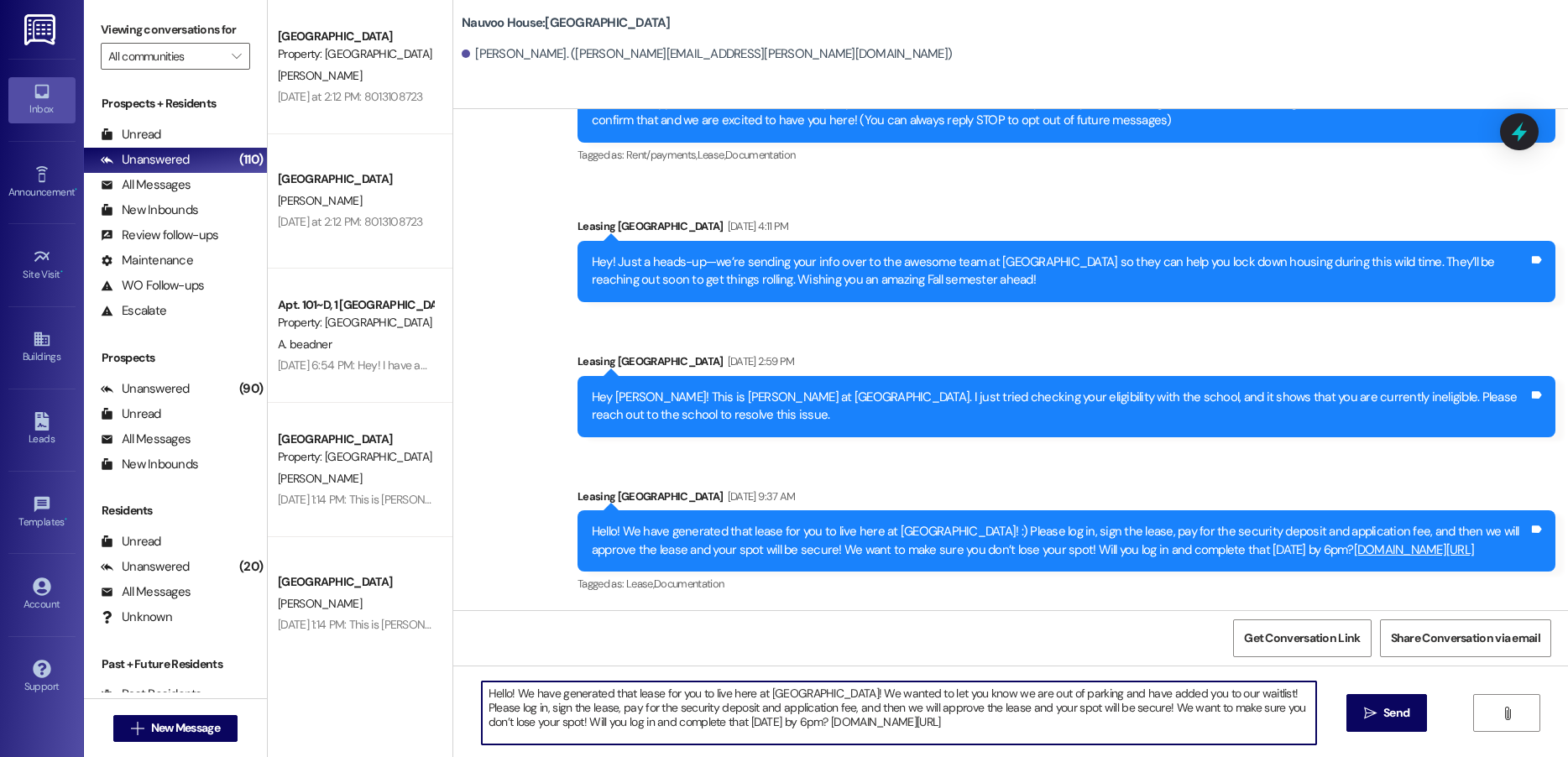
click at [499, 693] on textarea "Hello! We have generated that lease for you to live here at [GEOGRAPHIC_DATA]! …" at bounding box center [899, 713] width 835 height 63
type textarea "Hello [PERSON_NAME]! We have generated that lease for you to live here at [GEOG…"
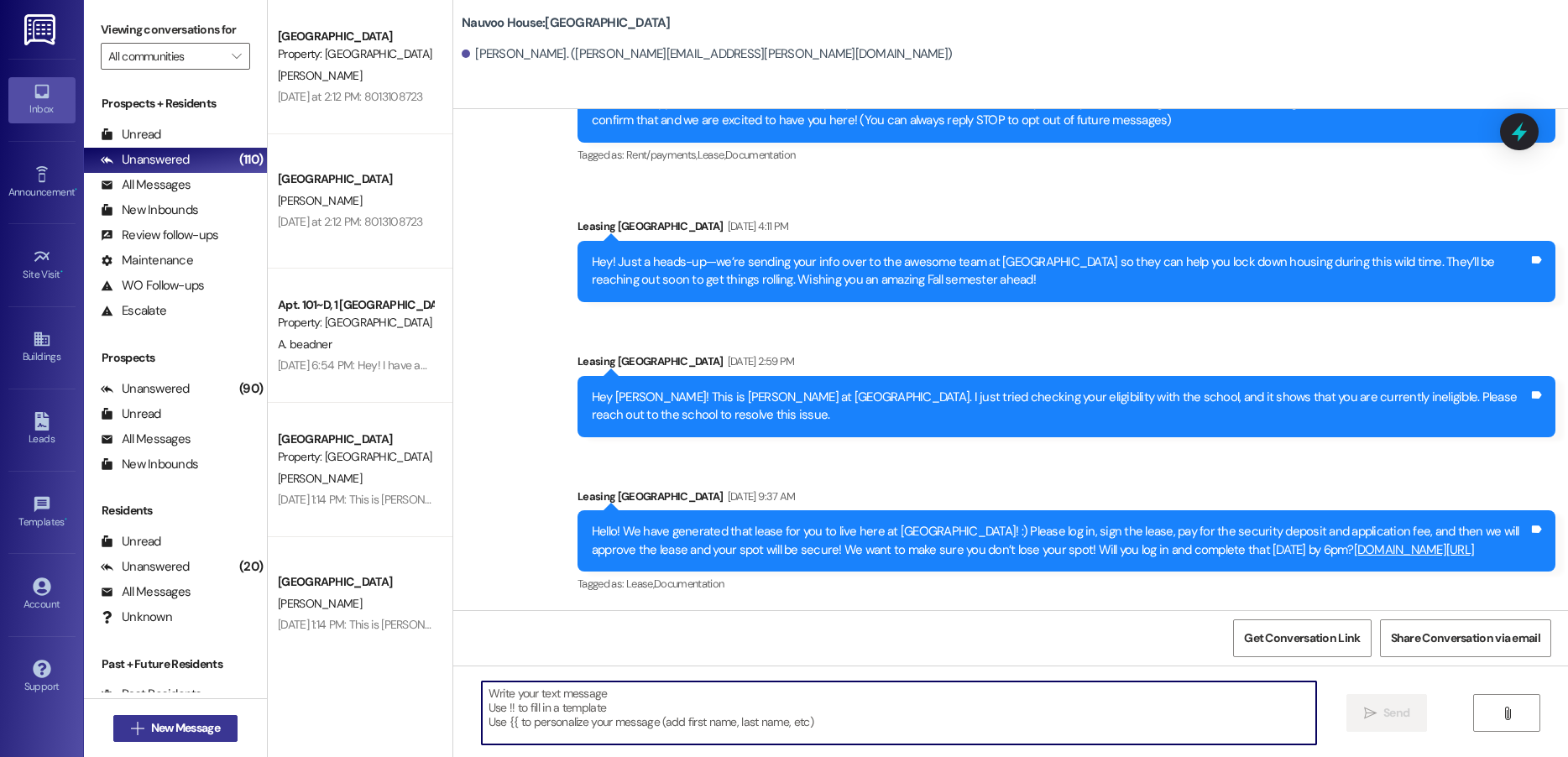
click at [196, 732] on span "New Message" at bounding box center [185, 728] width 68 height 18
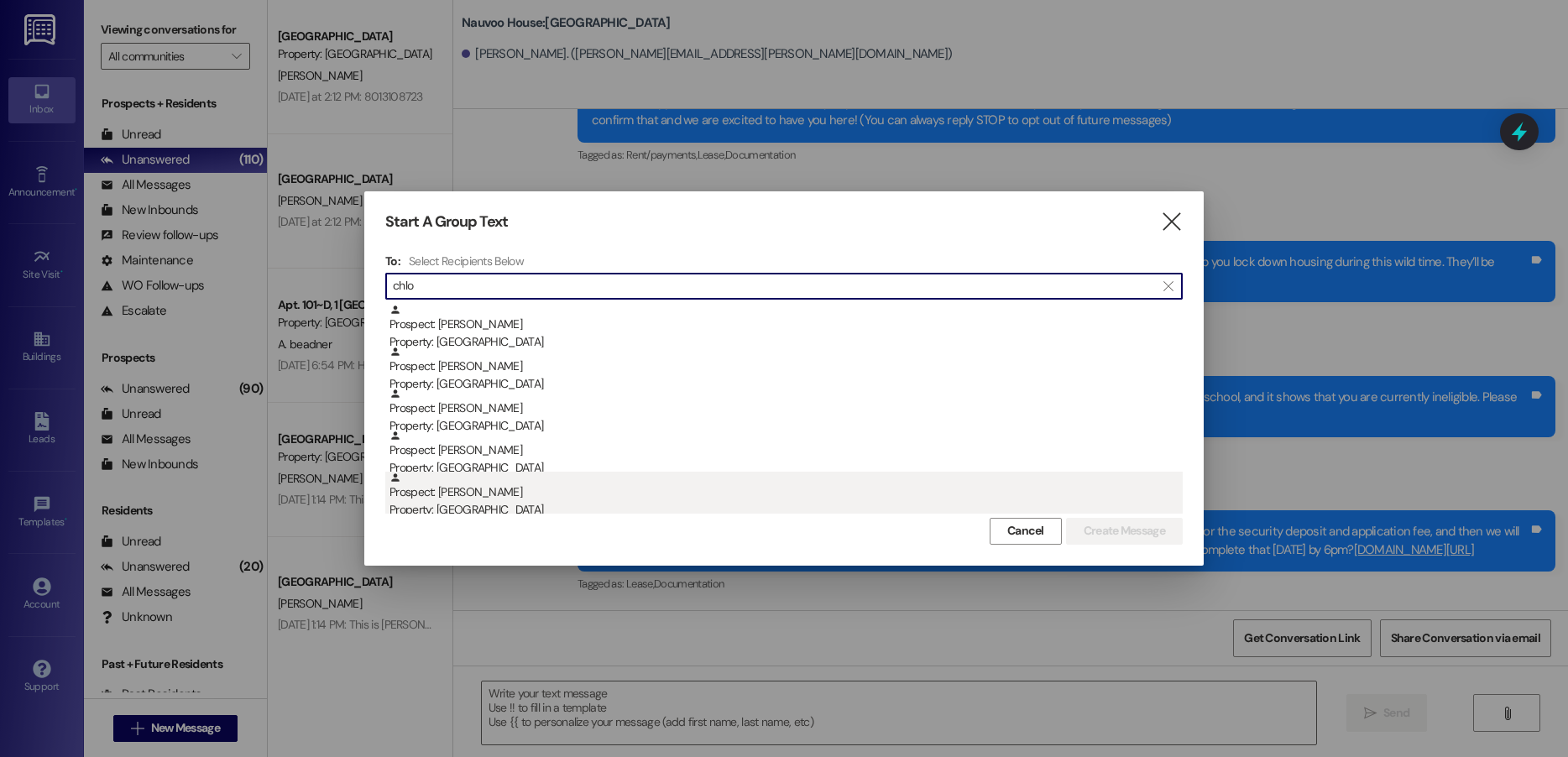
type input "chlo"
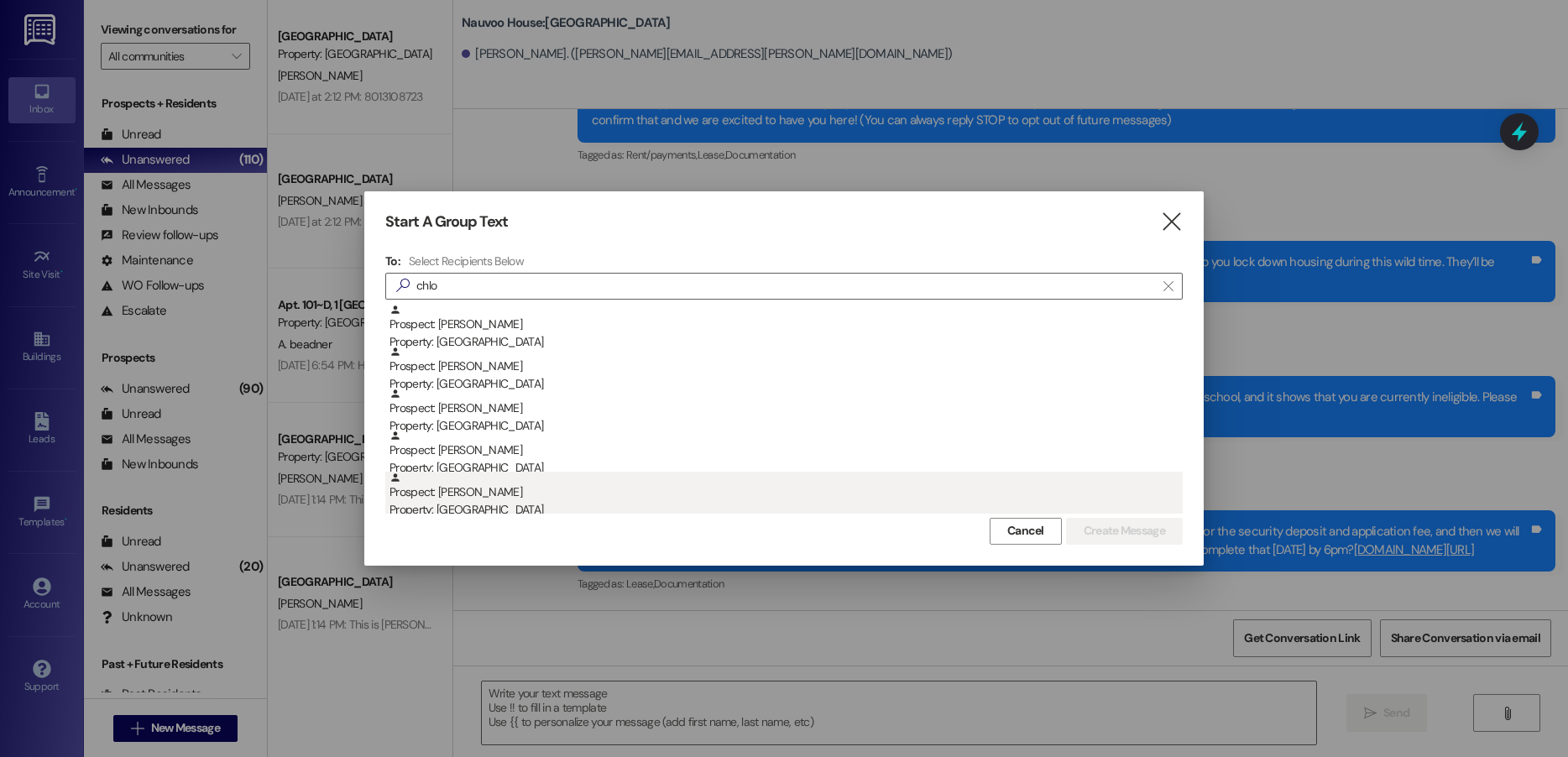
click at [521, 506] on div "Property: [GEOGRAPHIC_DATA]" at bounding box center [786, 509] width 793 height 18
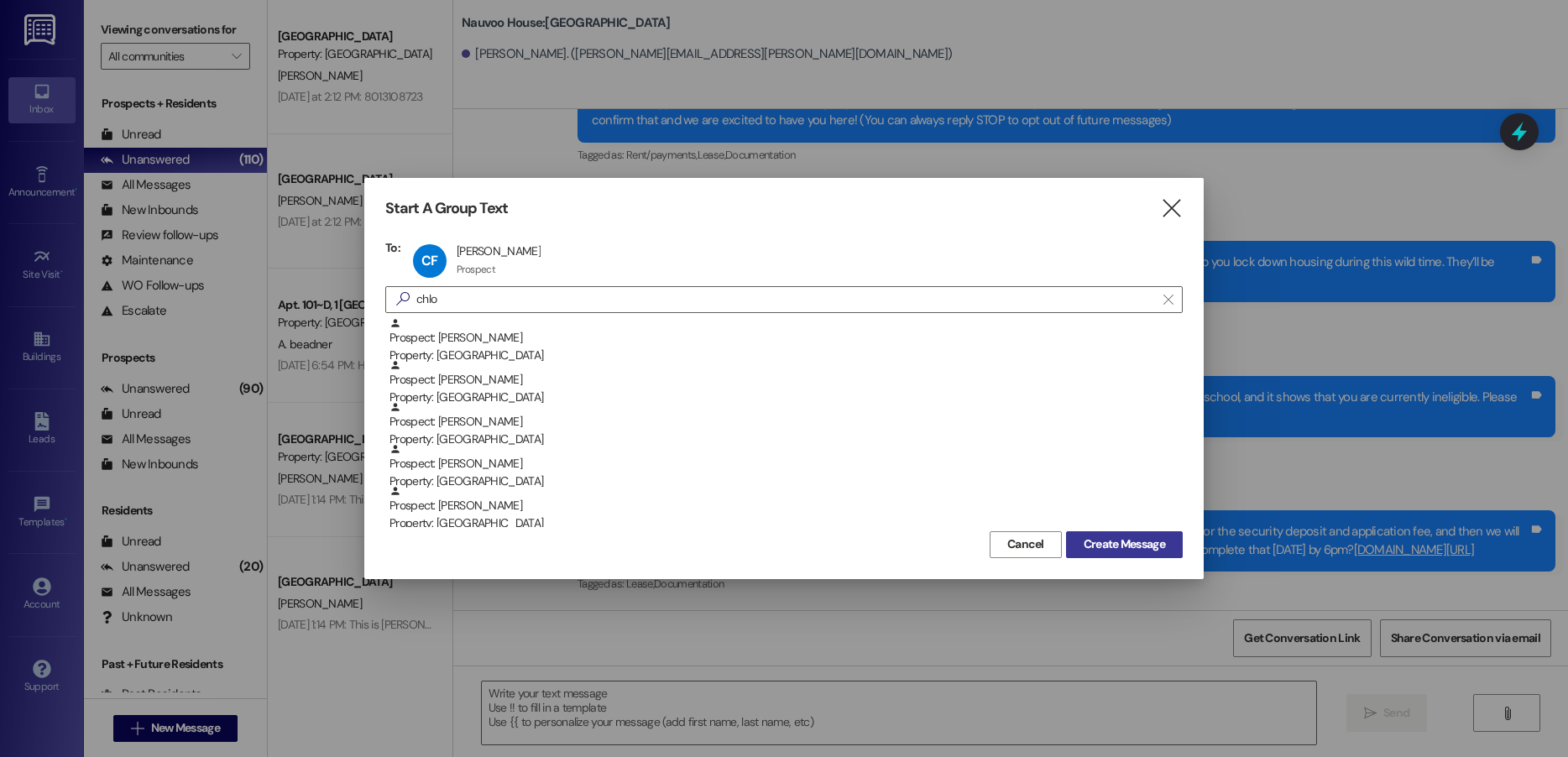
drag, startPoint x: 1081, startPoint y: 544, endPoint x: 1071, endPoint y: 551, distance: 12.2
click at [1084, 543] on span "Create Message" at bounding box center [1124, 544] width 81 height 18
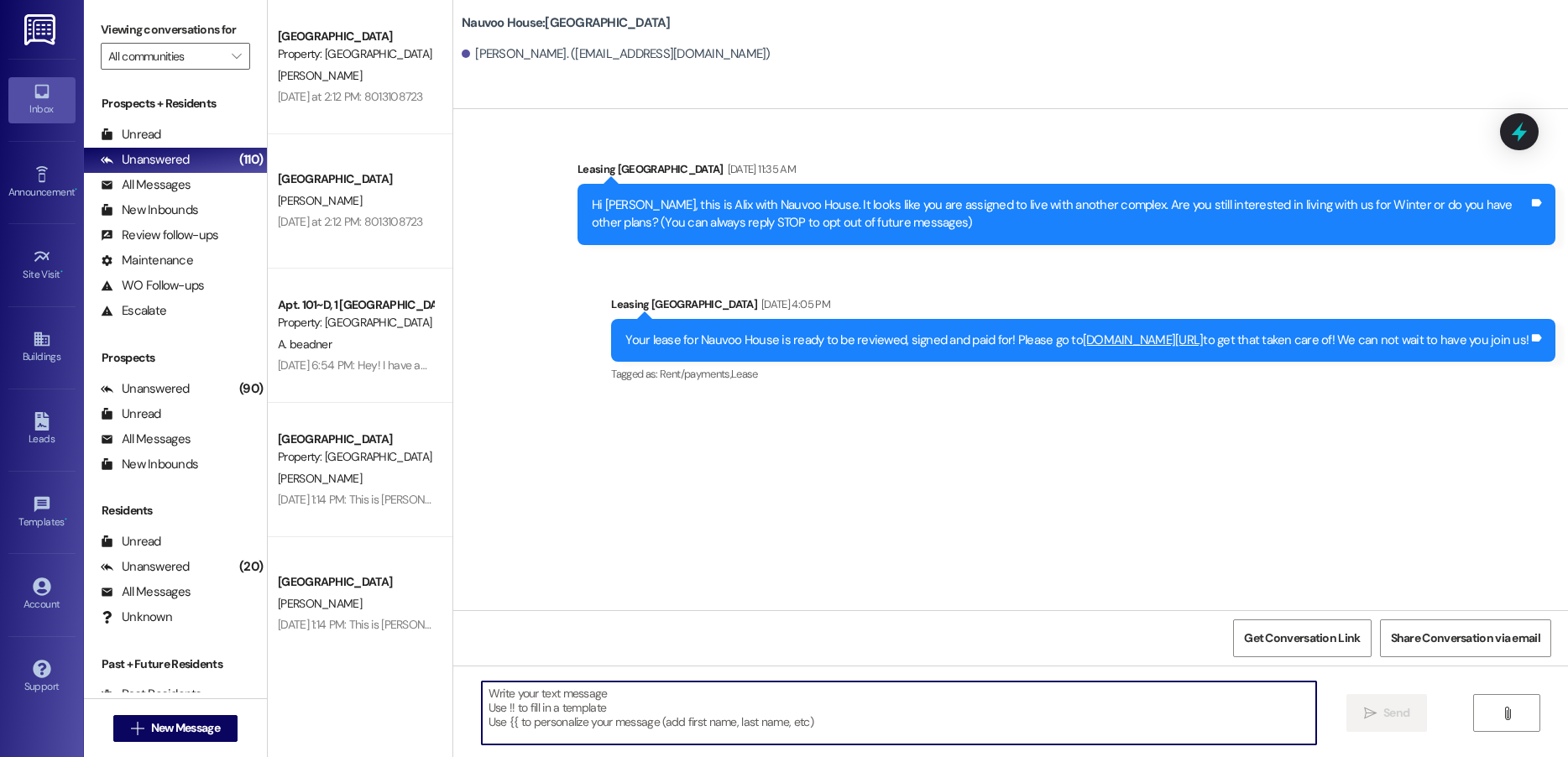
click at [622, 722] on textarea at bounding box center [899, 713] width 835 height 63
paste textarea "Hello! We have generated that lease for you to live here at [GEOGRAPHIC_DATA]! …"
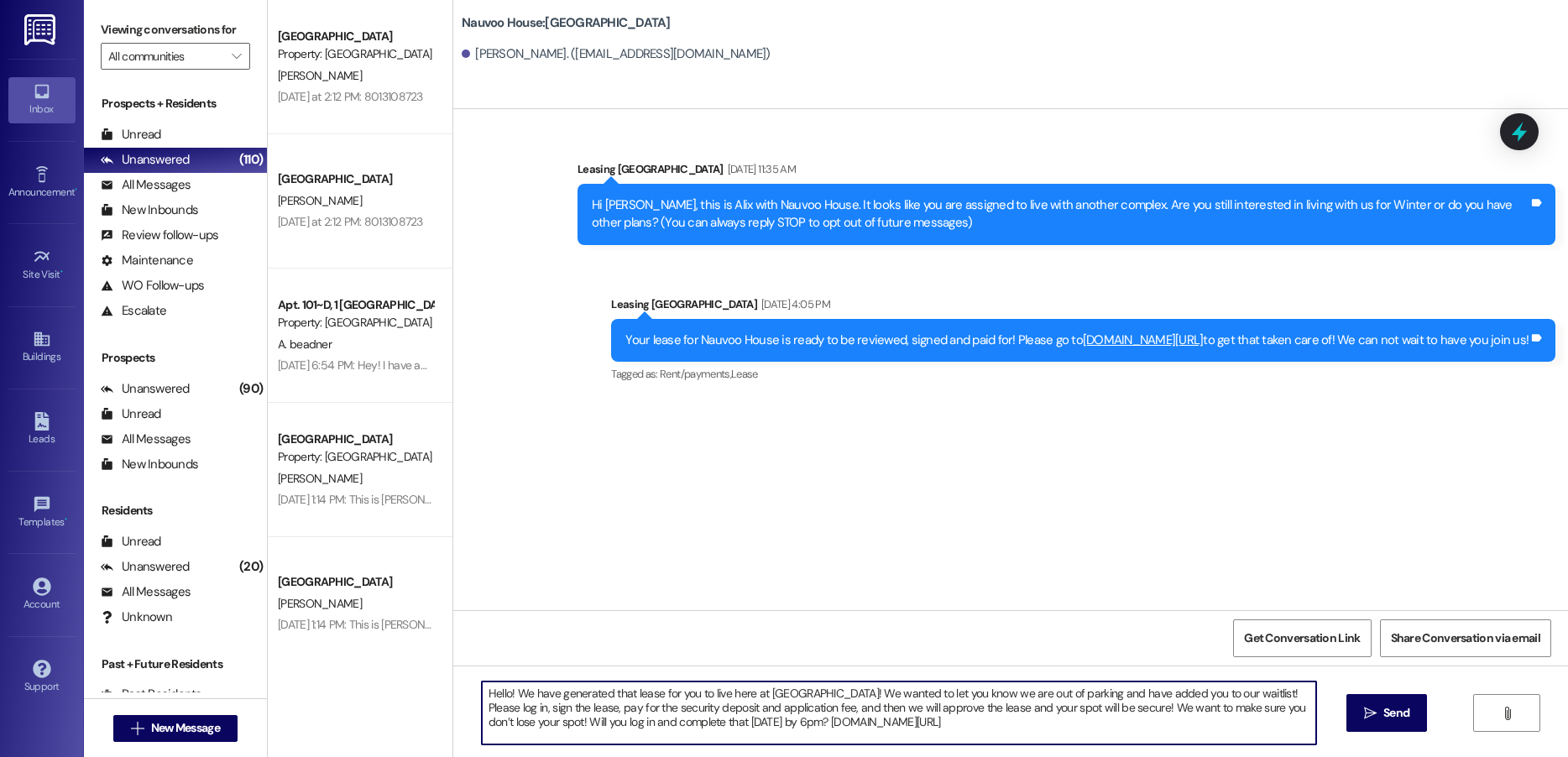
click at [838, 692] on textarea "Hello! We have generated that lease for you to live here at [GEOGRAPHIC_DATA]! …" at bounding box center [899, 713] width 835 height 63
drag, startPoint x: 838, startPoint y: 692, endPoint x: 1240, endPoint y: 691, distance: 402.0
click at [1240, 691] on textarea "Hello! We have generated that lease for you to live here at [GEOGRAPHIC_DATA]! …" at bounding box center [899, 713] width 835 height 63
type textarea "Hello! We have generated that lease for you to live here at [GEOGRAPHIC_DATA]! …"
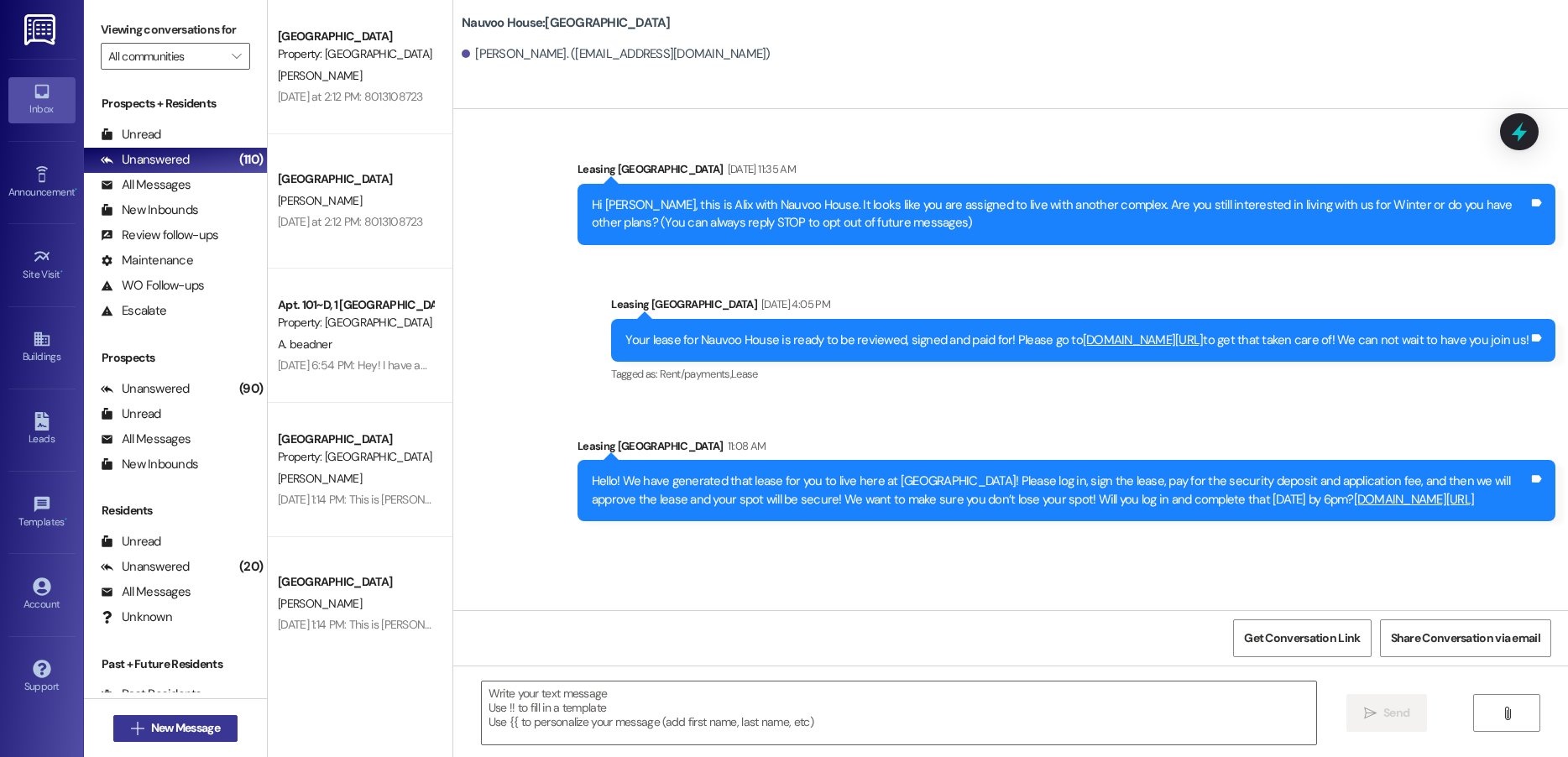
click at [193, 731] on span "New Message" at bounding box center [185, 728] width 68 height 18
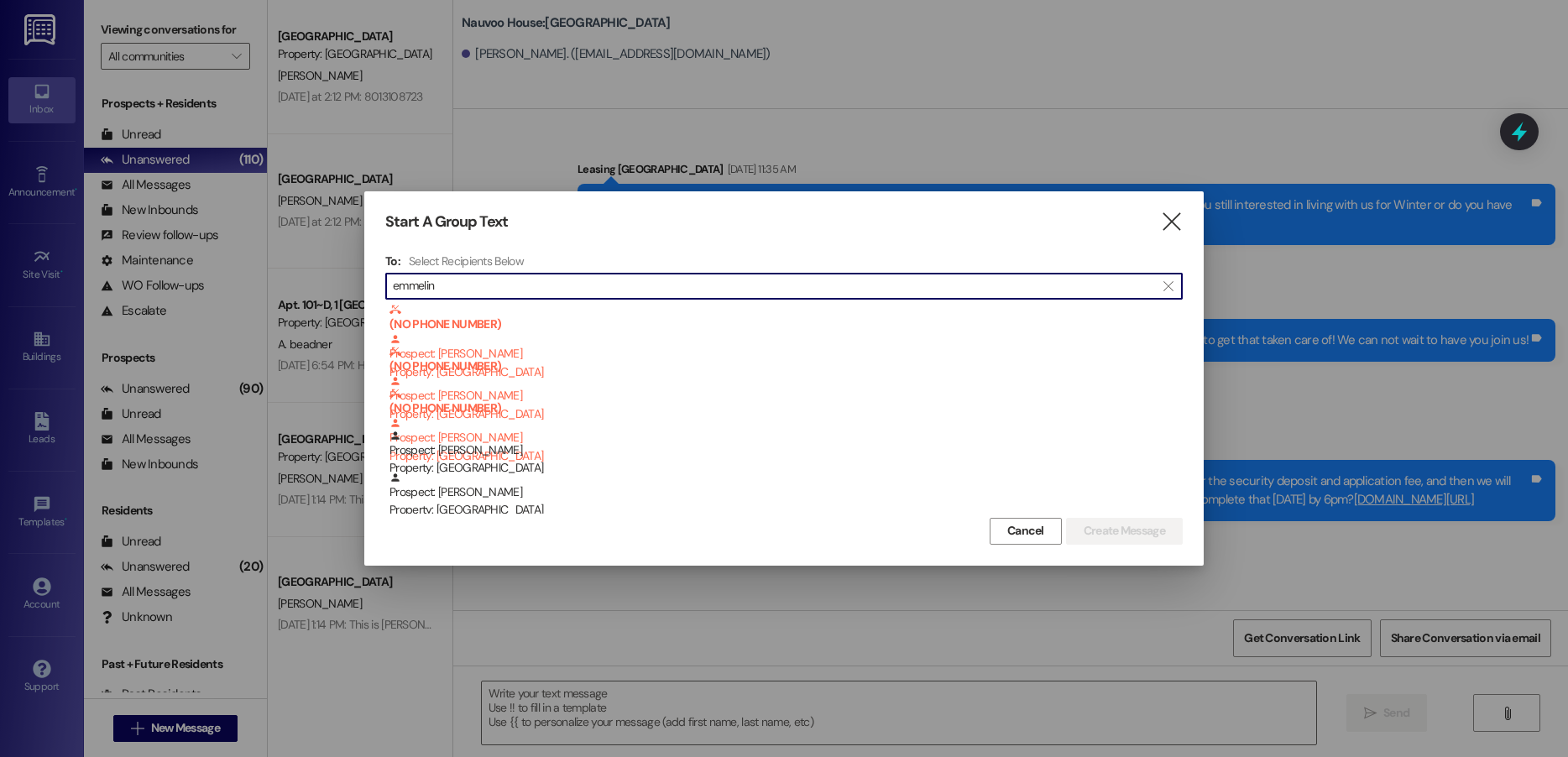
type input "emmelin"
click at [615, 508] on div "Property: [GEOGRAPHIC_DATA]" at bounding box center [786, 509] width 793 height 18
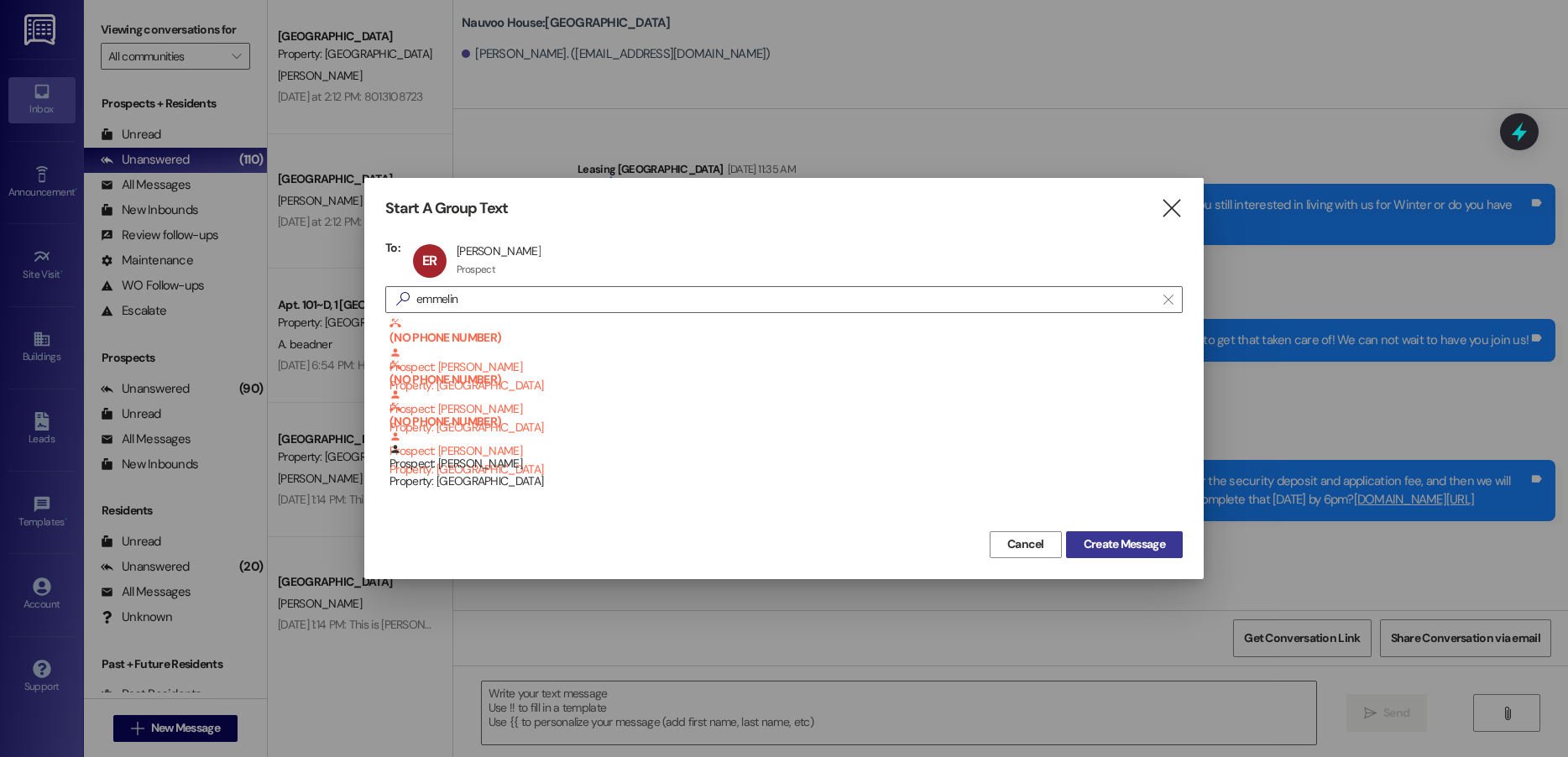
click at [1141, 545] on span "Create Message" at bounding box center [1124, 544] width 81 height 18
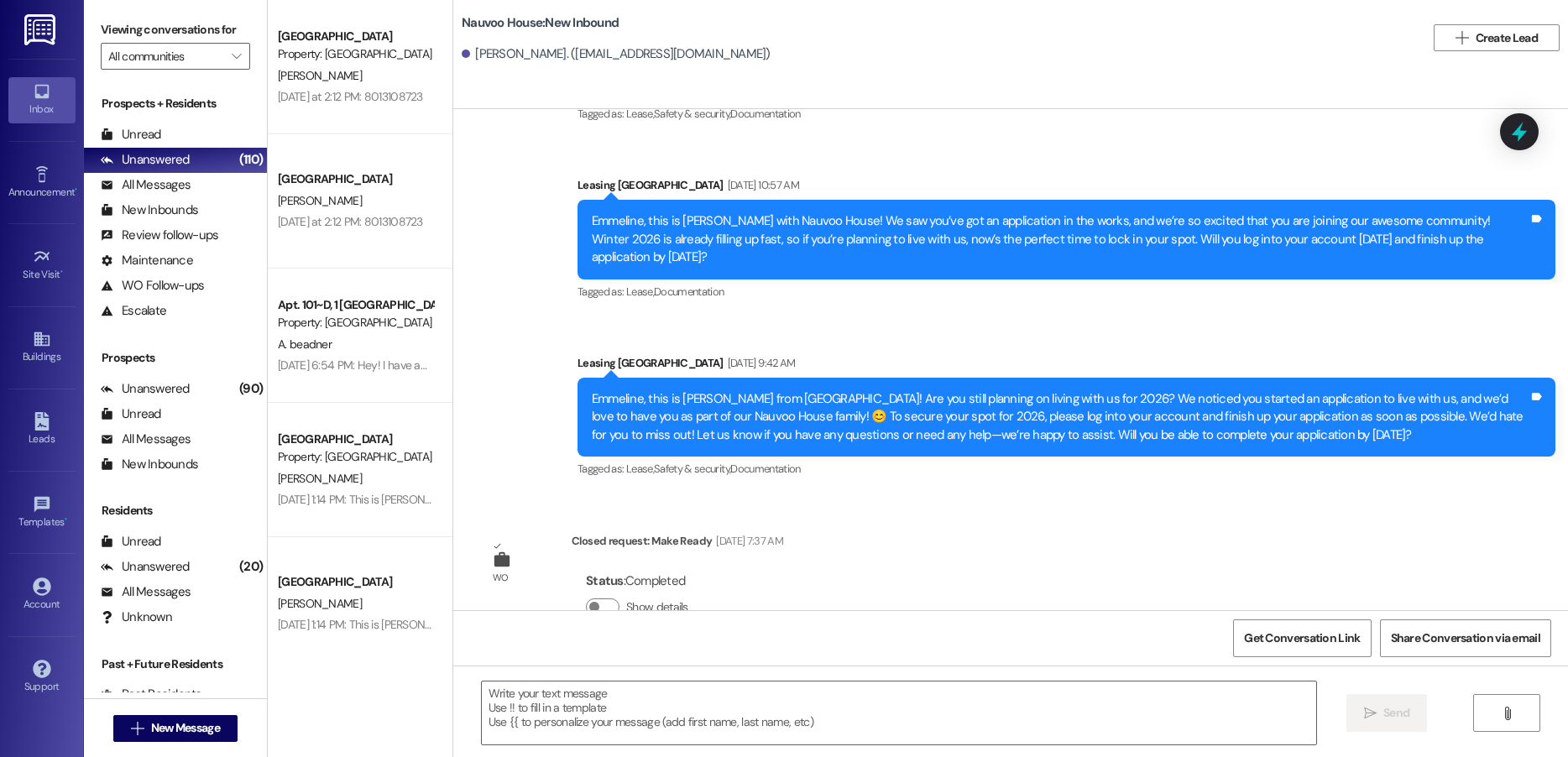
scroll to position [836, 0]
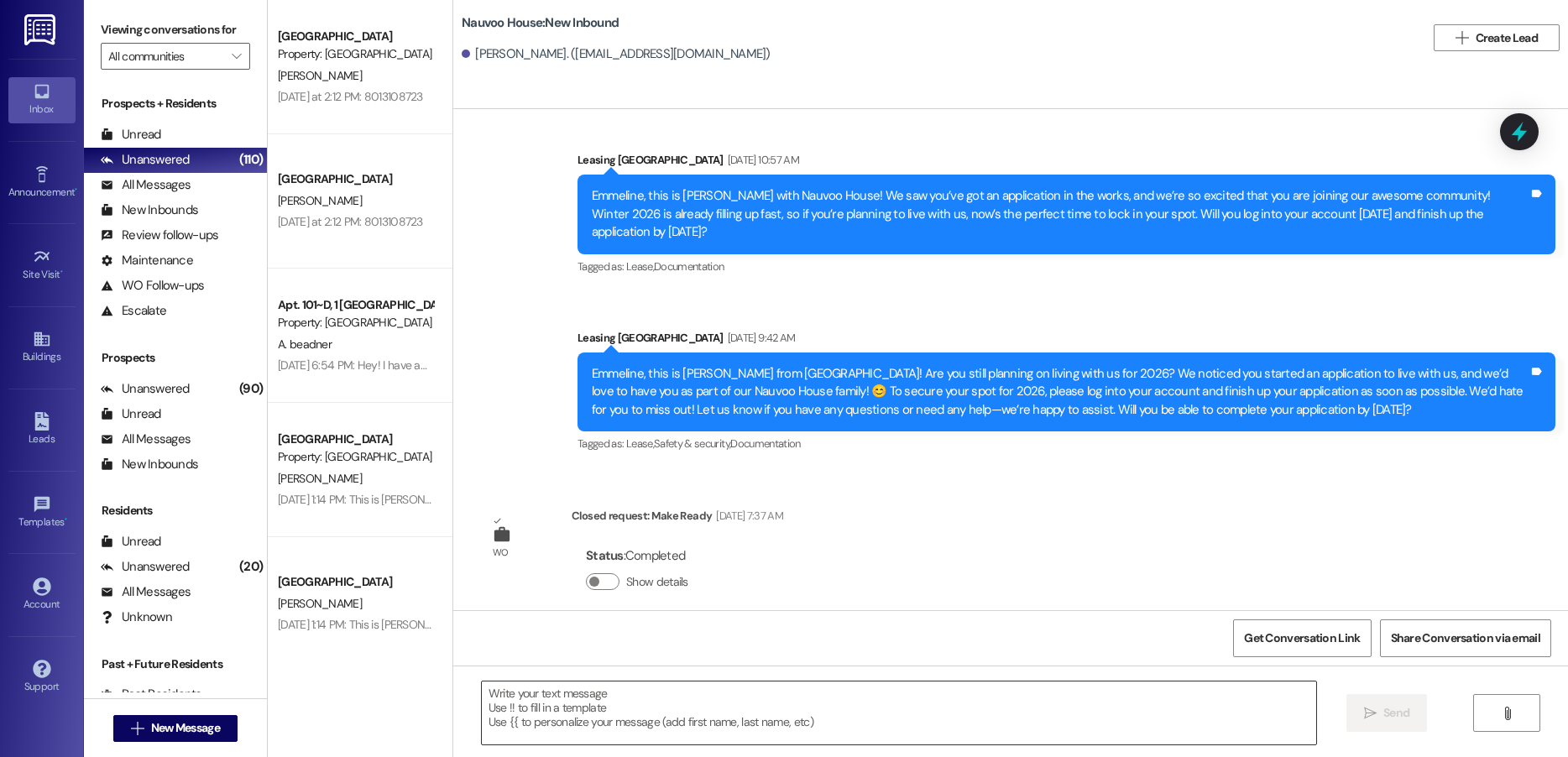
click at [588, 707] on textarea at bounding box center [899, 713] width 835 height 63
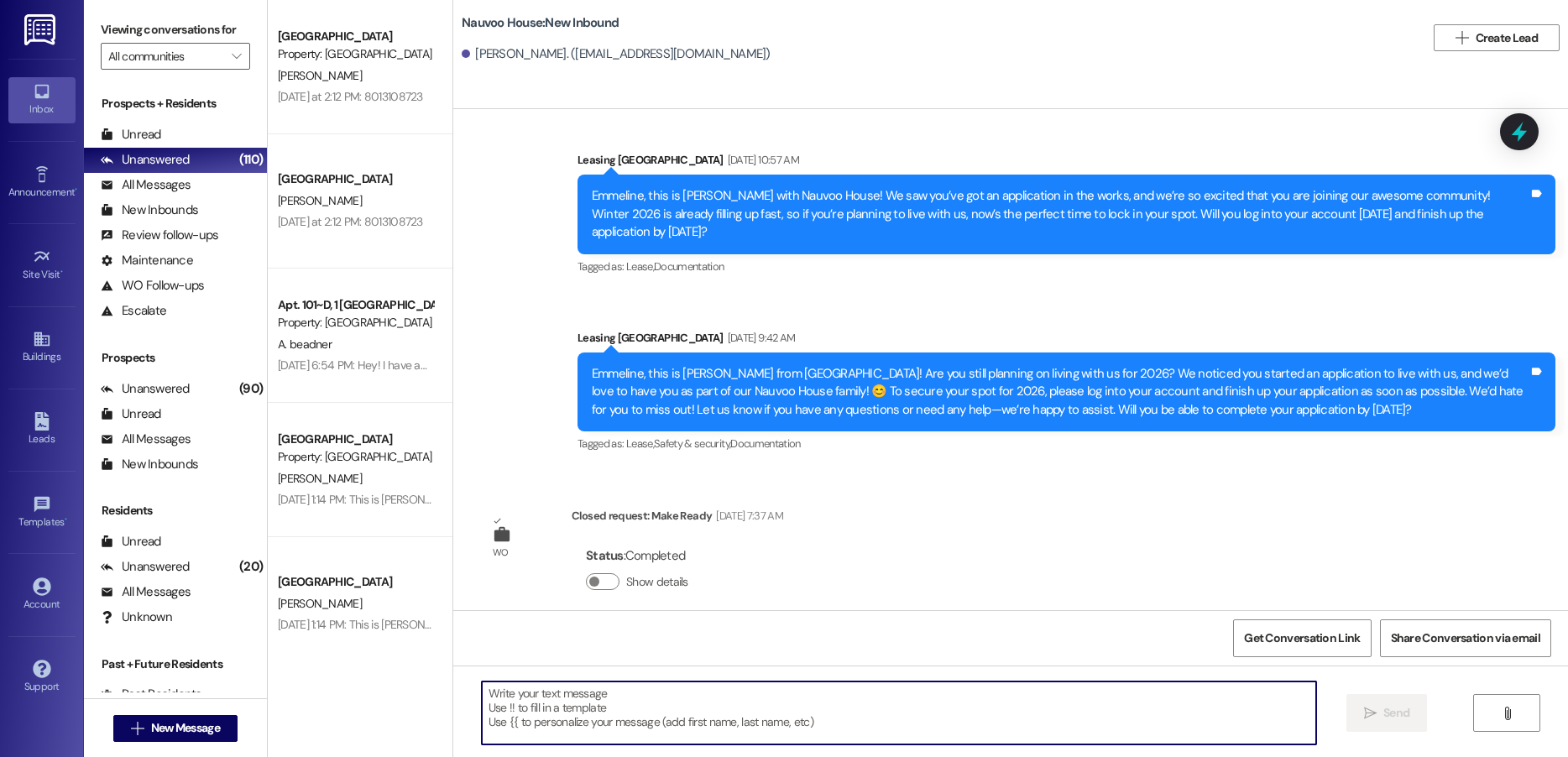
paste textarea "Hello! We have generated that lease for you to live here at [GEOGRAPHIC_DATA]! …"
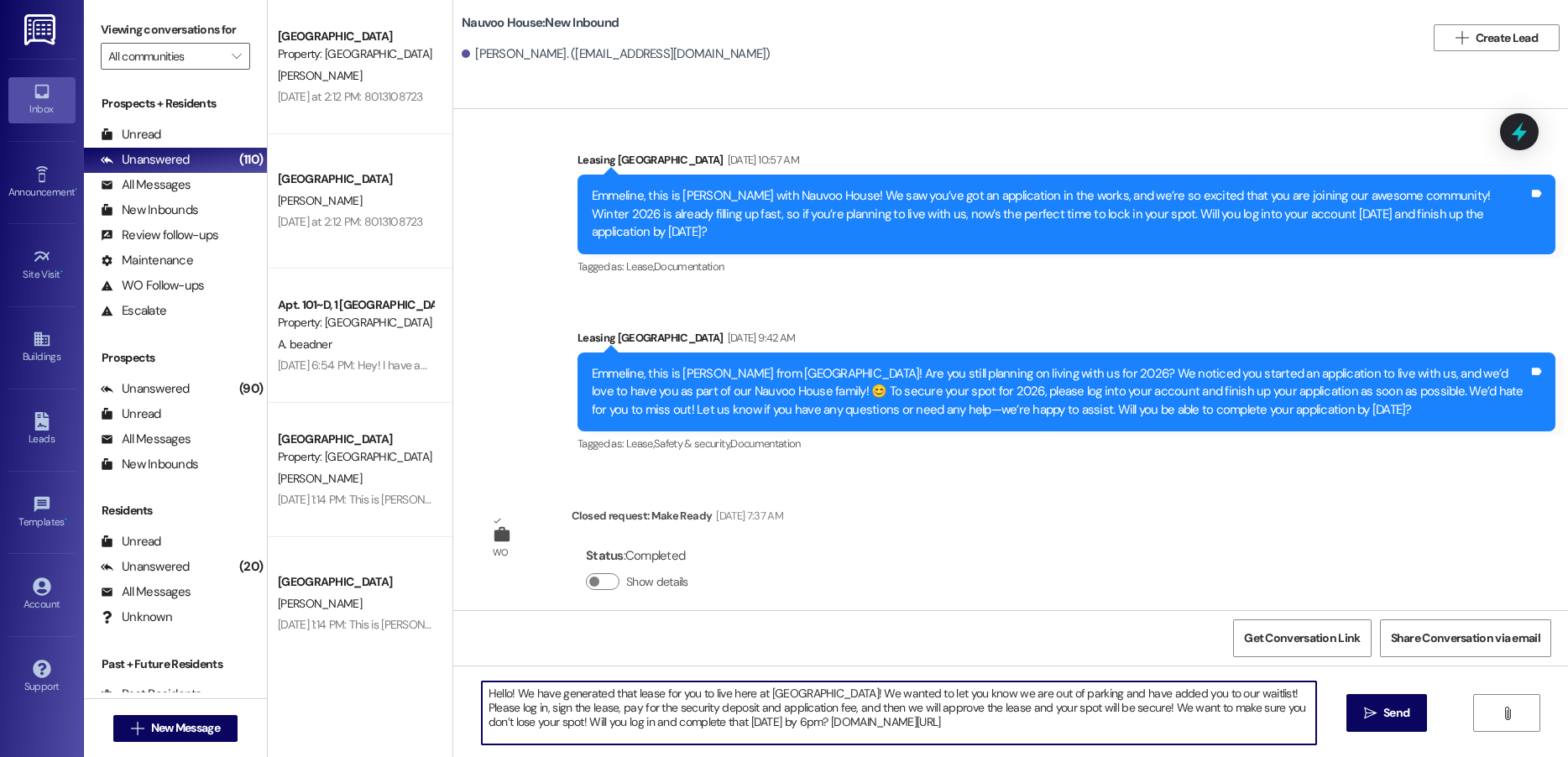
click at [1243, 694] on textarea "Hello! We have generated that lease for you to live here at [GEOGRAPHIC_DATA]! …" at bounding box center [899, 713] width 835 height 63
type textarea "Hello! We have generated that lease for you to live here at [GEOGRAPHIC_DATA]! …"
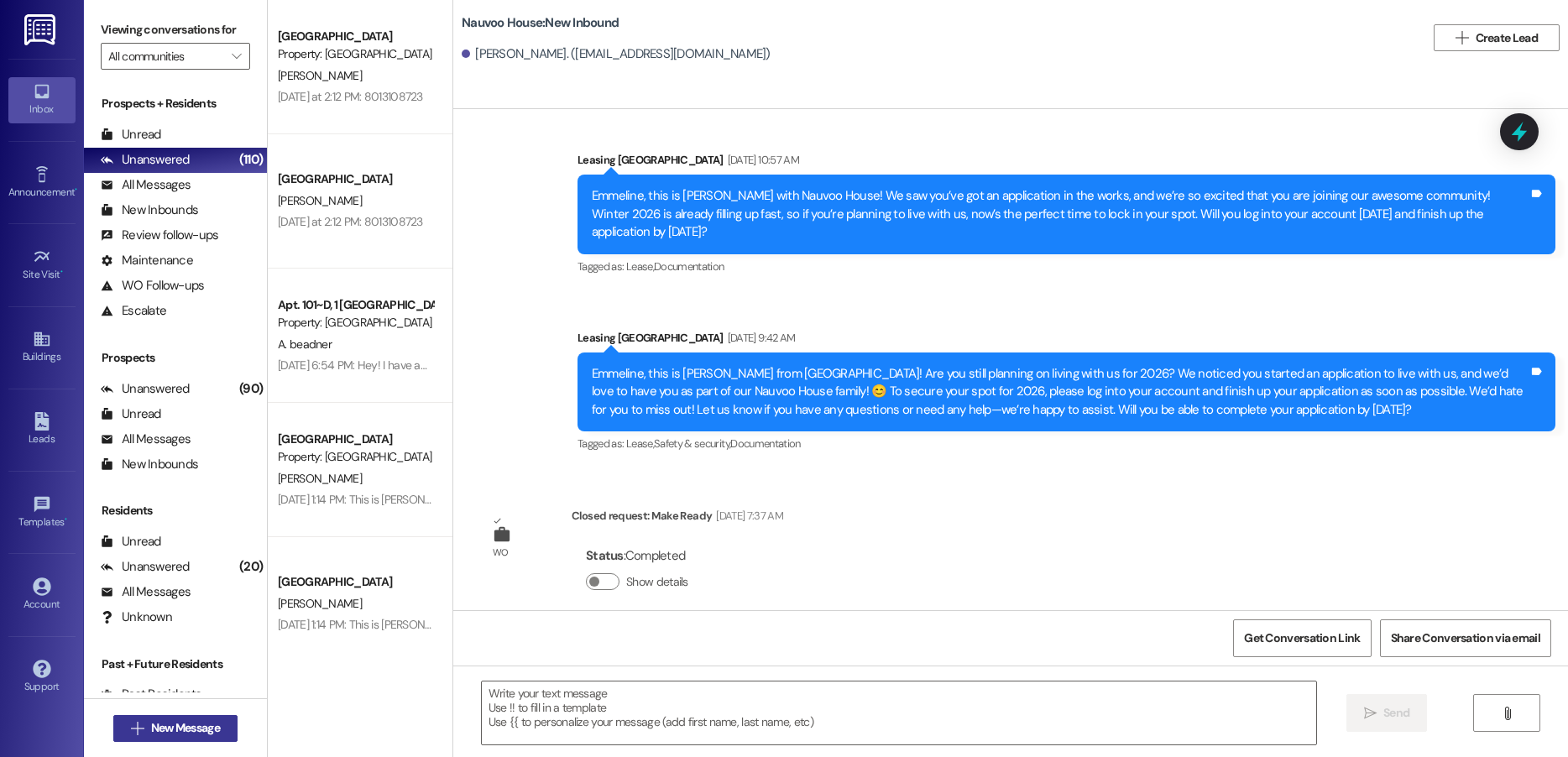
click at [151, 729] on span "New Message" at bounding box center [185, 728] width 68 height 18
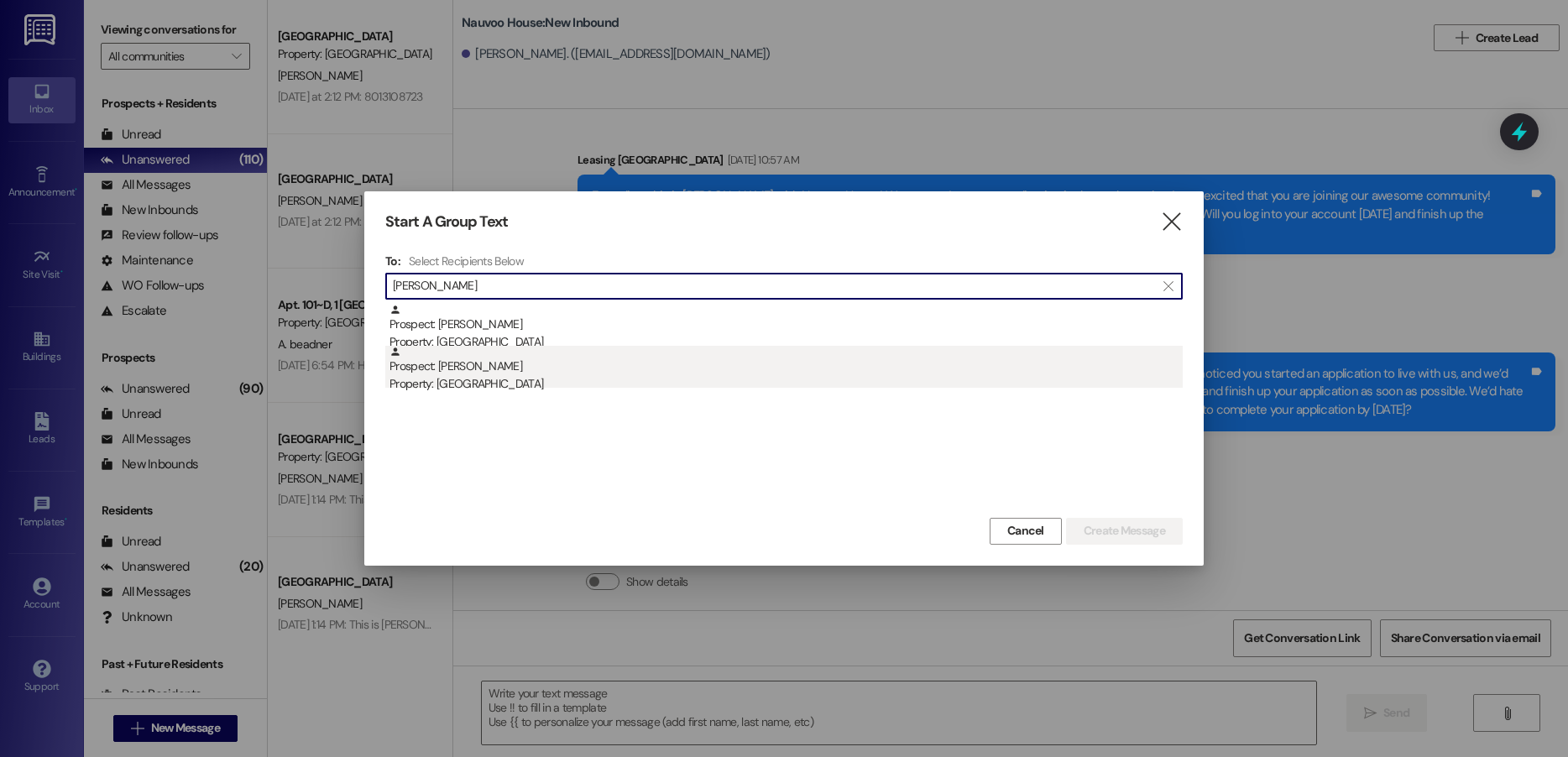
type input "[PERSON_NAME]"
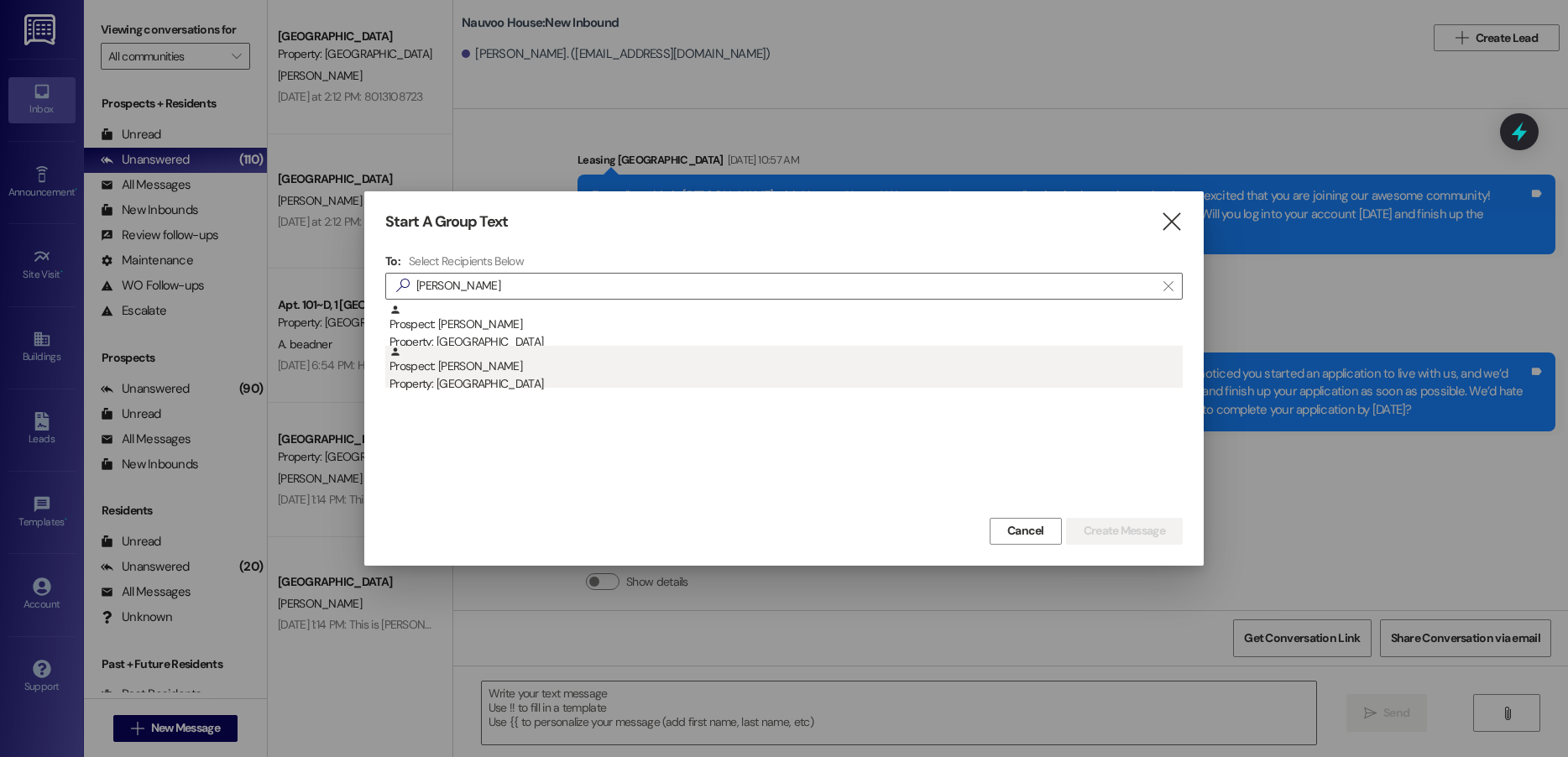
click at [505, 365] on div "Prospect: [PERSON_NAME] Property: [GEOGRAPHIC_DATA]" at bounding box center [786, 369] width 793 height 48
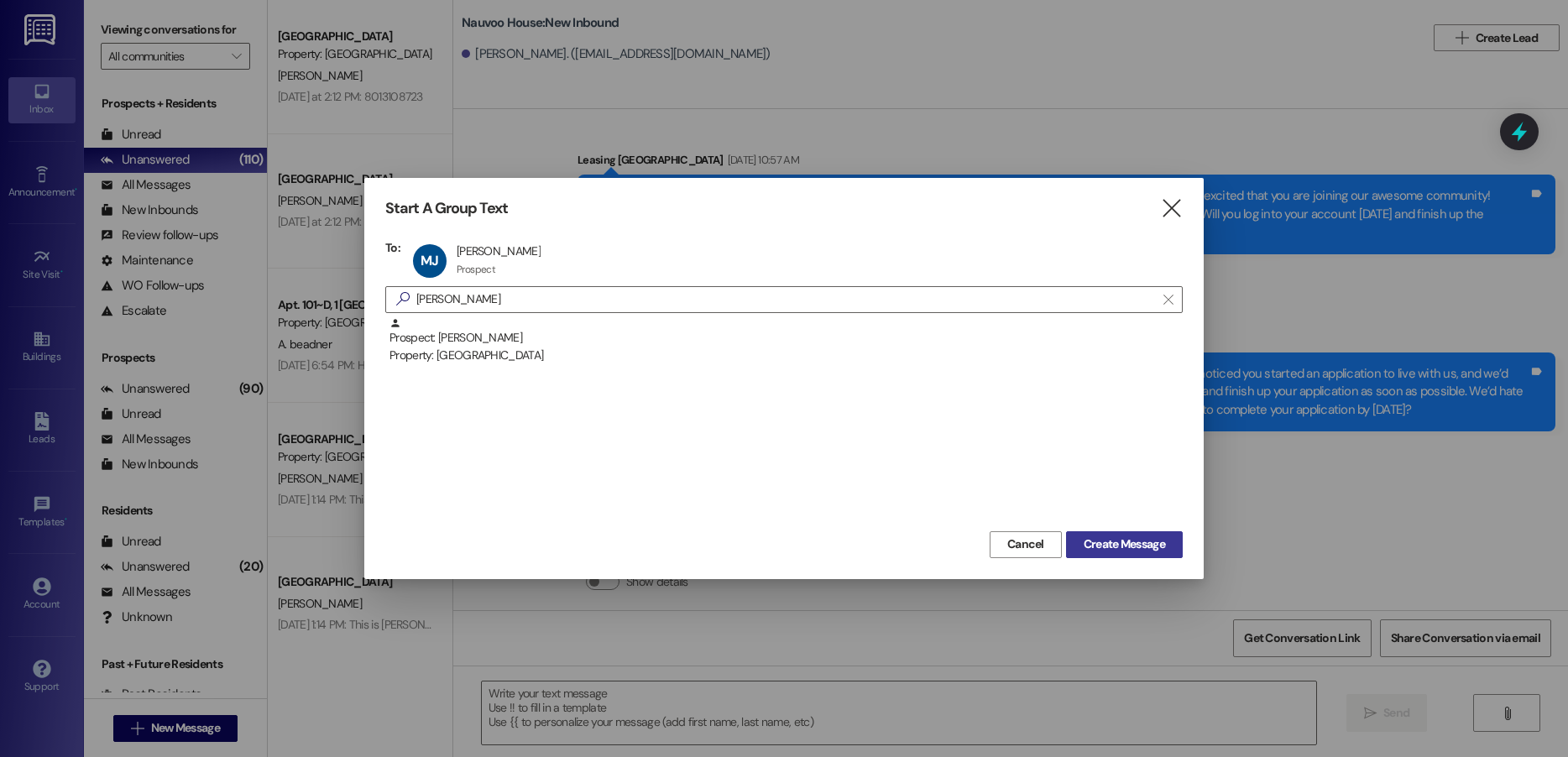
click at [1112, 549] on span "Create Message" at bounding box center [1124, 544] width 81 height 18
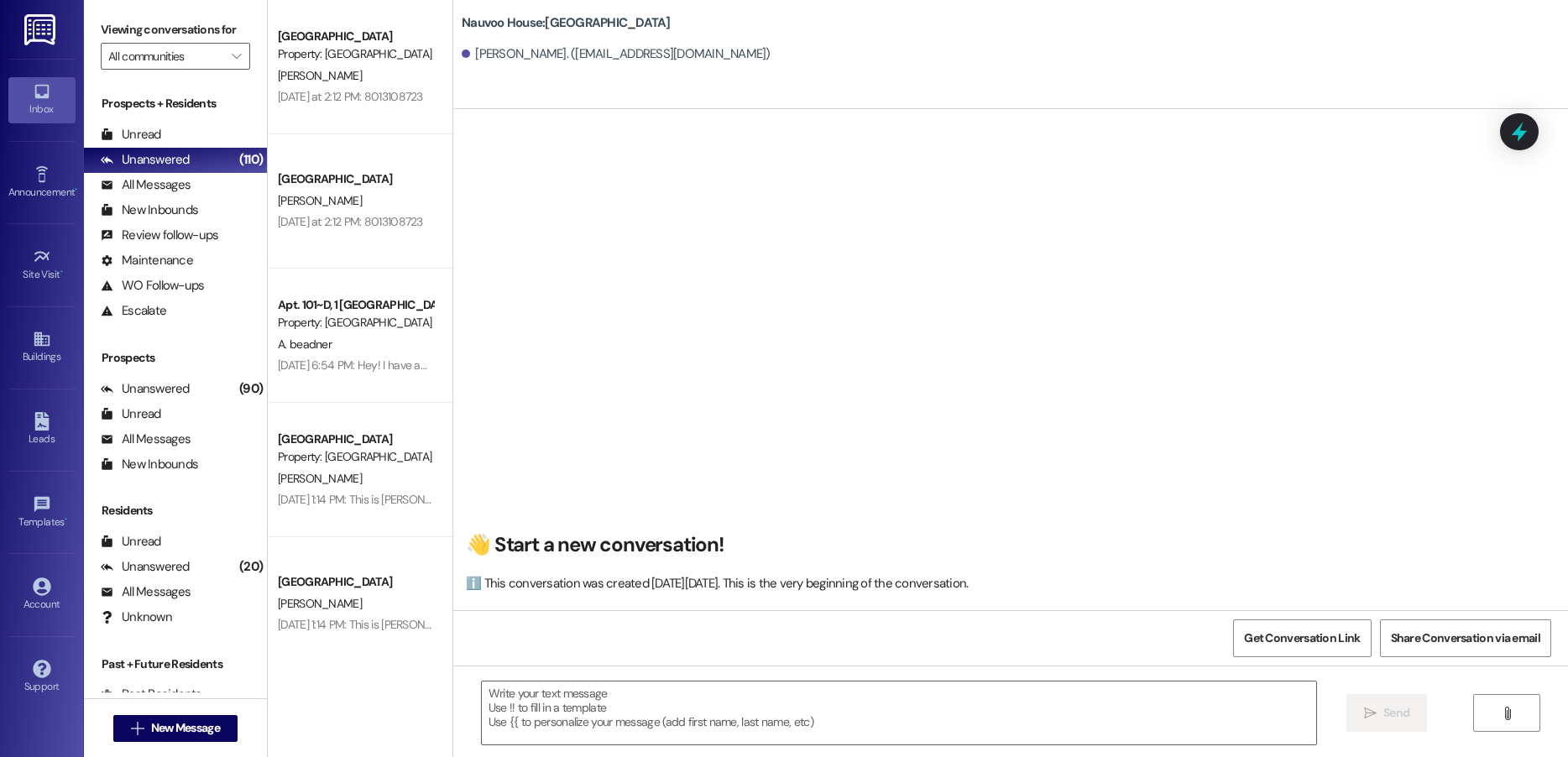
scroll to position [1, 0]
click at [567, 708] on textarea at bounding box center [899, 713] width 835 height 63
paste textarea "Hello! We have generated that lease for you to live here at [GEOGRAPHIC_DATA]! …"
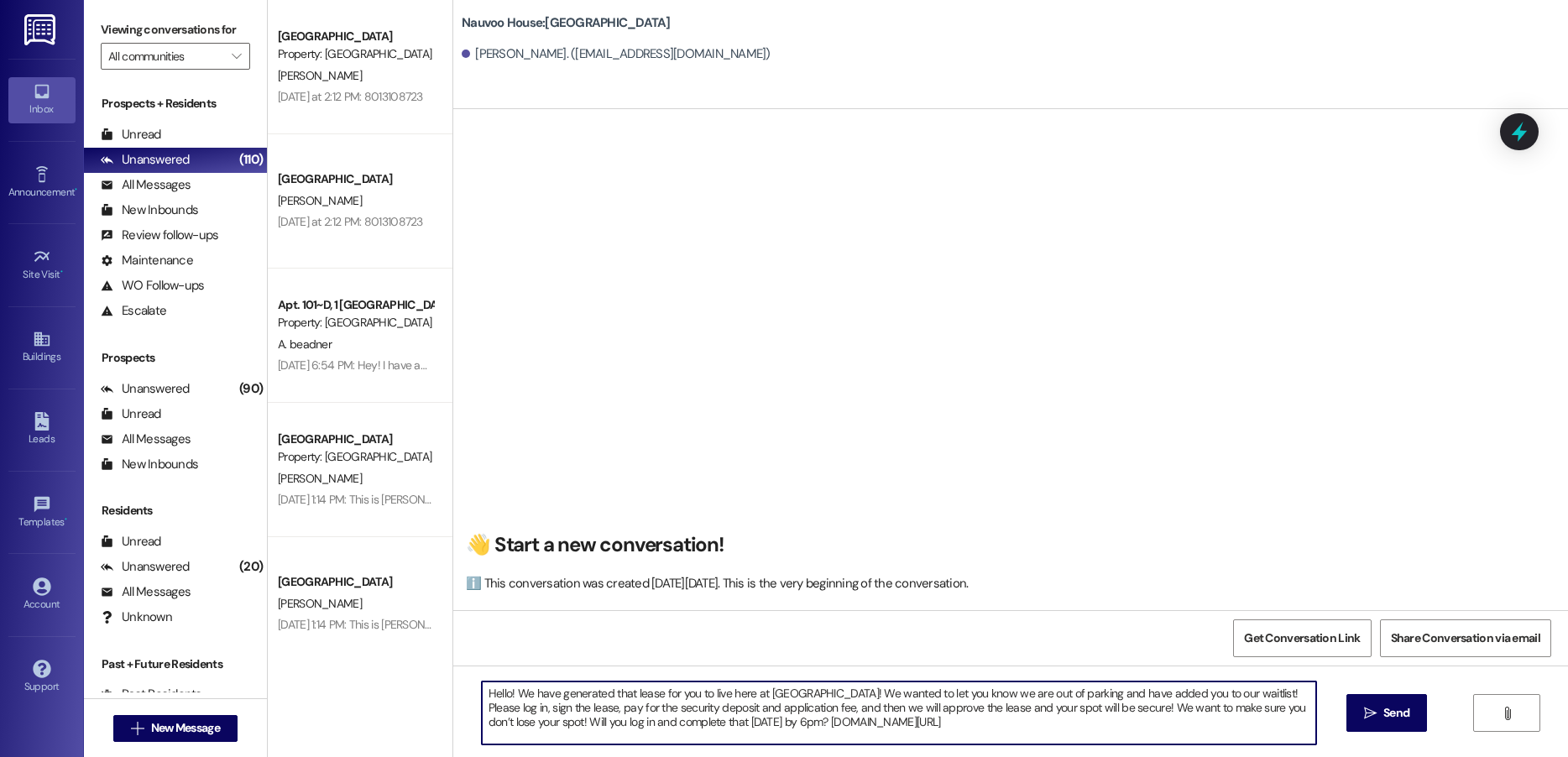
click at [499, 689] on textarea "Hello! We have generated that lease for you to live here at [GEOGRAPHIC_DATA]! …" at bounding box center [899, 713] width 835 height 63
type textarea "Hello [PERSON_NAME]! We have generated that lease for you to live here at [GEOG…"
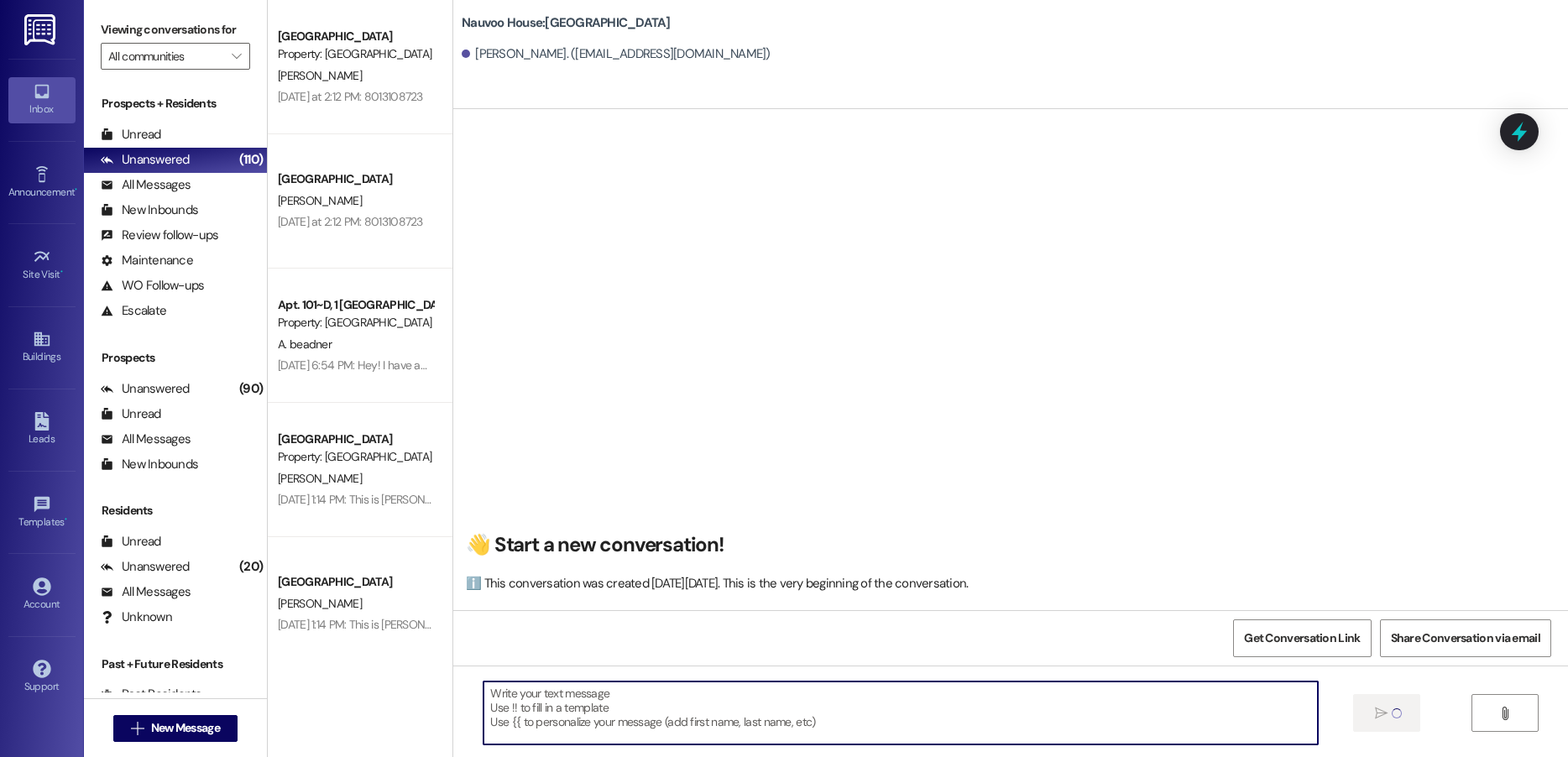
scroll to position [0, 0]
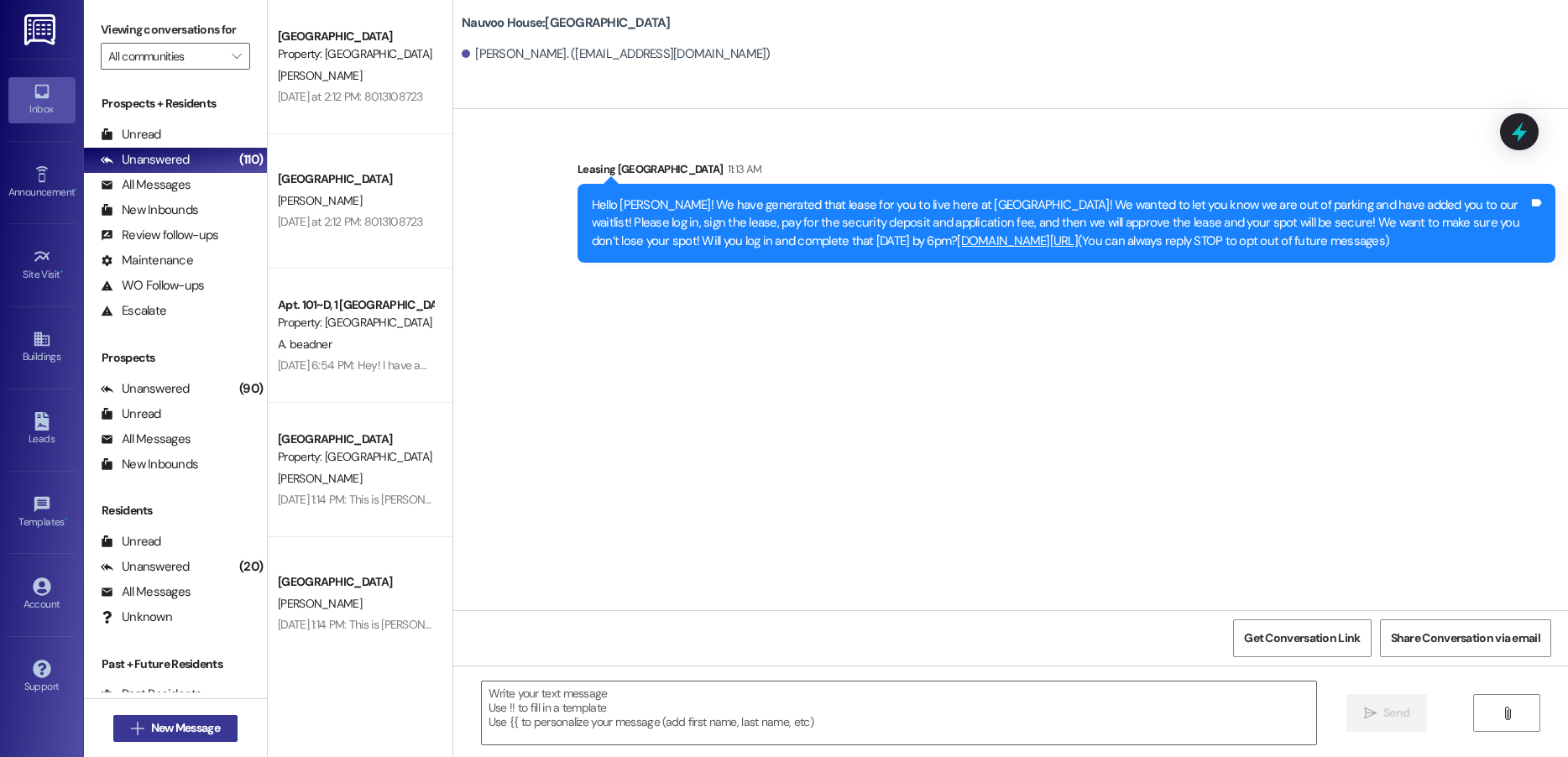
click at [177, 724] on span "New Message" at bounding box center [185, 728] width 68 height 18
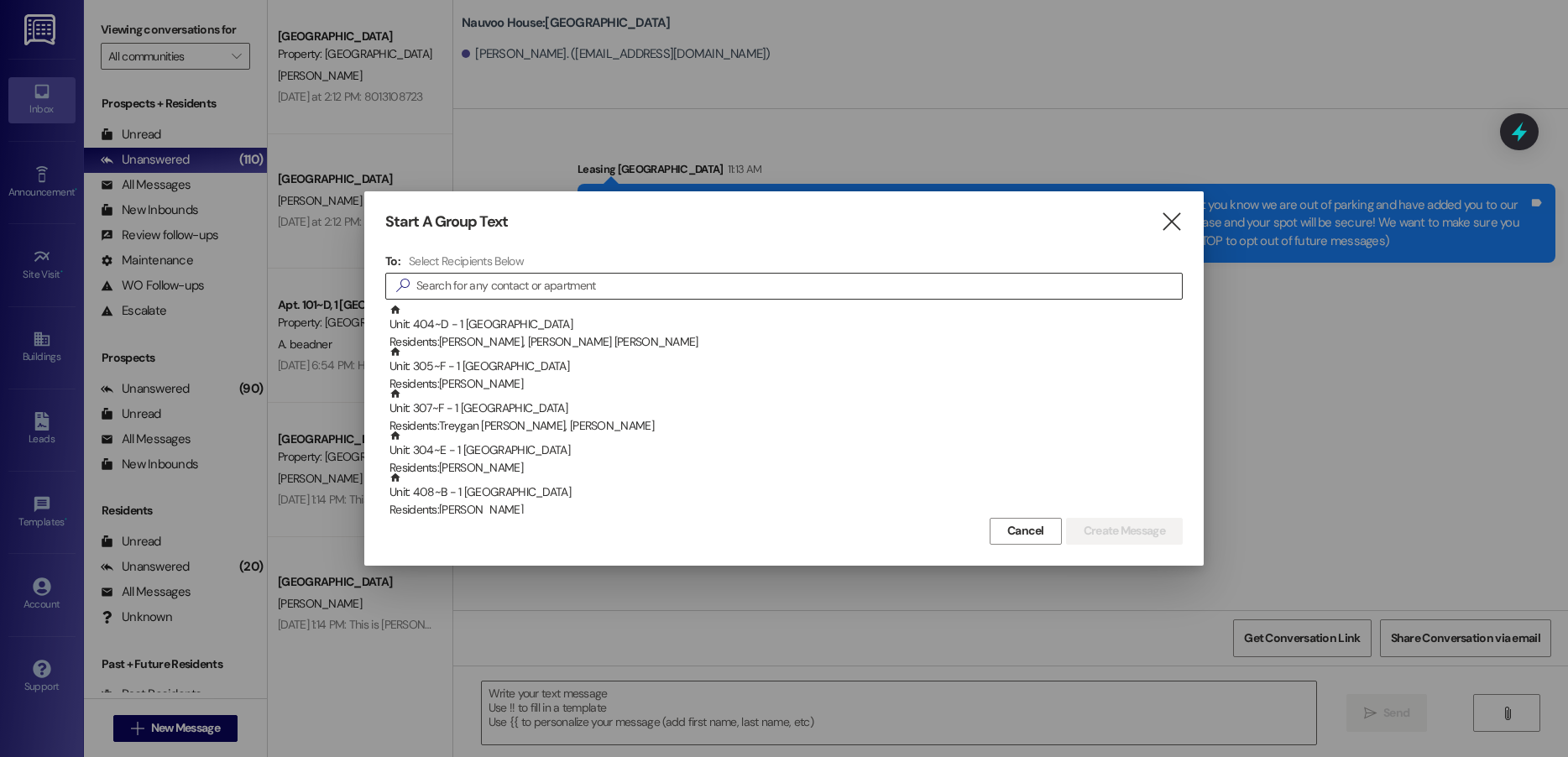
click at [529, 277] on input at bounding box center [799, 286] width 765 height 24
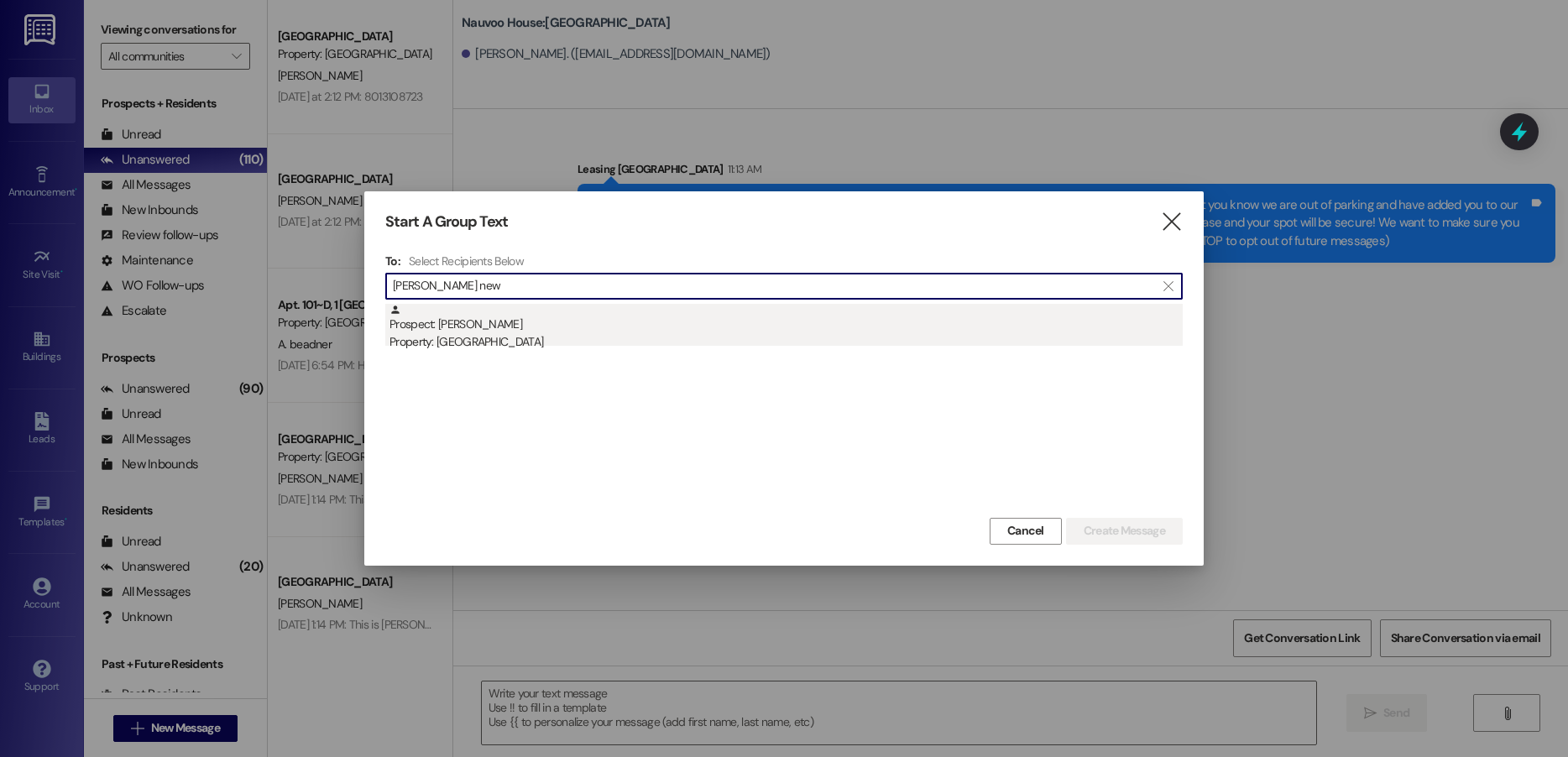
type input "[PERSON_NAME] new"
click at [495, 325] on div "Prospect: [PERSON_NAME] Property: [GEOGRAPHIC_DATA]" at bounding box center [786, 328] width 793 height 48
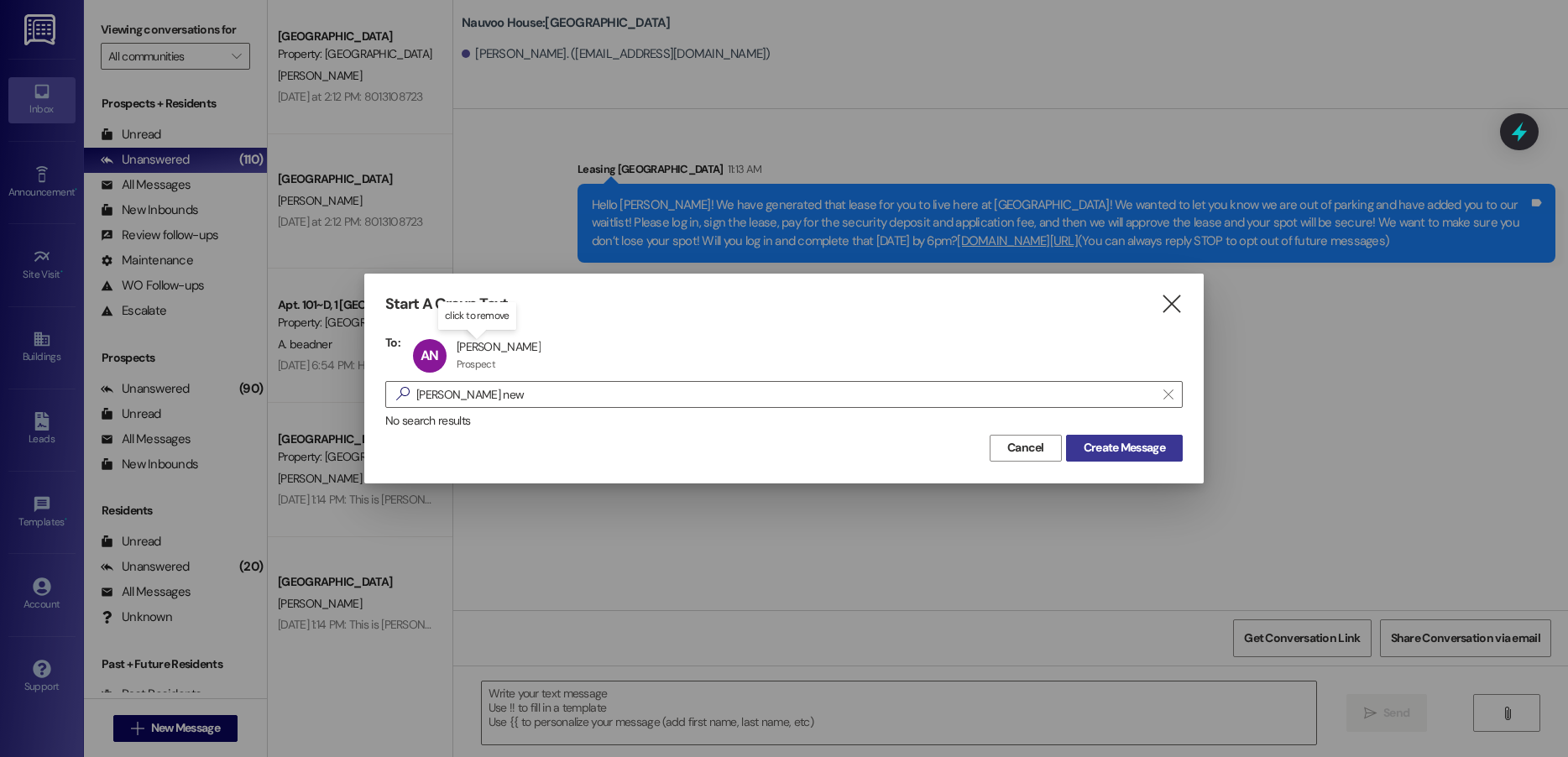
click at [1133, 452] on span "Create Message" at bounding box center [1124, 448] width 81 height 18
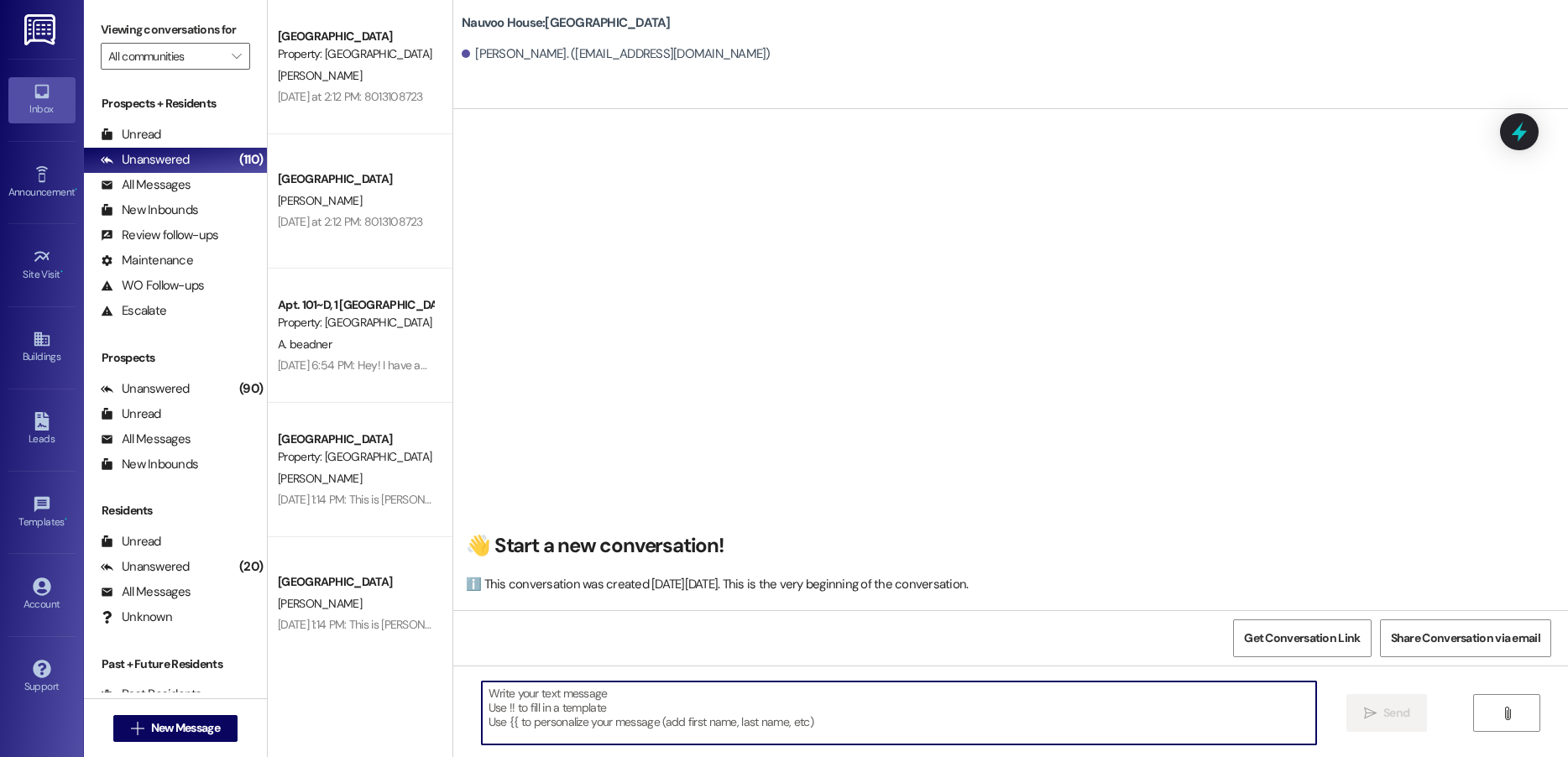
click at [522, 707] on textarea at bounding box center [899, 713] width 835 height 63
paste textarea "Hello! We have generated that lease for you to live here at [GEOGRAPHIC_DATA]! …"
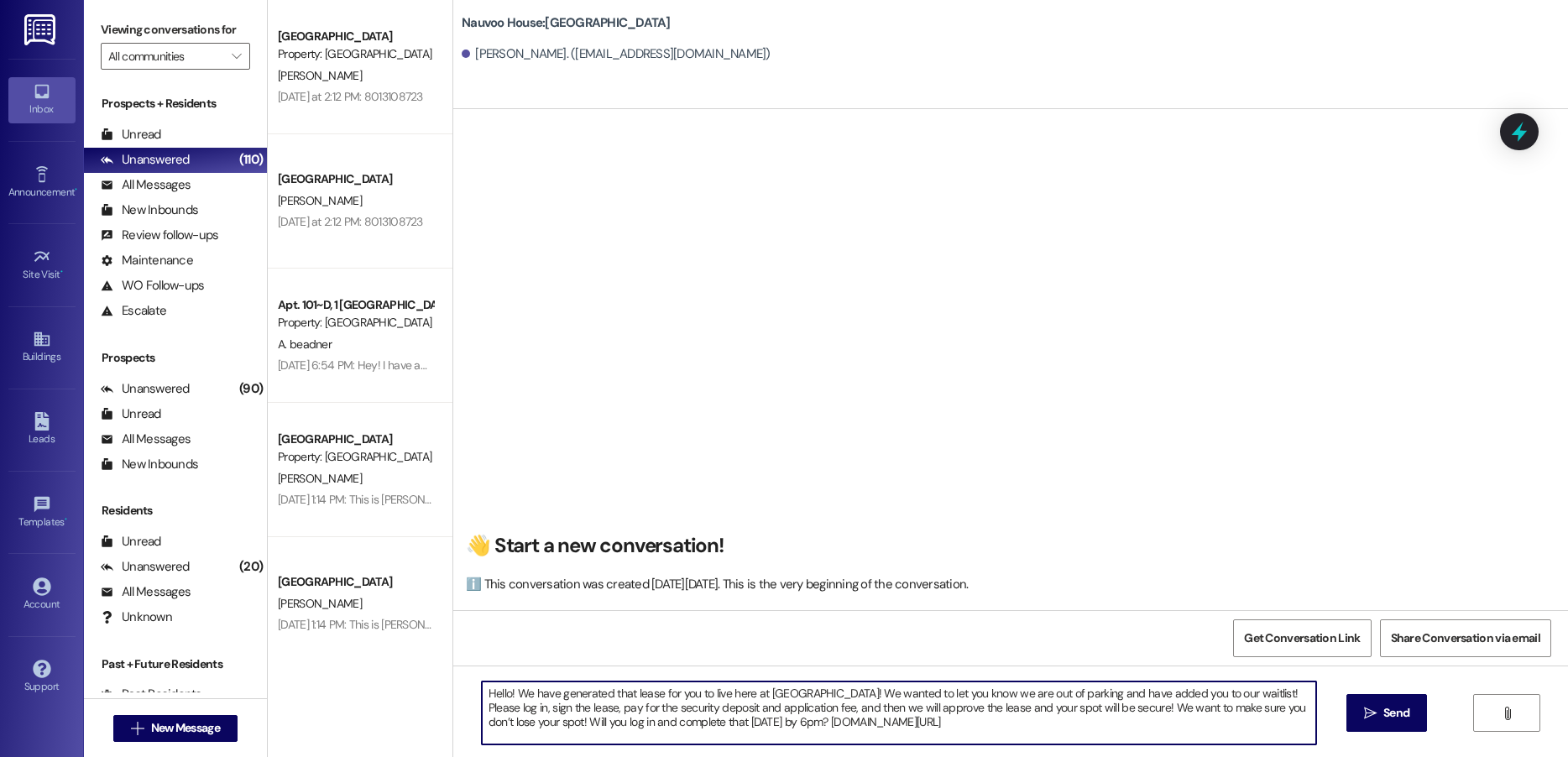
click at [498, 694] on textarea "Hello! We have generated that lease for you to live here at [GEOGRAPHIC_DATA]! …" at bounding box center [899, 713] width 835 height 63
type textarea "Hello [PERSON_NAME]! We have generated that lease for you to live here at [GEOG…"
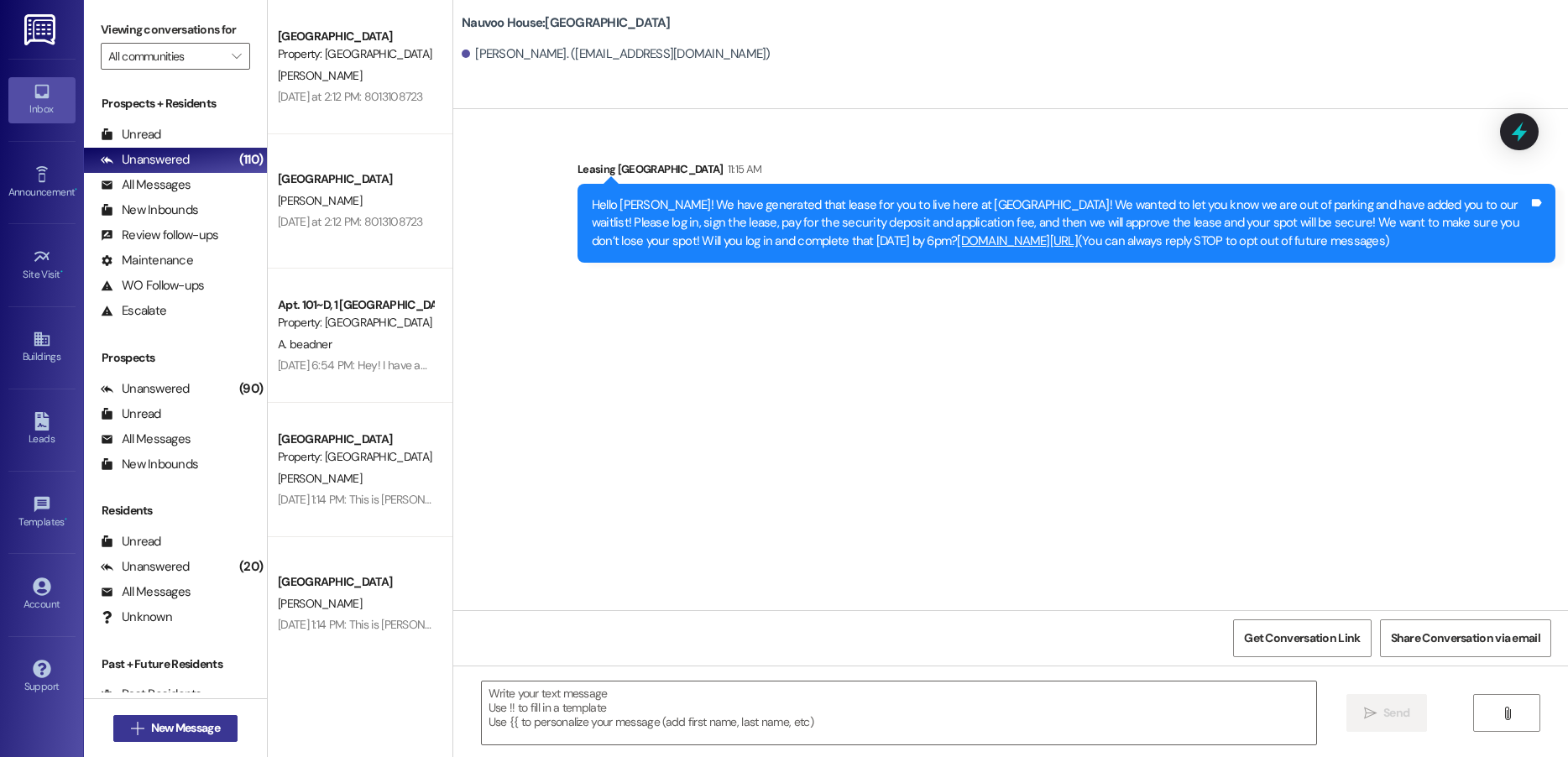
click at [131, 726] on icon "" at bounding box center [137, 729] width 13 height 14
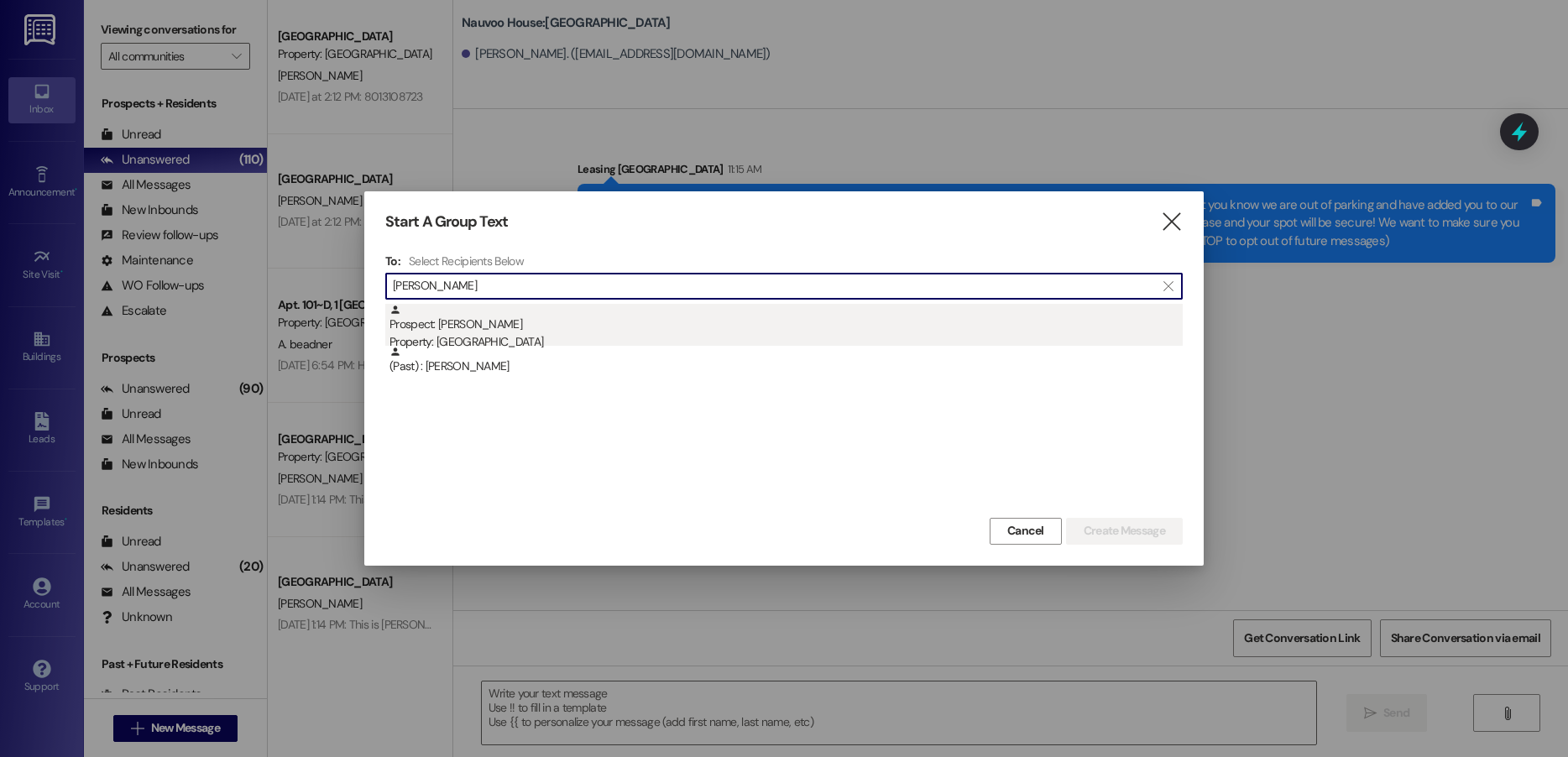
type input "[PERSON_NAME]"
click at [528, 318] on div "Prospect: [PERSON_NAME] Property: [GEOGRAPHIC_DATA]" at bounding box center [786, 328] width 793 height 48
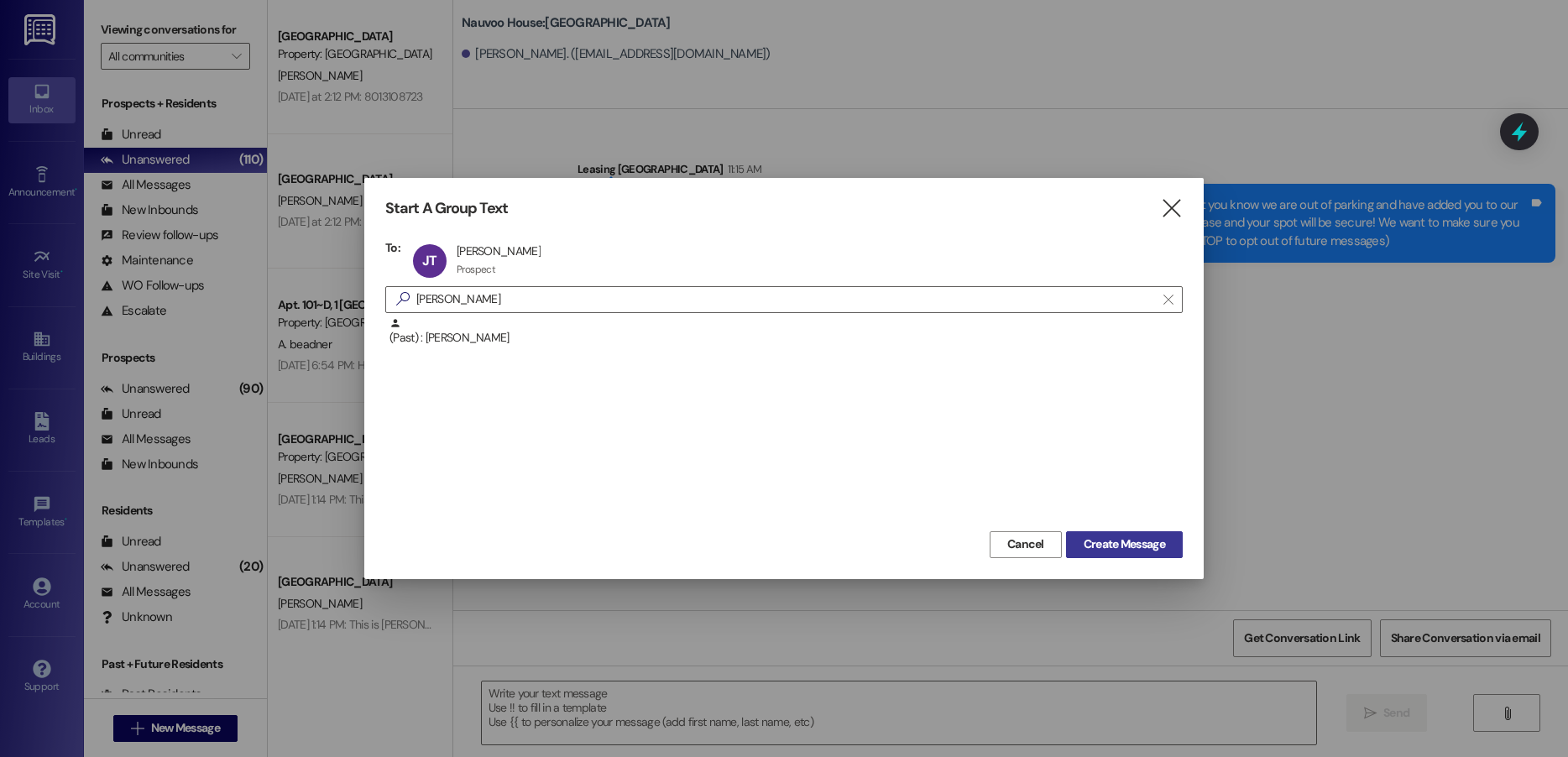
click at [1131, 542] on span "Create Message" at bounding box center [1124, 544] width 81 height 18
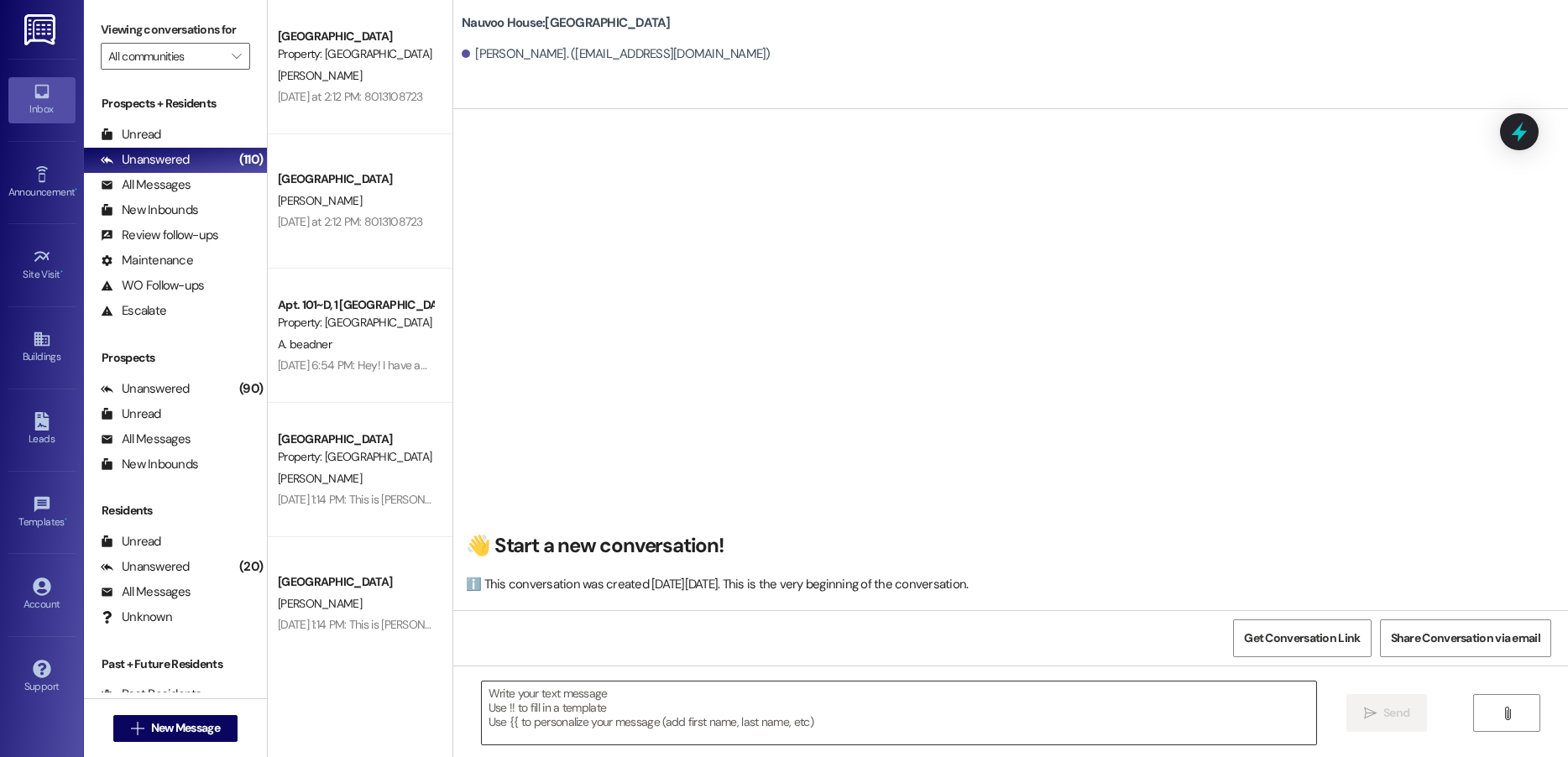
click at [574, 723] on textarea at bounding box center [899, 713] width 835 height 63
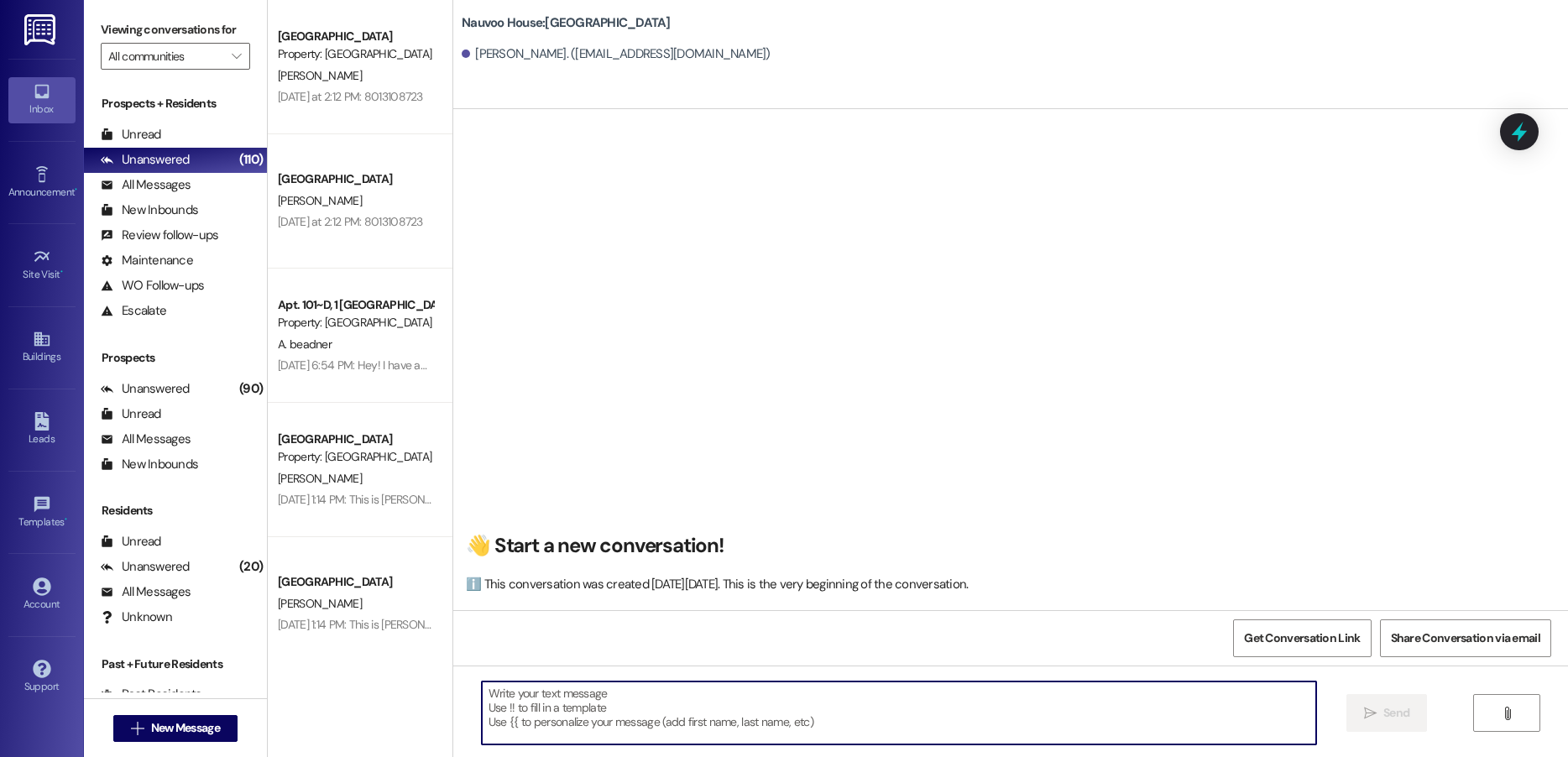
paste textarea "Hello! We have generated that lease for you to live here at [GEOGRAPHIC_DATA]! …"
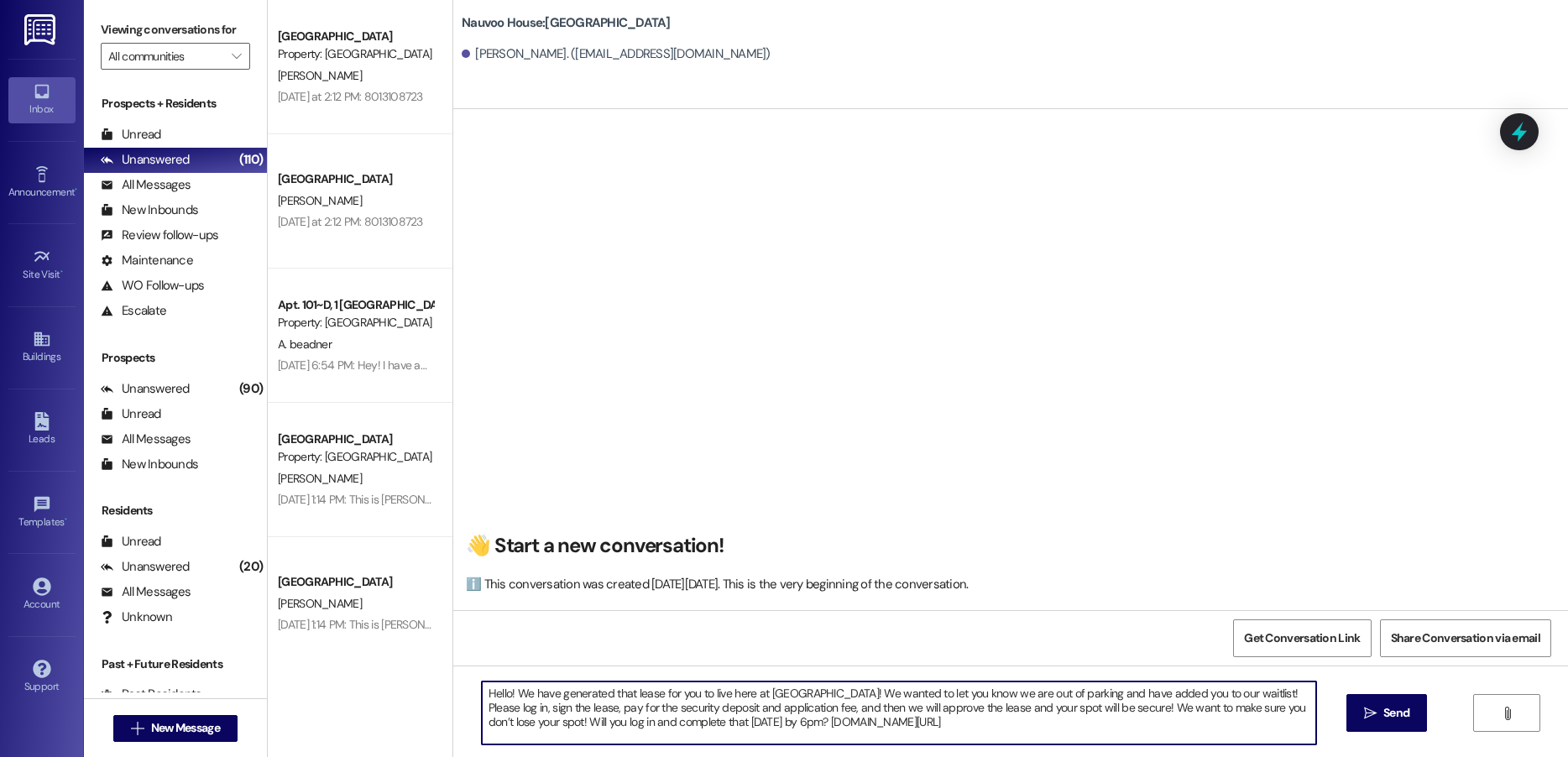
click at [501, 696] on textarea "Hello! We have generated that lease for you to live here at [GEOGRAPHIC_DATA]! …" at bounding box center [899, 713] width 835 height 63
type textarea "Hello [PERSON_NAME]! We have generated that lease for you to live here at [GEOG…"
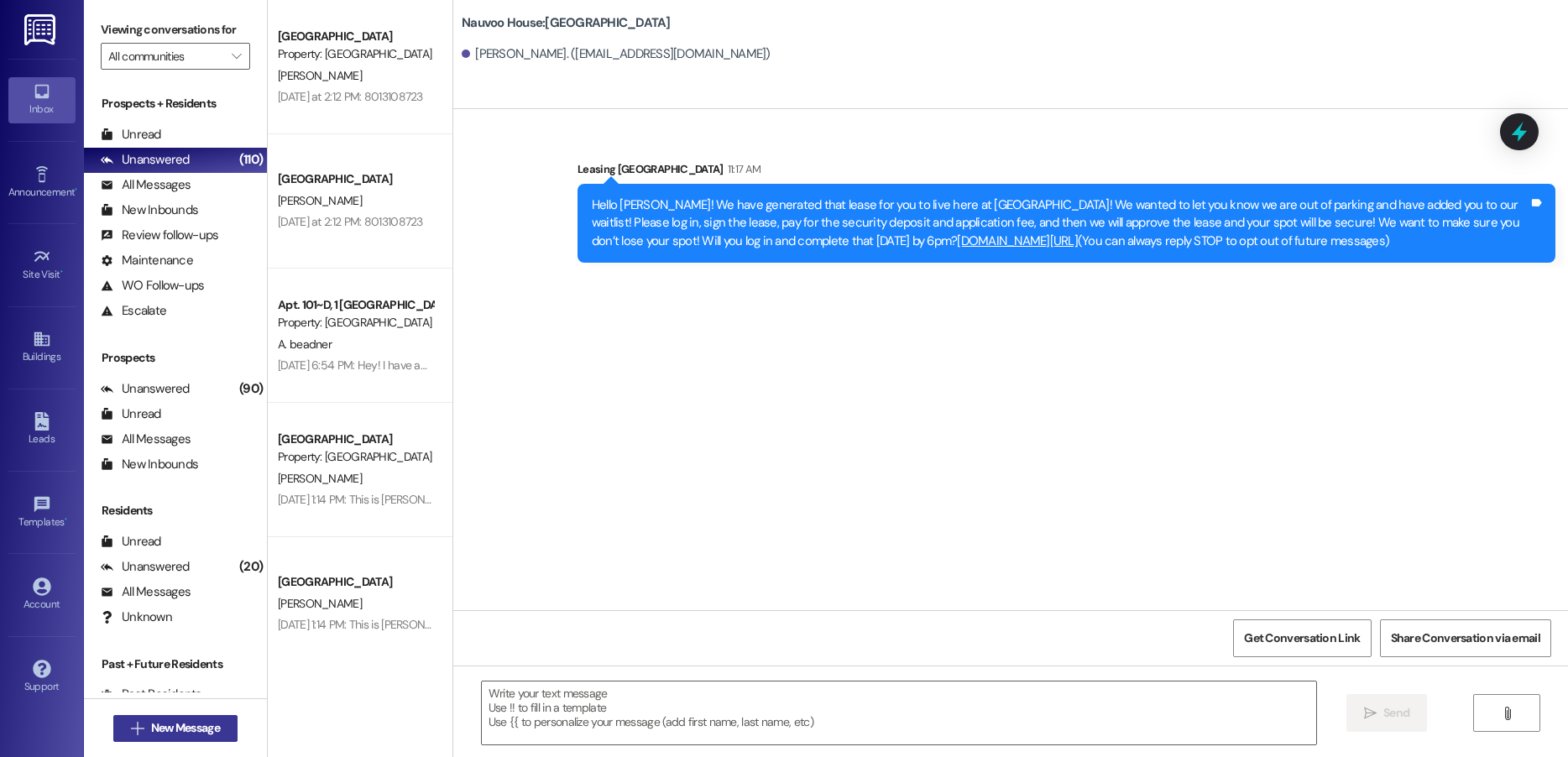
click at [189, 734] on span "New Message" at bounding box center [185, 728] width 68 height 18
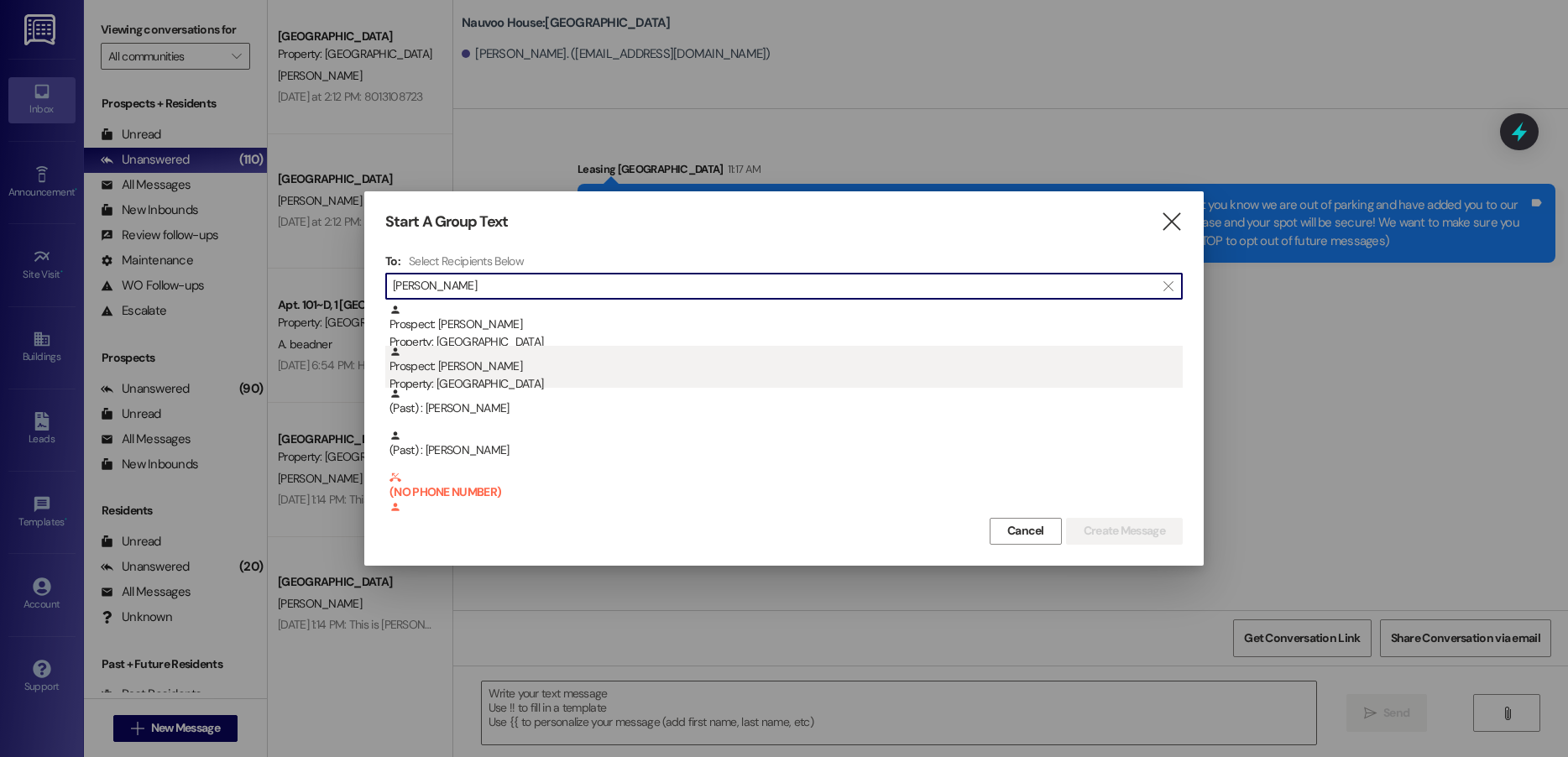
type input "[PERSON_NAME]"
click at [517, 378] on div "Property: [GEOGRAPHIC_DATA]" at bounding box center [786, 384] width 793 height 18
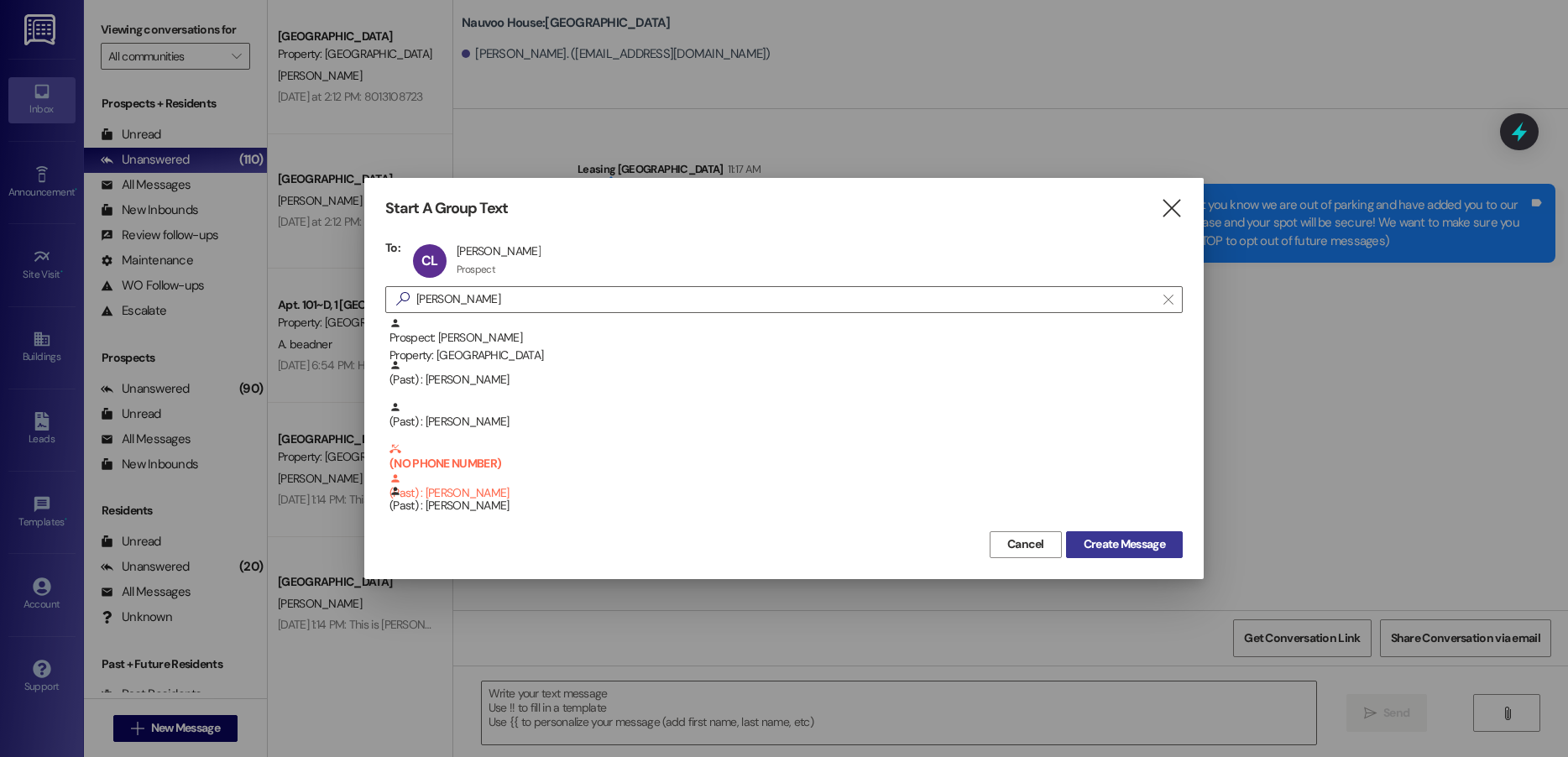
click at [1141, 542] on span "Create Message" at bounding box center [1124, 544] width 81 height 18
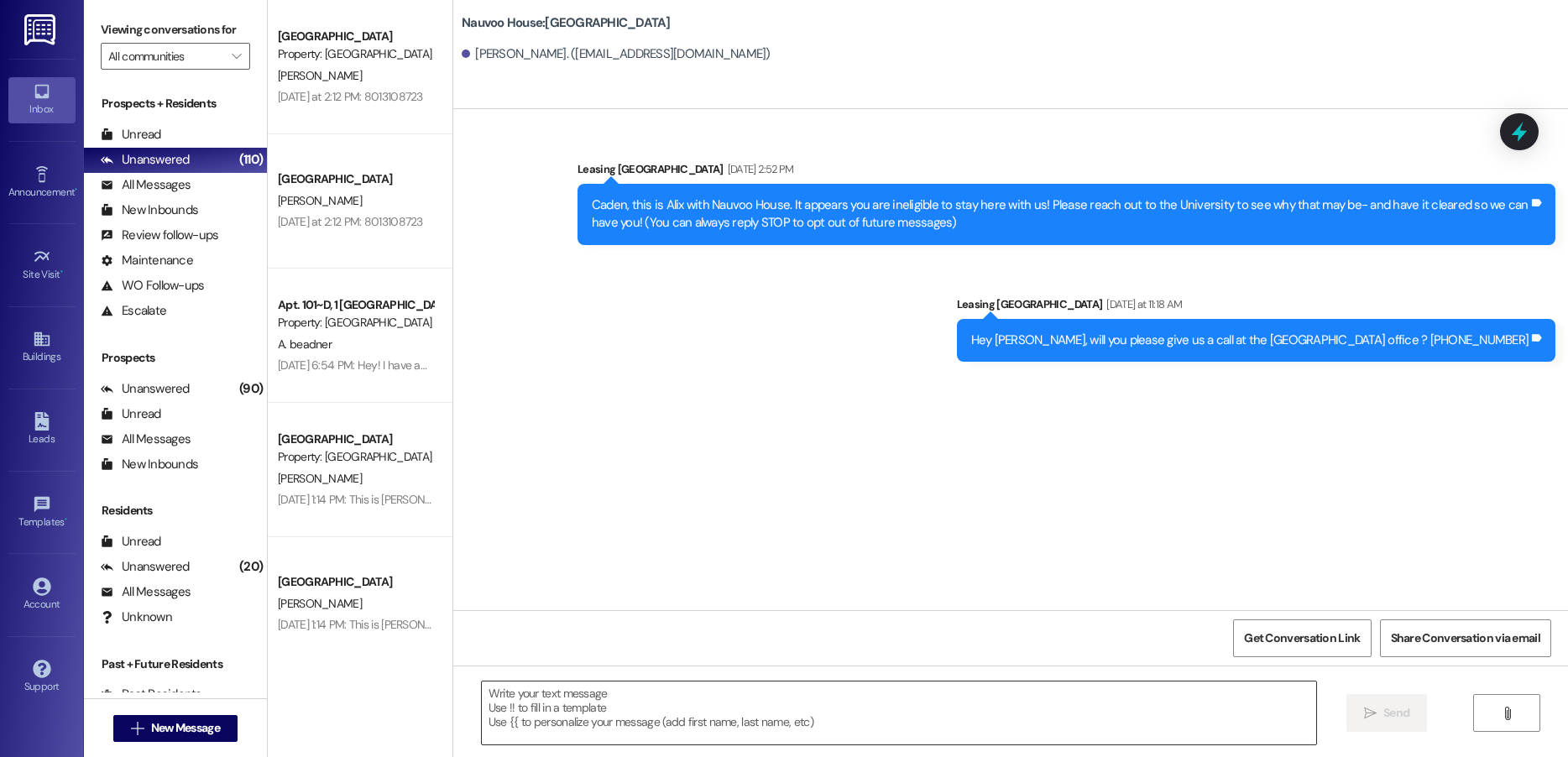
click at [524, 696] on textarea at bounding box center [899, 713] width 835 height 63
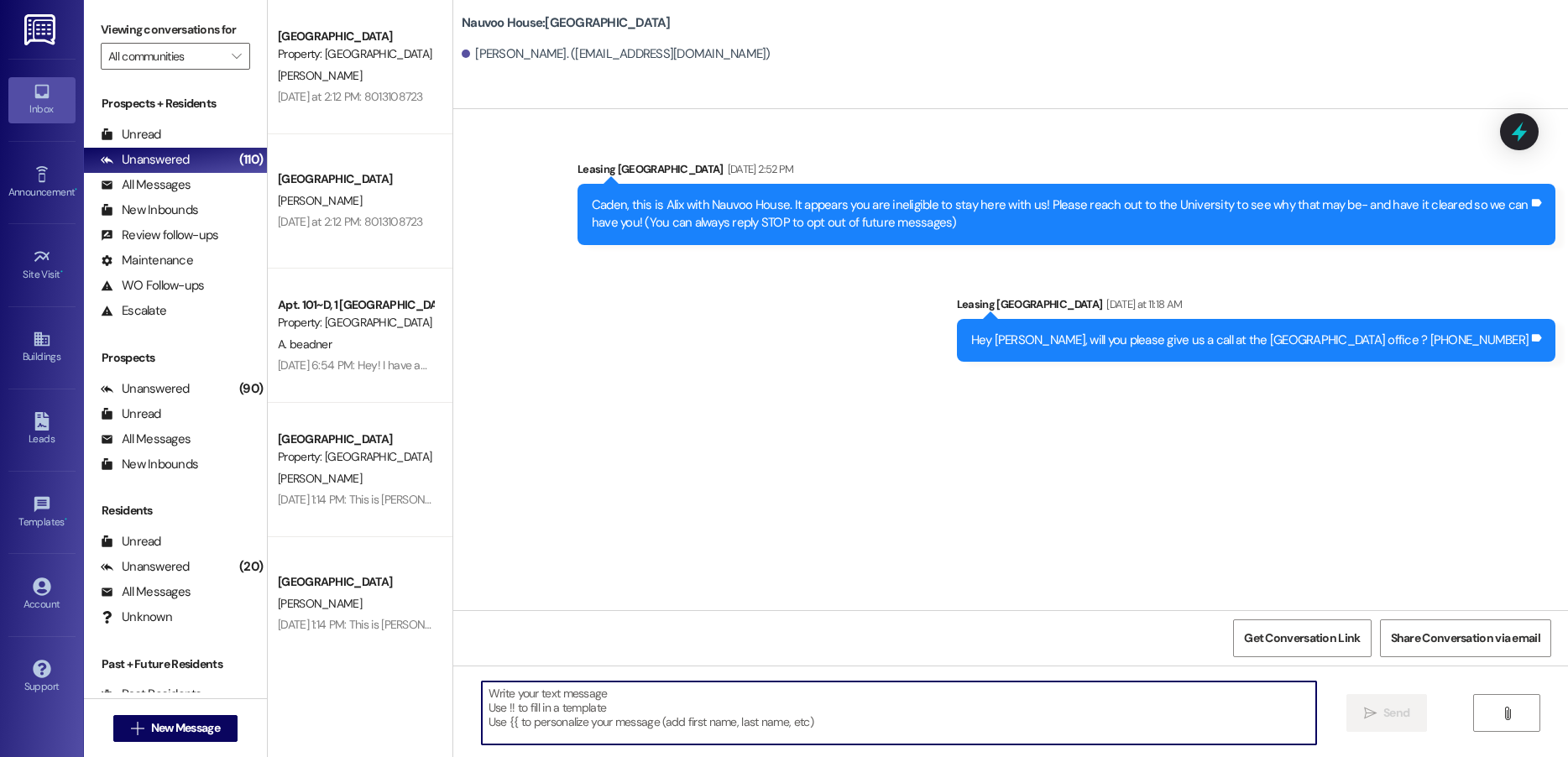
paste textarea "Hello! We have generated that lease for you to live here at [GEOGRAPHIC_DATA]! …"
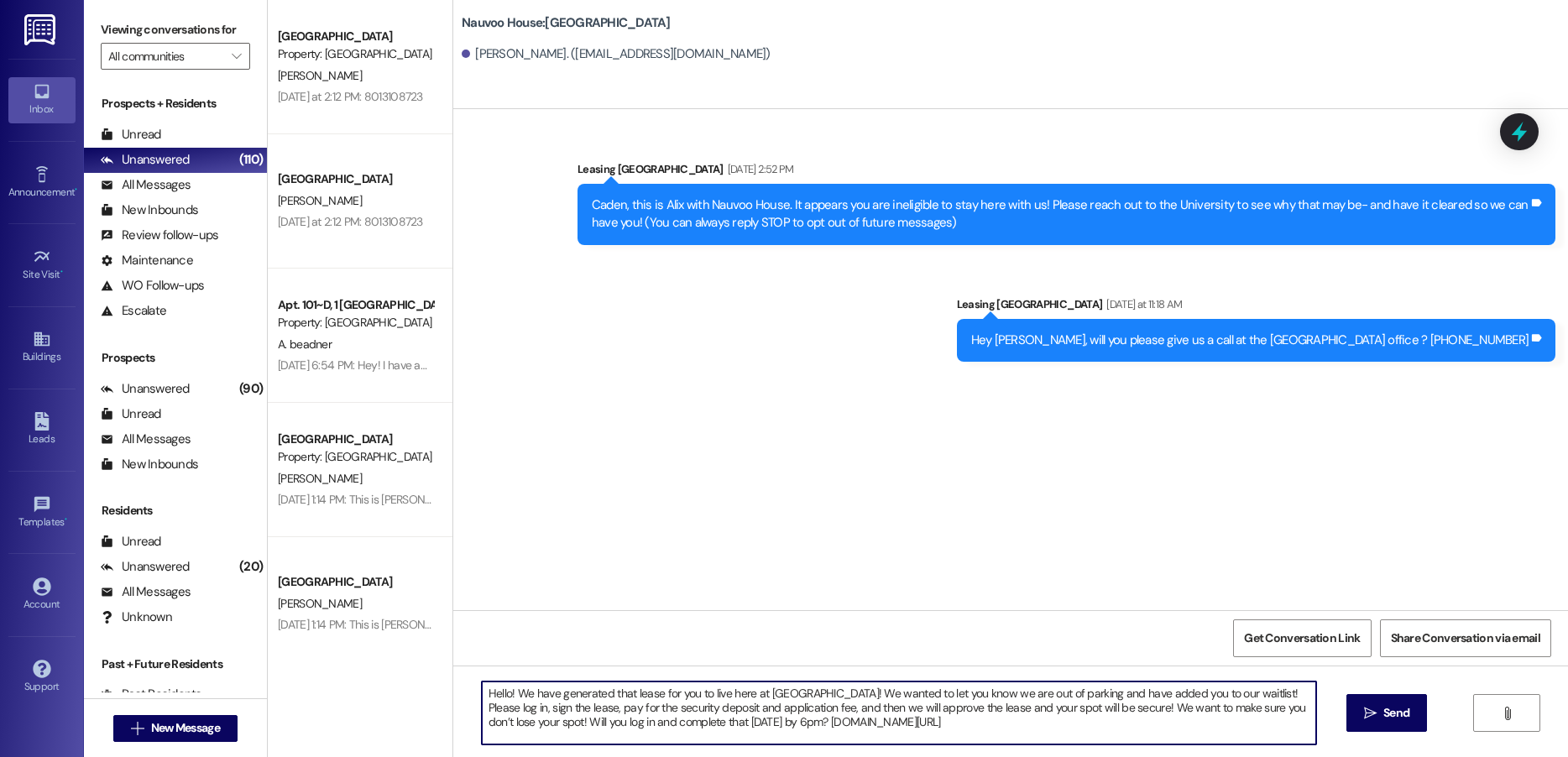
click at [842, 694] on textarea "Hello! We have generated that lease for you to live here at [GEOGRAPHIC_DATA]! …" at bounding box center [899, 713] width 835 height 63
drag, startPoint x: 842, startPoint y: 694, endPoint x: 1239, endPoint y: 687, distance: 397.1
click at [1239, 687] on textarea "Hello! We have generated that lease for you to live here at [GEOGRAPHIC_DATA]! …" at bounding box center [899, 713] width 835 height 63
type textarea "Hello! We have generated that lease for you to live here at [GEOGRAPHIC_DATA]! …"
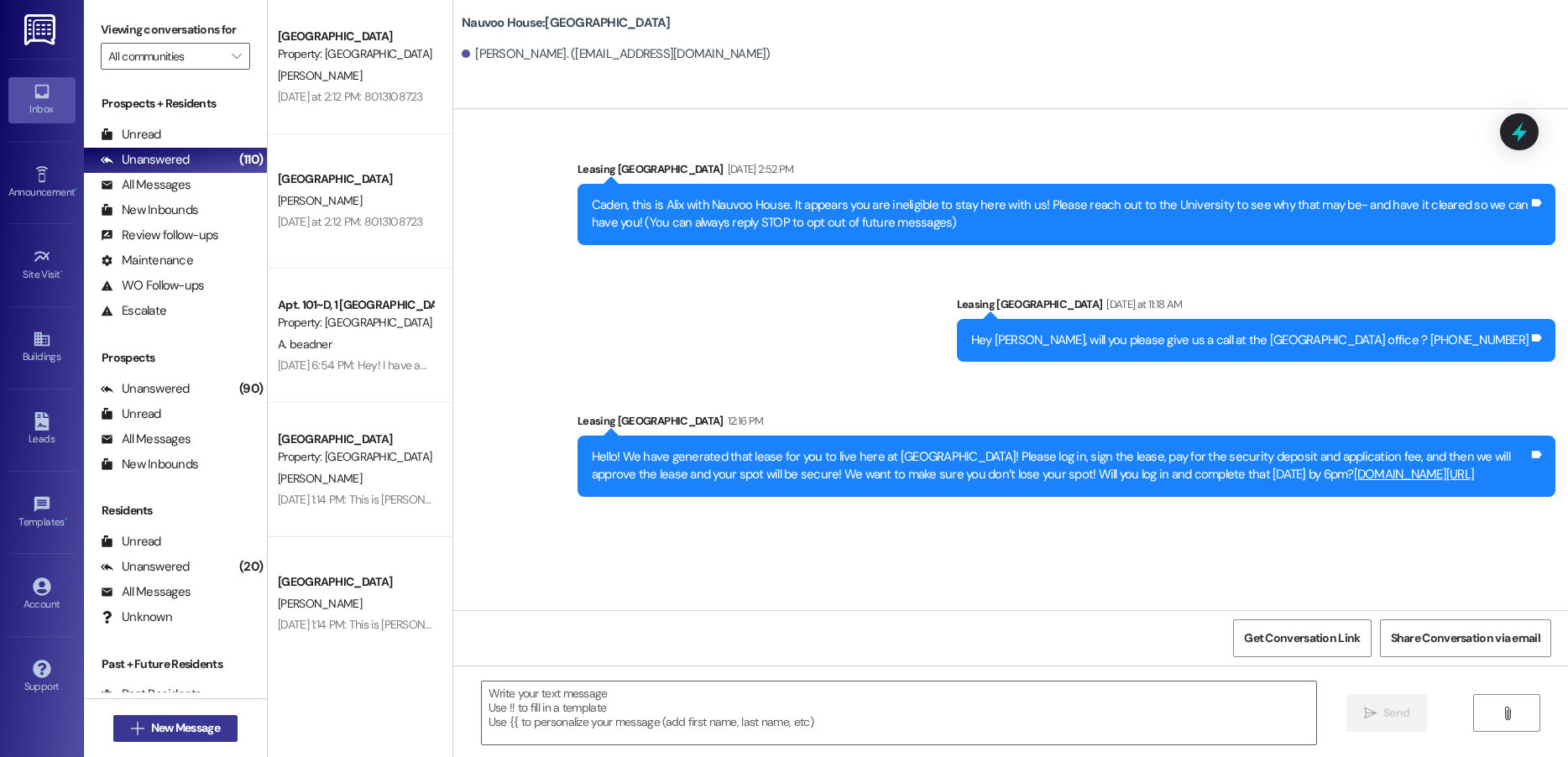
click at [172, 722] on span "New Message" at bounding box center [185, 728] width 68 height 18
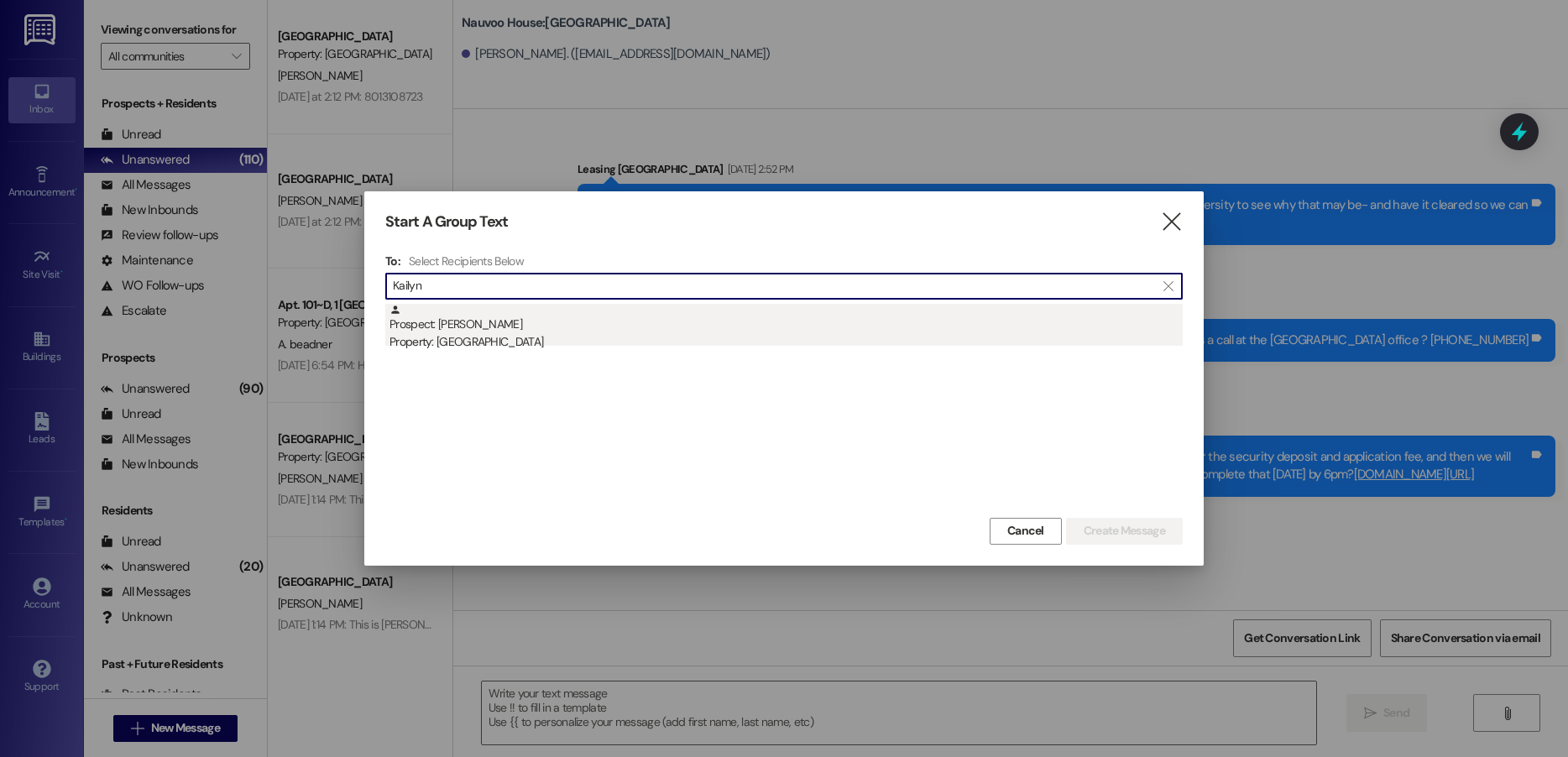
type input "Kailyn"
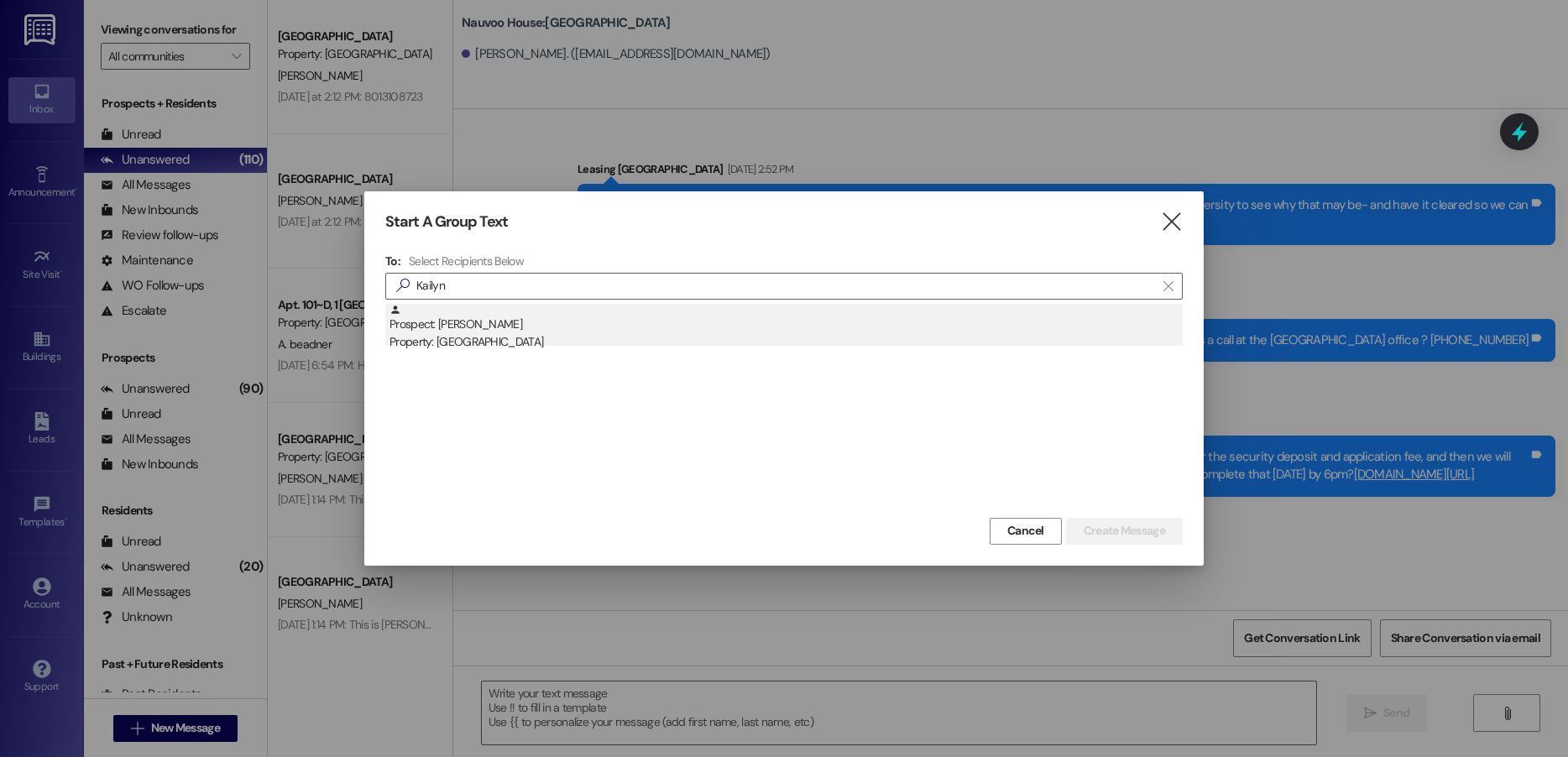
click at [536, 342] on div "Property: [GEOGRAPHIC_DATA]" at bounding box center [786, 342] width 793 height 18
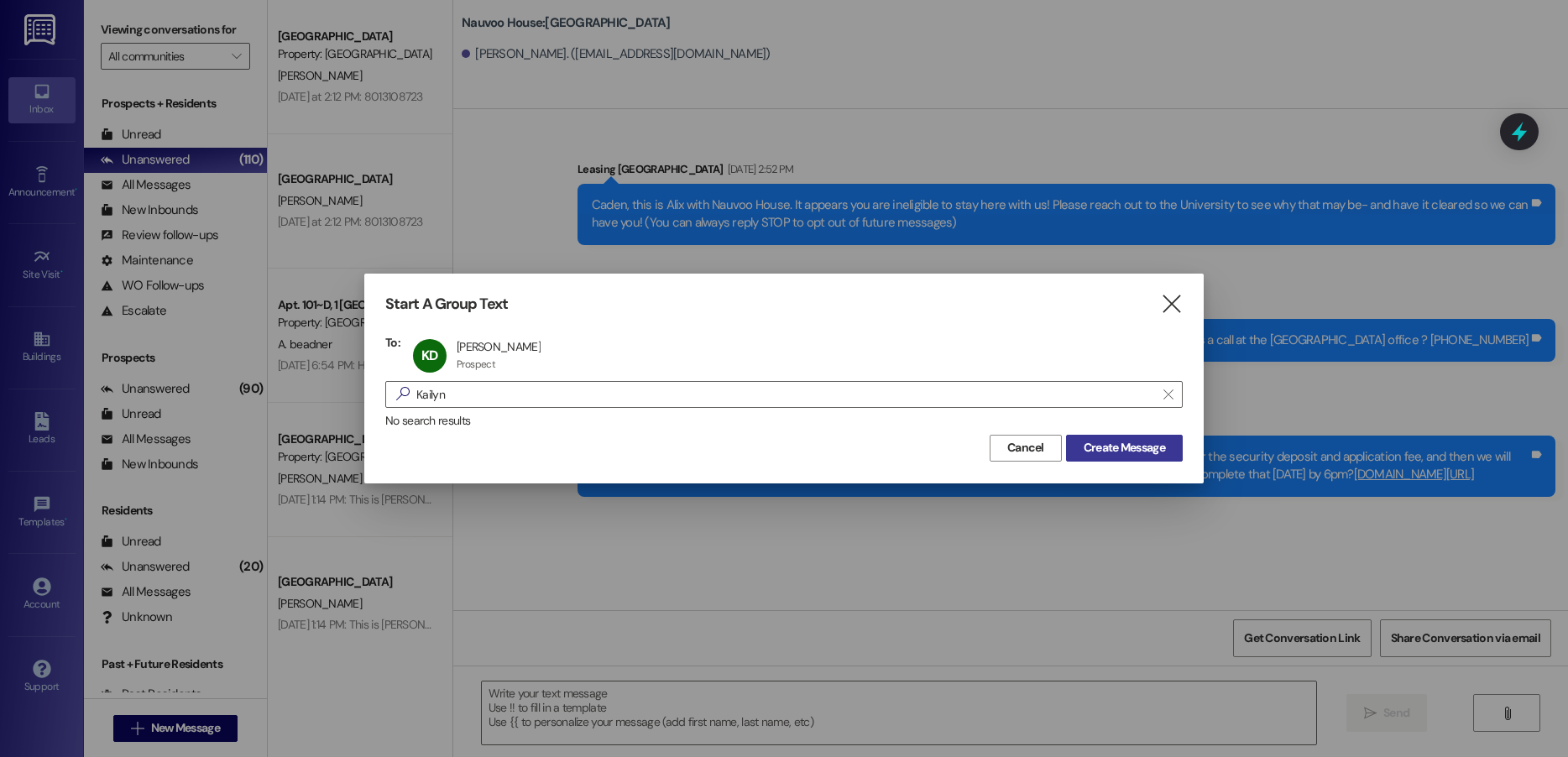
click at [1094, 444] on span "Create Message" at bounding box center [1124, 448] width 81 height 18
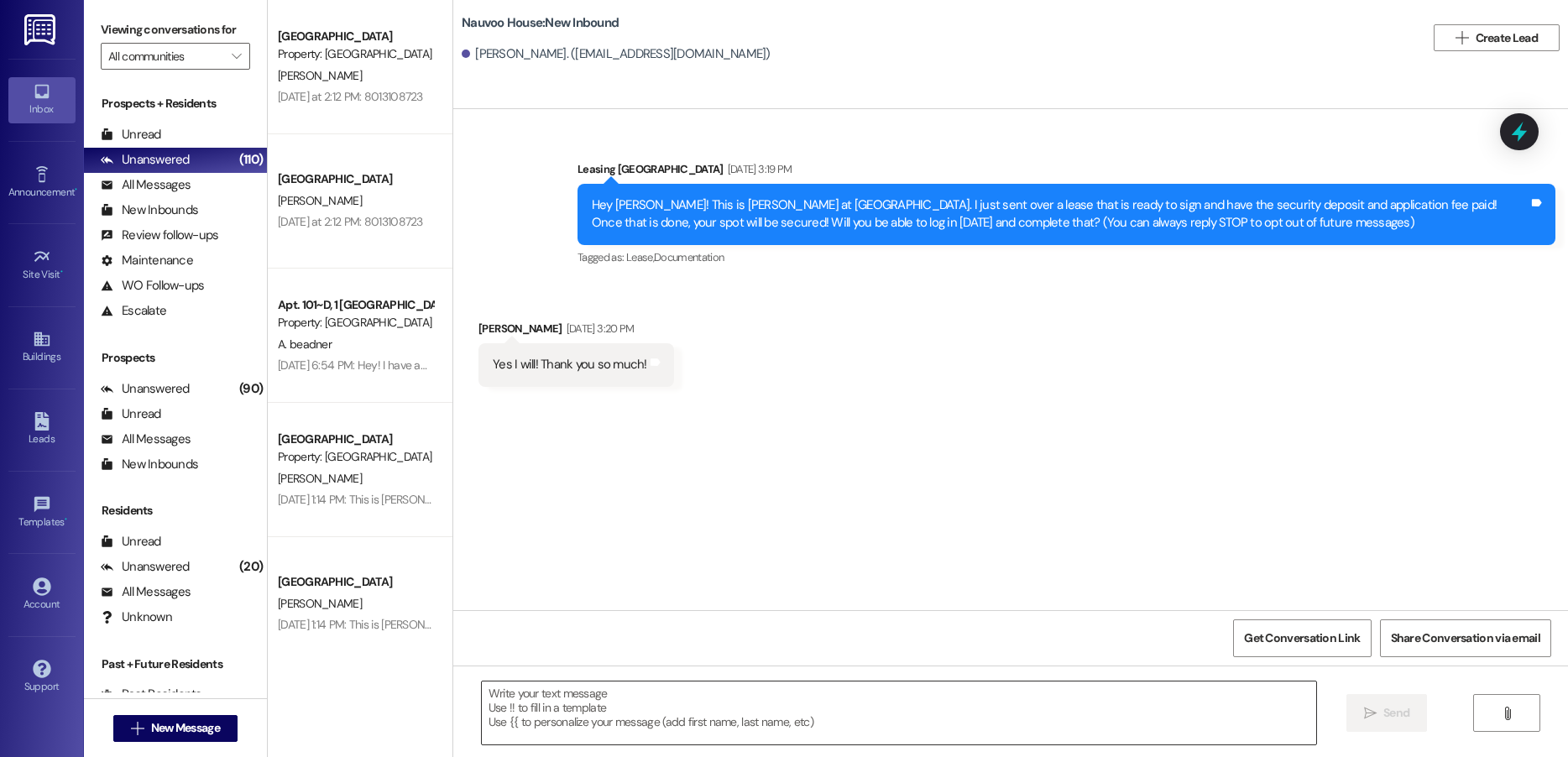
click at [654, 707] on textarea at bounding box center [899, 713] width 835 height 63
click at [508, 689] on textarea at bounding box center [899, 713] width 835 height 63
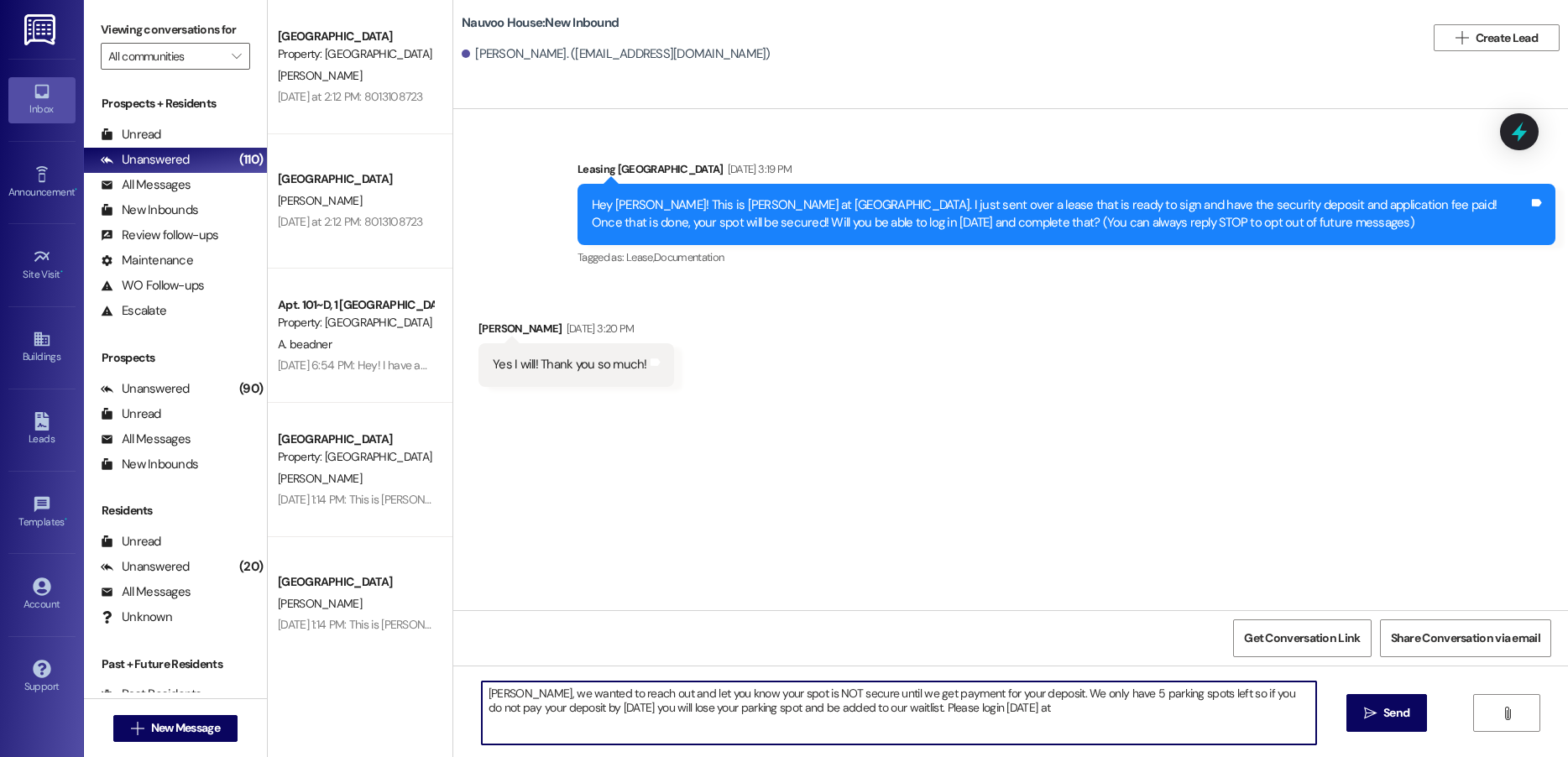
click at [983, 711] on textarea "[PERSON_NAME], we wanted to reach out and let you know your spot is NOT secure …" at bounding box center [899, 713] width 835 height 63
paste textarea "[DOMAIN_NAME][URL]"
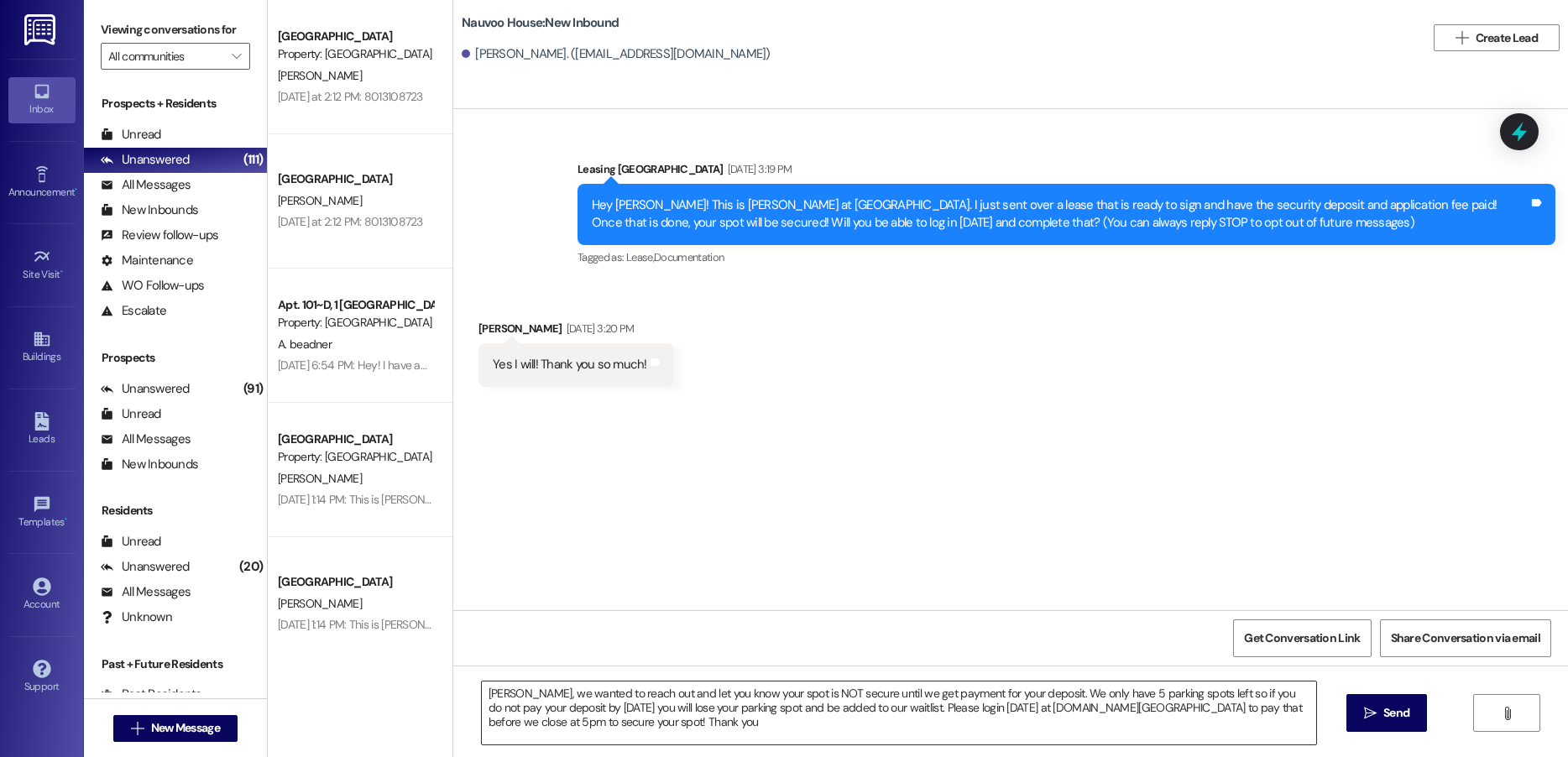
click at [686, 727] on textarea "[PERSON_NAME], we wanted to reach out and let you know your spot is NOT secure …" at bounding box center [899, 713] width 835 height 63
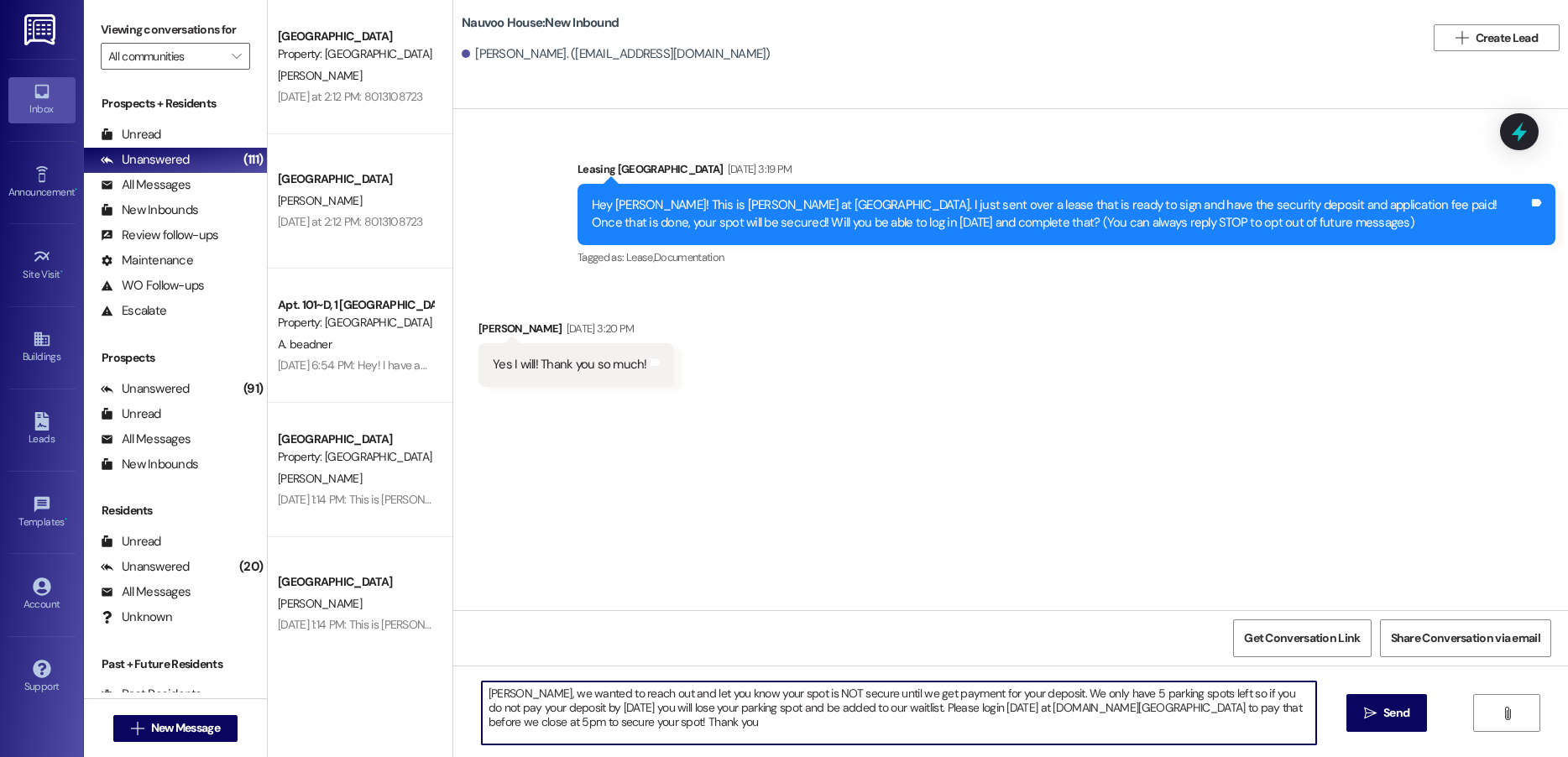
type textarea "[PERSON_NAME], we wanted to reach out and let you know your spot is NOT secure …"
drag, startPoint x: 662, startPoint y: 727, endPoint x: 475, endPoint y: 694, distance: 189.9
click at [482, 694] on textarea "[PERSON_NAME], we wanted to reach out and let you know your spot is NOT secure …" at bounding box center [899, 713] width 835 height 63
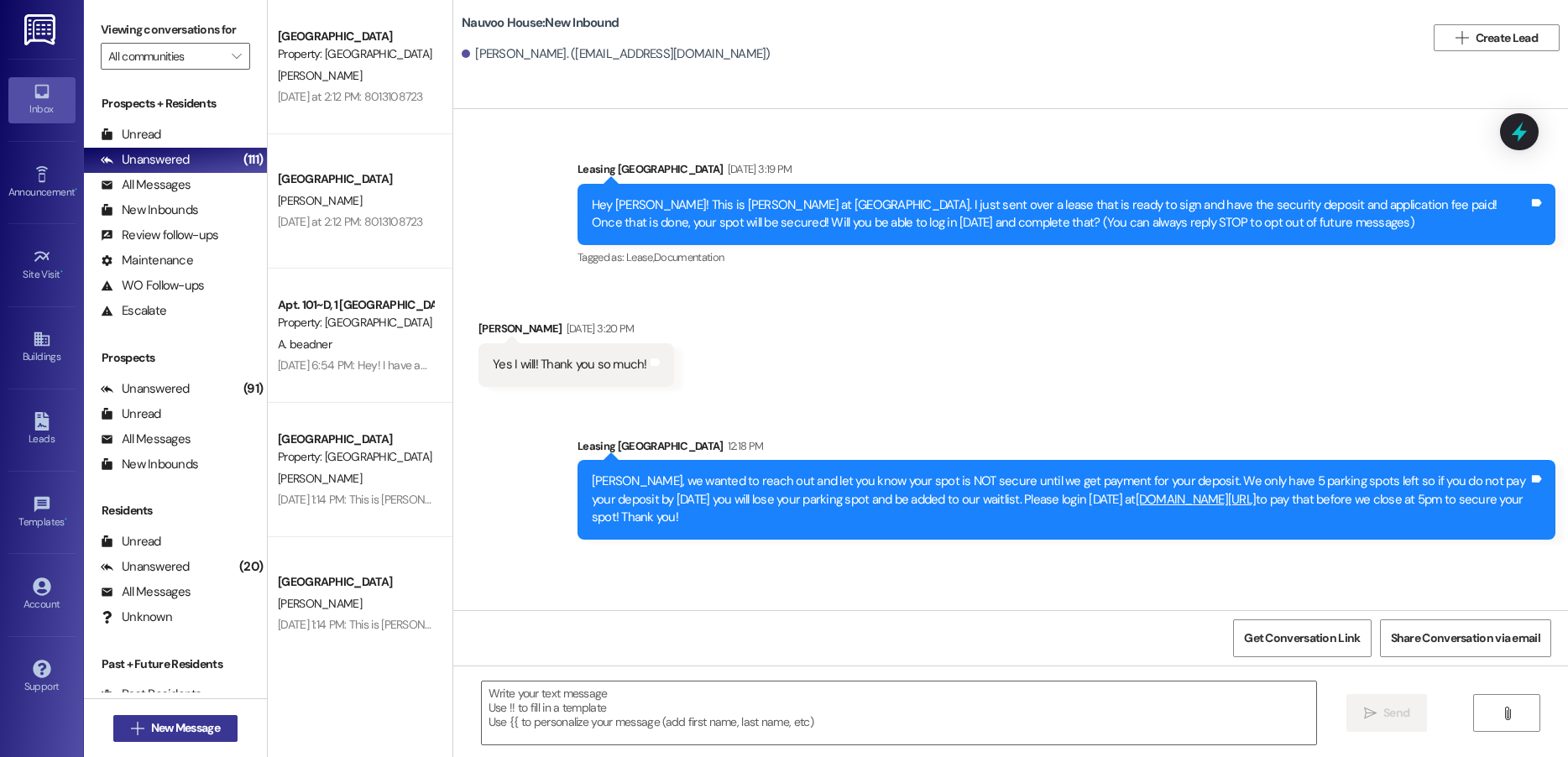
click at [172, 727] on span "New Message" at bounding box center [185, 728] width 68 height 18
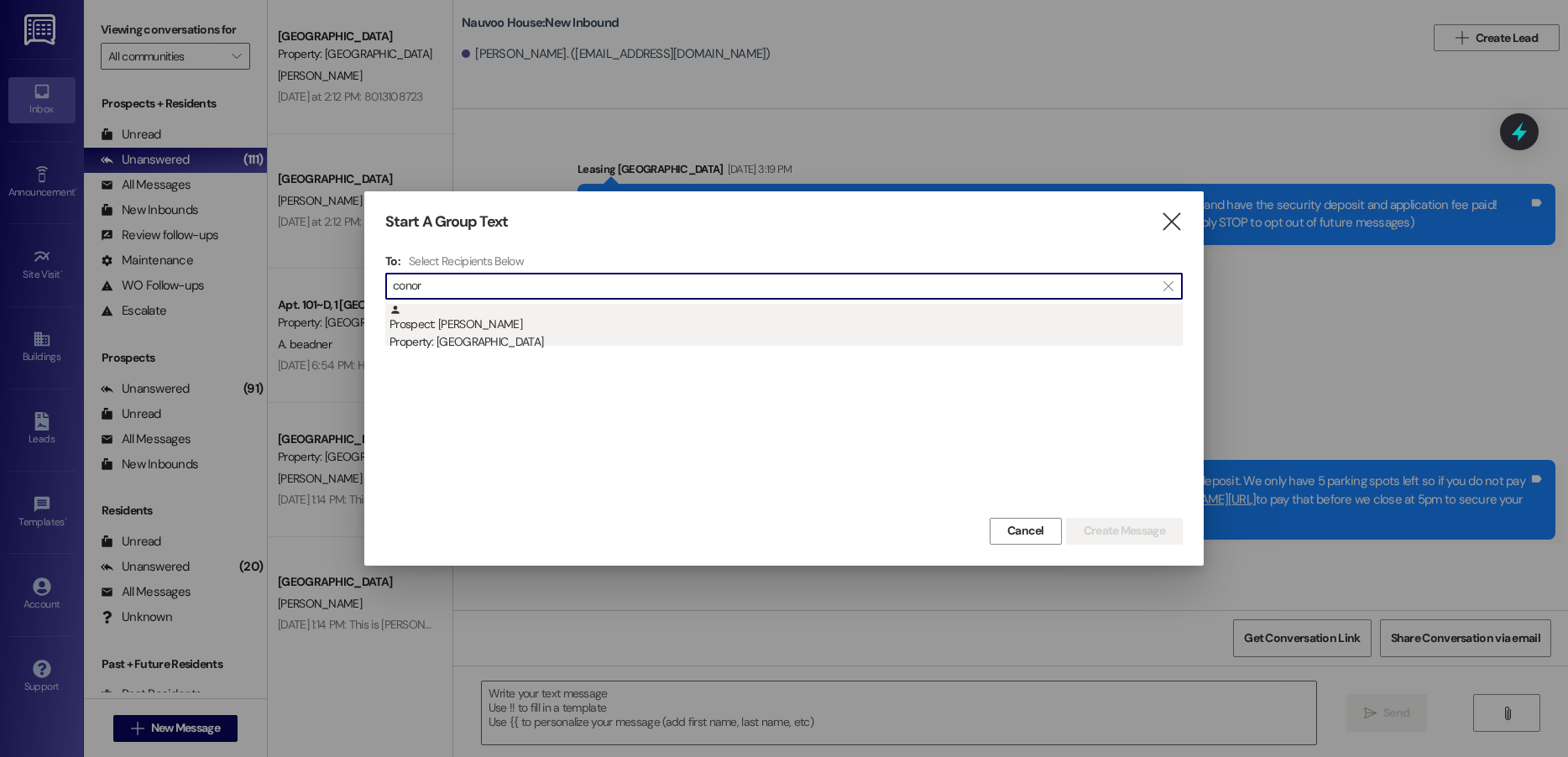
type input "conor"
click at [676, 336] on div "Property: [GEOGRAPHIC_DATA]" at bounding box center [786, 342] width 793 height 18
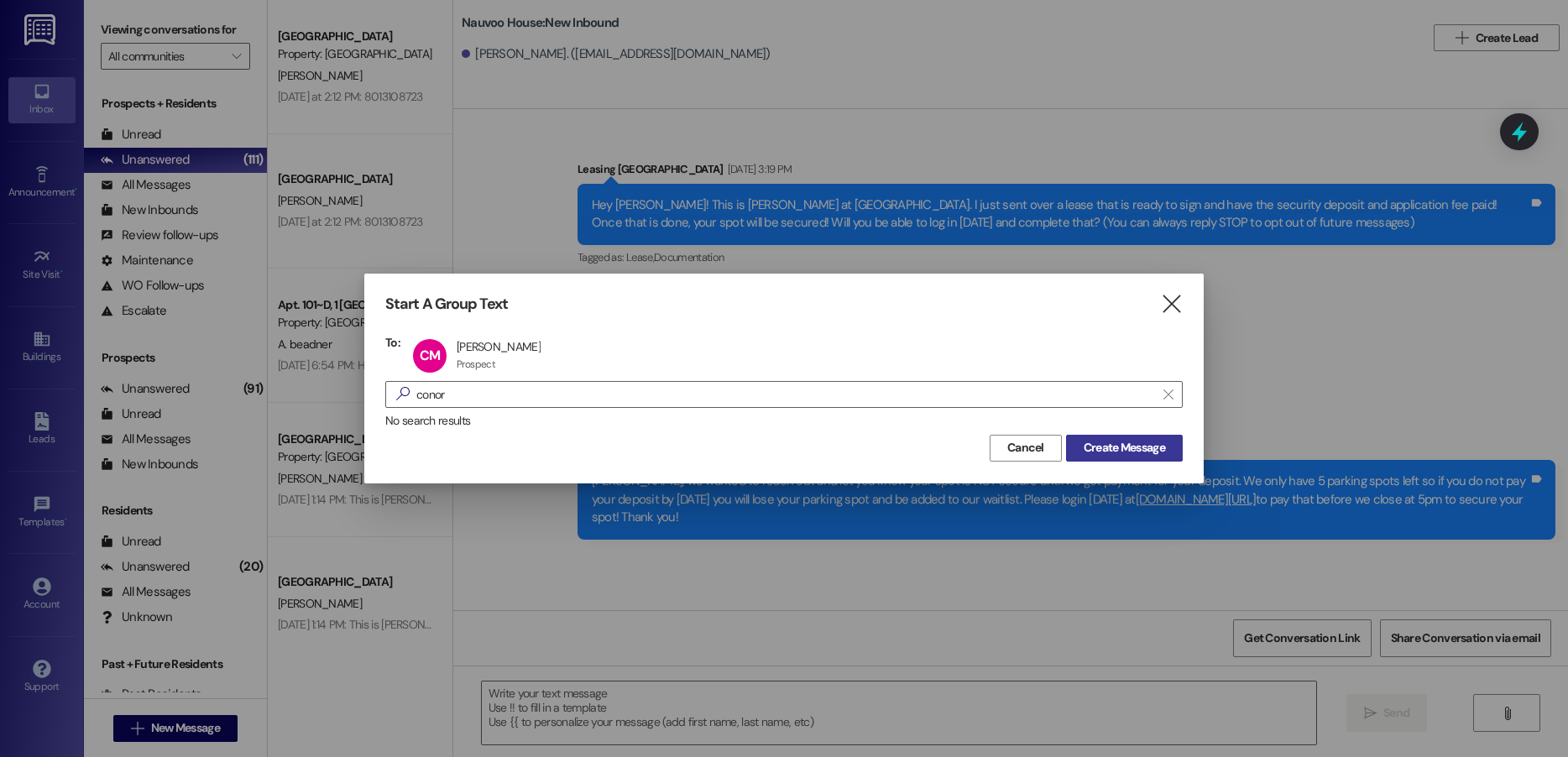
click at [1114, 455] on span "Create Message" at bounding box center [1124, 448] width 81 height 18
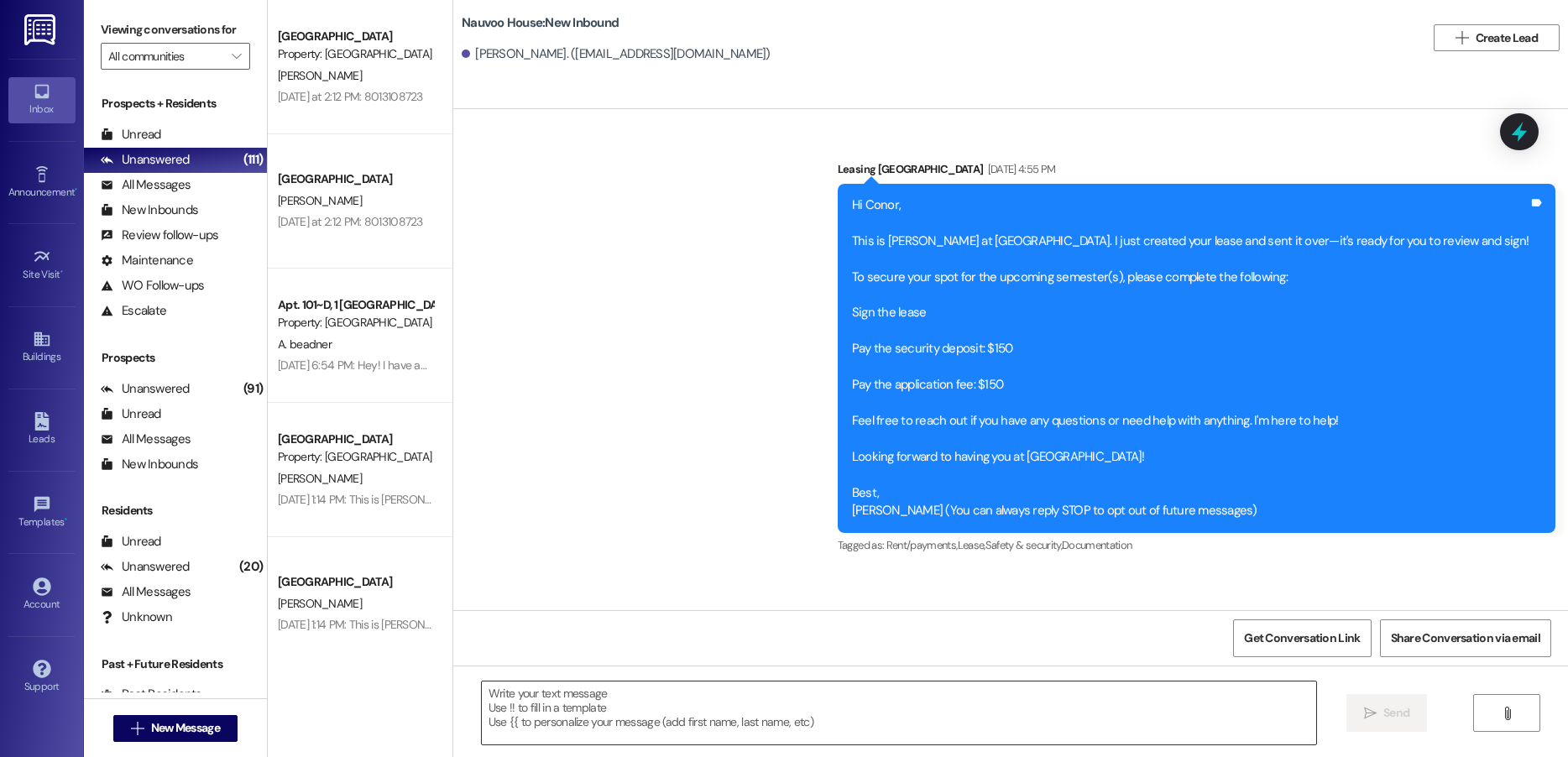
click at [629, 715] on textarea at bounding box center [899, 713] width 835 height 63
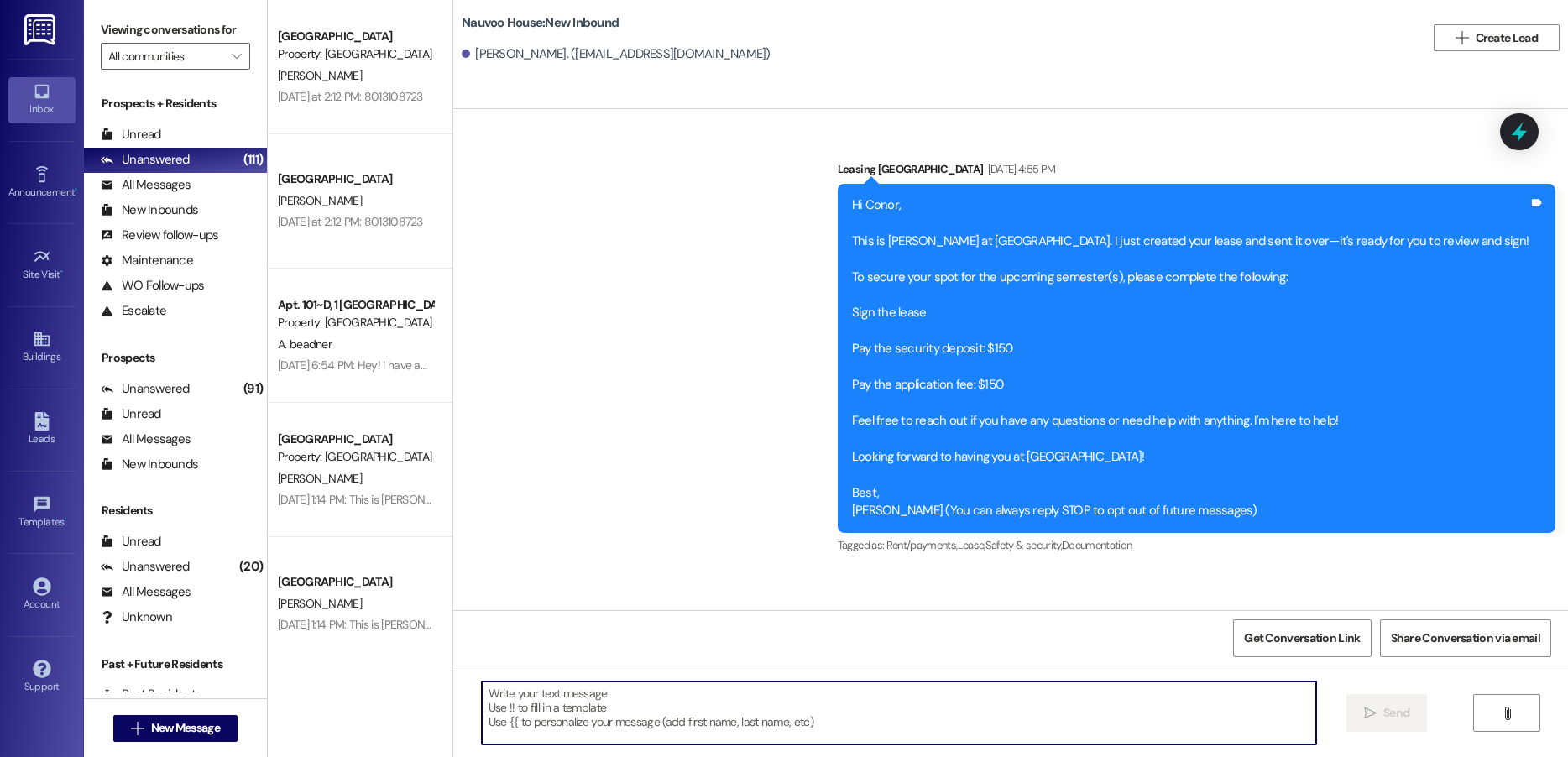
paste textarea "[PERSON_NAME], we wanted to reach out and let you know your spot is NOT secure …"
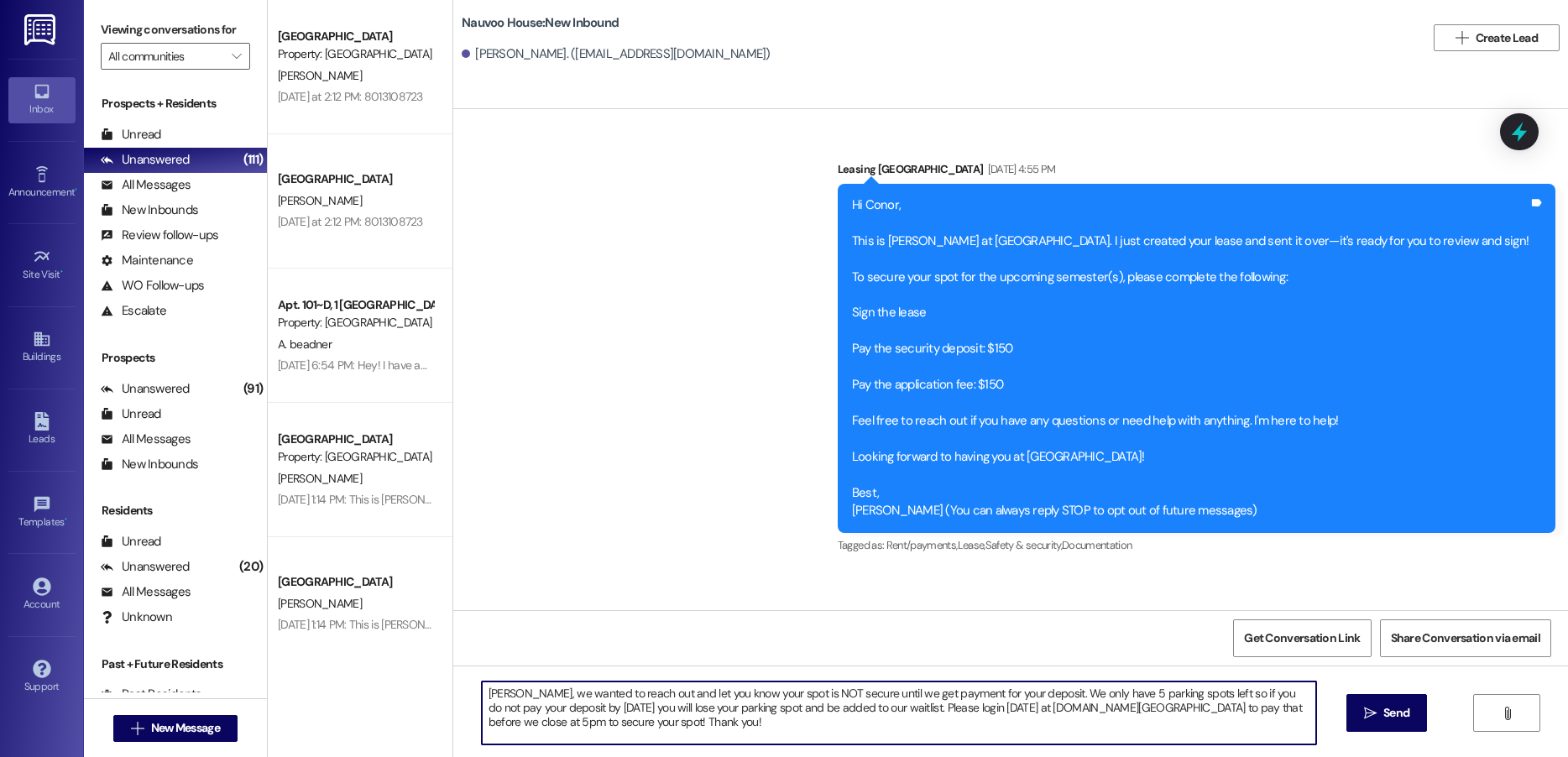
click at [489, 696] on textarea "[PERSON_NAME], we wanted to reach out and let you know your spot is NOT secure …" at bounding box center [899, 713] width 835 height 63
type textarea "Conor, we wanted to reach out and let you know your spot is NOT secure until we…"
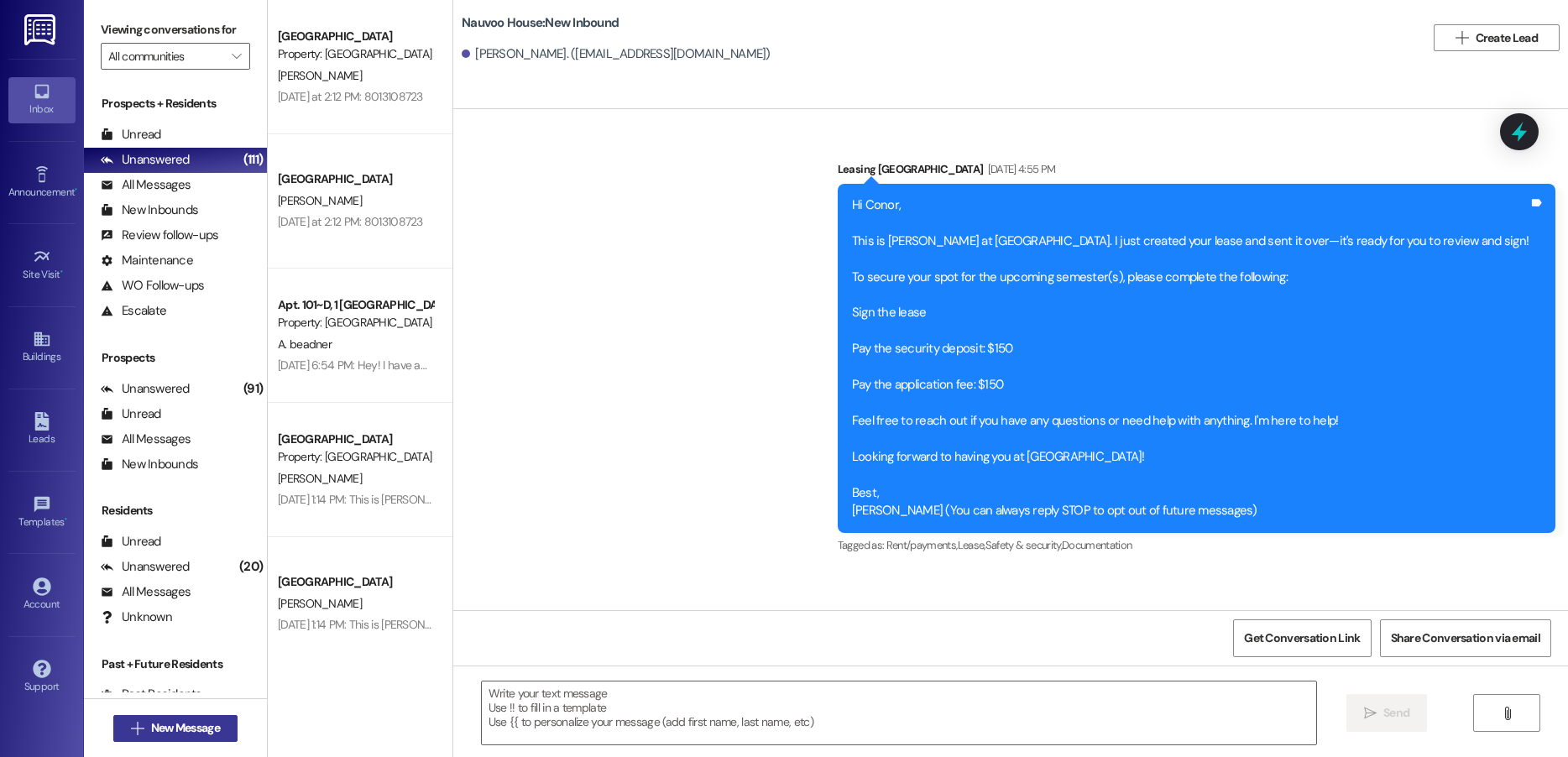
click at [133, 729] on icon "" at bounding box center [137, 729] width 13 height 14
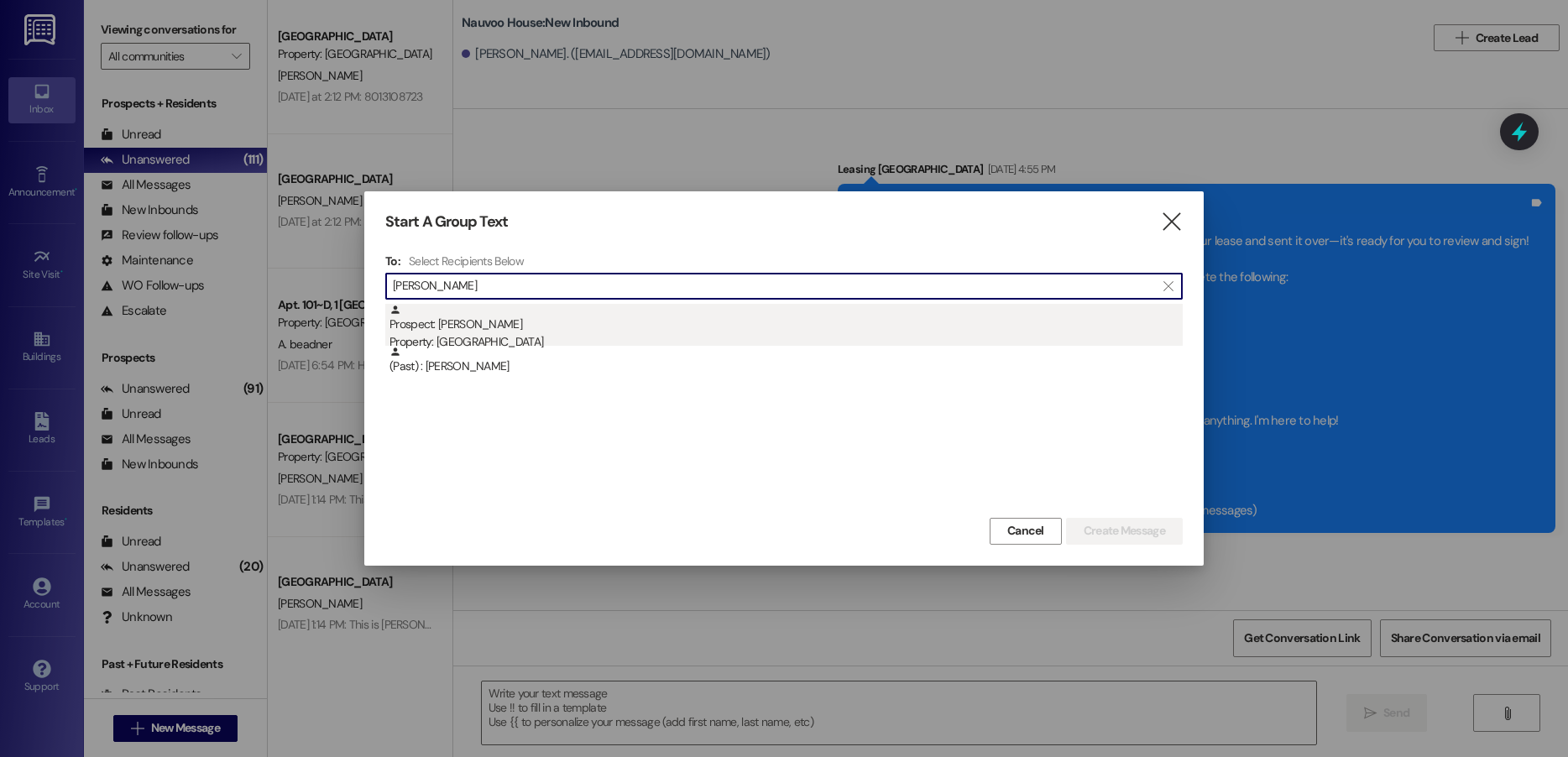
type input "[PERSON_NAME]"
click at [563, 324] on div "Prospect: [PERSON_NAME] Property: [GEOGRAPHIC_DATA]" at bounding box center [786, 328] width 793 height 48
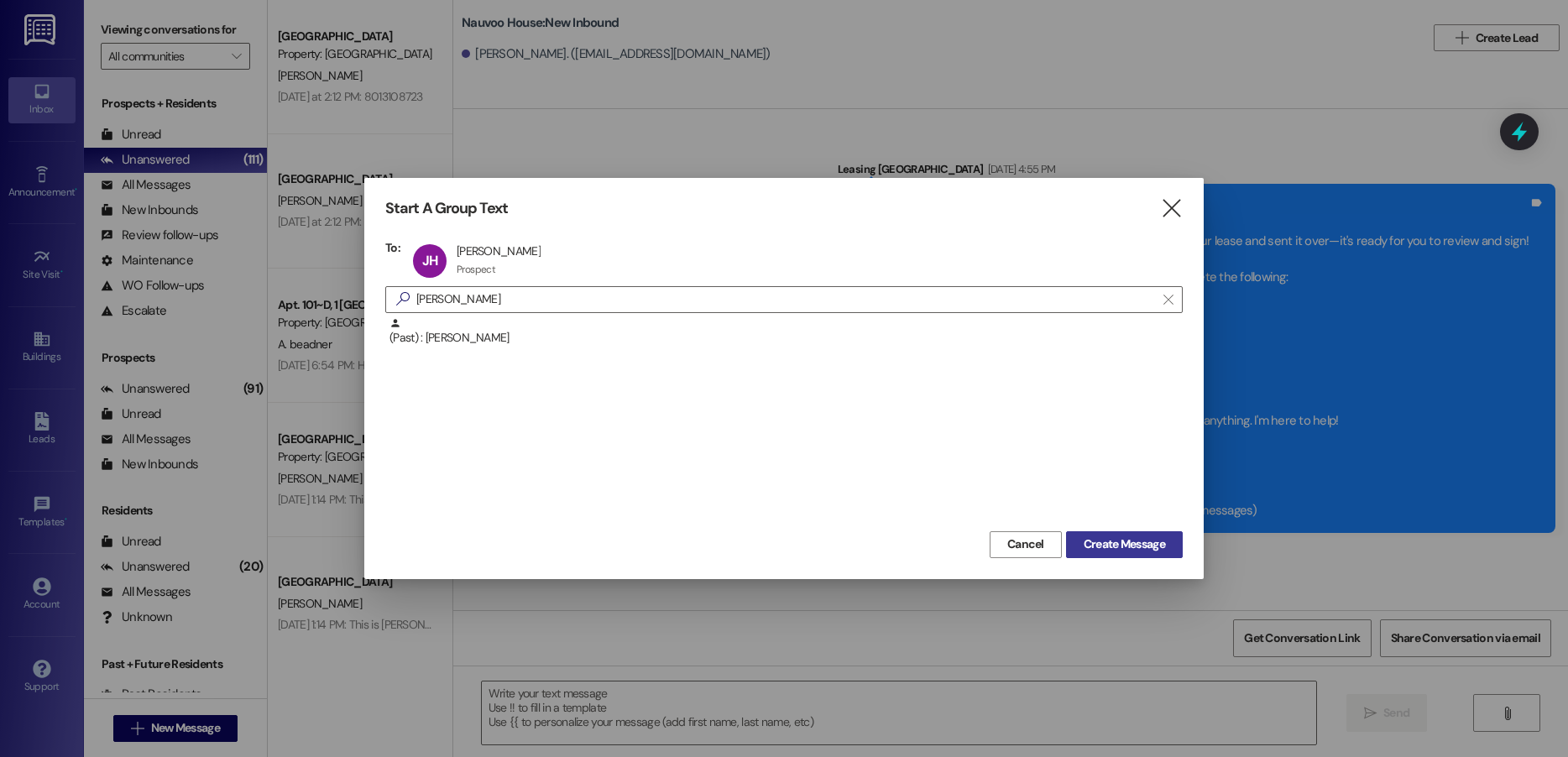
click at [1150, 545] on span "Create Message" at bounding box center [1124, 544] width 81 height 18
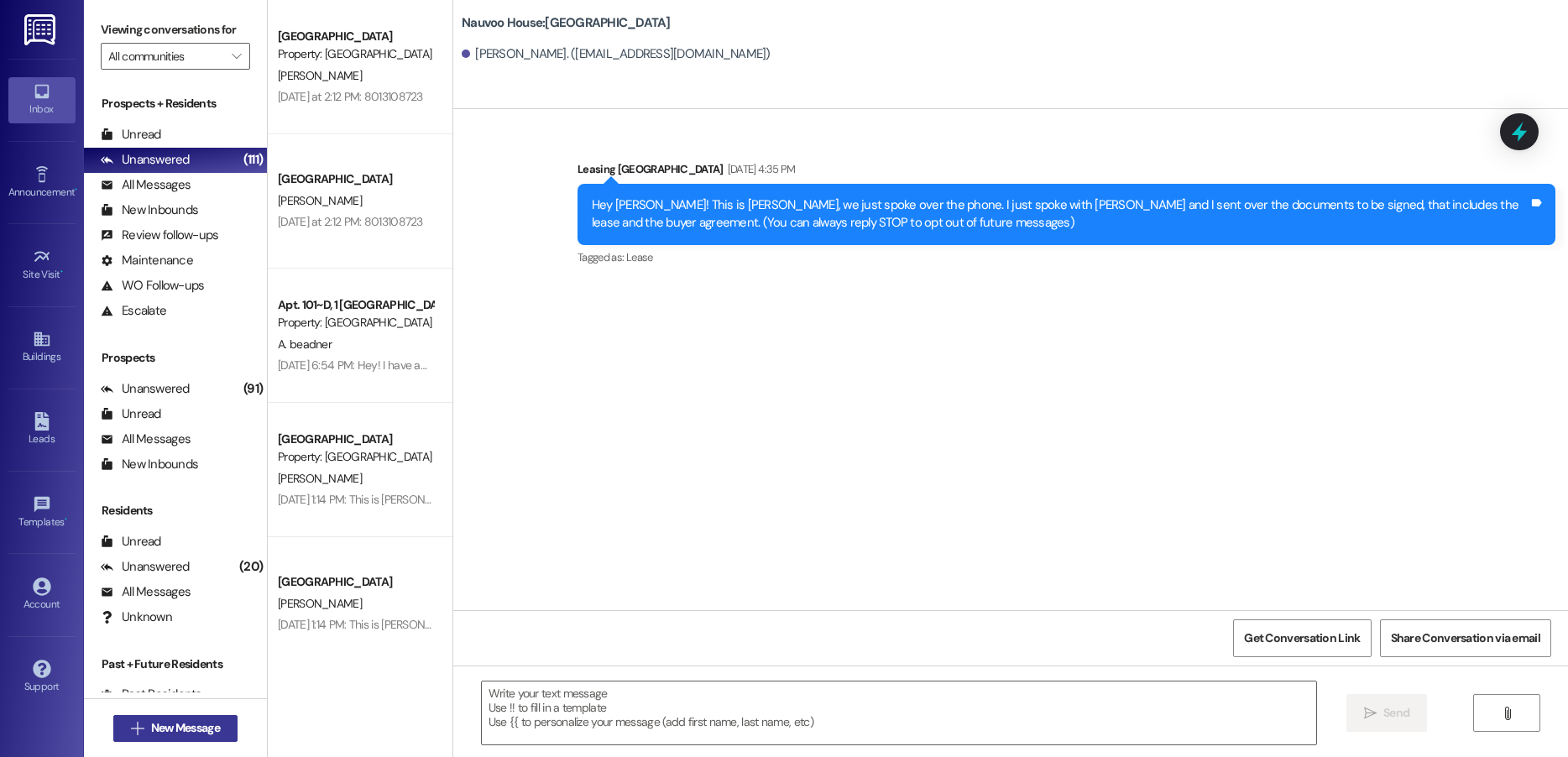
click at [200, 731] on span "New Message" at bounding box center [185, 728] width 68 height 18
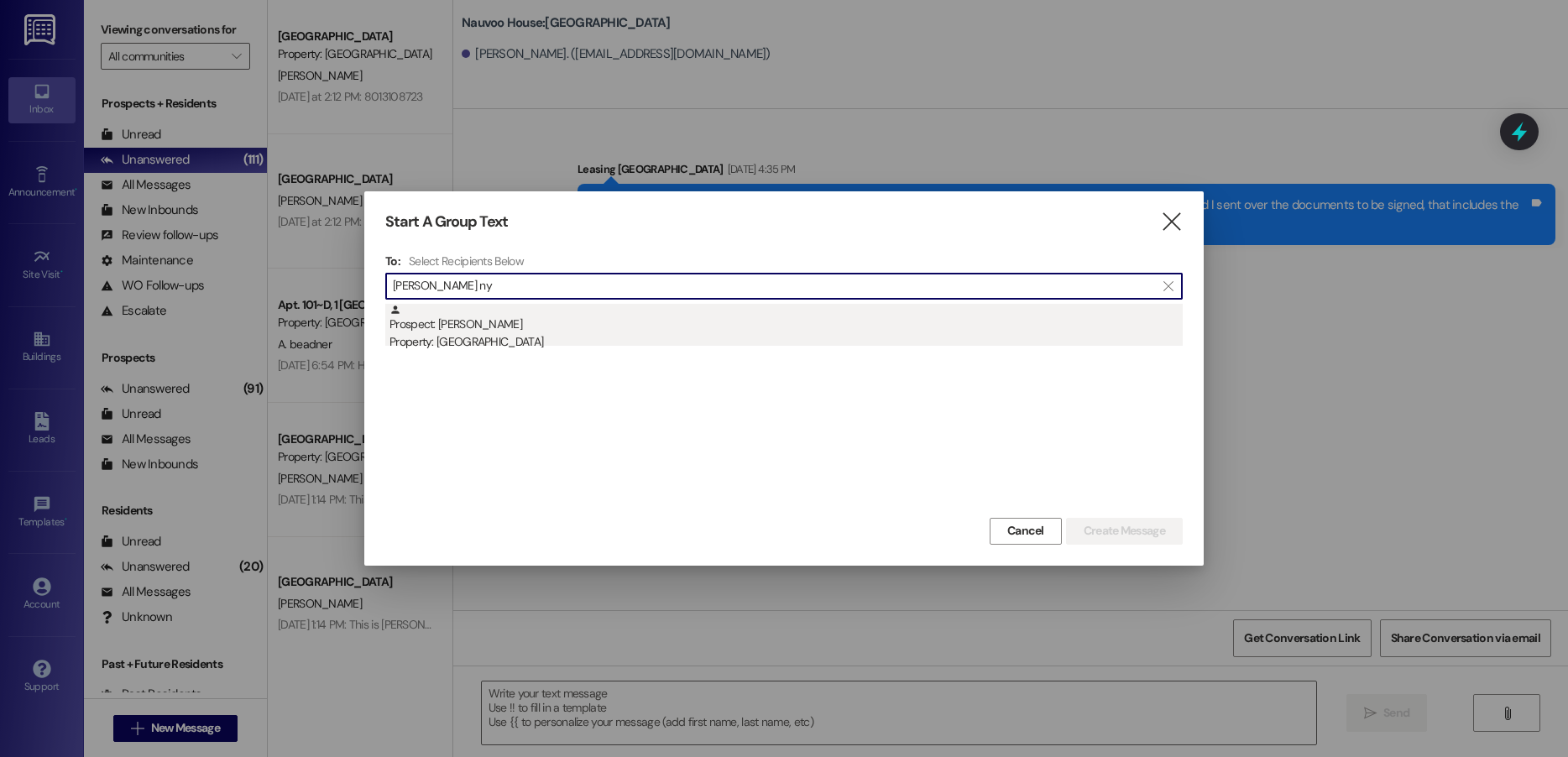
type input "[PERSON_NAME] ny"
click at [667, 317] on div "Prospect: [PERSON_NAME] Property: [GEOGRAPHIC_DATA]" at bounding box center [786, 328] width 793 height 48
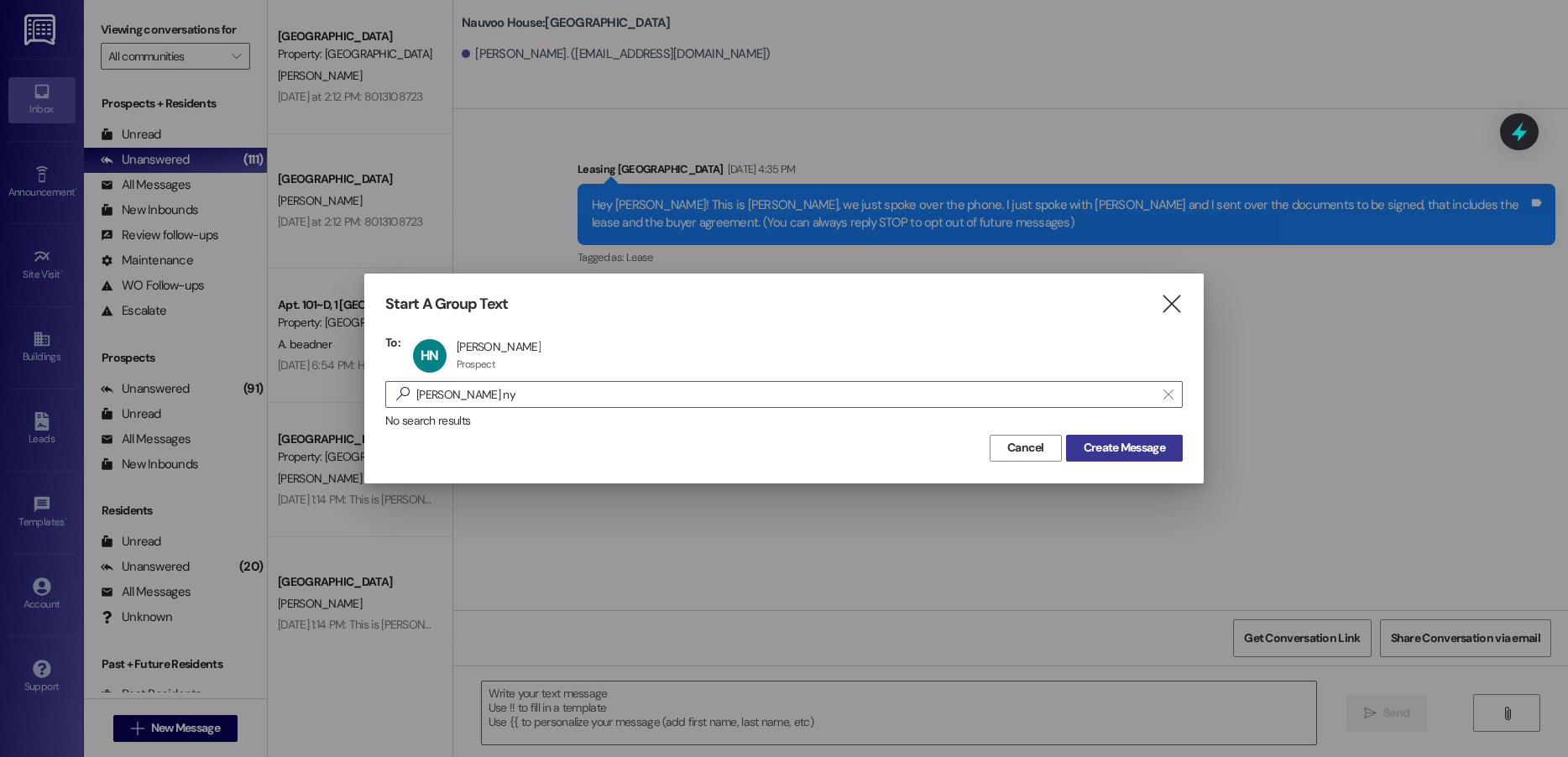
click at [1107, 444] on span "Create Message" at bounding box center [1124, 448] width 81 height 18
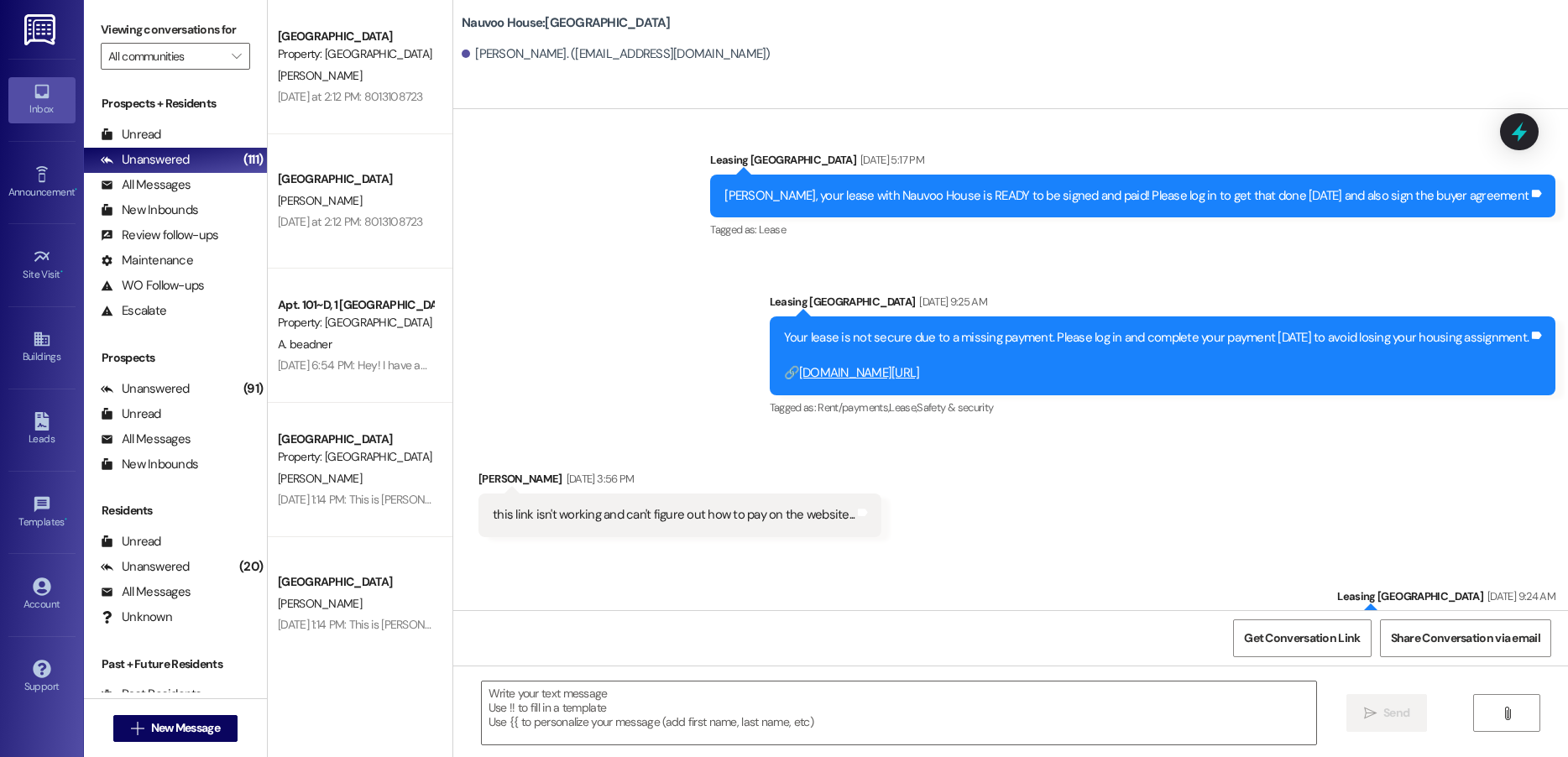
scroll to position [368, 0]
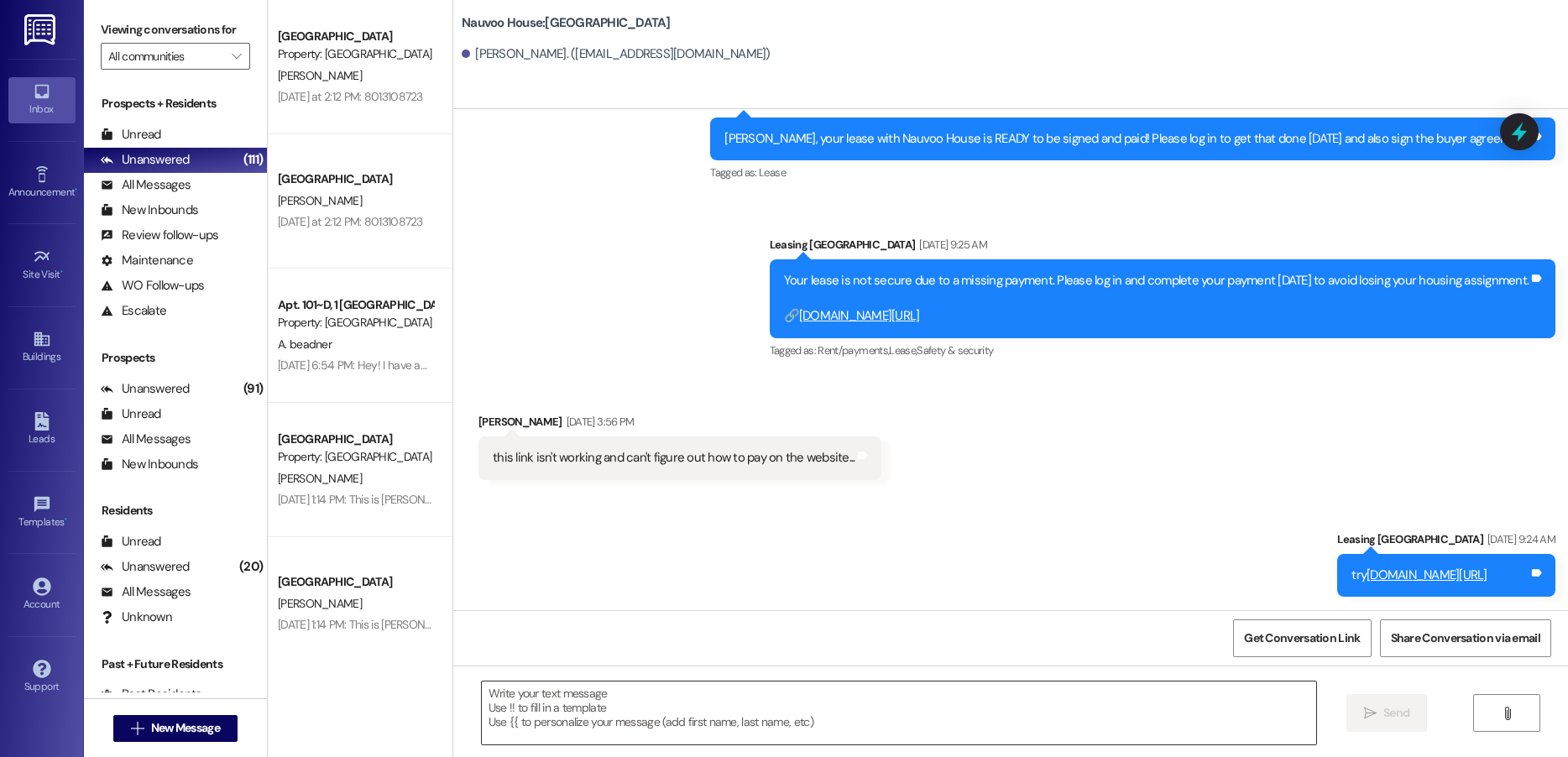
click at [625, 720] on textarea at bounding box center [899, 713] width 835 height 63
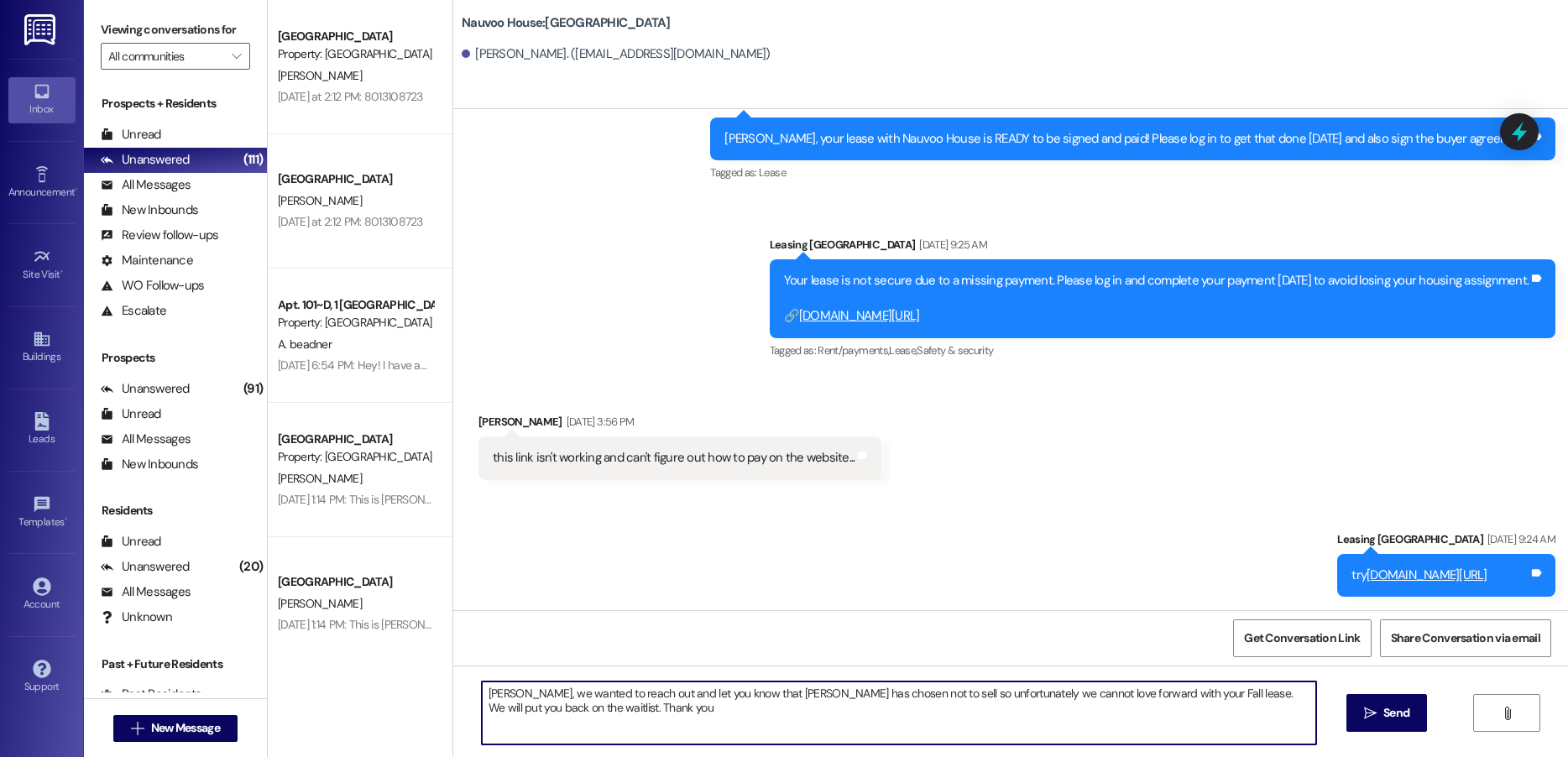
type textarea "[PERSON_NAME], we wanted to reach out and let you know that [PERSON_NAME] has c…"
click at [625, 720] on textarea "[PERSON_NAME], we wanted to reach out and let you know that [PERSON_NAME] has c…" at bounding box center [899, 713] width 835 height 63
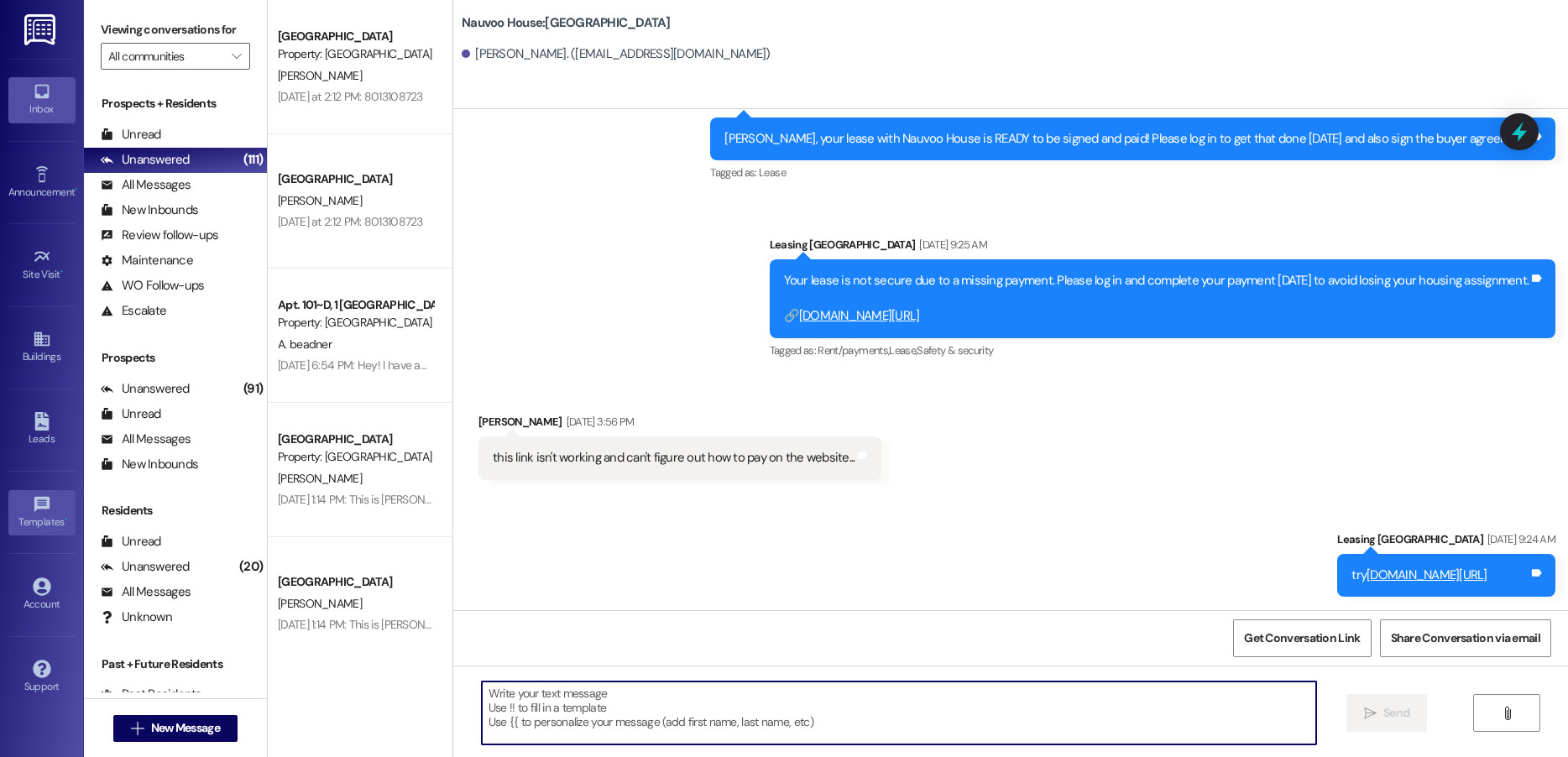
scroll to position [250, 0]
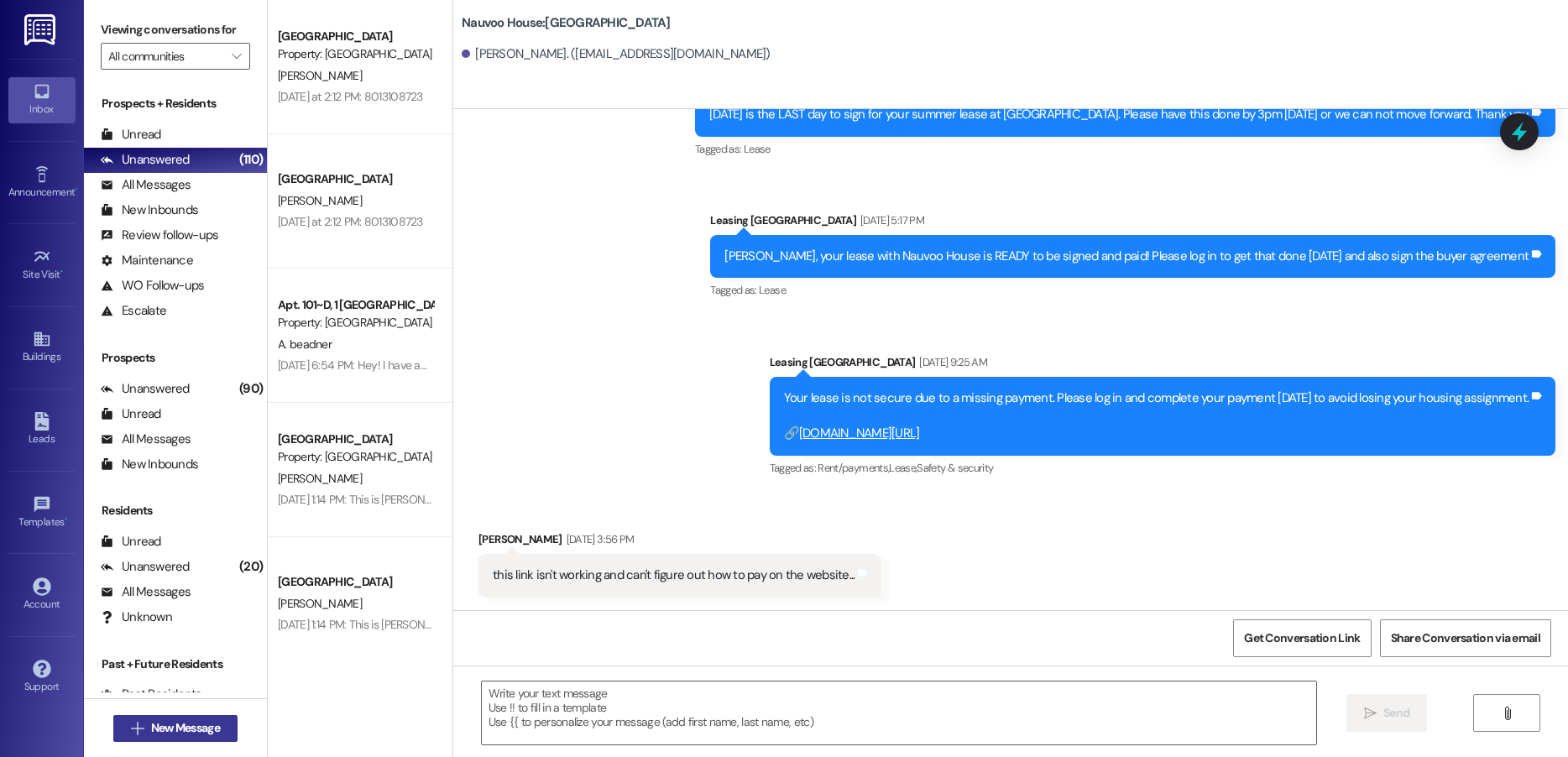
click at [161, 725] on span "New Message" at bounding box center [185, 728] width 68 height 18
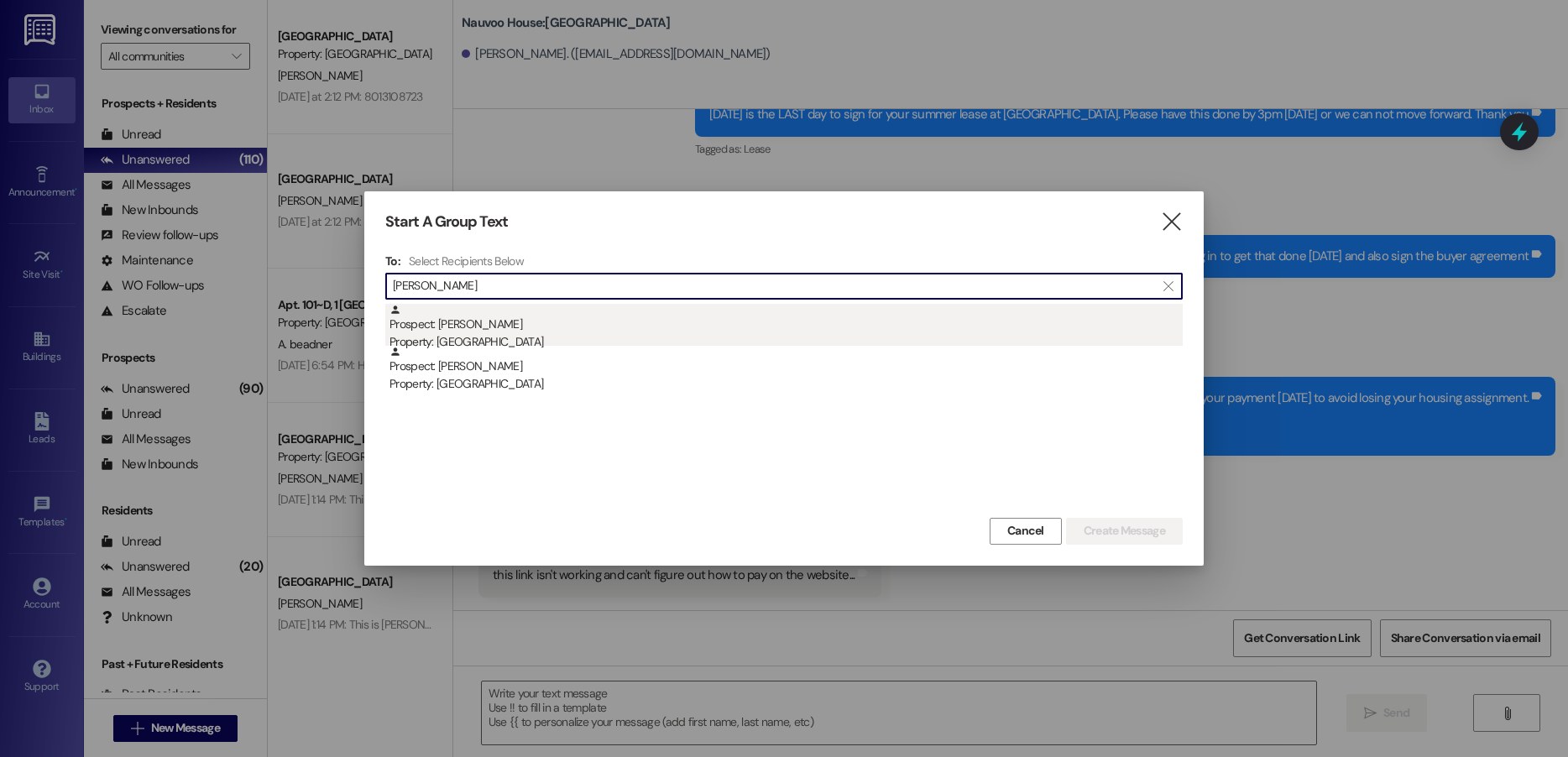
type input "[PERSON_NAME]"
click at [517, 324] on div "Prospect: [PERSON_NAME] Property: [GEOGRAPHIC_DATA]" at bounding box center [786, 328] width 793 height 48
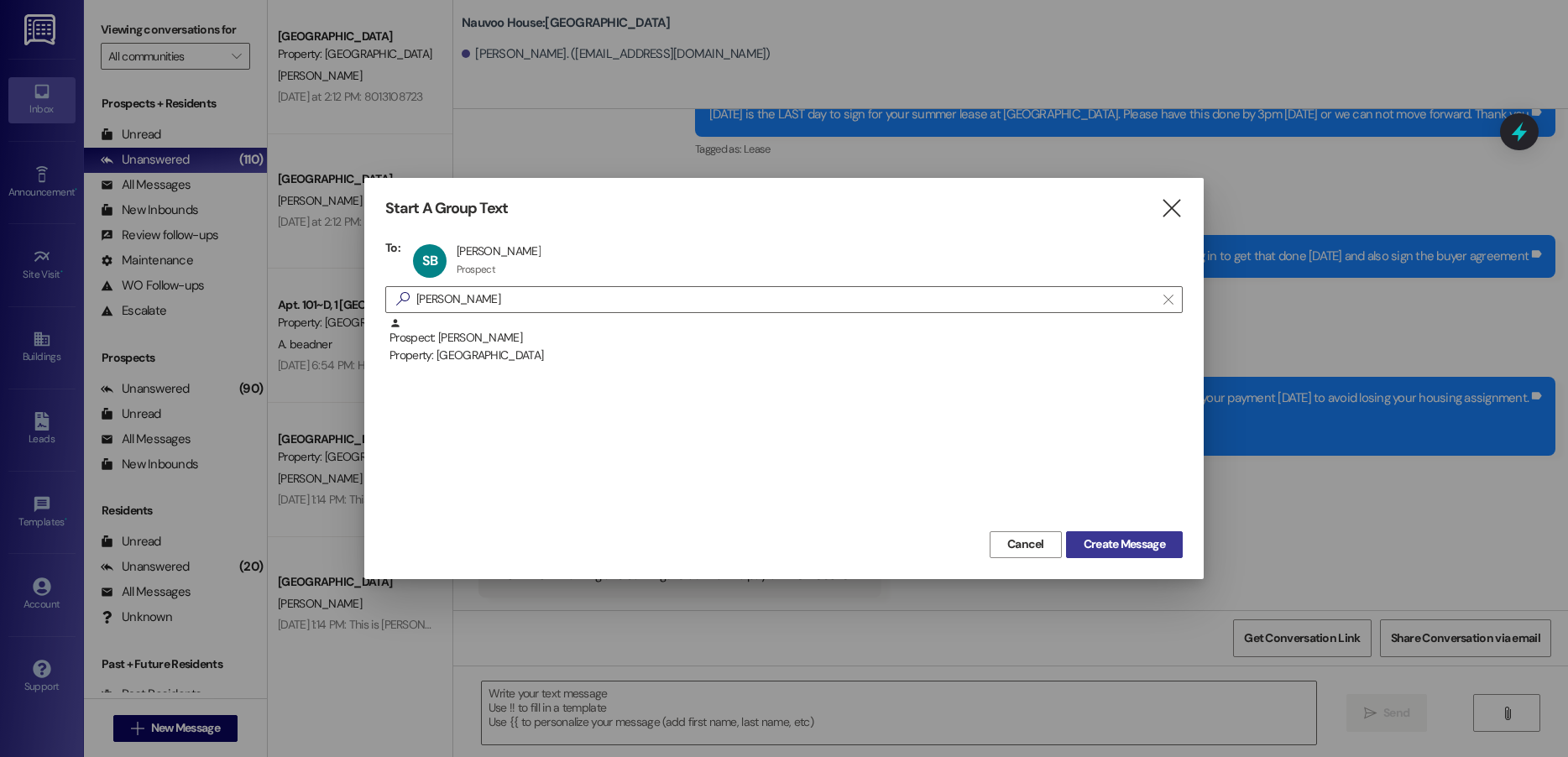
click at [1114, 538] on span "Create Message" at bounding box center [1124, 544] width 81 height 18
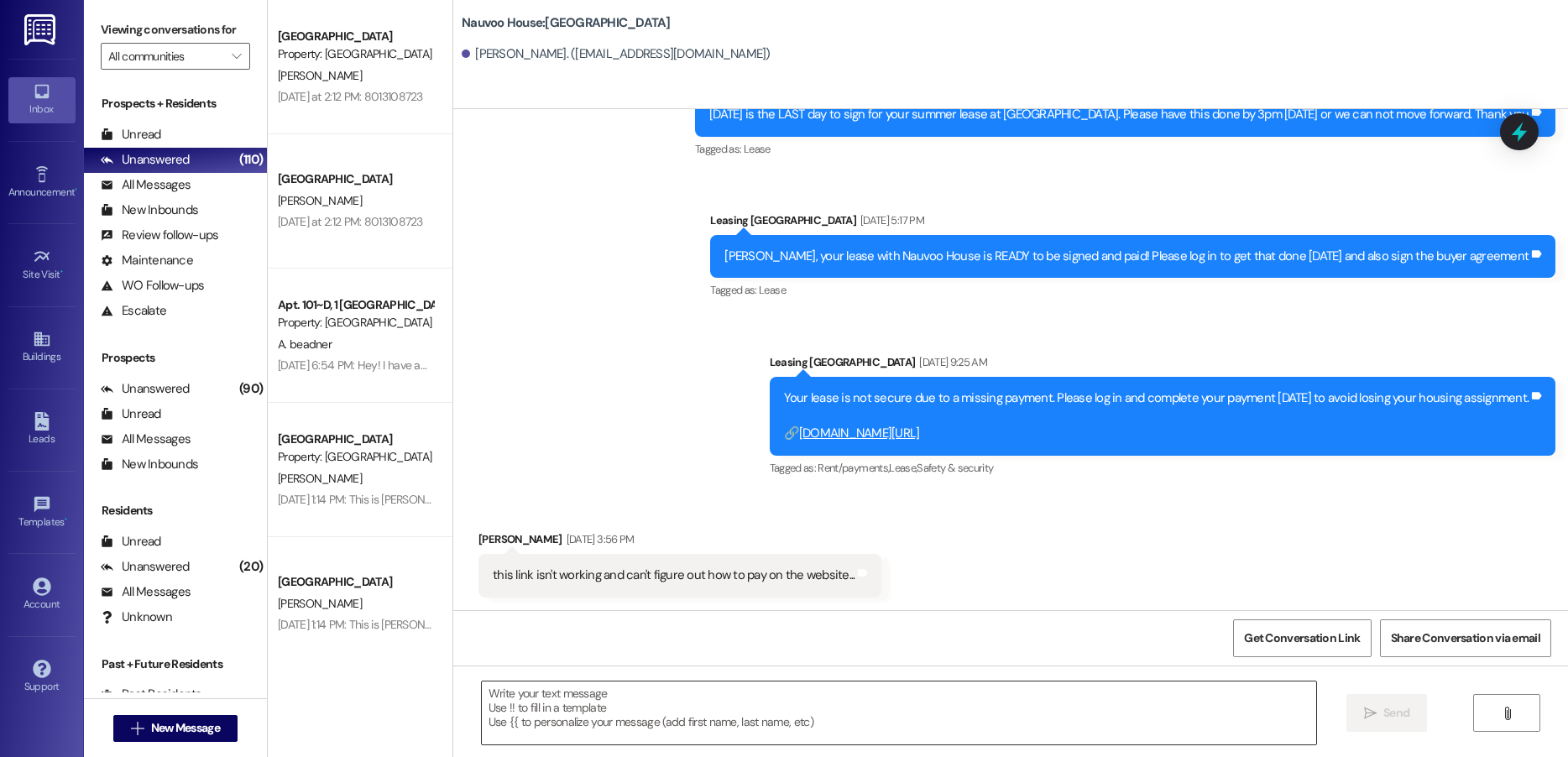
scroll to position [0, 0]
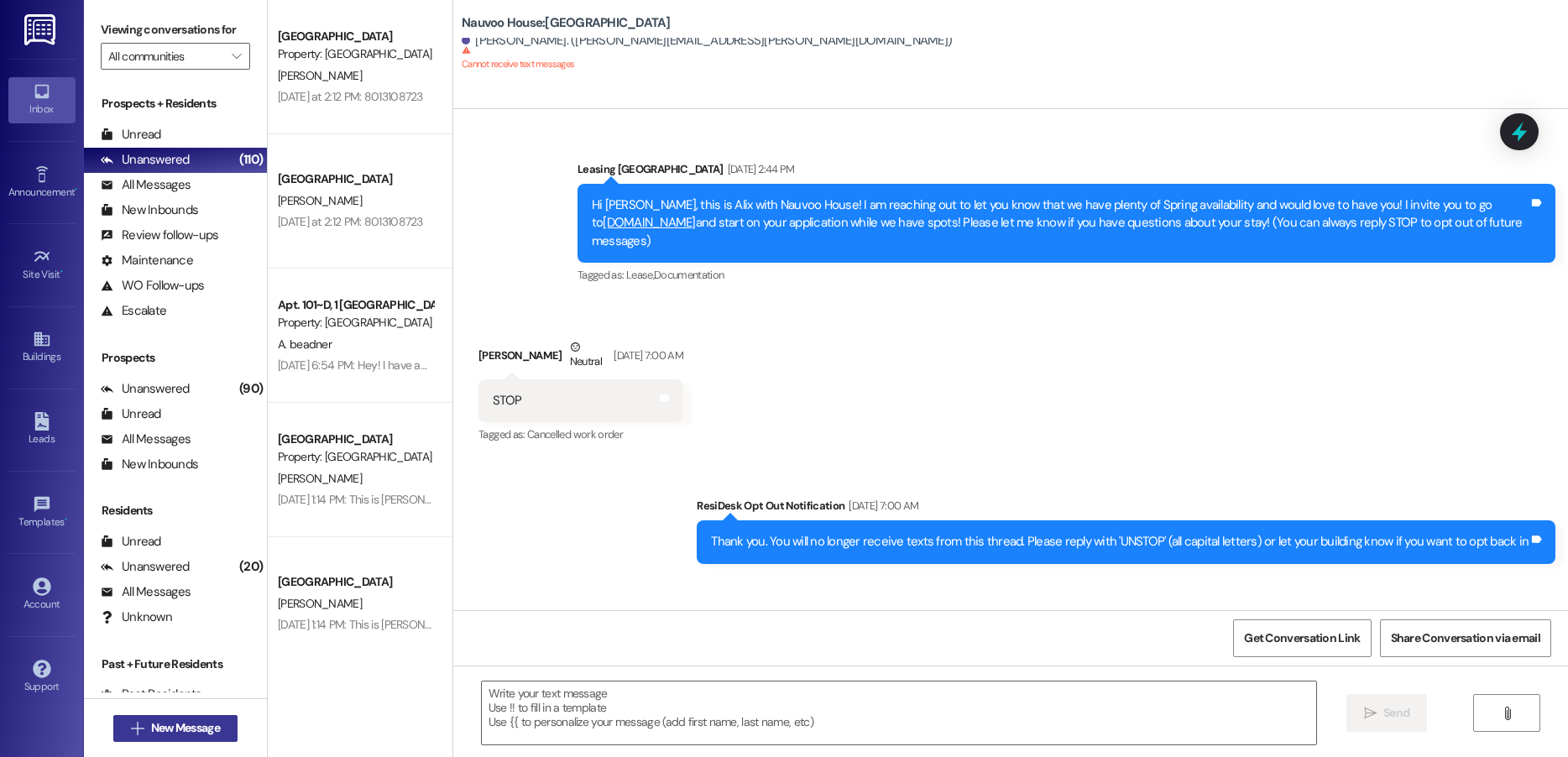
click at [159, 731] on span "New Message" at bounding box center [185, 728] width 68 height 18
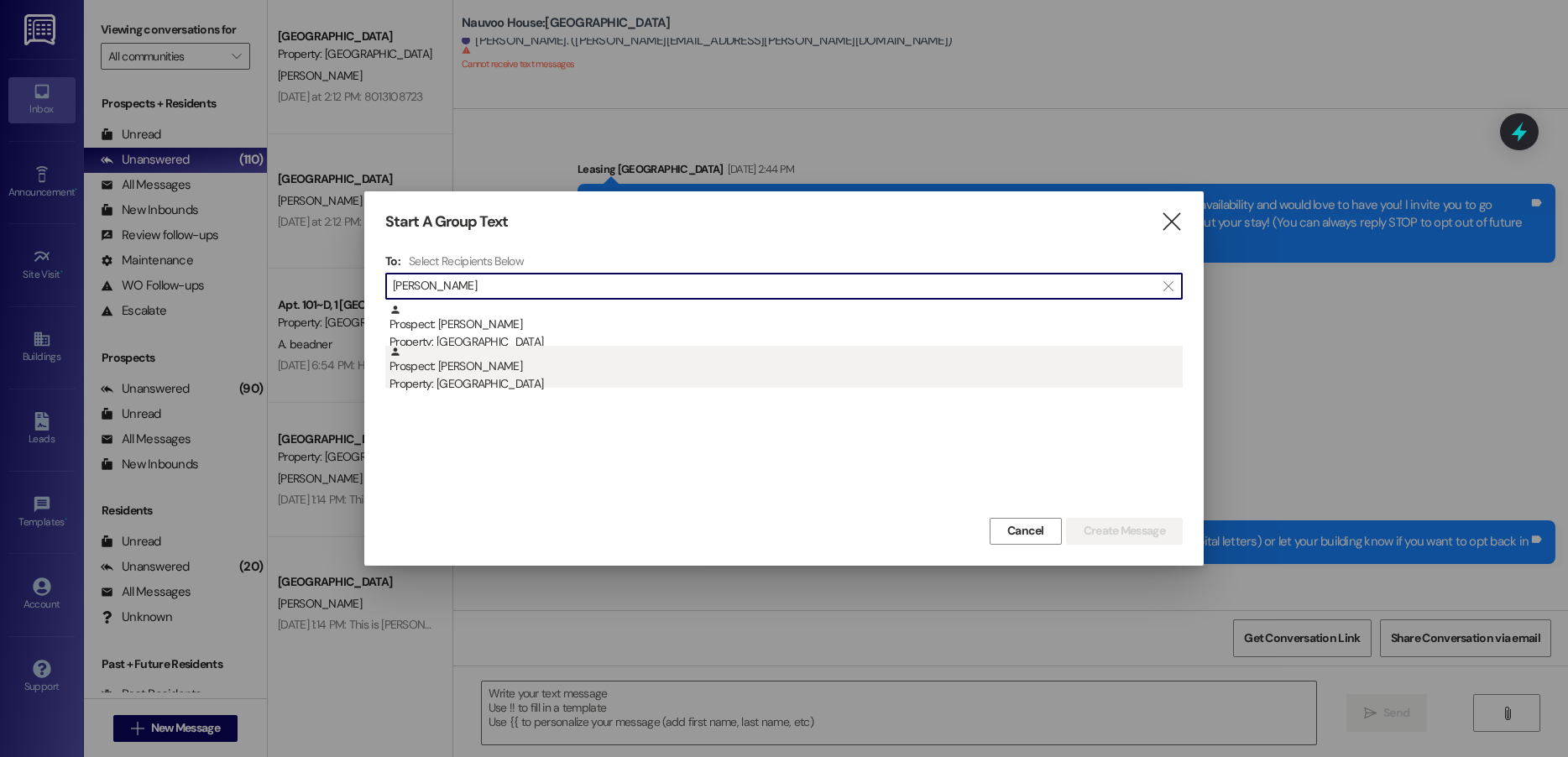
type input "[PERSON_NAME]"
click at [508, 384] on div "Property: [GEOGRAPHIC_DATA]" at bounding box center [786, 384] width 793 height 18
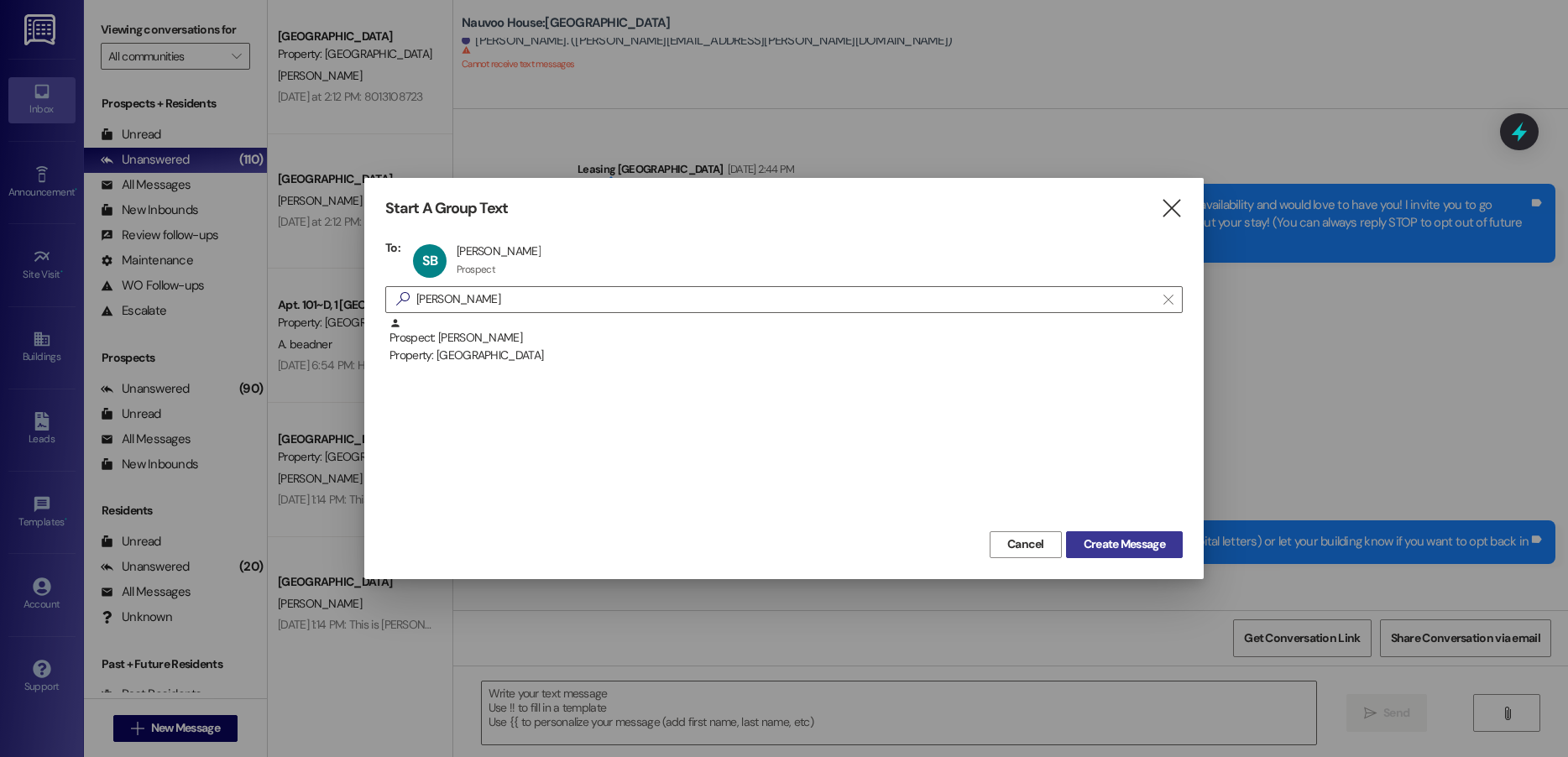
click at [1101, 555] on button "Create Message" at bounding box center [1124, 545] width 117 height 27
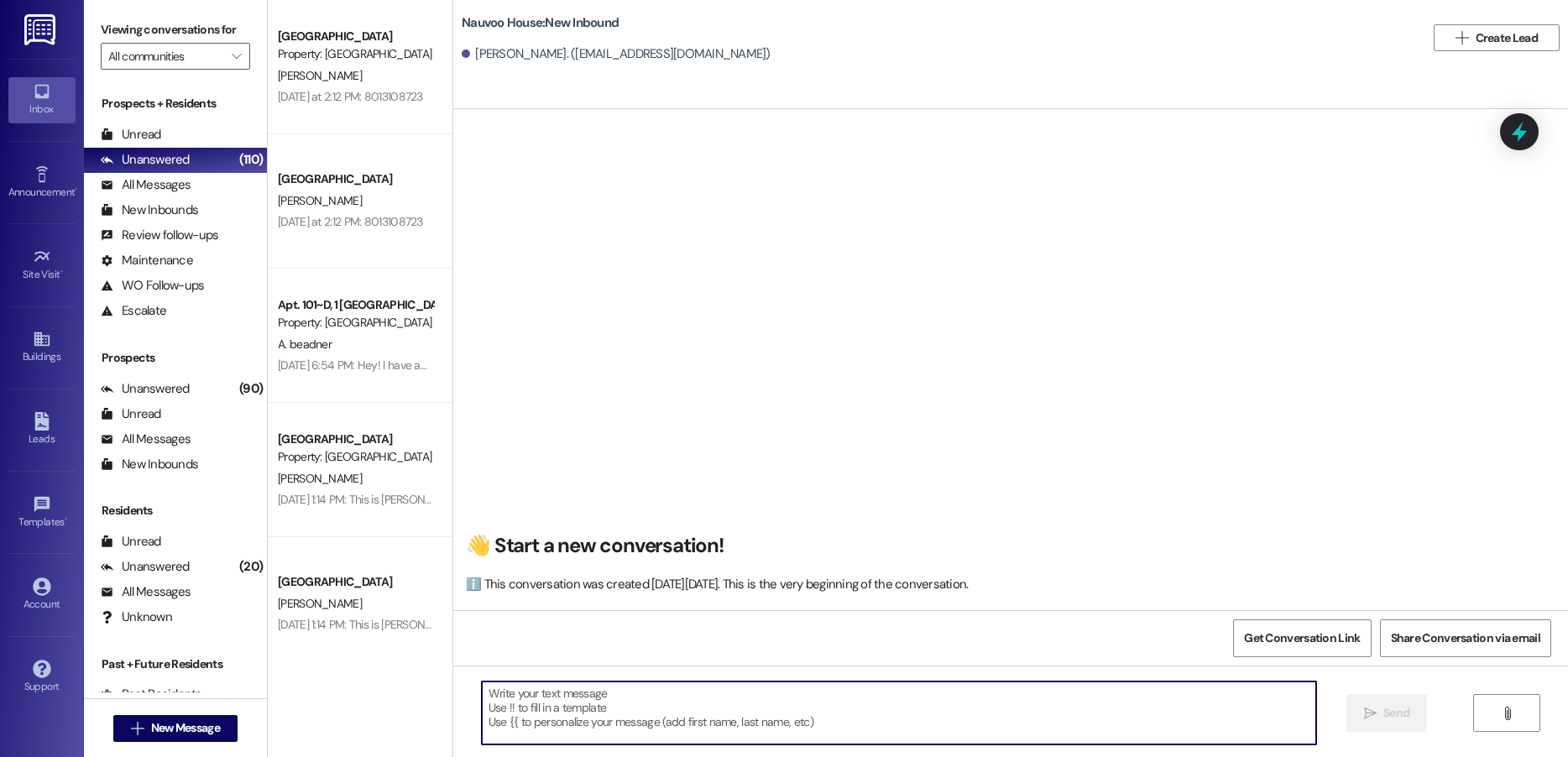
click at [548, 705] on textarea at bounding box center [899, 713] width 835 height 63
paste textarea "[PERSON_NAME], we wanted to reach out and let you know that [PERSON_NAME] has c…"
type textarea "[PERSON_NAME], we wanted to reach out and let you know that [PERSON_NAME] has c…"
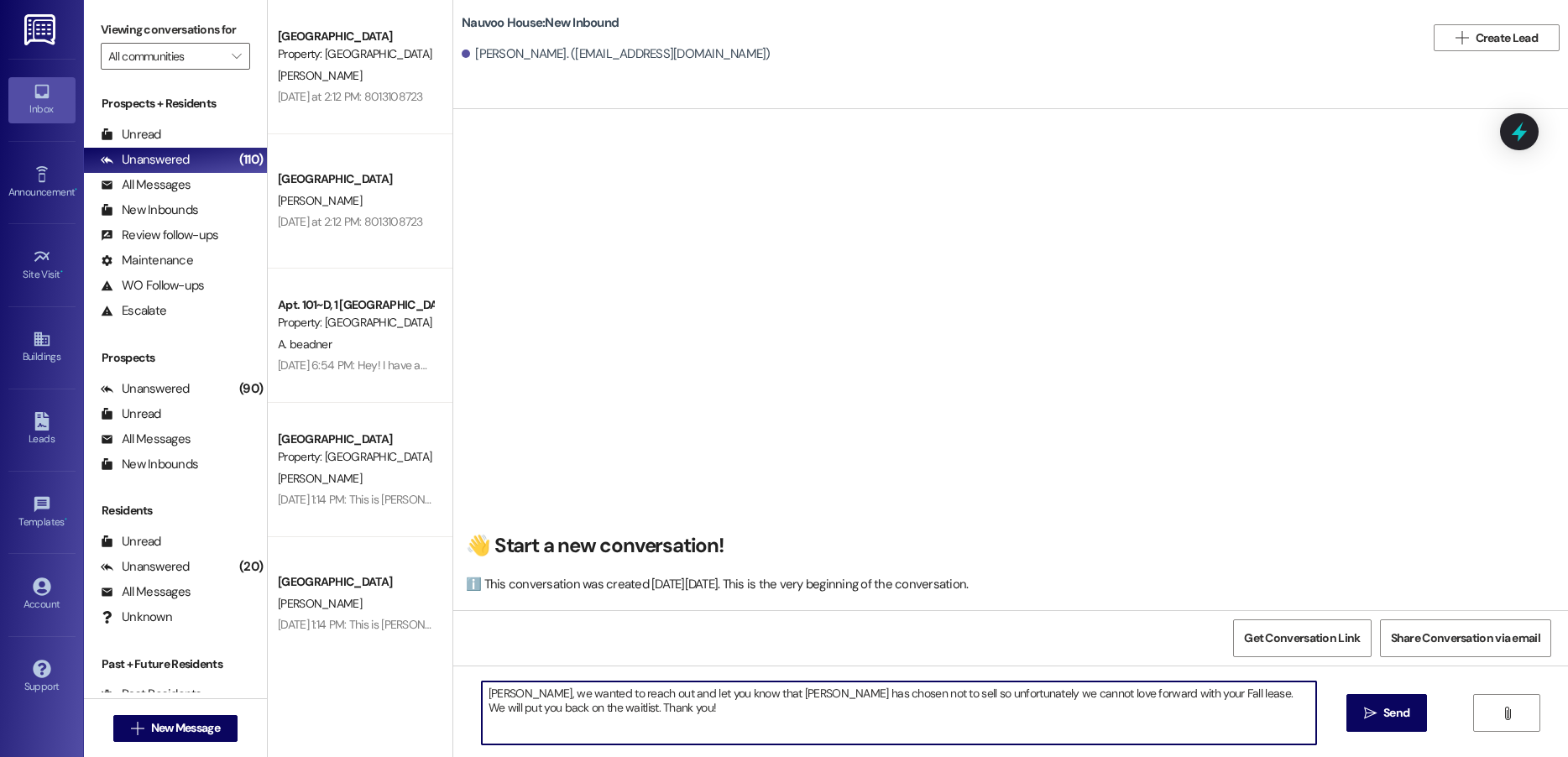
drag, startPoint x: 593, startPoint y: 715, endPoint x: 463, endPoint y: 696, distance: 131.4
click at [472, 696] on div "[PERSON_NAME], we wanted to reach out and let you know that [PERSON_NAME] has c…" at bounding box center [890, 713] width 836 height 65
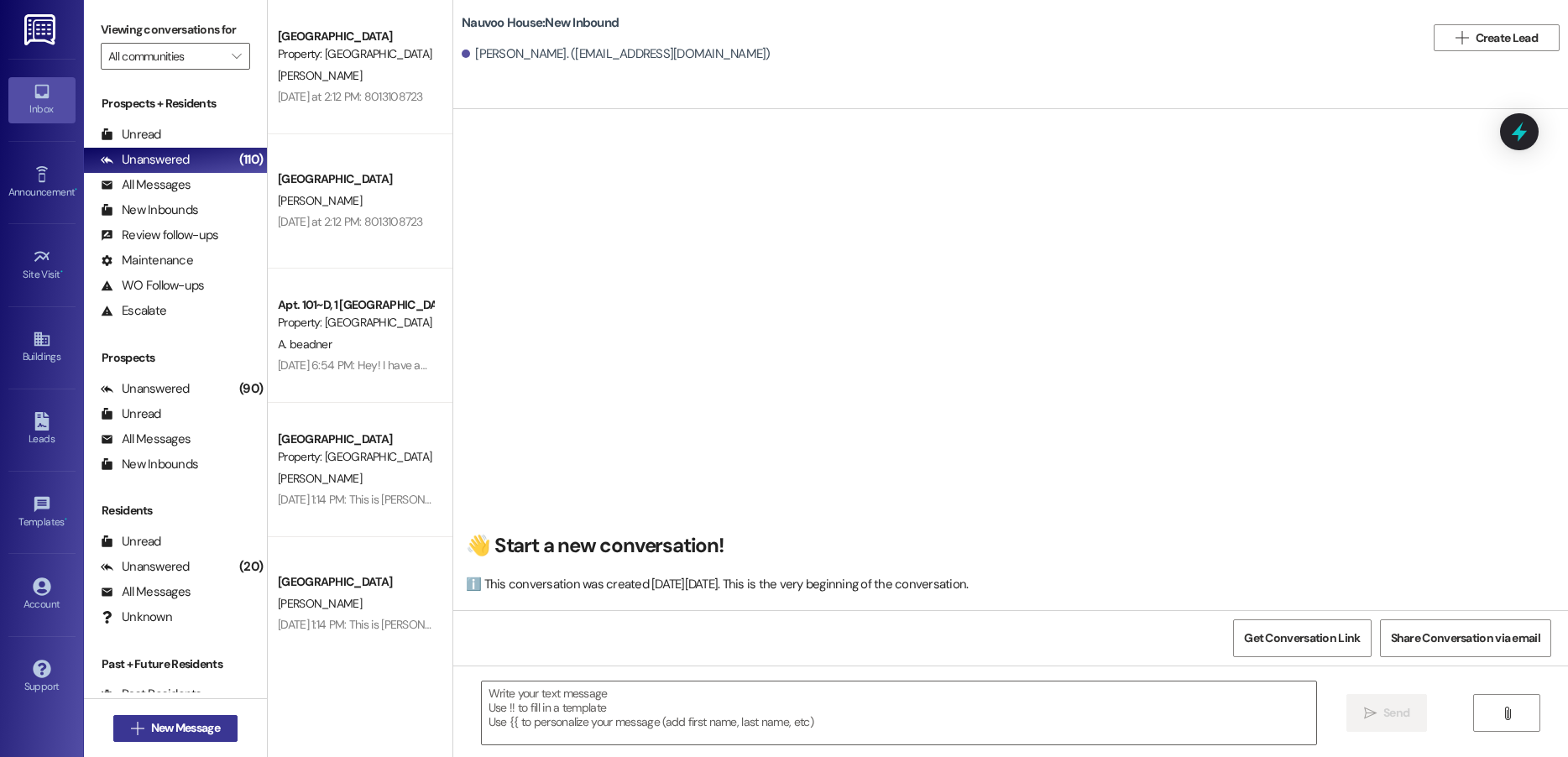
click at [197, 731] on span "New Message" at bounding box center [185, 728] width 68 height 18
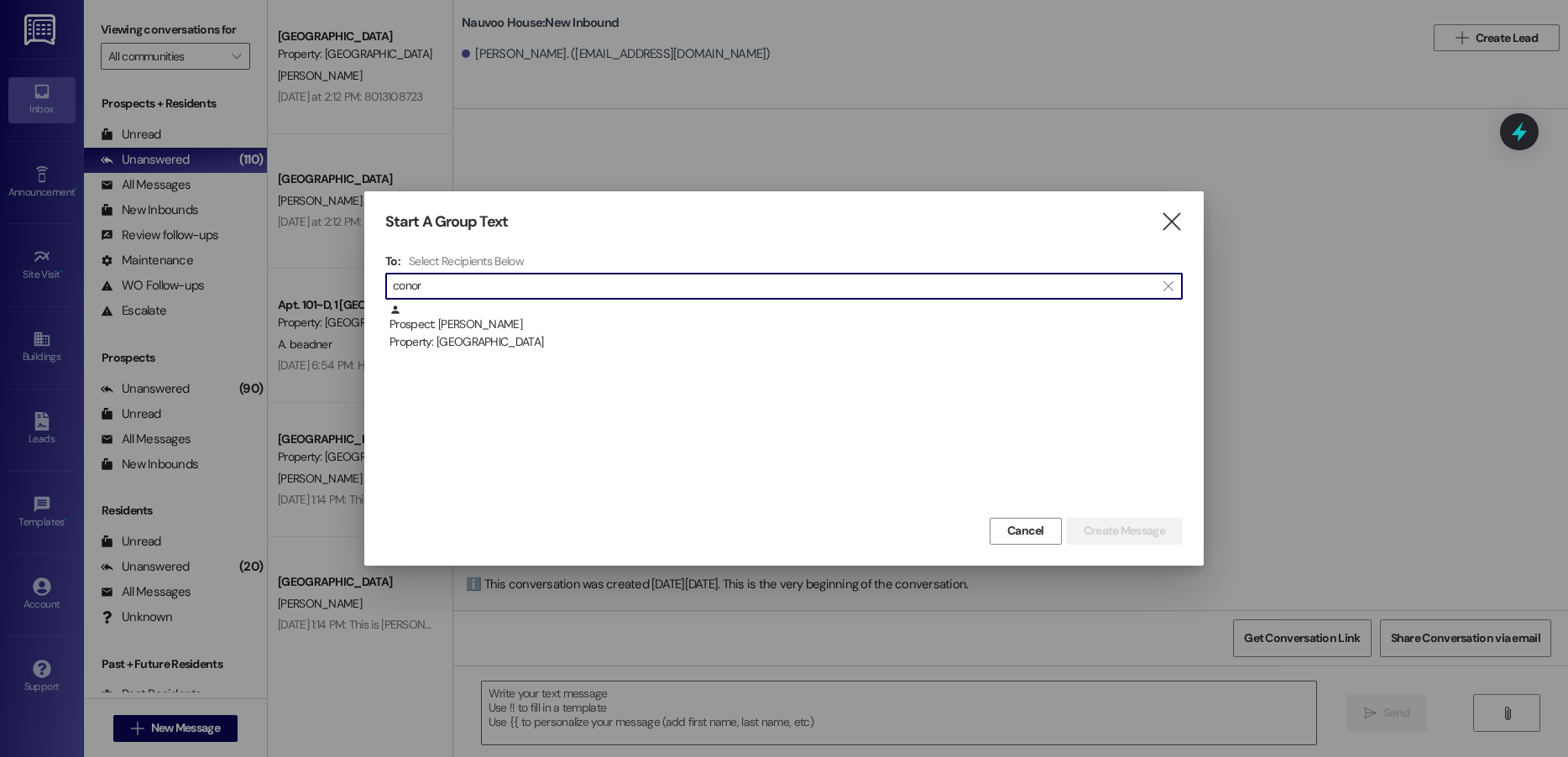
type input "conor"
click at [614, 302] on div "To: Select Recipients Below  conor  Prospect: [PERSON_NAME] Property: [GEOGRA…" at bounding box center [784, 384] width 798 height 260
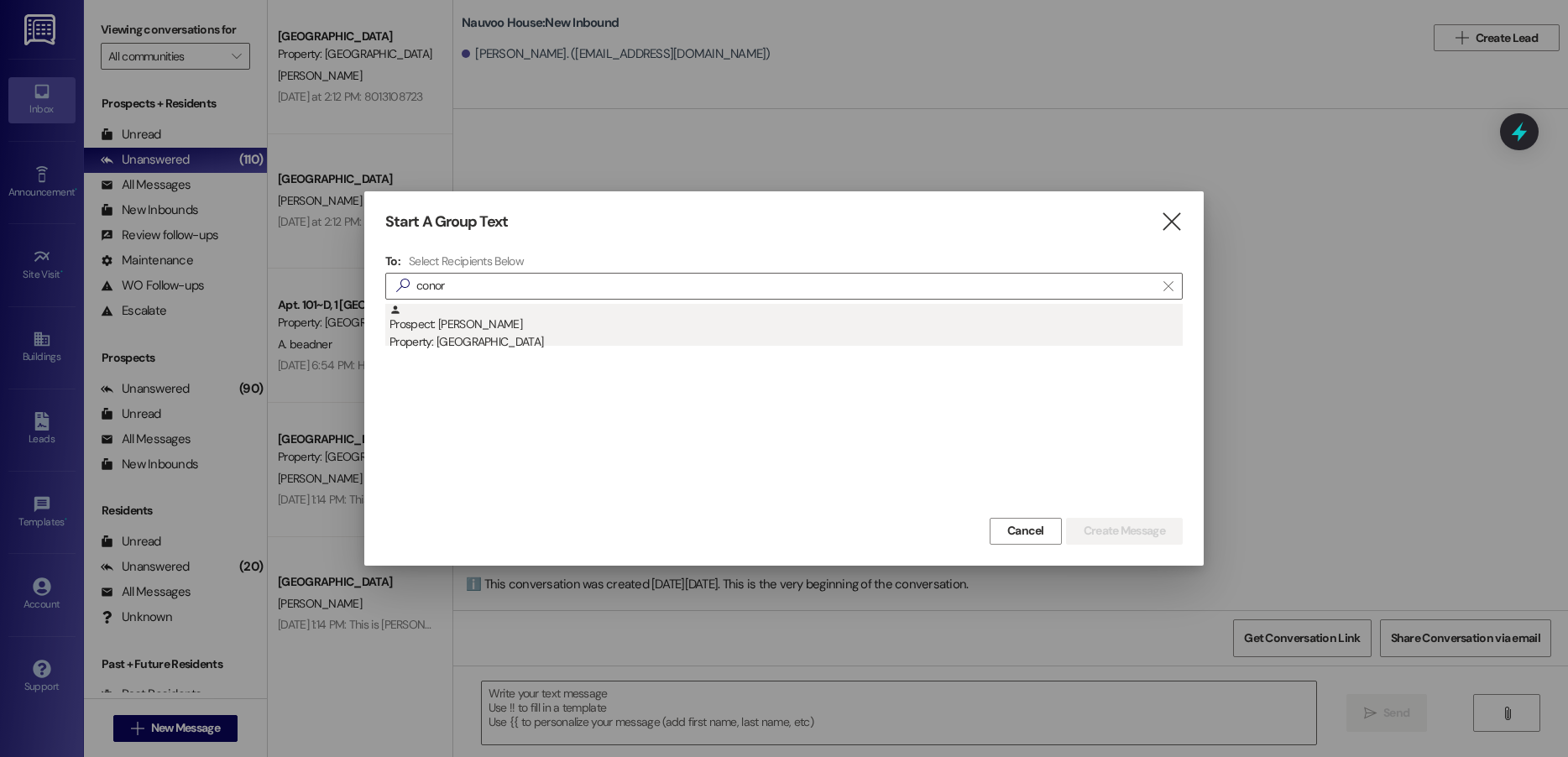
click at [602, 314] on div "Prospect: [PERSON_NAME] Property: [GEOGRAPHIC_DATA]" at bounding box center [786, 328] width 793 height 48
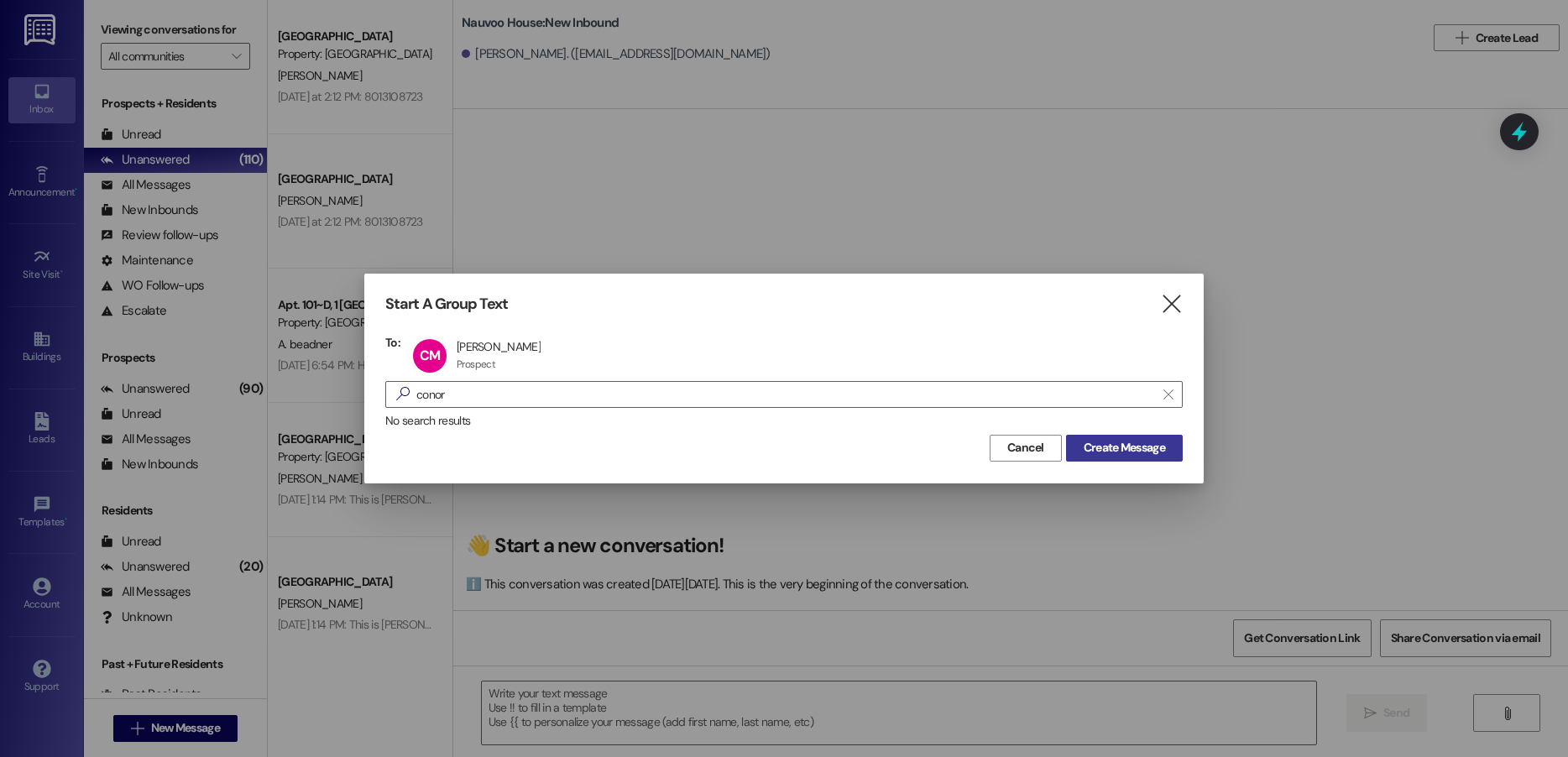
click at [1071, 448] on button "Create Message" at bounding box center [1124, 449] width 117 height 27
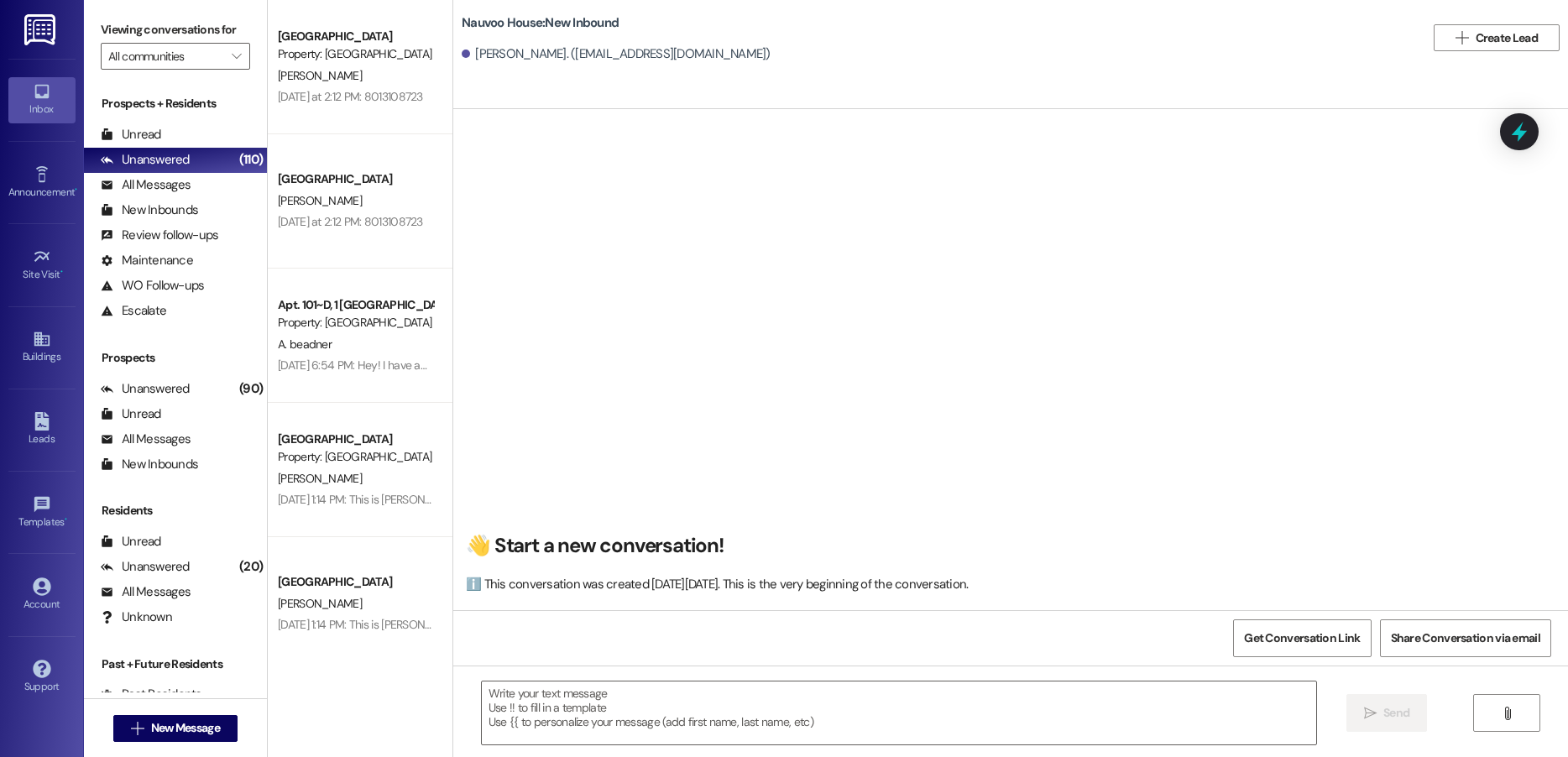
click at [1071, 448] on div "👋 Start a new conversation! ℹ️ This conversation was created [DATE][DATE]. This…" at bounding box center [1011, 366] width 1115 height 487
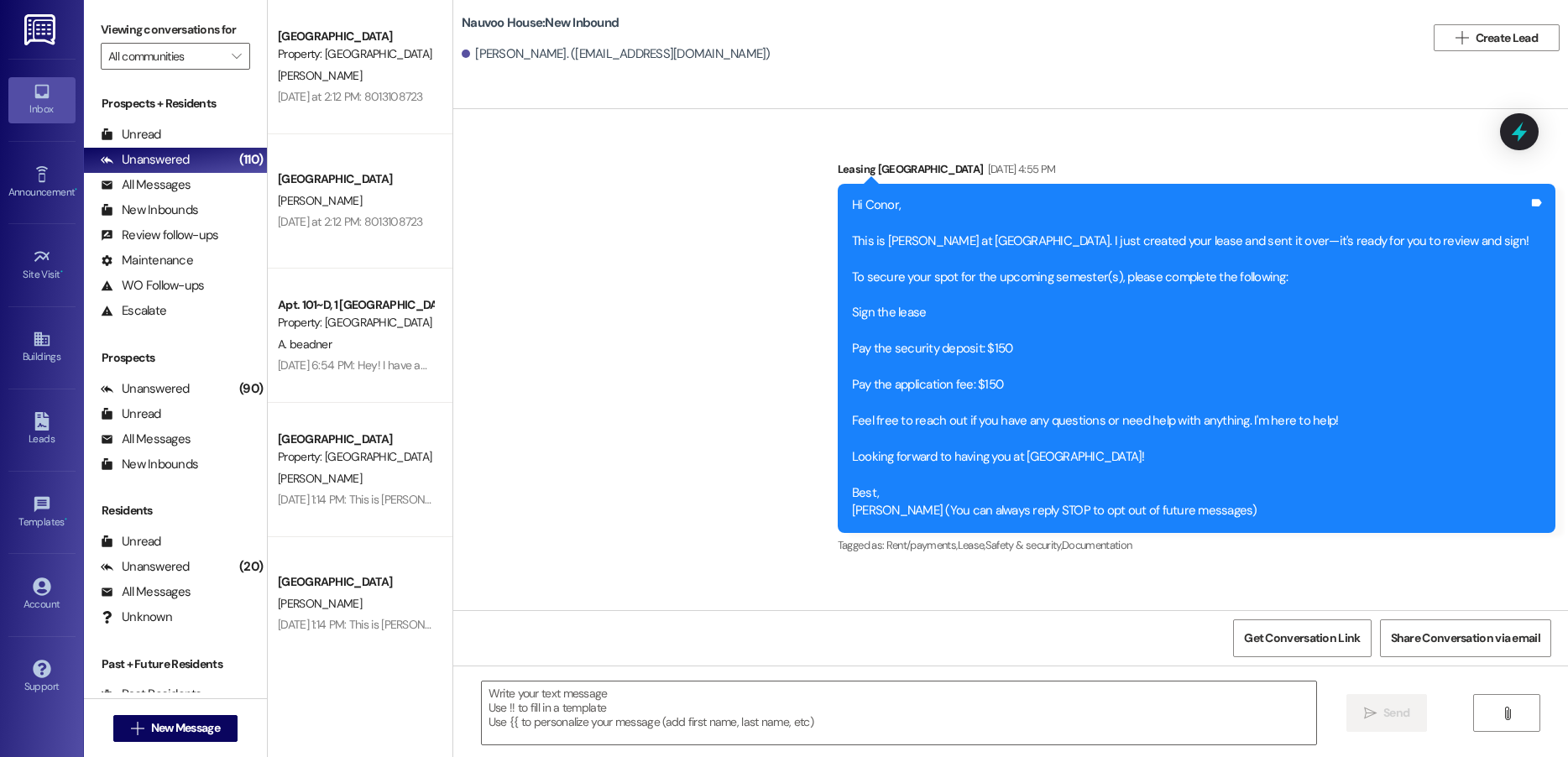
scroll to position [139, 0]
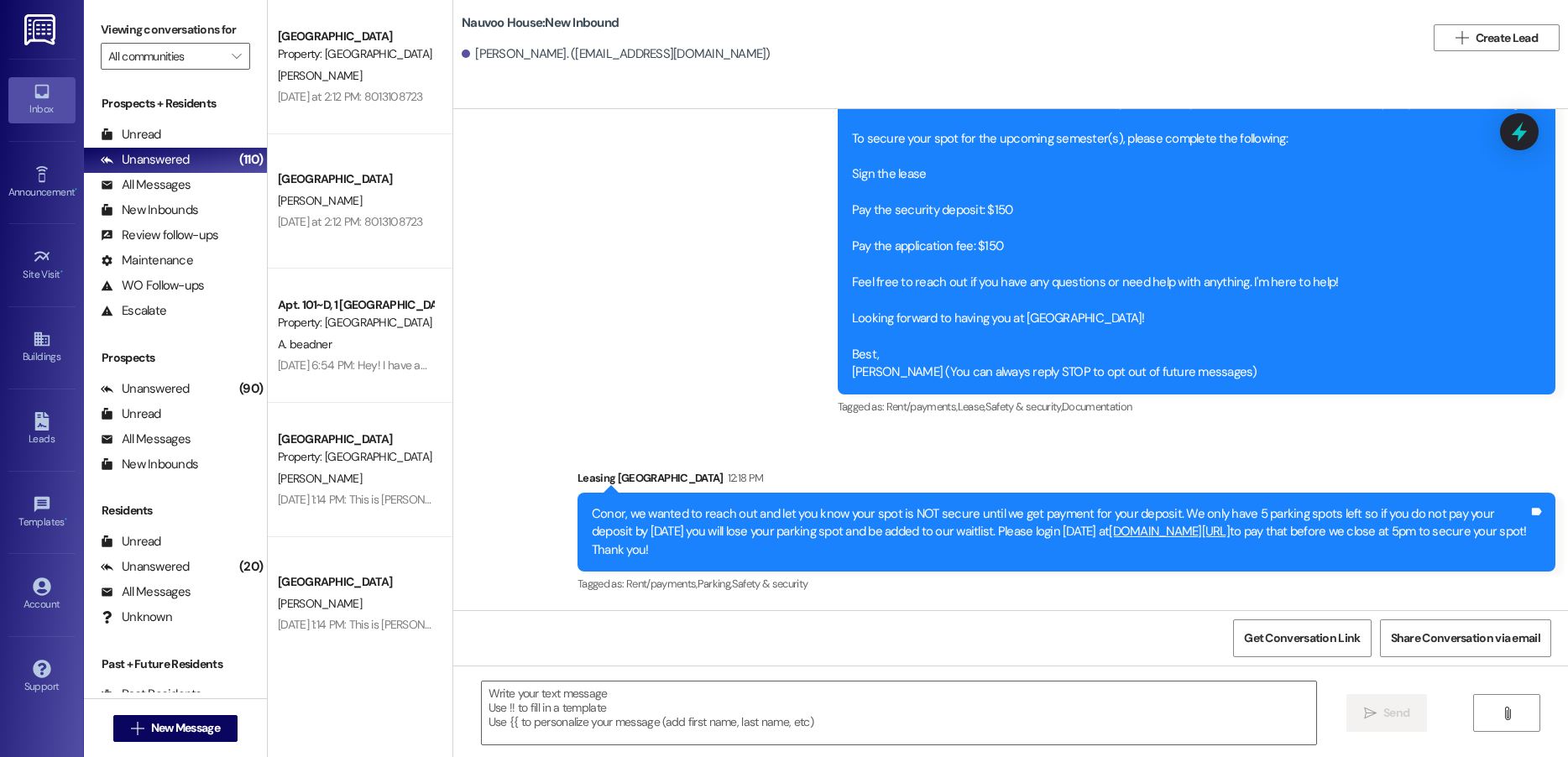
click at [709, 534] on div "Conor, we wanted to reach out and let you know your spot is NOT secure until we…" at bounding box center [1060, 532] width 937 height 54
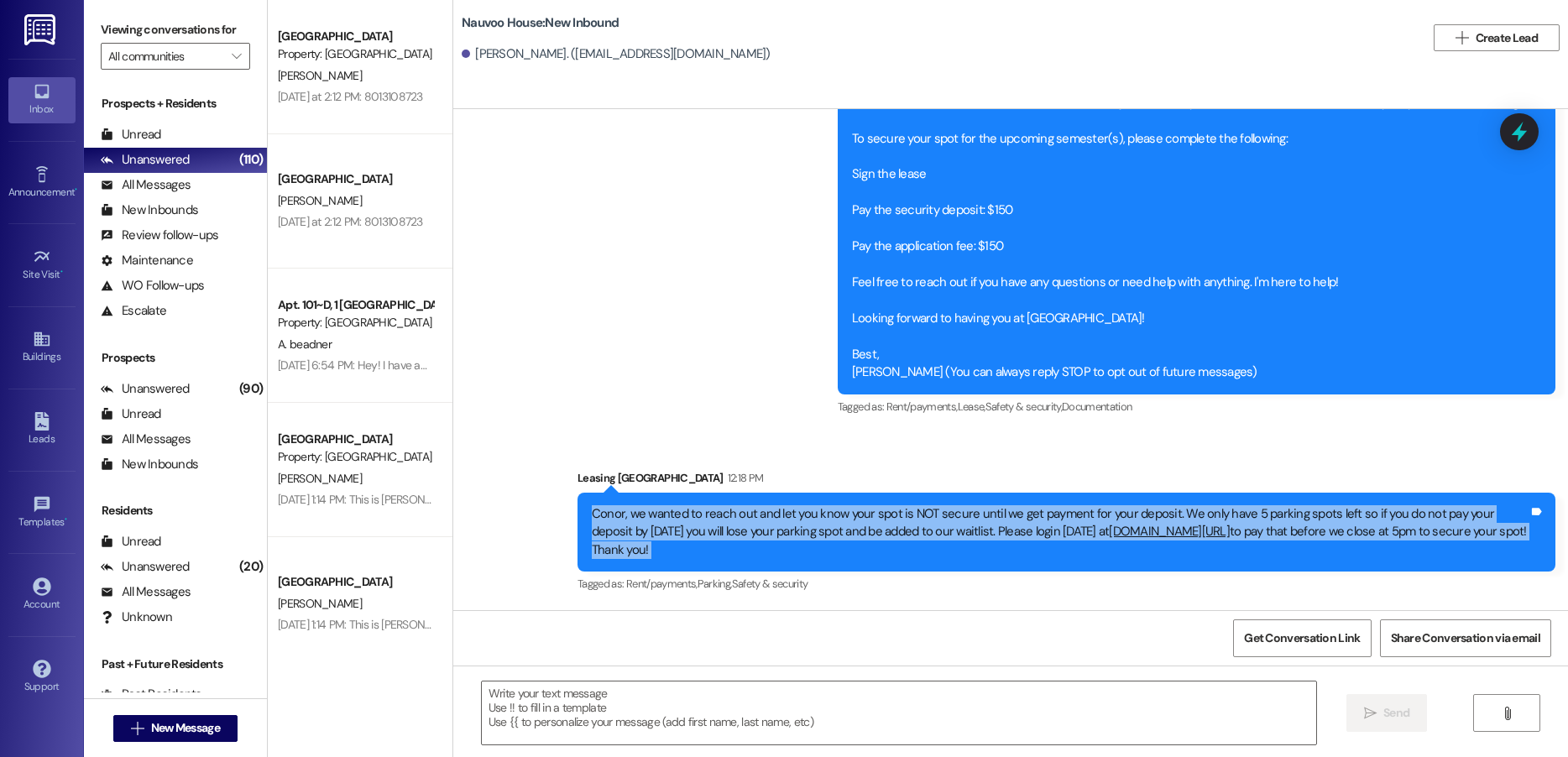
click at [709, 534] on div "Conor, we wanted to reach out and let you know your spot is NOT secure until we…" at bounding box center [1060, 532] width 937 height 54
copy div "Conor, we wanted to reach out and let you know your spot is NOT secure until we…"
click at [189, 722] on span "New Message" at bounding box center [185, 728] width 68 height 18
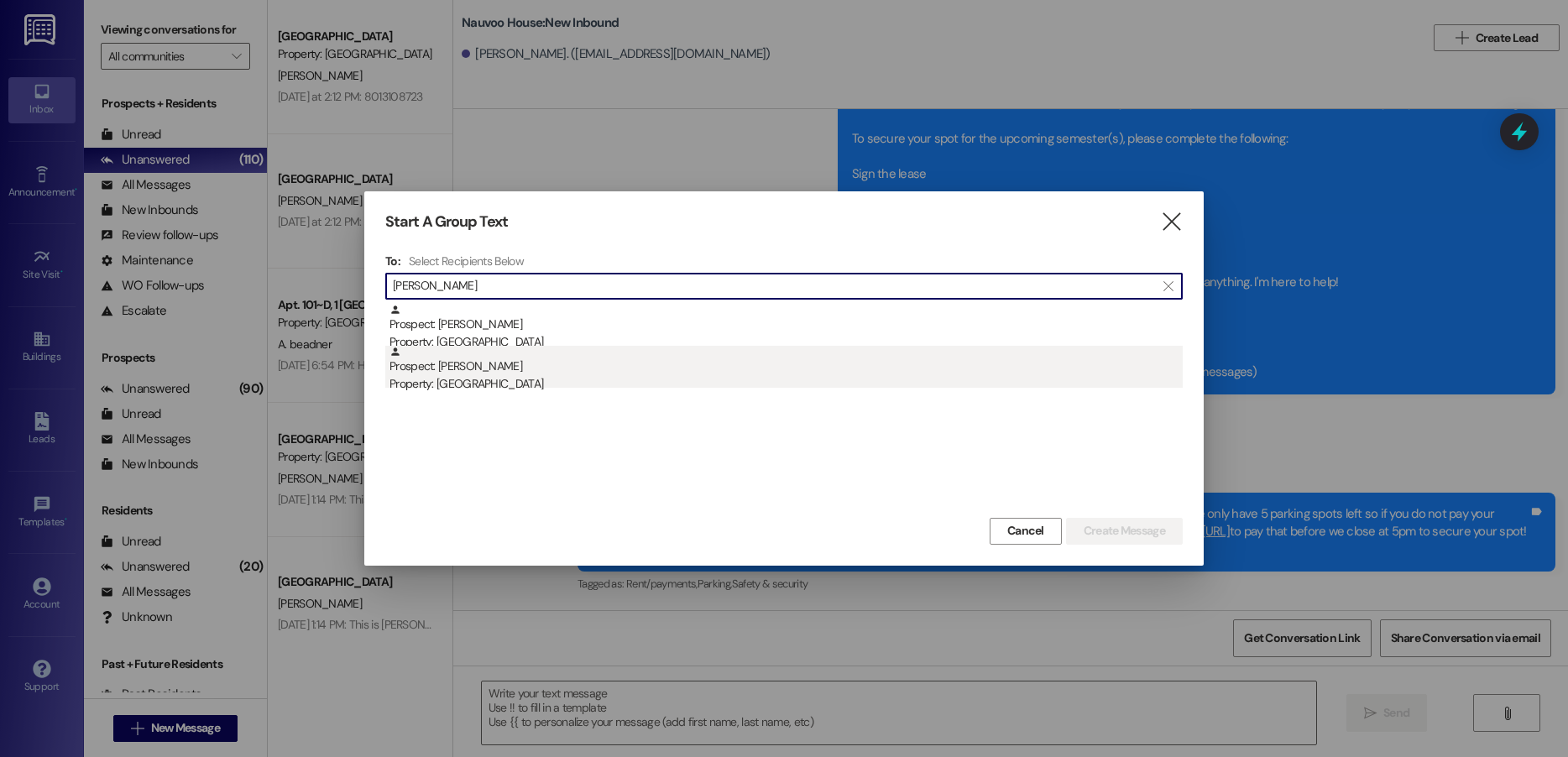
type input "[PERSON_NAME]"
click at [531, 378] on div "Property: [GEOGRAPHIC_DATA]" at bounding box center [786, 384] width 793 height 18
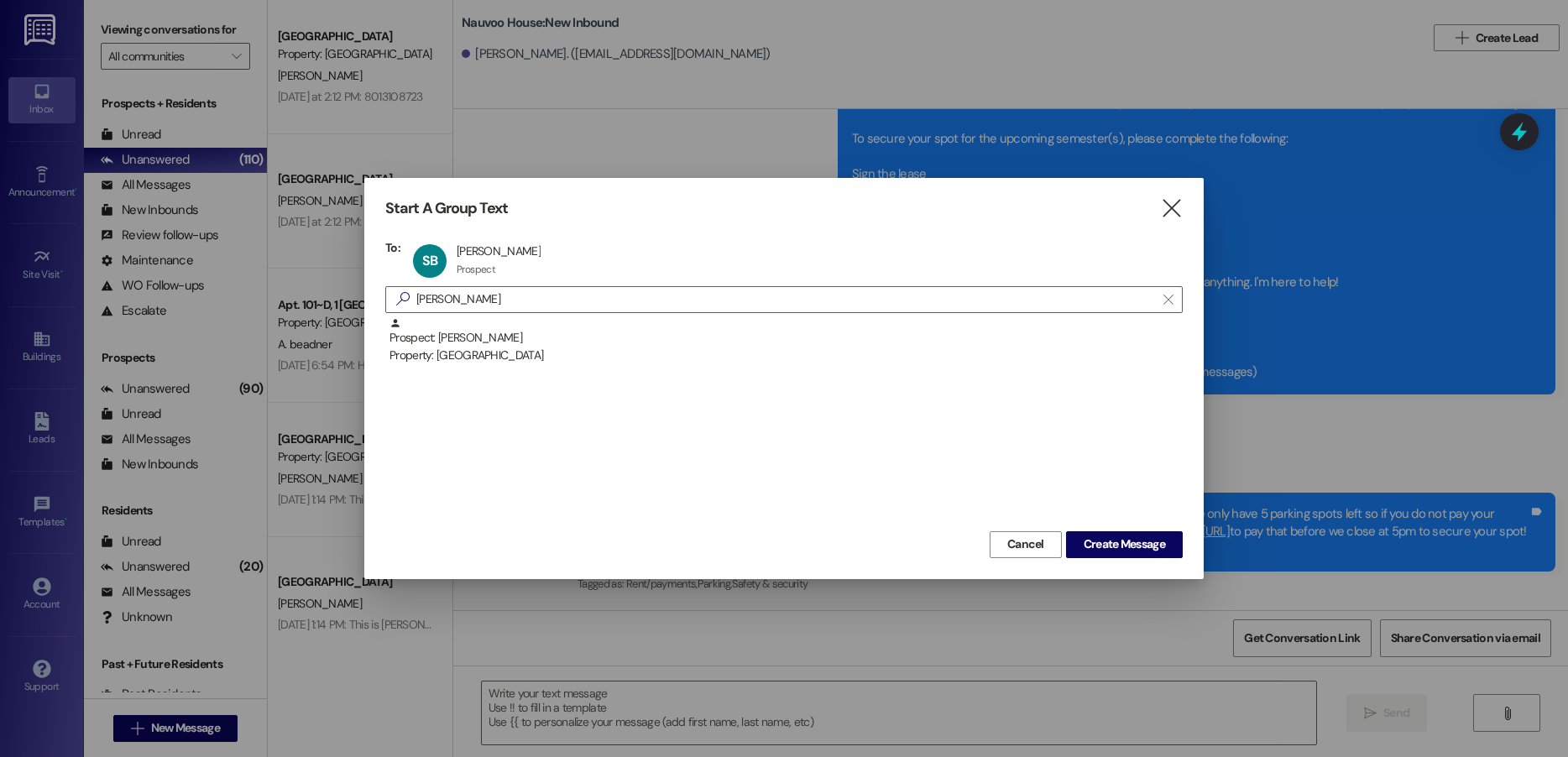
click at [1101, 528] on div "Cancel Create Message" at bounding box center [784, 542] width 798 height 31
click at [1102, 533] on button "Create Message" at bounding box center [1124, 545] width 117 height 27
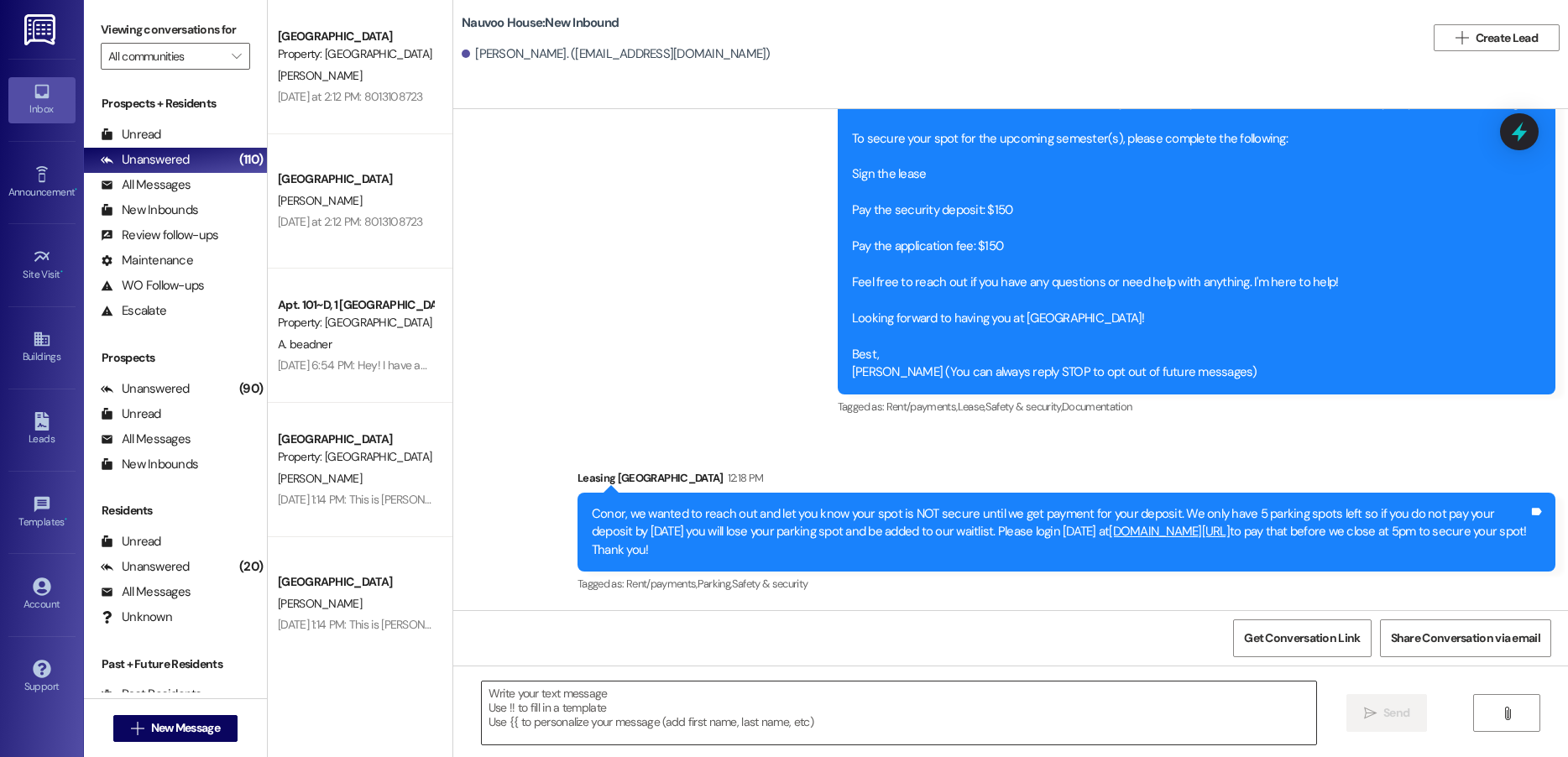
scroll to position [1, 0]
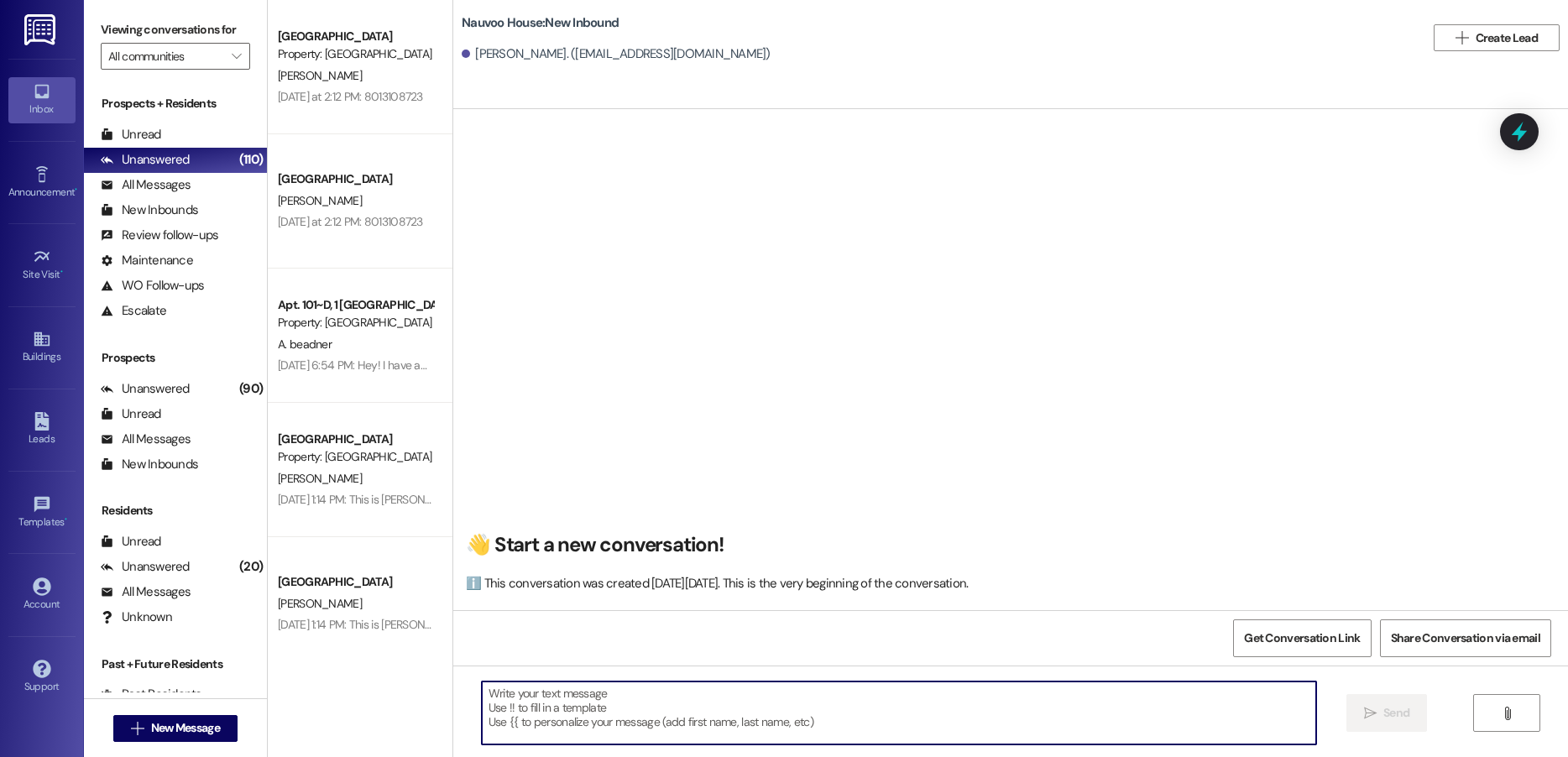
click at [606, 717] on textarea at bounding box center [899, 713] width 835 height 63
paste textarea "Conor, we wanted to reach out and let you know your spot is NOT secure until we…"
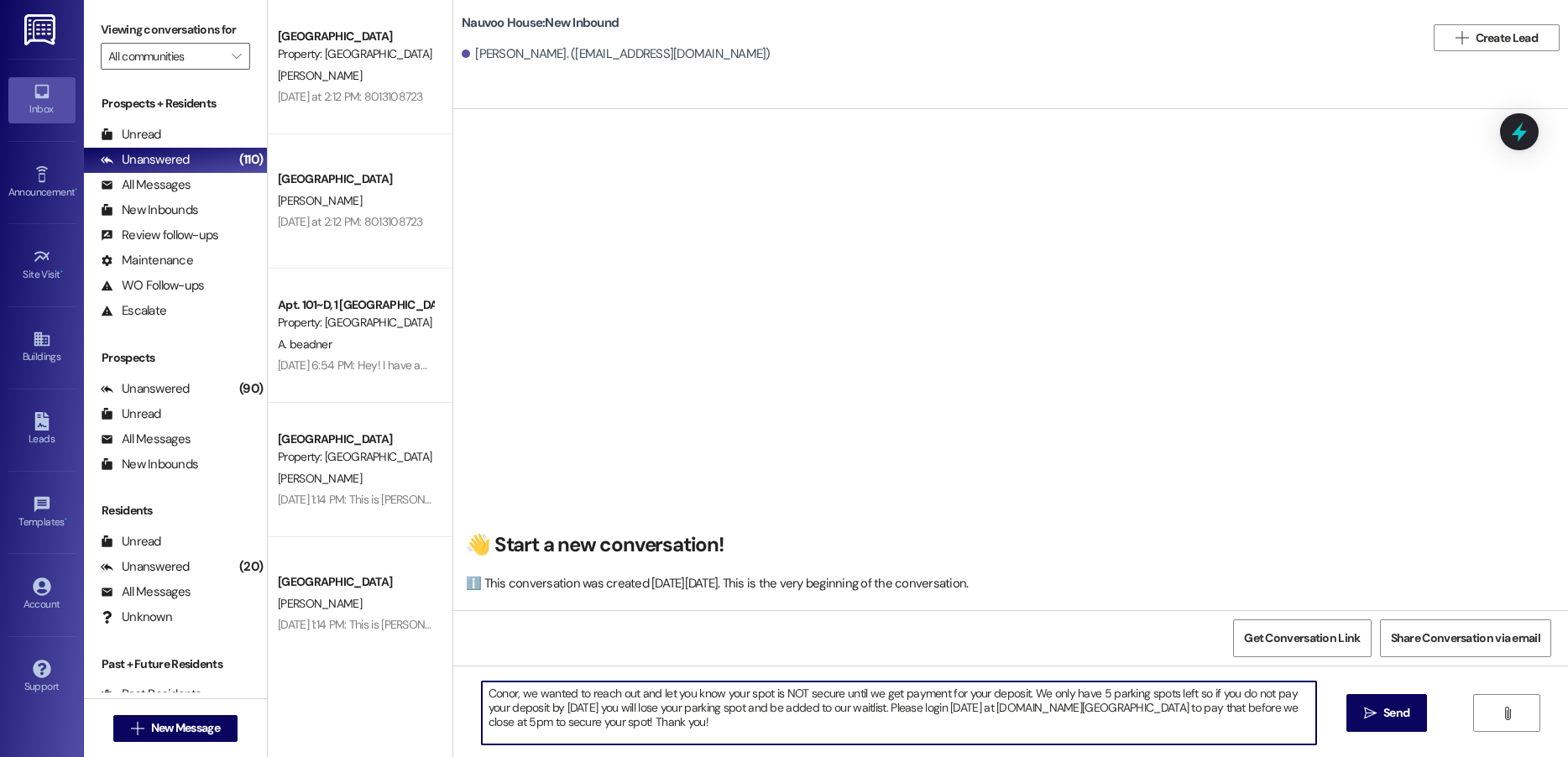
click at [494, 695] on textarea "Conor, we wanted to reach out and let you know your spot is NOT secure until we…" at bounding box center [899, 713] width 835 height 63
type textarea "[PERSON_NAME], we wanted to reach out and let you know your spot is NOT secure …"
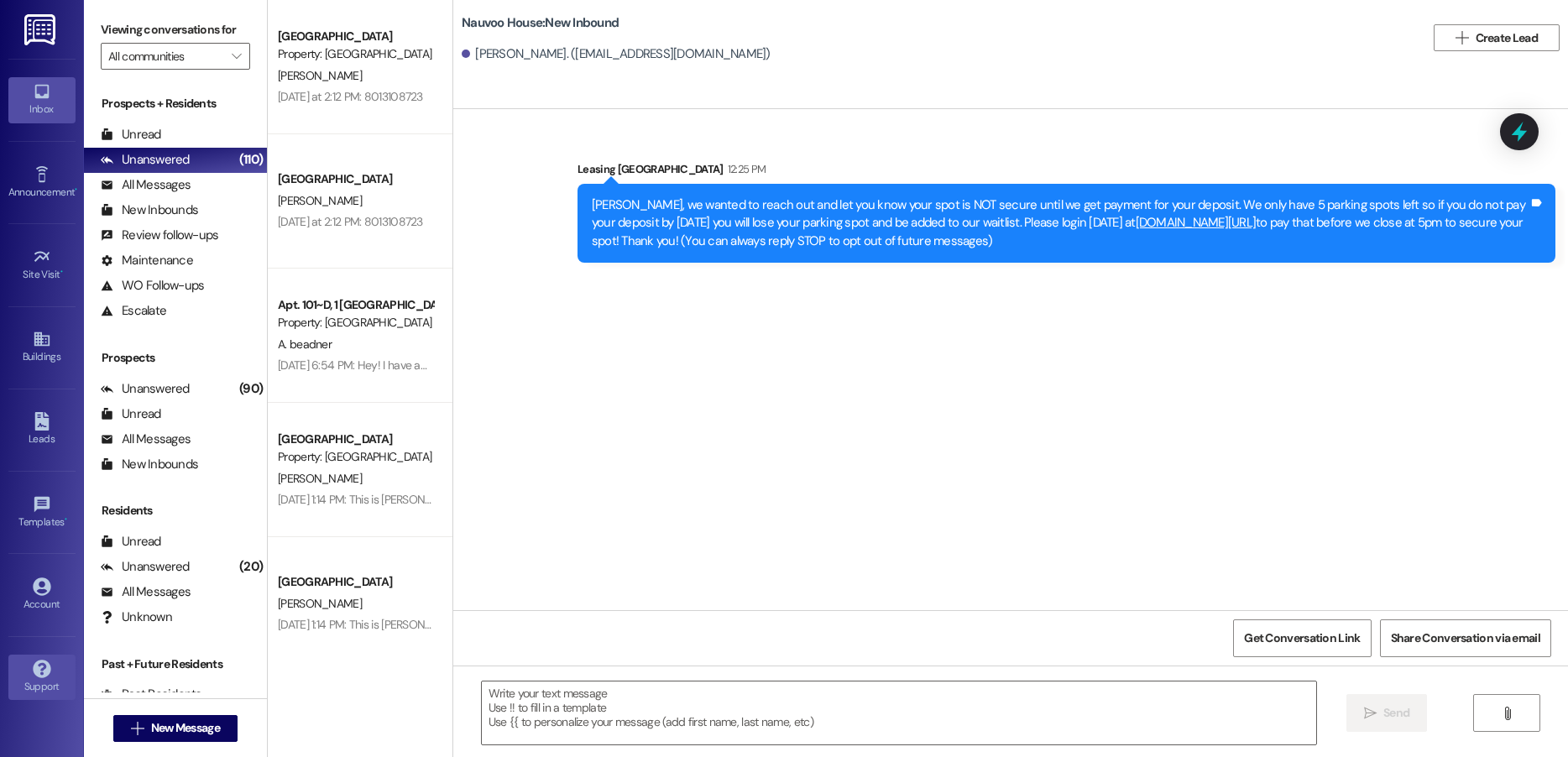
scroll to position [0, 0]
